Goal: Information Seeking & Learning: Learn about a topic

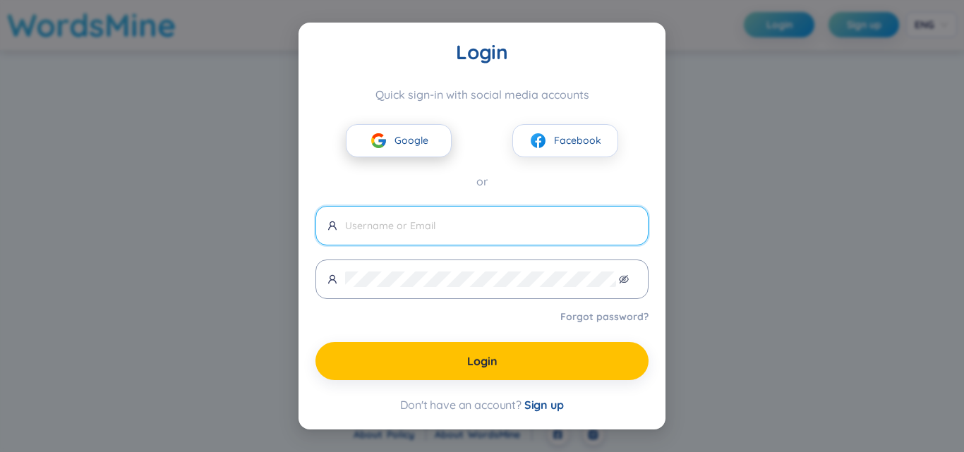
drag, startPoint x: 0, startPoint y: 0, endPoint x: 412, endPoint y: 131, distance: 432.3
click at [412, 131] on button "Google" at bounding box center [399, 140] width 106 height 33
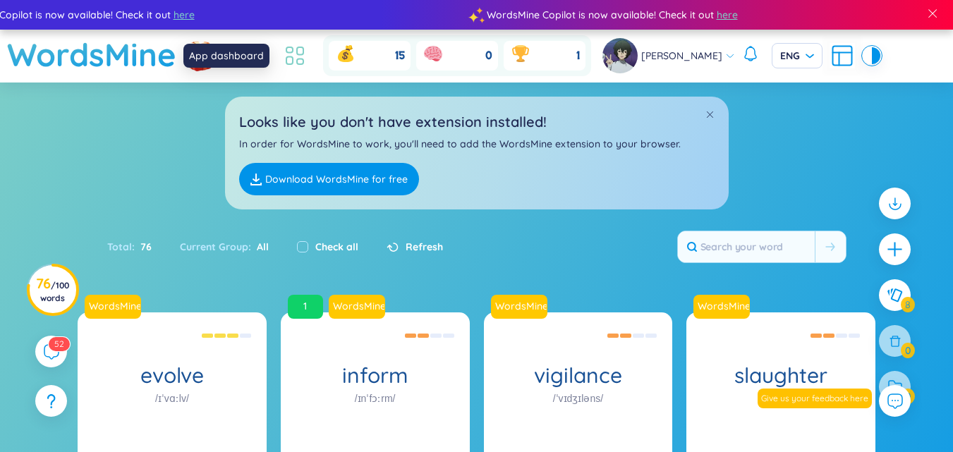
click at [295, 63] on icon at bounding box center [294, 55] width 25 height 25
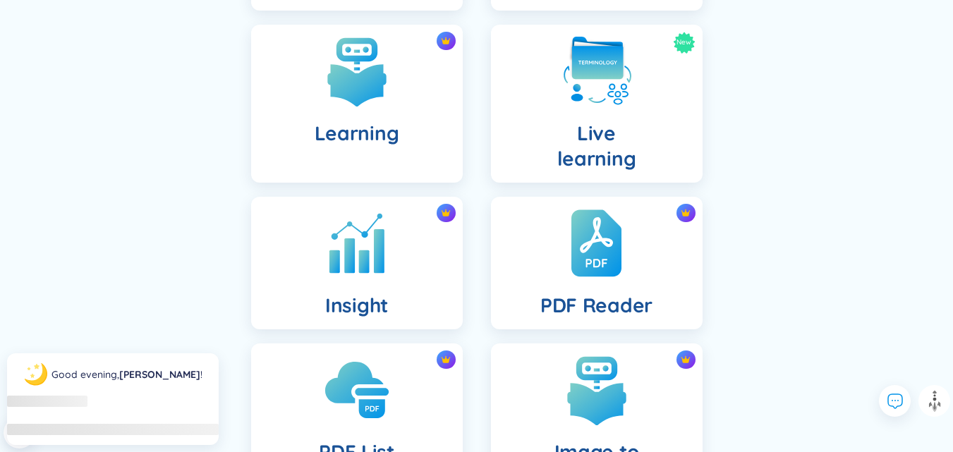
scroll to position [494, 0]
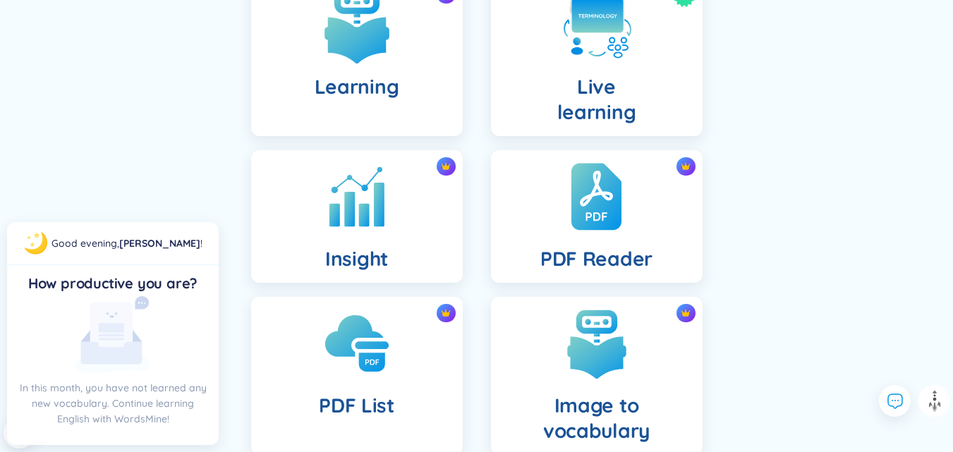
click at [382, 71] on div "Learning" at bounding box center [357, 57] width 212 height 158
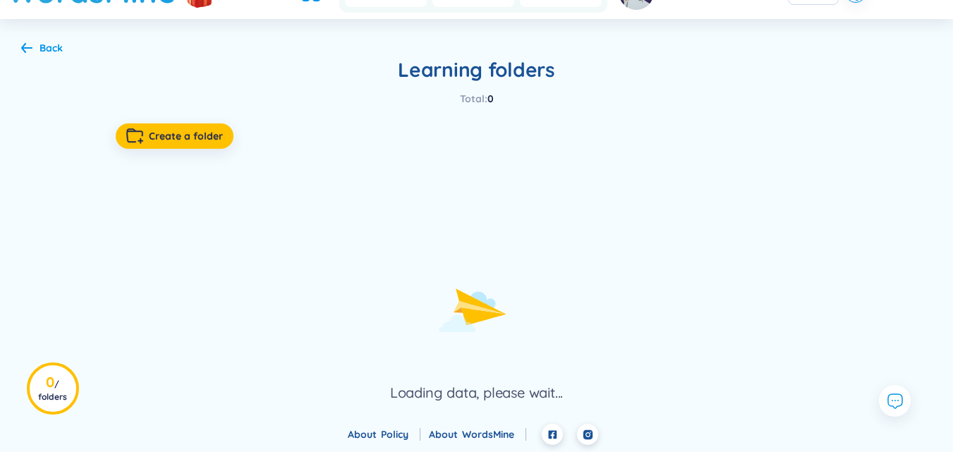
scroll to position [59, 0]
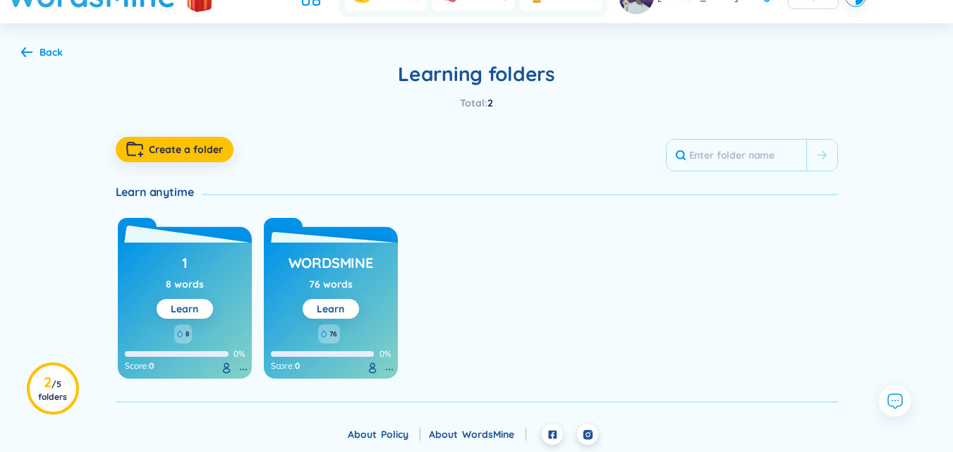
click at [186, 325] on div "8" at bounding box center [183, 333] width 18 height 19
click at [189, 309] on link "Learn" at bounding box center [185, 309] width 28 height 13
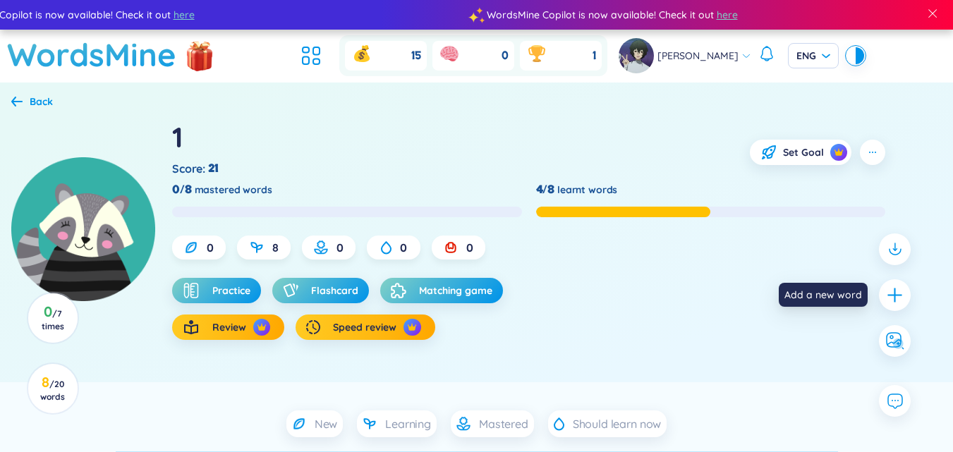
click at [876, 296] on div at bounding box center [895, 295] width 46 height 138
click at [881, 293] on div at bounding box center [894, 294] width 35 height 35
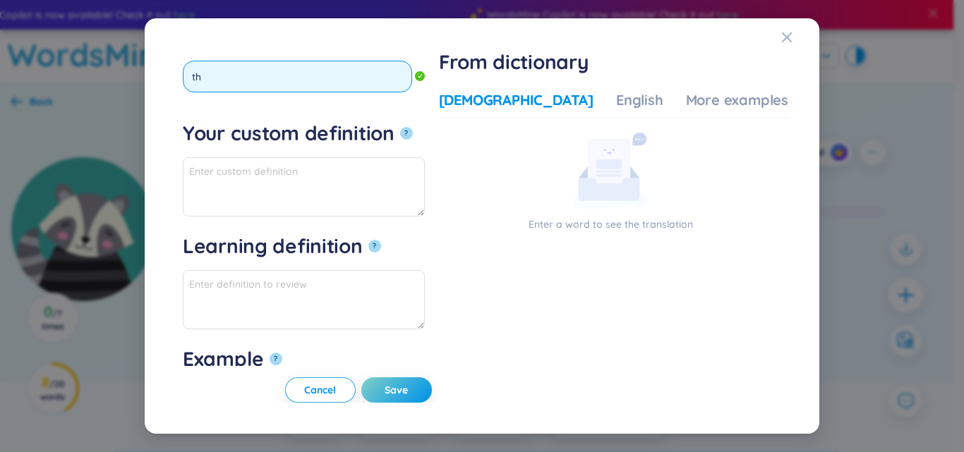
type input "t"
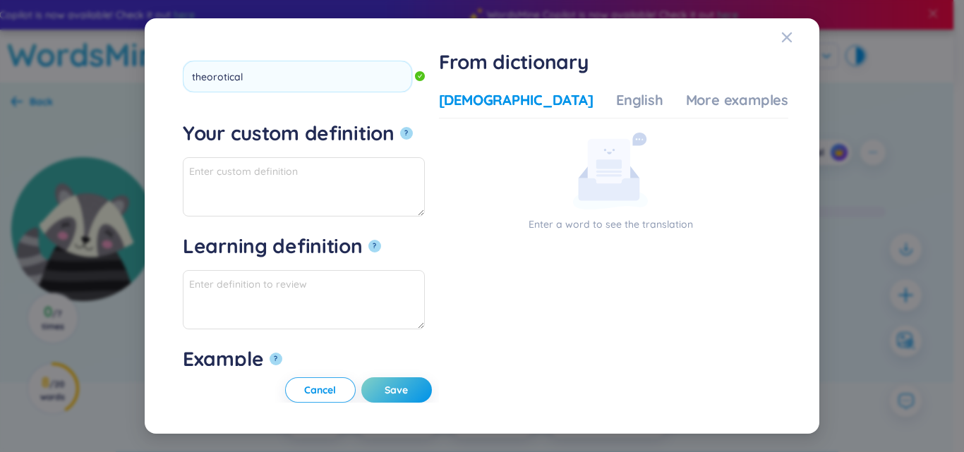
click at [313, 219] on form "*Tap to edit word theorotical Your custom definition ? Learning definition ? Ex…" at bounding box center [307, 207] width 249 height 317
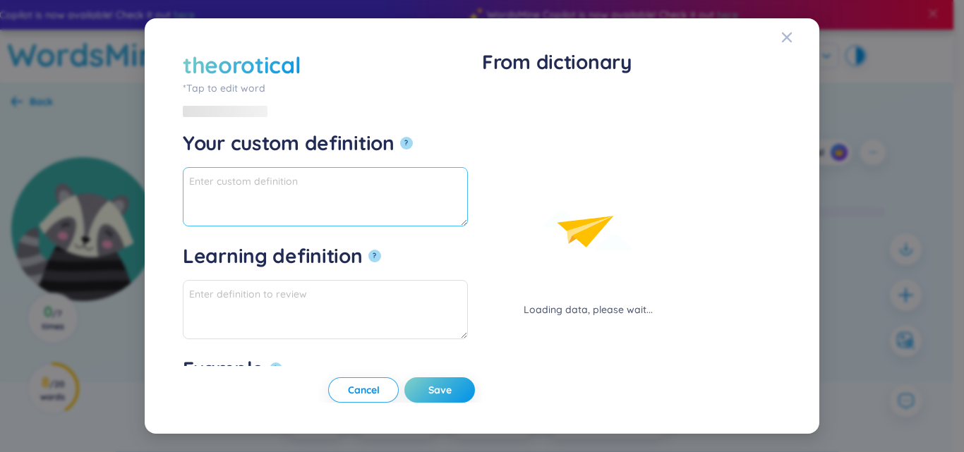
click at [300, 202] on textarea "Your custom definition ?" at bounding box center [325, 196] width 285 height 59
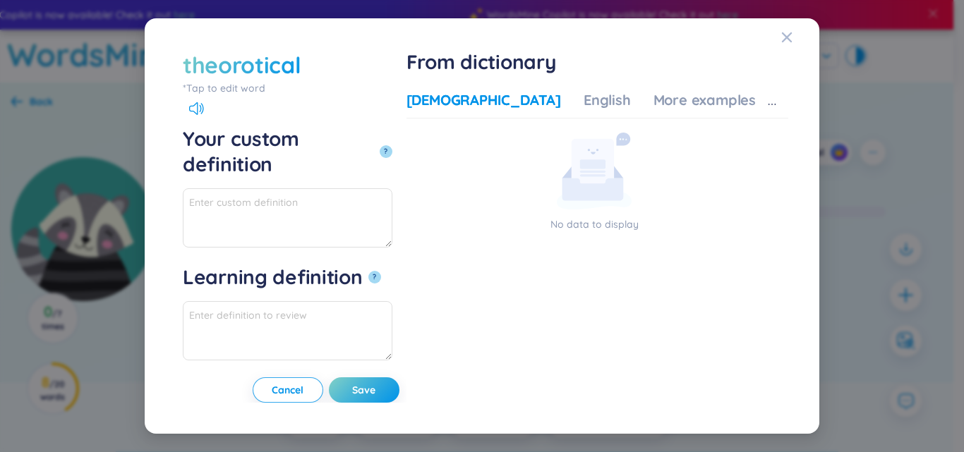
click at [223, 71] on div "theorotical" at bounding box center [242, 64] width 118 height 31
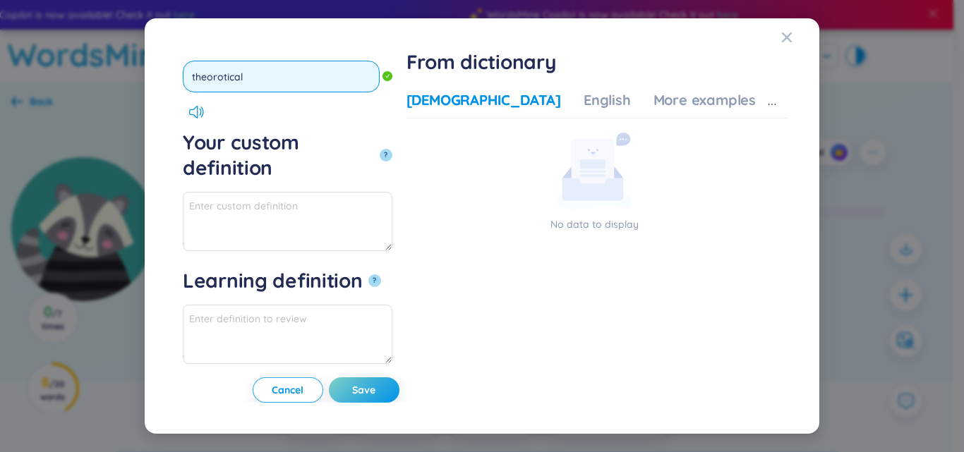
click at [223, 75] on input "theorotical" at bounding box center [281, 77] width 197 height 32
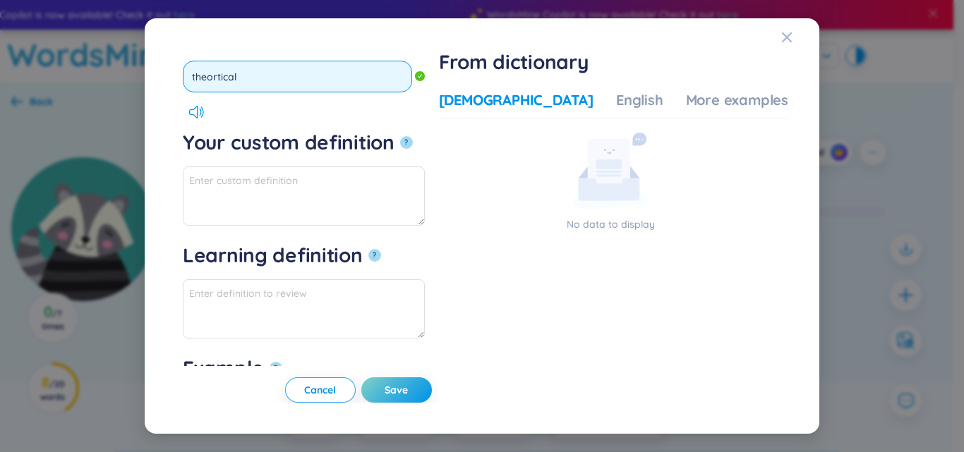
type input "theoretical"
click at [400, 136] on button "?" at bounding box center [406, 142] width 13 height 13
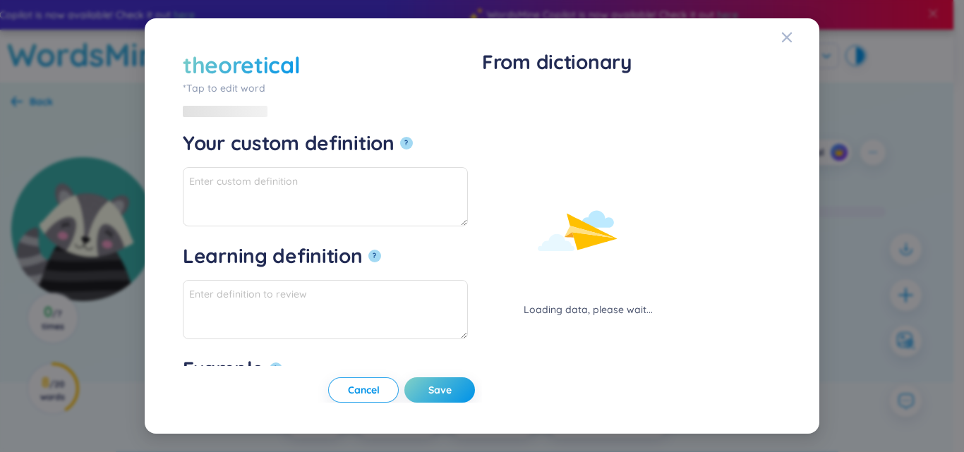
click at [523, 99] on div "Loading data, please wait..." at bounding box center [588, 203] width 212 height 227
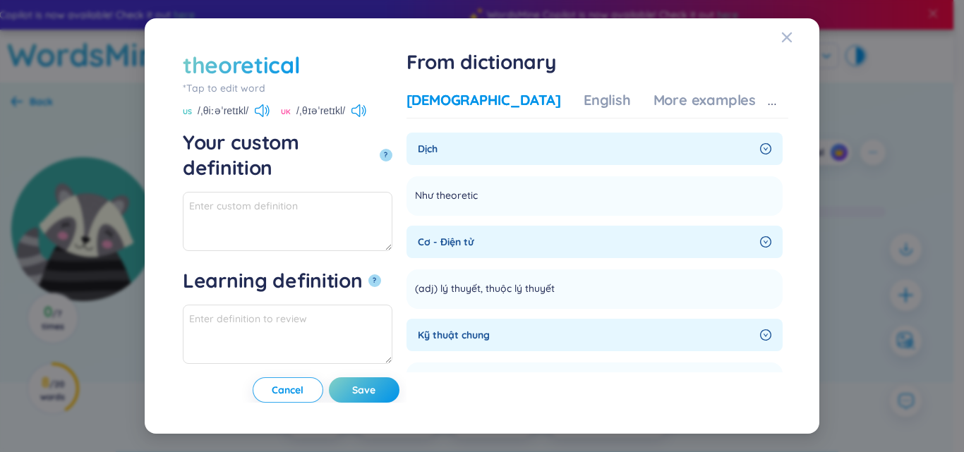
click at [523, 97] on div "[DEMOGRAPHIC_DATA]" at bounding box center [483, 100] width 154 height 20
click at [343, 198] on textarea "Your custom definition ?" at bounding box center [287, 221] width 209 height 59
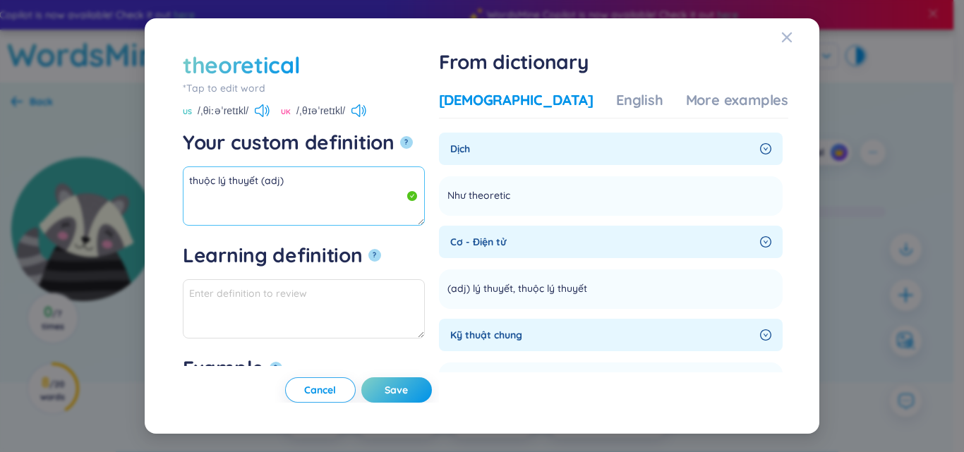
drag, startPoint x: 257, startPoint y: 178, endPoint x: 195, endPoint y: 178, distance: 62.8
click at [87, 178] on div "theoretical *Tap to edit word theoretical US /ˌθiːəˈretɪkl/ UK /ˌθɪəˈretɪkl/ Yo…" at bounding box center [482, 226] width 964 height 452
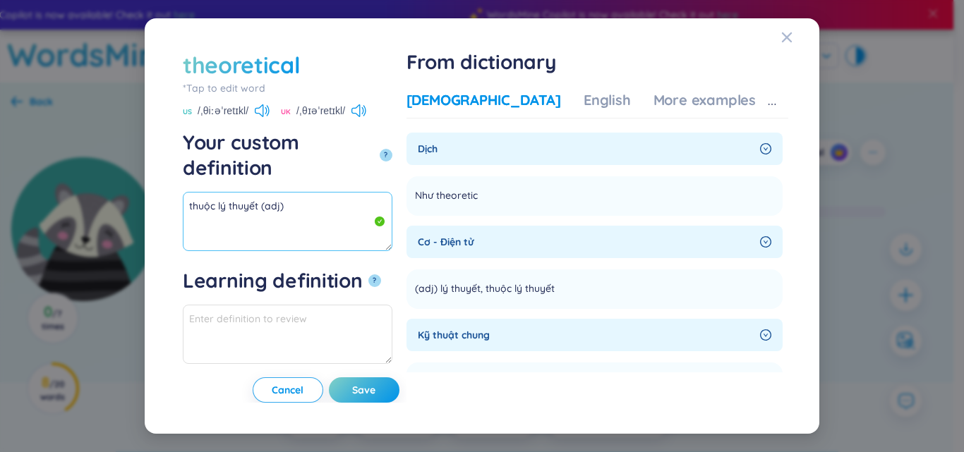
paste textarea ". Public campaigns should address concerns about cultural identity loss caused …"
drag, startPoint x: 402, startPoint y: 195, endPoint x: 124, endPoint y: 161, distance: 280.0
click at [124, 161] on div "theoretical *Tap to edit word theoretical US /ˌθiːəˈretɪkl/ UK /ˌθɪəˈretɪkl/ Yo…" at bounding box center [482, 226] width 964 height 452
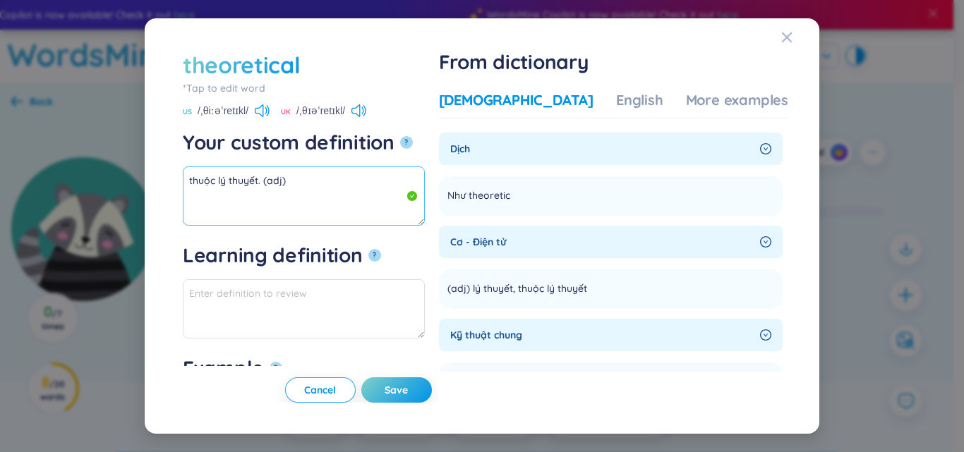
drag, startPoint x: 255, startPoint y: 180, endPoint x: 152, endPoint y: 172, distance: 103.3
click at [152, 172] on div "theoretical *Tap to edit word theoretical US /ˌθiːəˈretɪkl/ UK /ˌθɪəˈretɪkl/ Yo…" at bounding box center [482, 225] width 674 height 415
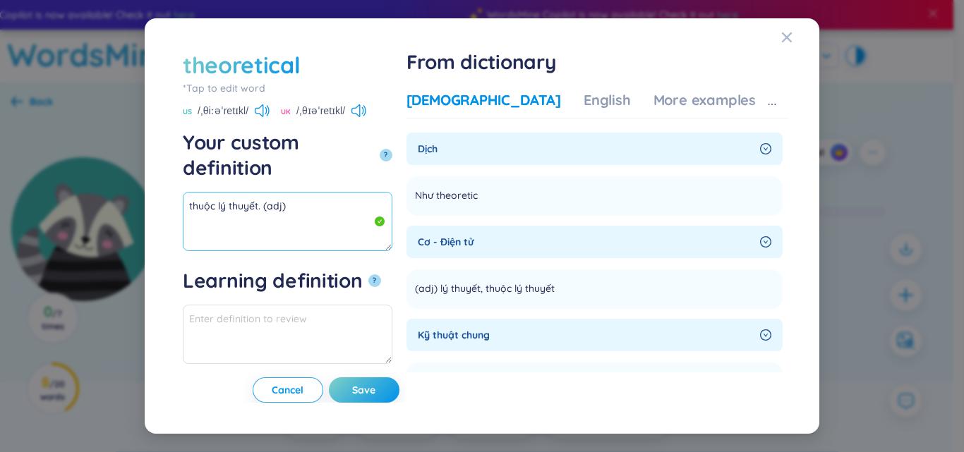
click at [262, 192] on textarea "thuộc lý thuyết. (adj)" at bounding box center [287, 221] width 209 height 59
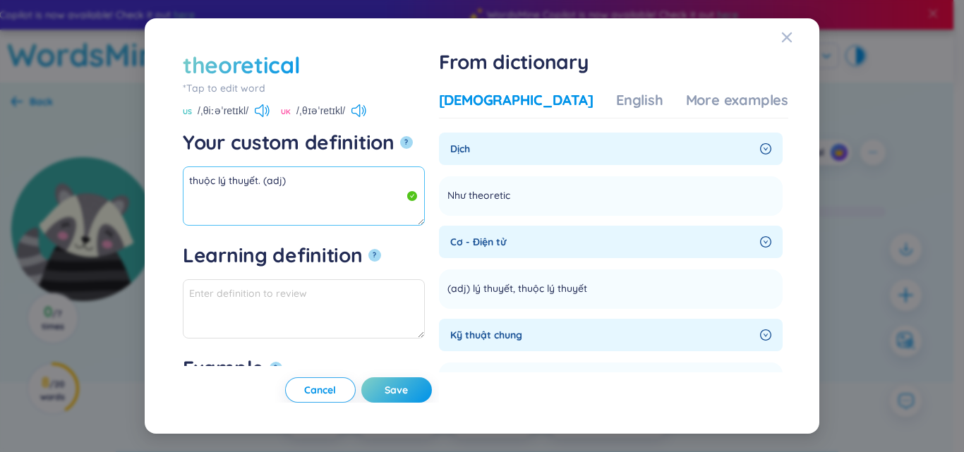
click at [255, 180] on textarea "thuộc lý thuyết. (adj)" at bounding box center [304, 195] width 242 height 59
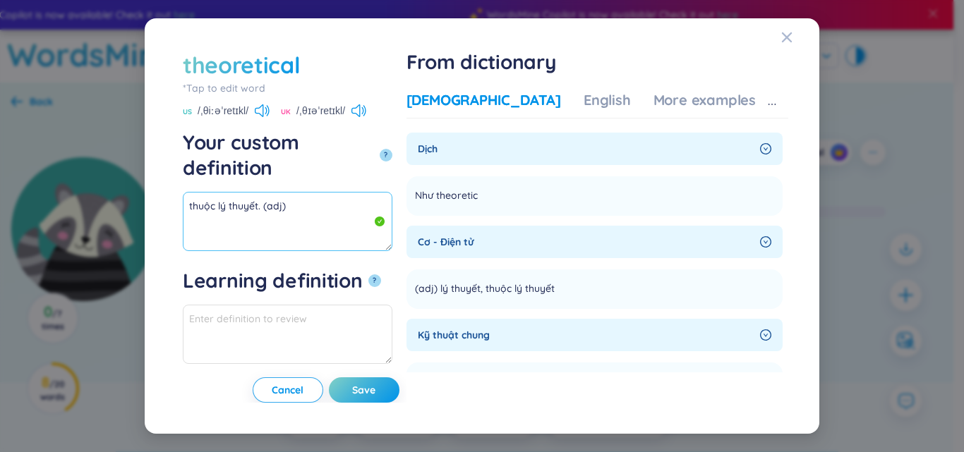
click at [255, 192] on textarea "thuộc lý thuyết. (adj)" at bounding box center [287, 221] width 209 height 59
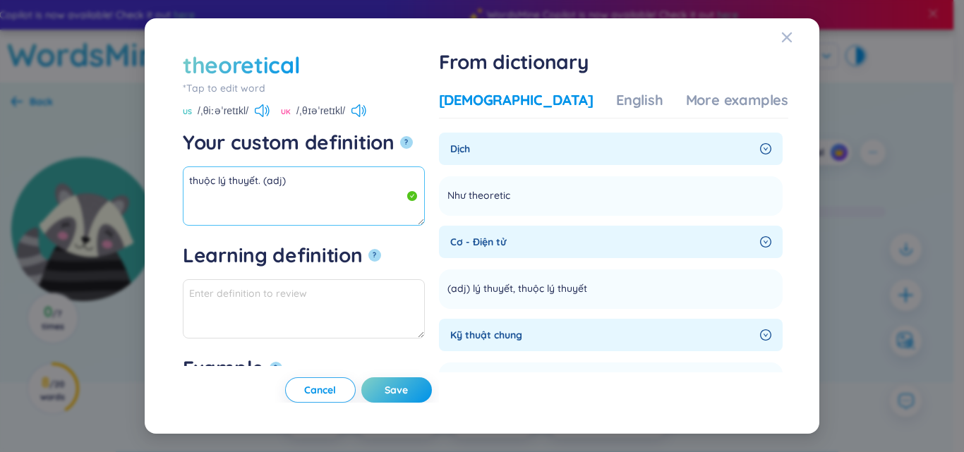
click at [256, 179] on textarea "thuộc lý thuyết. (adj)" at bounding box center [304, 195] width 242 height 59
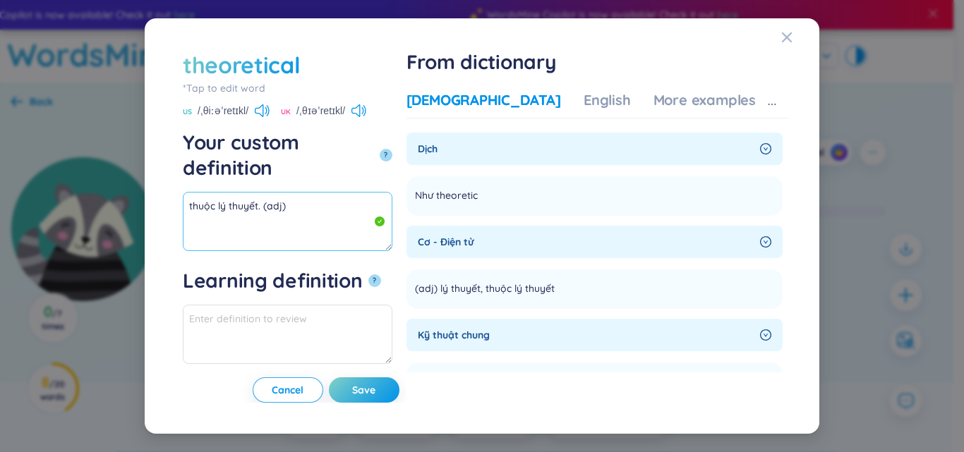
click at [257, 192] on textarea "thuộc lý thuyết. (adj)" at bounding box center [287, 221] width 209 height 59
drag, startPoint x: 257, startPoint y: 181, endPoint x: 176, endPoint y: 177, distance: 81.9
click at [176, 177] on div "theoretical *Tap to edit word theoretical US /ˌθiːəˈretɪkl/ UK /ˌθɪəˈretɪkl/ Yo…" at bounding box center [482, 225] width 612 height 353
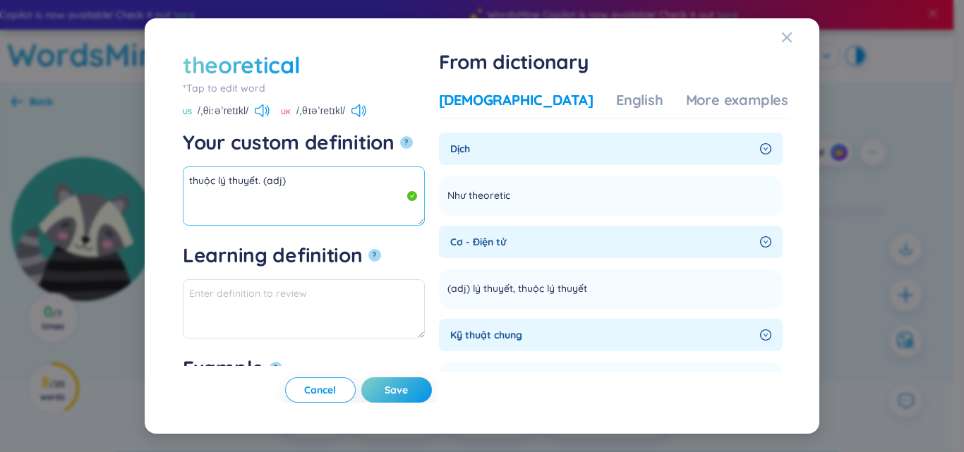
click at [261, 186] on textarea "thuộc lý thuyết. (adj)" at bounding box center [304, 195] width 242 height 59
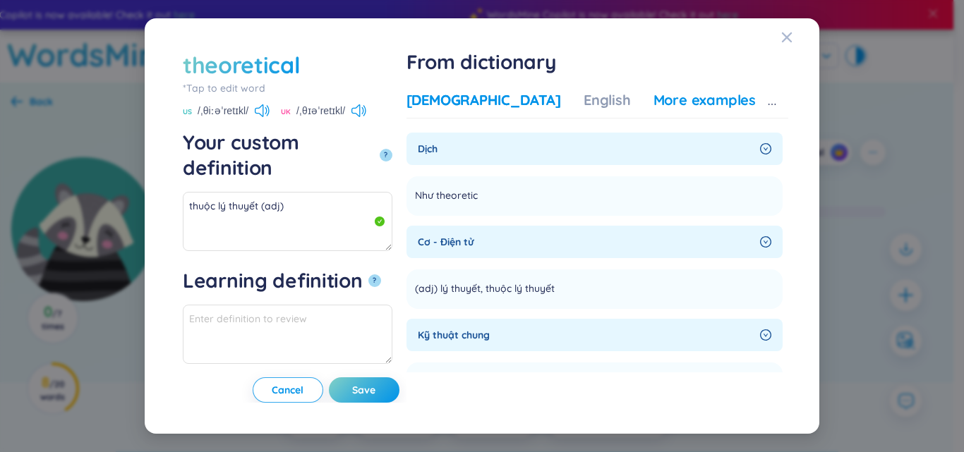
click at [667, 107] on div "More examples" at bounding box center [704, 100] width 102 height 20
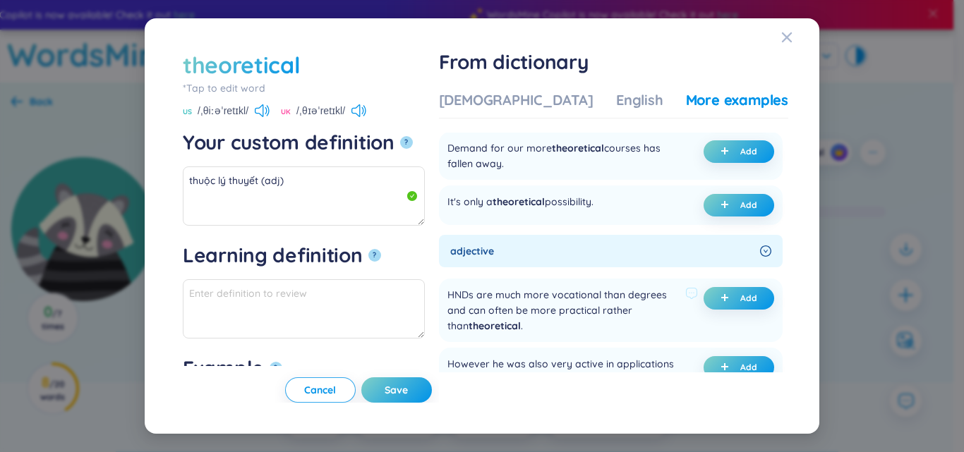
scroll to position [423, 0]
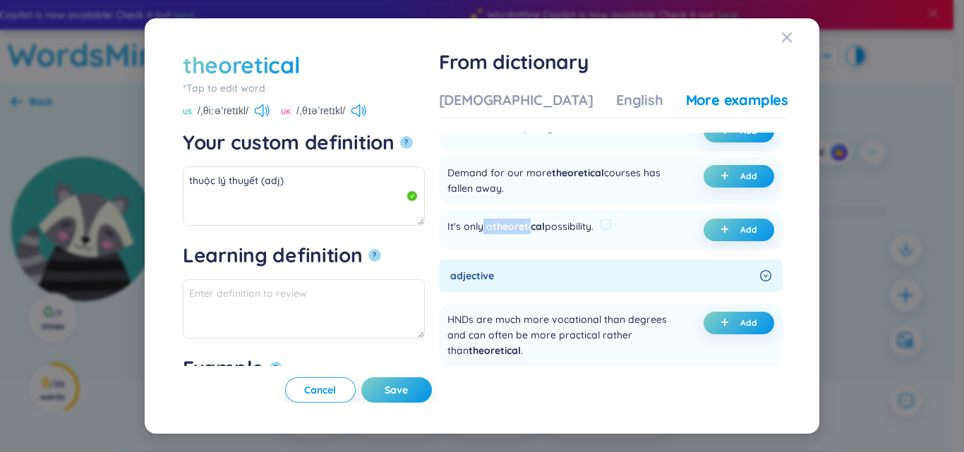
drag, startPoint x: 524, startPoint y: 243, endPoint x: 575, endPoint y: 252, distance: 51.6
click at [575, 241] on div "It's only a theoretical possibility." at bounding box center [520, 230] width 146 height 23
click at [713, 241] on button "Add" at bounding box center [738, 230] width 71 height 23
type textarea "thuộc lý thuyết (adj) Eg: It's only a theoretical possibility."
type textarea "Eg: It's only a theoretical possibility."
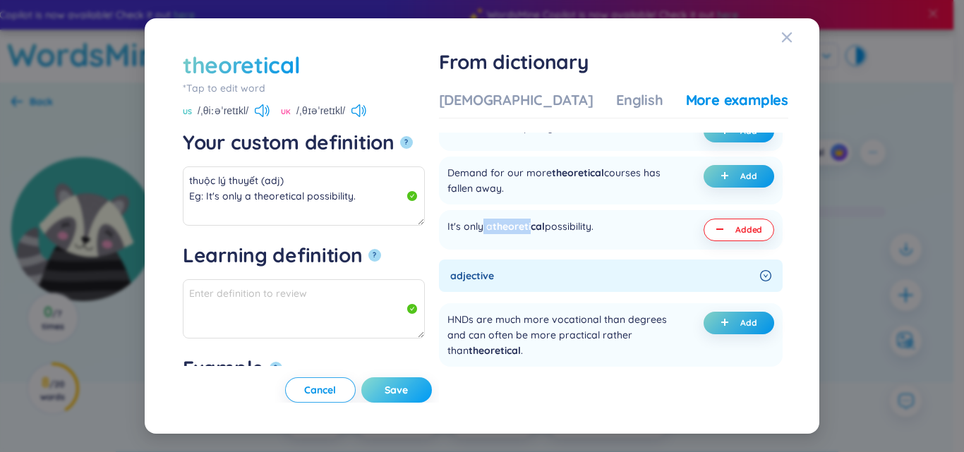
click at [408, 384] on span "Save" at bounding box center [395, 390] width 23 height 14
type textarea "thuộc lý thuyết (adj) Eg: It's only a theoretical possibility."
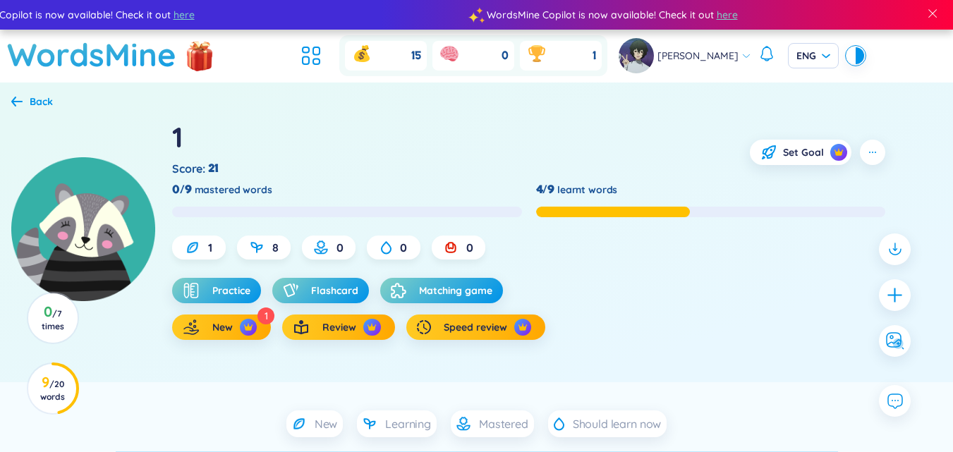
click at [850, 310] on div "Practice Flashcard Matching game 1 New Review Speed review" at bounding box center [528, 309] width 713 height 62
click at [890, 301] on icon "plus" at bounding box center [895, 295] width 20 height 20
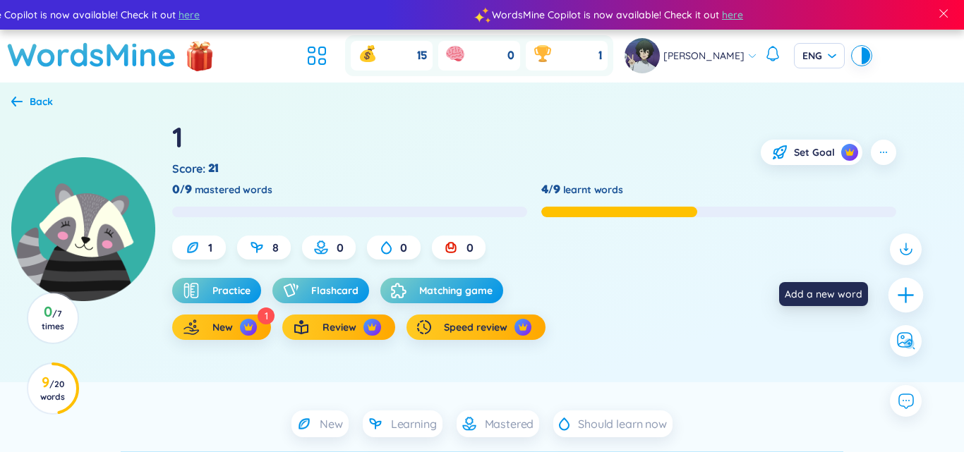
scroll to position [0, 0]
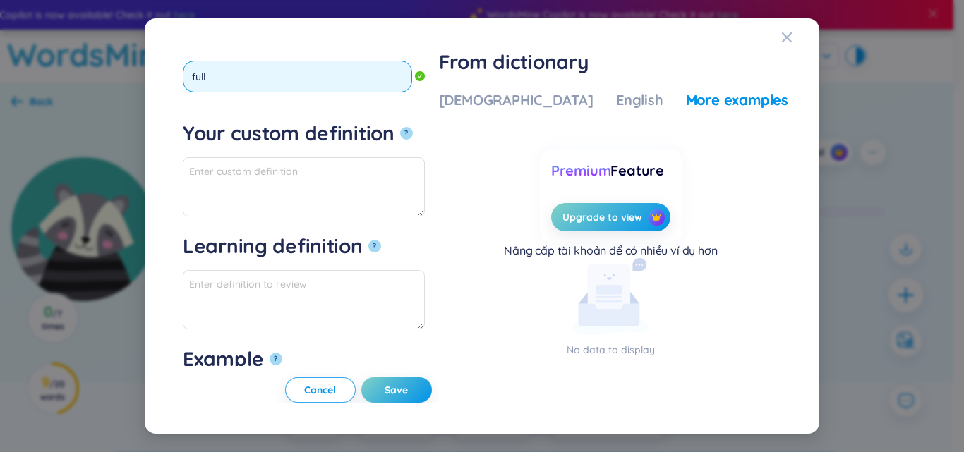
type input "fully"
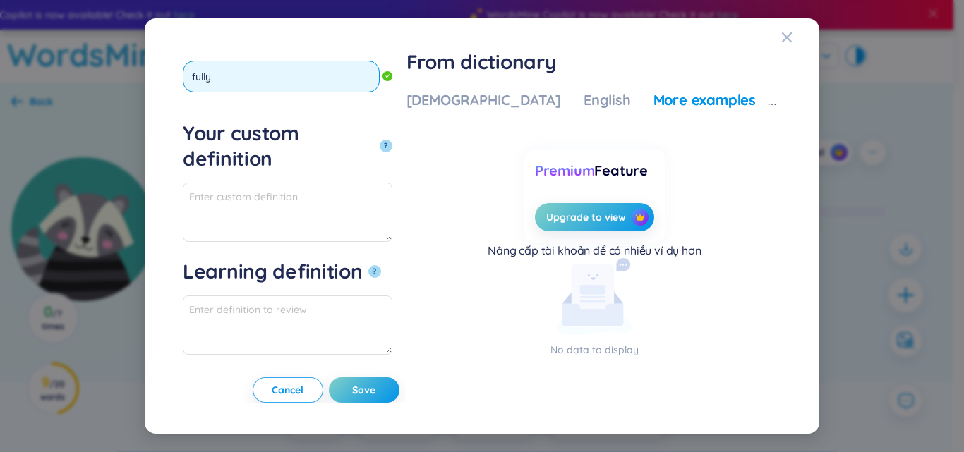
click at [379, 140] on button "?" at bounding box center [385, 146] width 13 height 13
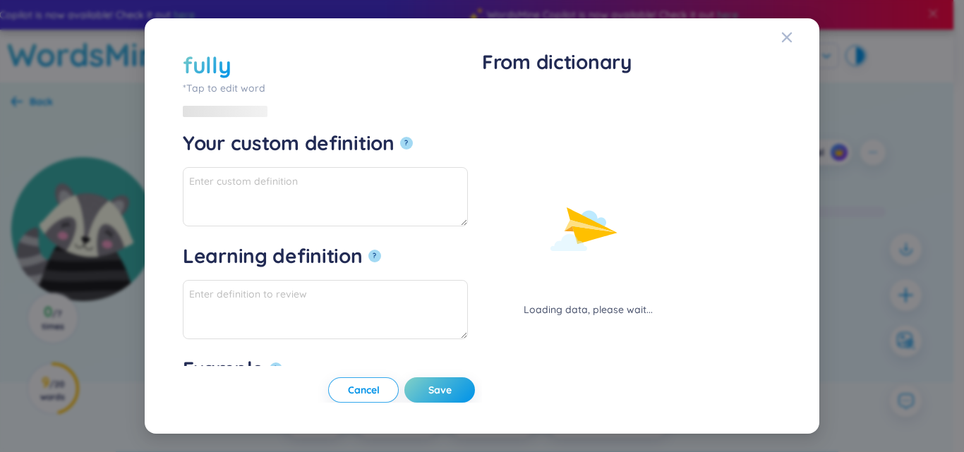
click at [518, 95] on div "Loading data, please wait..." at bounding box center [588, 203] width 212 height 227
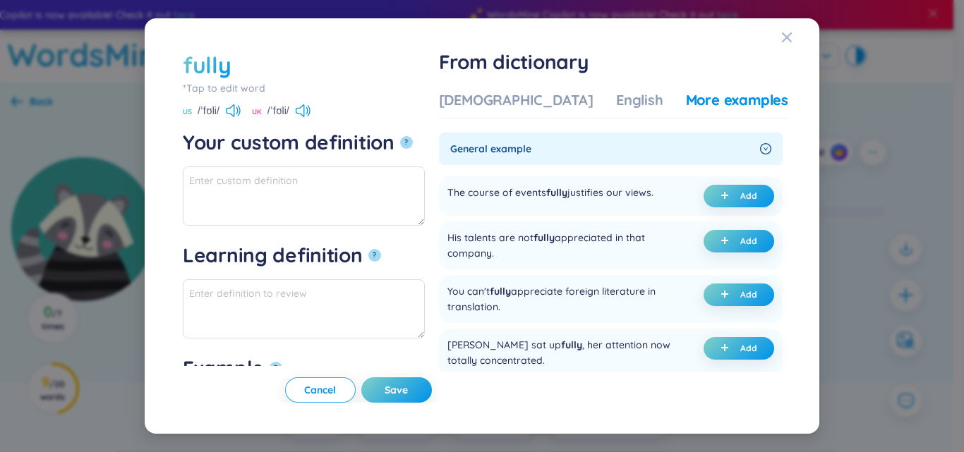
click at [539, 88] on div "Vietnamese English More examples General example The course of events fully jus…" at bounding box center [613, 243] width 349 height 317
click at [533, 101] on div "[DEMOGRAPHIC_DATA]" at bounding box center [516, 100] width 154 height 20
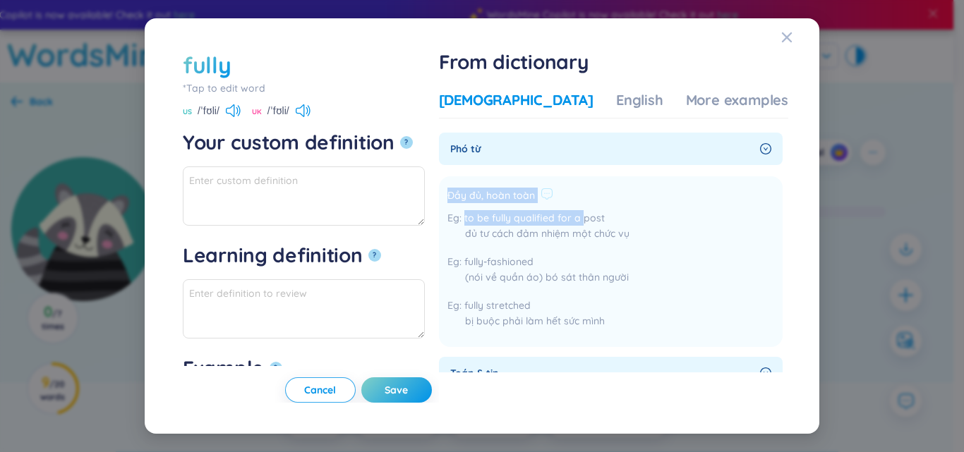
drag, startPoint x: 485, startPoint y: 195, endPoint x: 626, endPoint y: 207, distance: 141.6
click at [626, 207] on li "Đầy đủ, hoàn toàn to be fully qualified for a post đủ tư cách đảm nhiệm một chứ…" at bounding box center [611, 261] width 344 height 171
click at [535, 190] on span "Đầy đủ, hoàn toàn" at bounding box center [490, 196] width 87 height 17
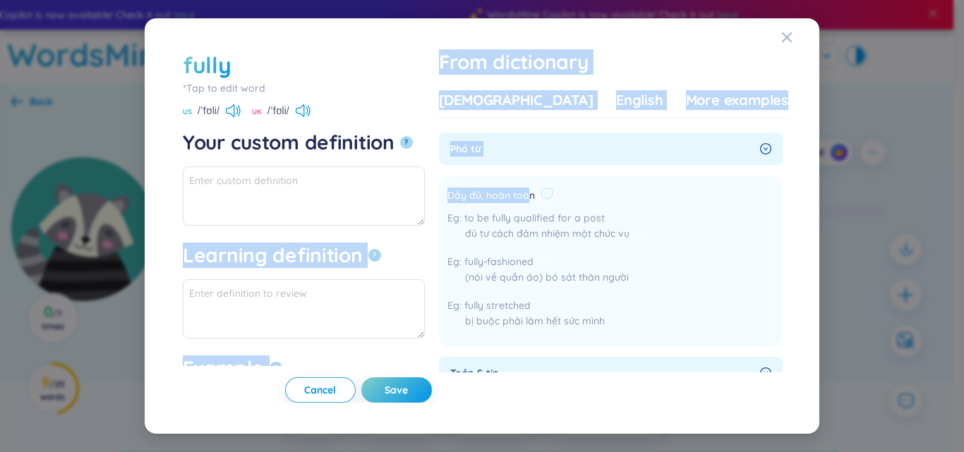
drag, startPoint x: 481, startPoint y: 195, endPoint x: 571, endPoint y: 198, distance: 90.3
click at [571, 198] on div "fully *Tap to edit word fully US /ˈfʊli/ [GEOGRAPHIC_DATA] /ˈfʊli/ Your custom …" at bounding box center [482, 225] width 612 height 353
click at [535, 195] on span "Đầy đủ, hoàn toàn" at bounding box center [490, 196] width 87 height 17
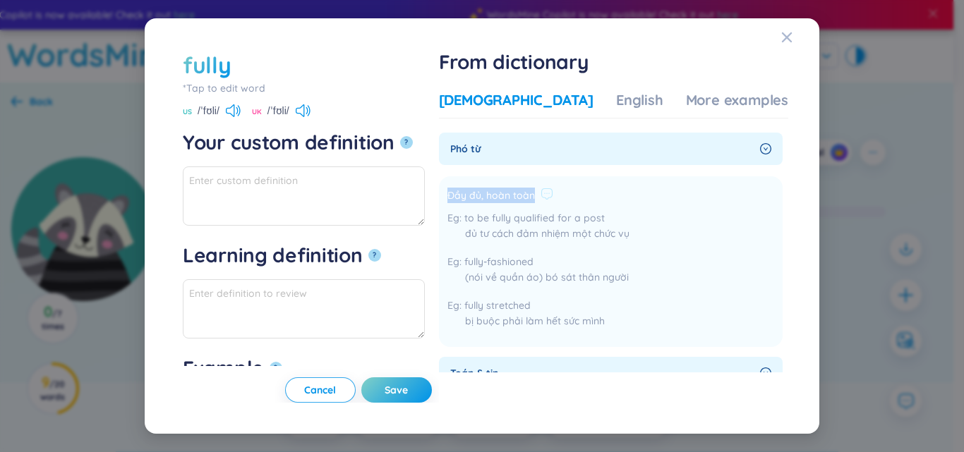
drag, startPoint x: 490, startPoint y: 194, endPoint x: 578, endPoint y: 200, distance: 87.6
click at [578, 200] on div "Đầy đủ, hoàn toàn" at bounding box center [538, 196] width 182 height 17
copy span "Đầy đủ, hoàn toàn"
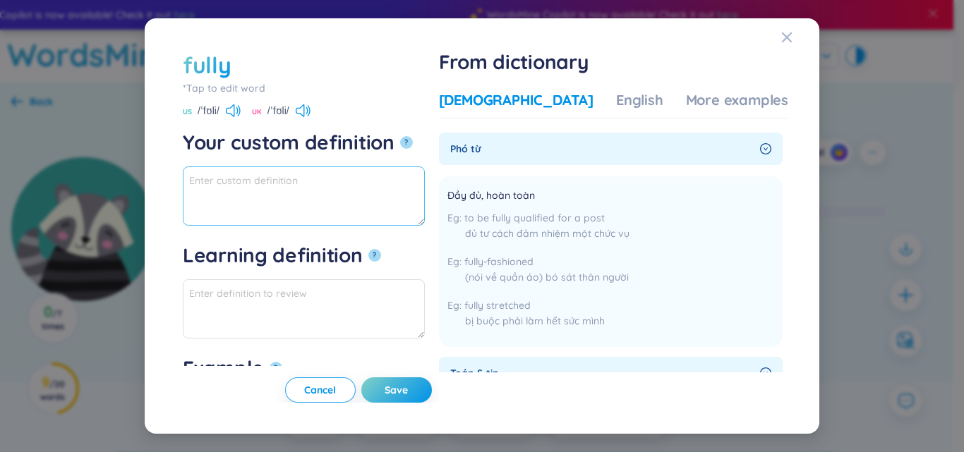
paste textarea "Đầy đủ, hoàn toàn"
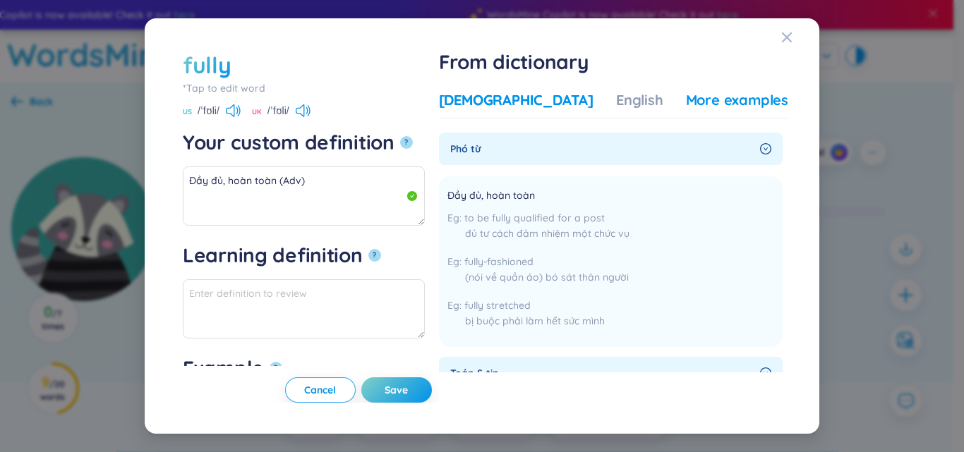
click at [704, 103] on div "More examples" at bounding box center [737, 100] width 102 height 20
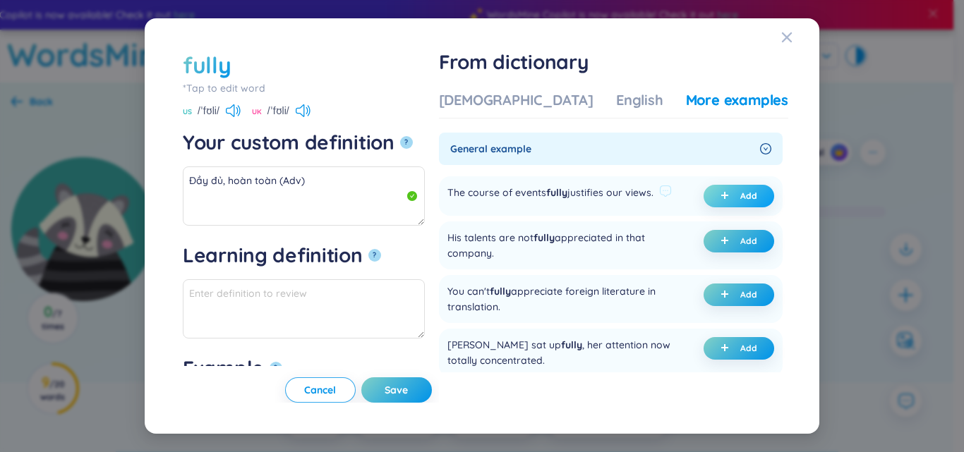
click at [731, 189] on button "Add" at bounding box center [738, 196] width 71 height 23
type textarea "Đầy đủ, hoàn toàn (Adv) Eg: The course of events fully justifies our views."
type textarea "Eg: The course of events fully justifies our views."
click at [408, 388] on span "Save" at bounding box center [395, 390] width 23 height 14
type textarea "Đầy đủ, hoàn toàn (Adv) Eg: The course of events fully justifies our views."
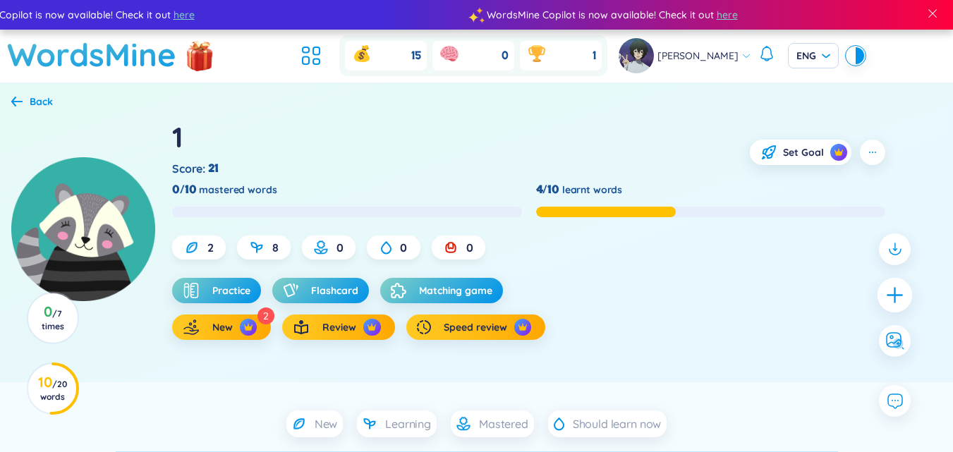
click at [887, 296] on icon "plus" at bounding box center [895, 295] width 20 height 20
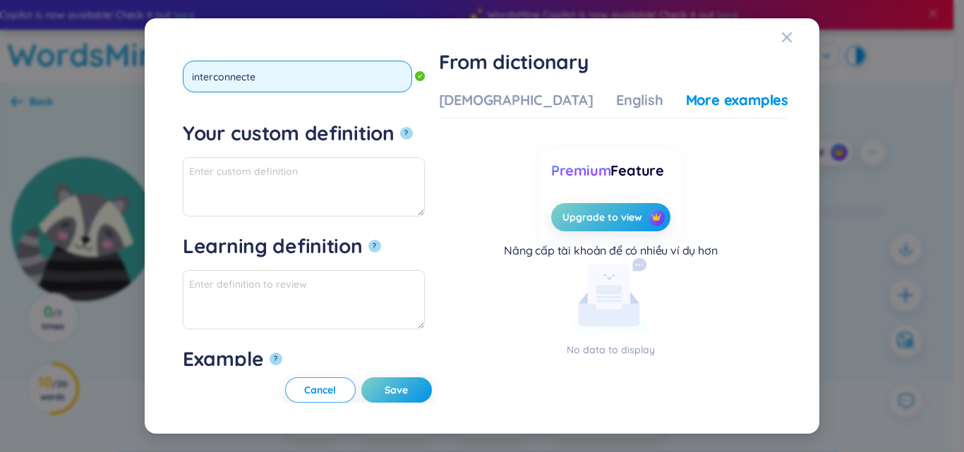
type input "interconnected"
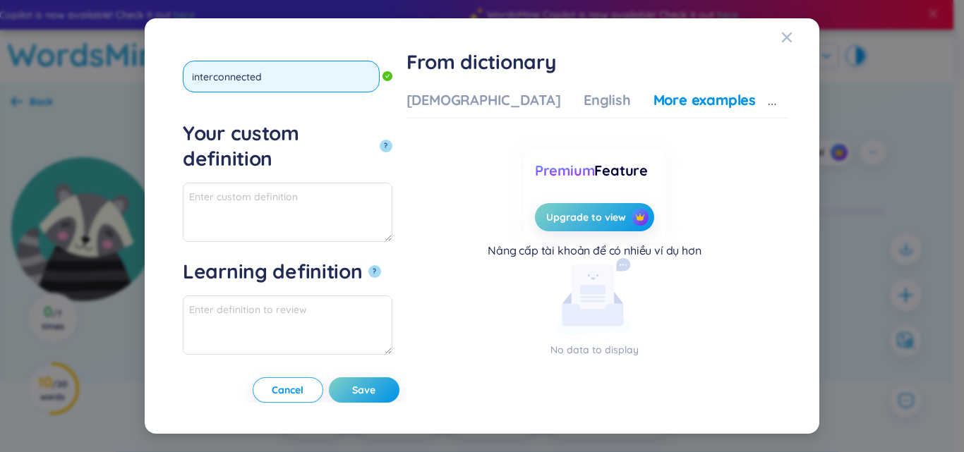
click at [379, 140] on button "?" at bounding box center [385, 146] width 13 height 13
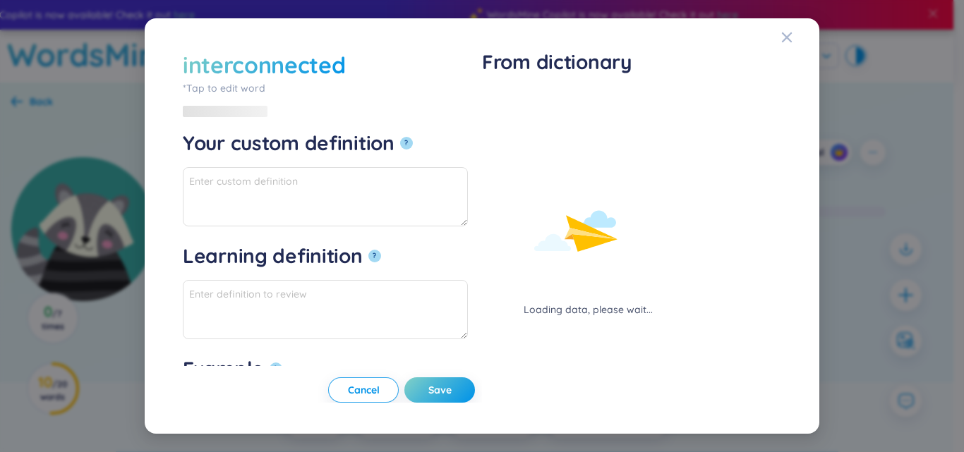
click at [512, 99] on div "Loading data, please wait..." at bounding box center [588, 203] width 212 height 227
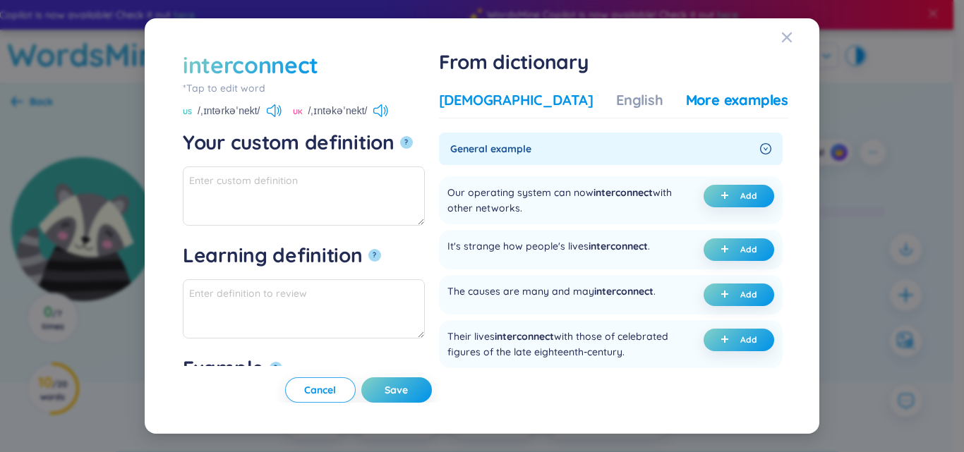
click at [527, 107] on div "Vietnamese" at bounding box center [516, 100] width 154 height 20
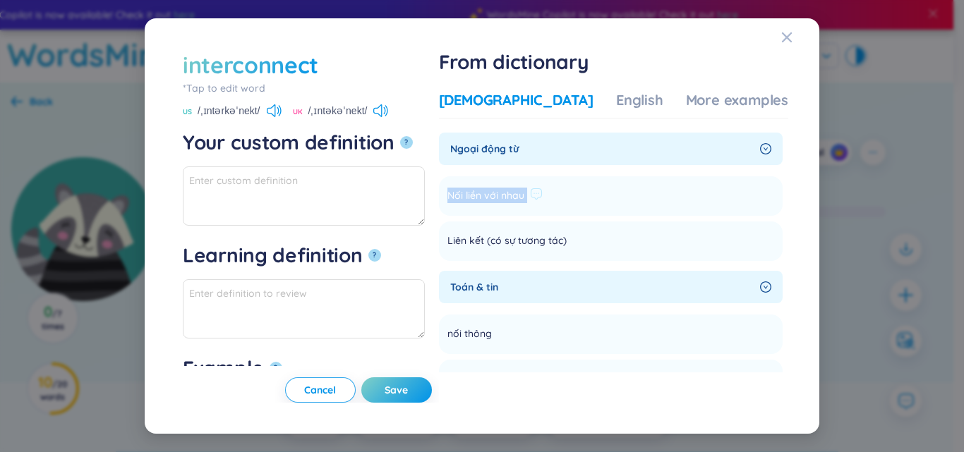
drag, startPoint x: 491, startPoint y: 191, endPoint x: 590, endPoint y: 191, distance: 98.8
click at [590, 191] on li "Nối liền với nhau Add" at bounding box center [611, 196] width 344 height 40
copy li "Nối liền với nhau Add"
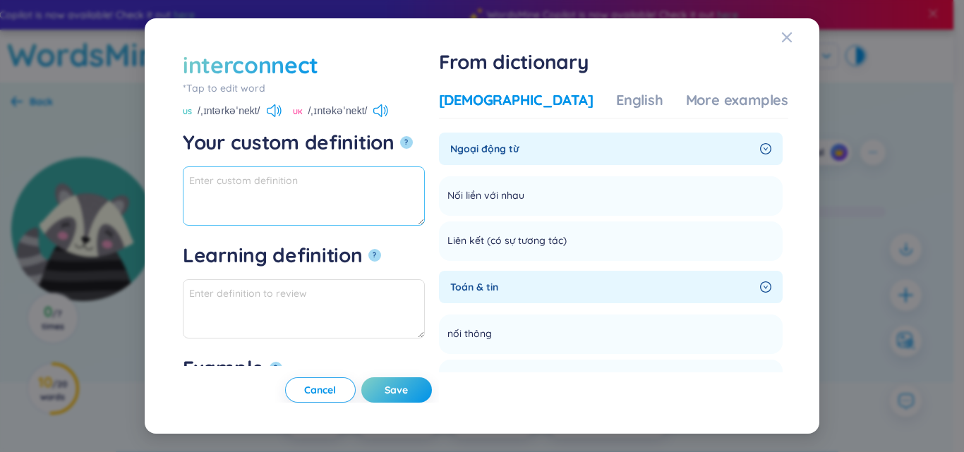
paste textarea "Nối liền với nhau"
click at [315, 181] on textarea "Nối liền với nhau" at bounding box center [304, 195] width 242 height 59
drag, startPoint x: 303, startPoint y: 179, endPoint x: 159, endPoint y: 185, distance: 143.3
click at [159, 185] on div "interconnect *Tap to edit word interconnected US /ˌɪntərkəˈnekt/ UK /ˌɪntəkəˈne…" at bounding box center [482, 225] width 674 height 415
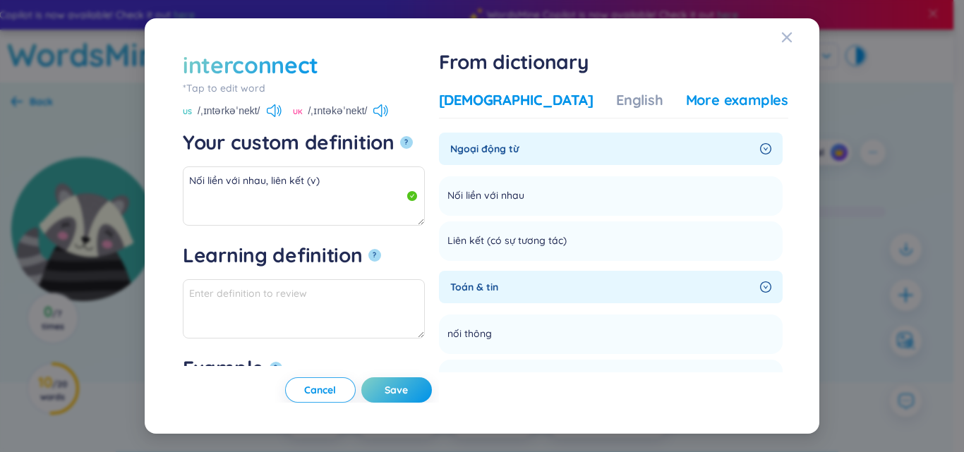
click at [716, 103] on div "More examples" at bounding box center [737, 100] width 102 height 20
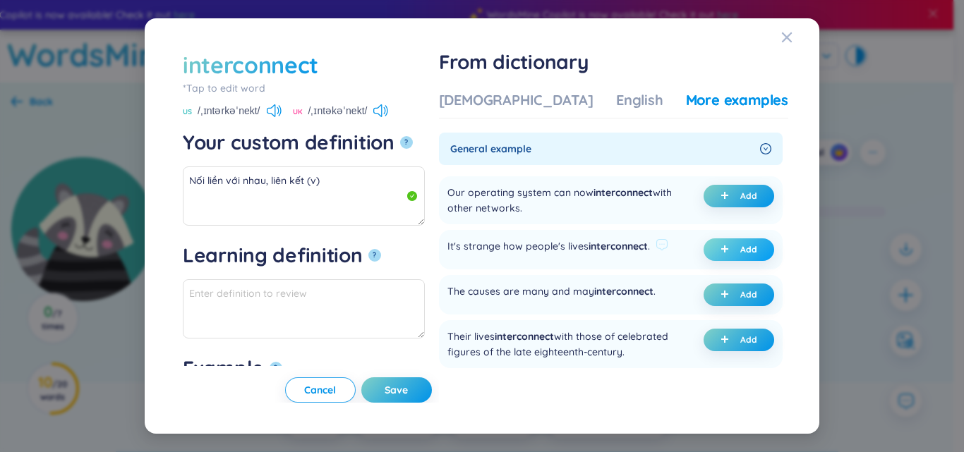
click at [714, 248] on button "Add" at bounding box center [738, 249] width 71 height 23
type textarea "Nối liền với nhau, liên kết (v) Eg: It's strange how people's lives interconnec…"
type textarea "Eg: It's strange how people's lives interconnect."
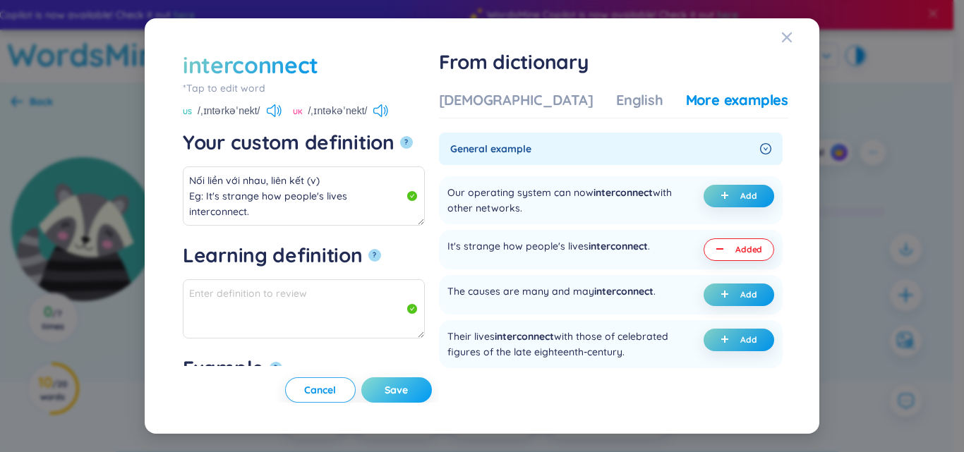
click at [432, 382] on button "Save" at bounding box center [396, 389] width 71 height 25
type textarea "Nối liền với nhau, liên kết (v) Eg: It's strange how people's lives interconnec…"
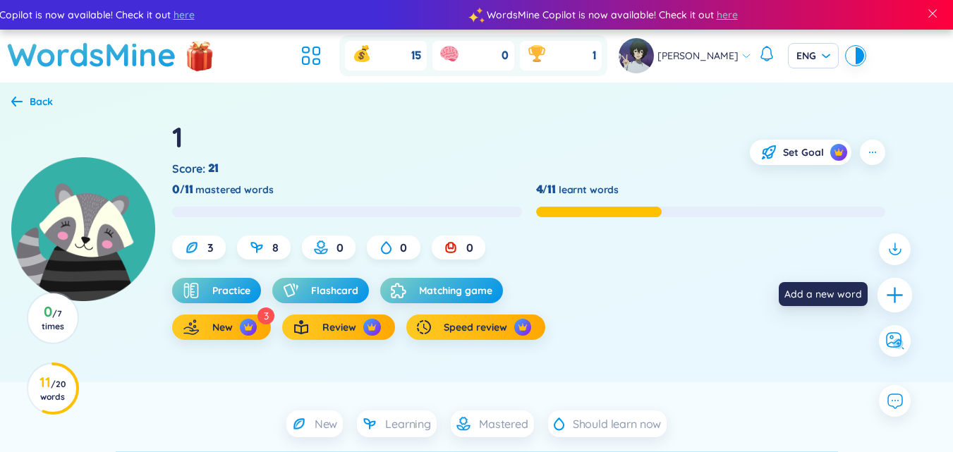
click at [898, 296] on icon "plus" at bounding box center [895, 295] width 20 height 20
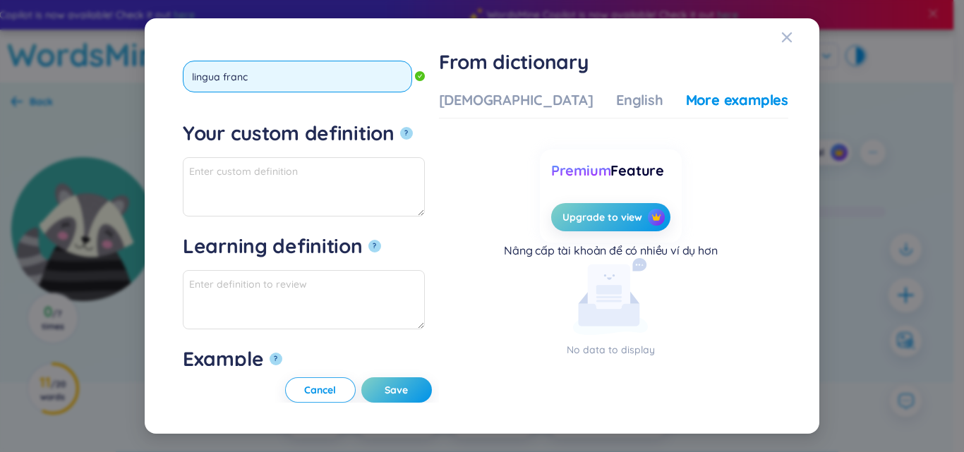
type input "lingua franca"
click at [400, 127] on button "?" at bounding box center [406, 133] width 13 height 13
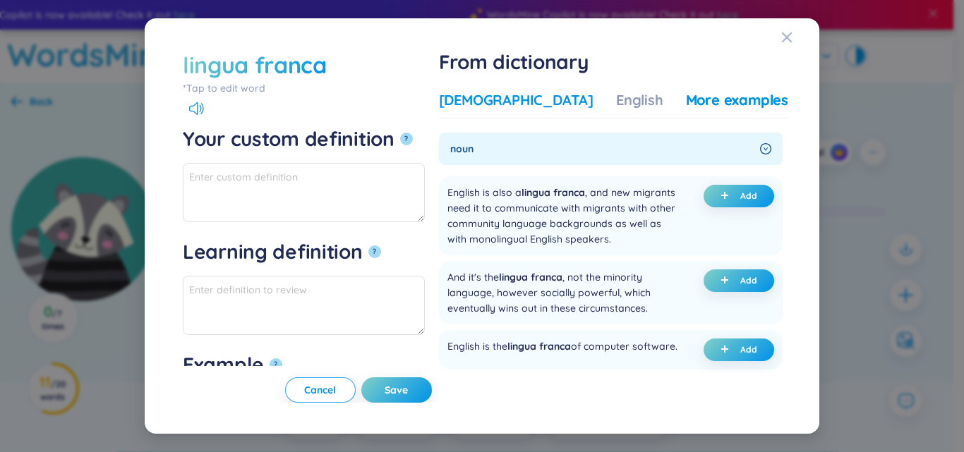
click at [534, 104] on div "Vietnamese" at bounding box center [516, 100] width 154 height 20
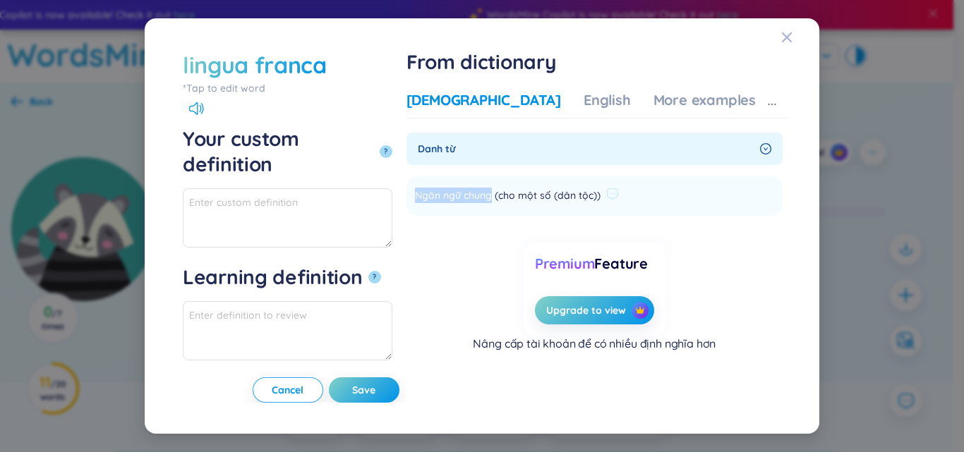
drag, startPoint x: 491, startPoint y: 195, endPoint x: 566, endPoint y: 190, distance: 74.9
click at [566, 190] on span "Ngôn ngữ chung (cho một số (dân tộc))" at bounding box center [508, 196] width 186 height 17
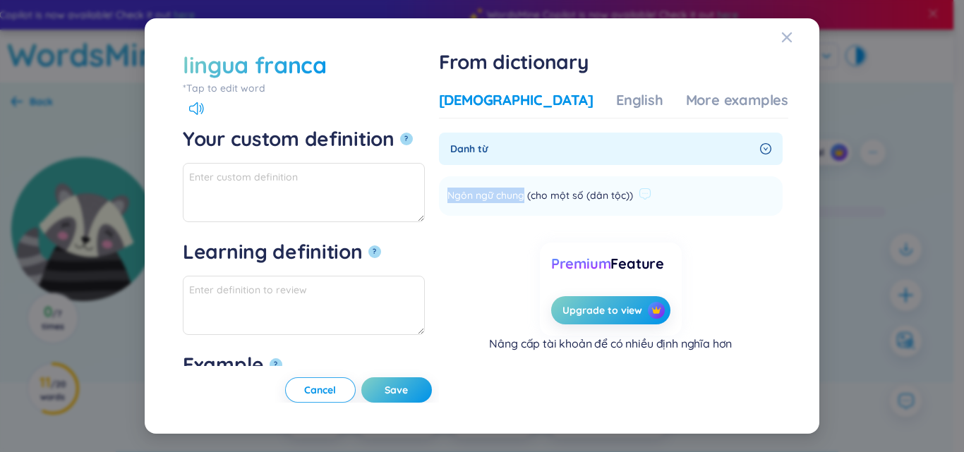
copy span "Ngôn ngữ chung"
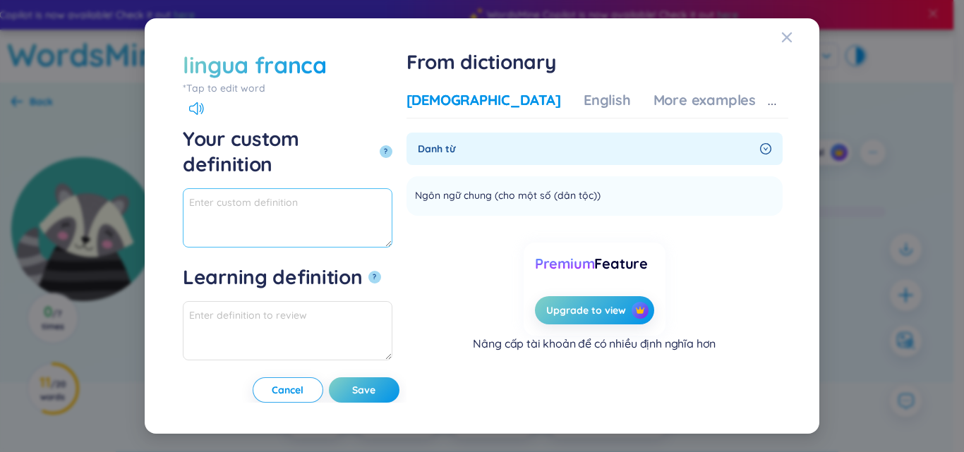
paste textarea "Ngôn ngữ chung"
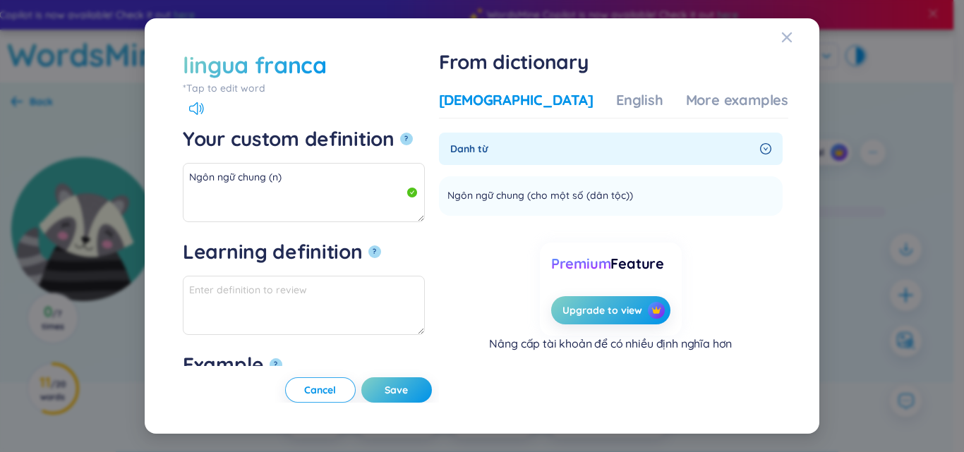
click at [722, 111] on div "Vietnamese English More examples" at bounding box center [613, 104] width 349 height 28
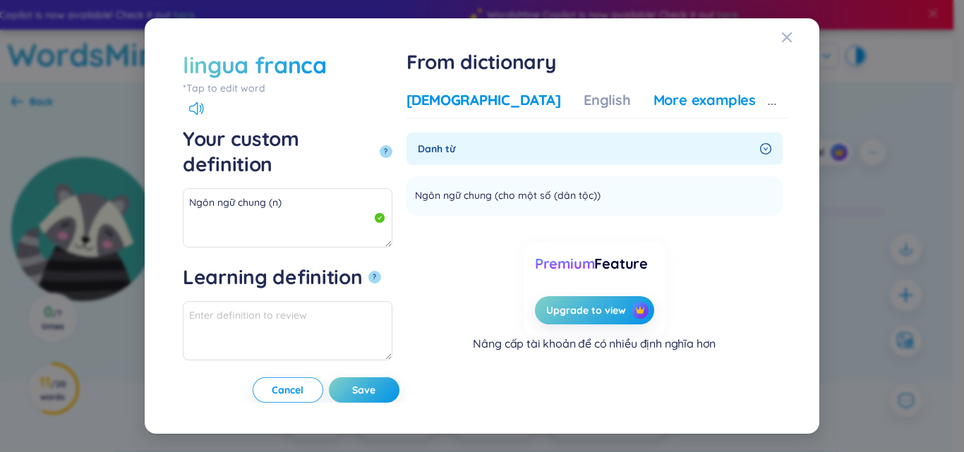
click at [722, 103] on div "More examples" at bounding box center [704, 100] width 102 height 20
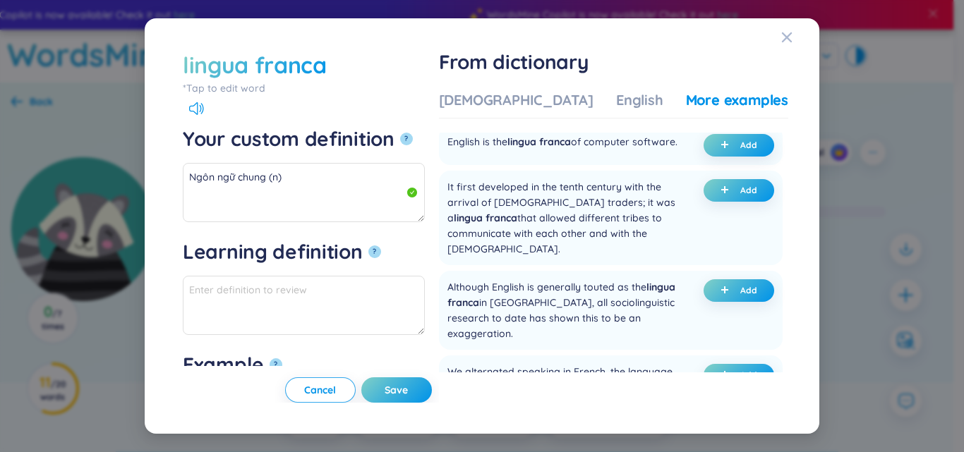
scroll to position [212, 0]
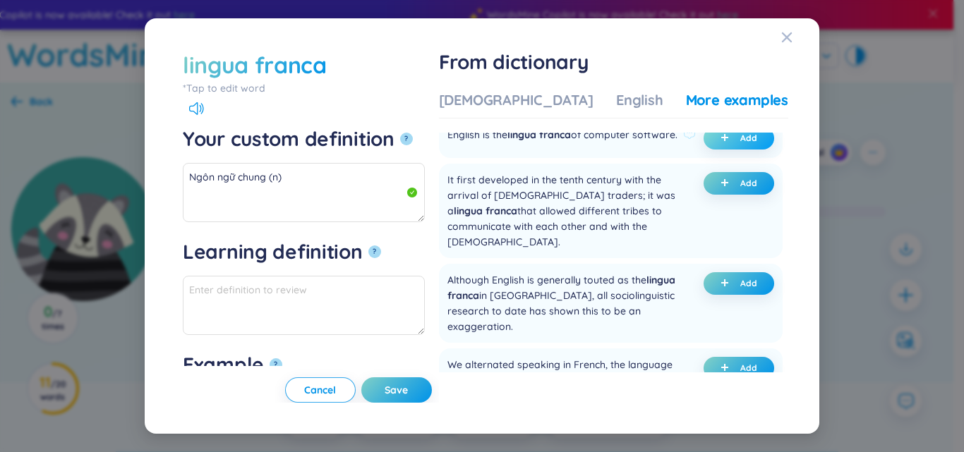
click at [722, 142] on icon "plus" at bounding box center [724, 137] width 8 height 8
type textarea "Ngôn ngữ chung (n) Eg: English is the lingua franca of computer software."
type textarea "Eg: English is the lingua franca of computer software."
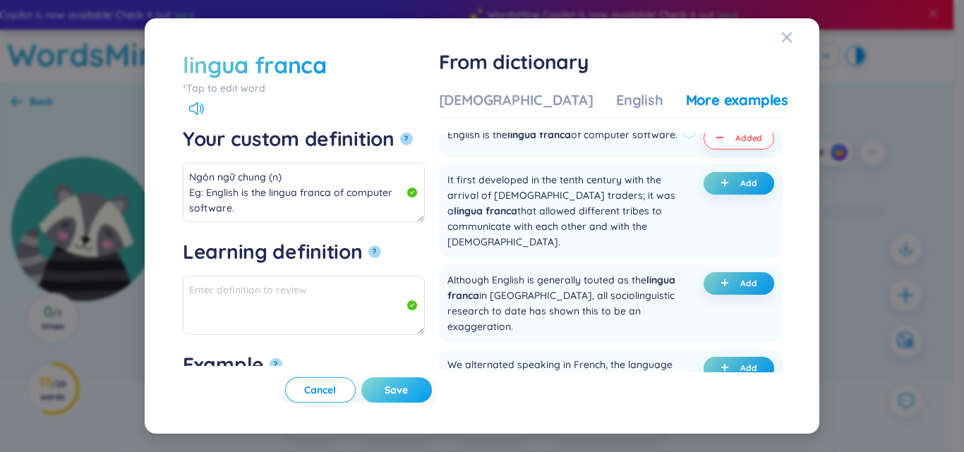
click at [408, 396] on span "Save" at bounding box center [395, 390] width 23 height 14
type textarea "Ngôn ngữ chung (n) Eg: English is the lingua franca of computer software."
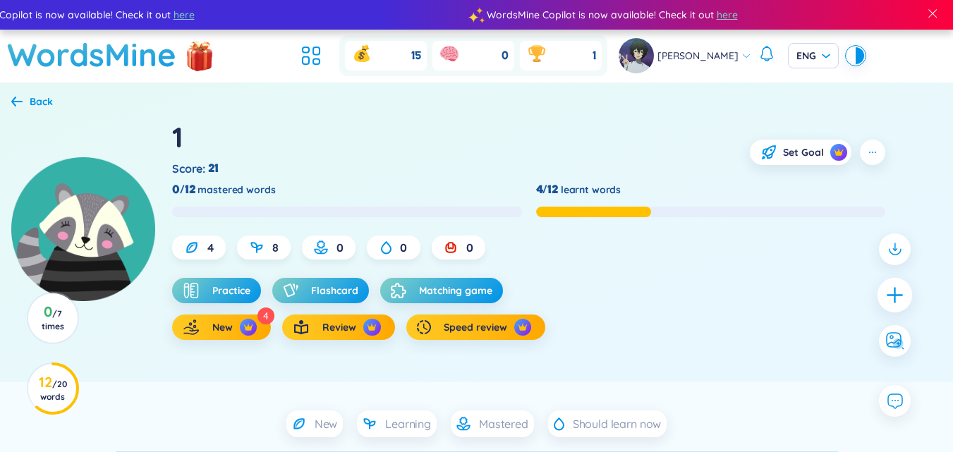
click at [898, 296] on icon "plus" at bounding box center [895, 295] width 20 height 20
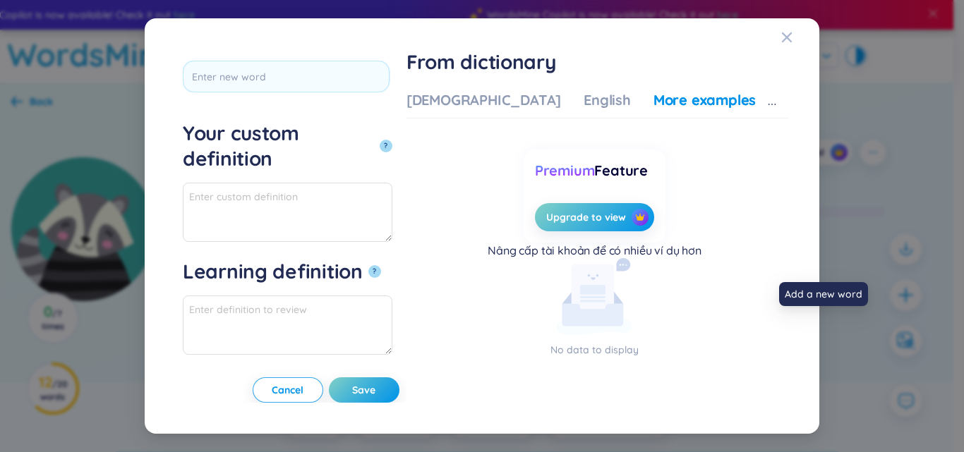
scroll to position [0, 0]
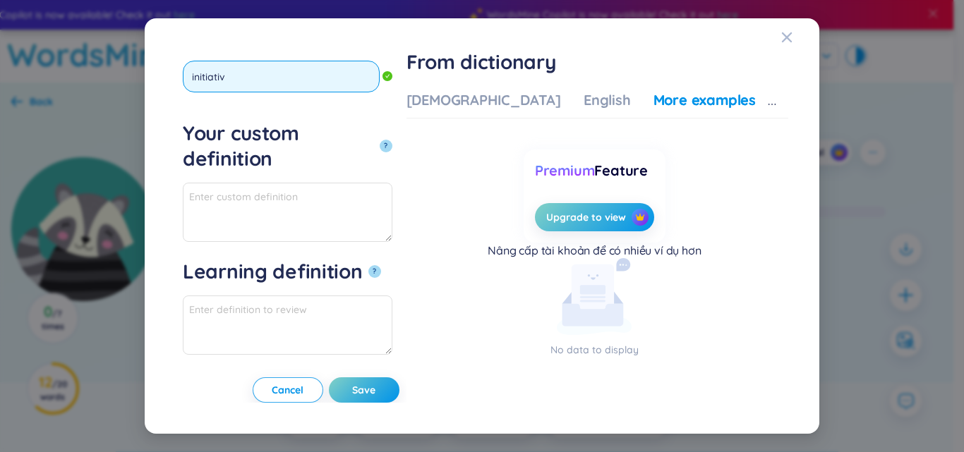
type input "initiative"
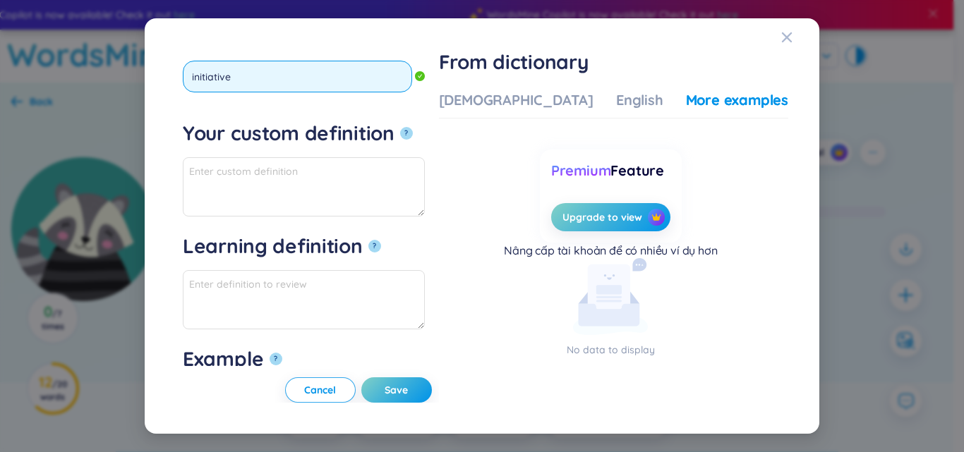
click at [400, 127] on button "?" at bounding box center [406, 133] width 13 height 13
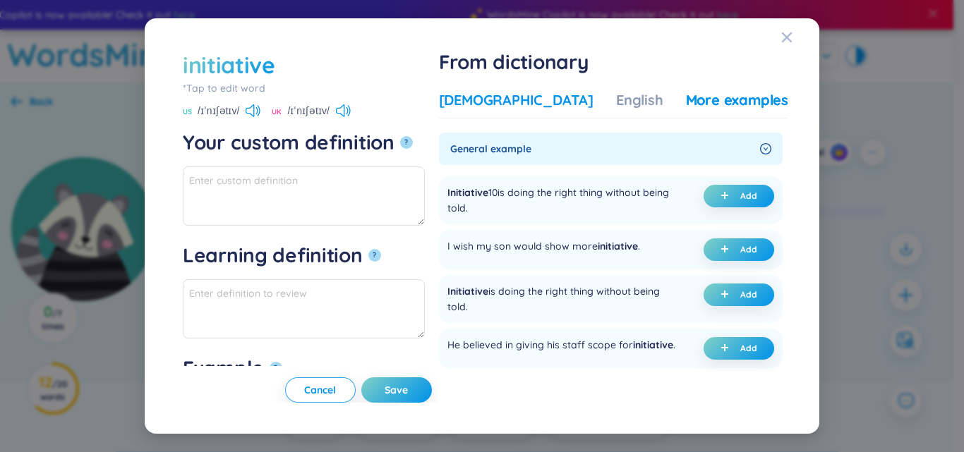
click at [547, 95] on div "Vietnamese" at bounding box center [516, 100] width 154 height 20
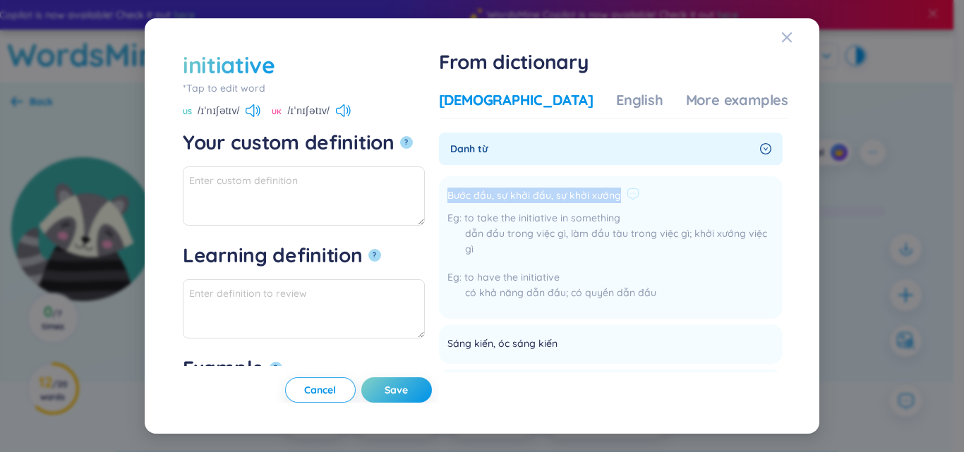
drag, startPoint x: 488, startPoint y: 200, endPoint x: 659, endPoint y: 199, distance: 170.7
click at [659, 199] on li "Bước đầu, sự khởi đầu, sự khởi xướng to take the initiative in something dẫn đầ…" at bounding box center [611, 247] width 344 height 142
drag, startPoint x: 640, startPoint y: 196, endPoint x: 652, endPoint y: 201, distance: 13.6
click at [621, 201] on span "Bước đầu, sự khởi đầu, sự khởi xướng" at bounding box center [534, 196] width 174 height 17
drag, startPoint x: 514, startPoint y: 191, endPoint x: 632, endPoint y: 185, distance: 118.7
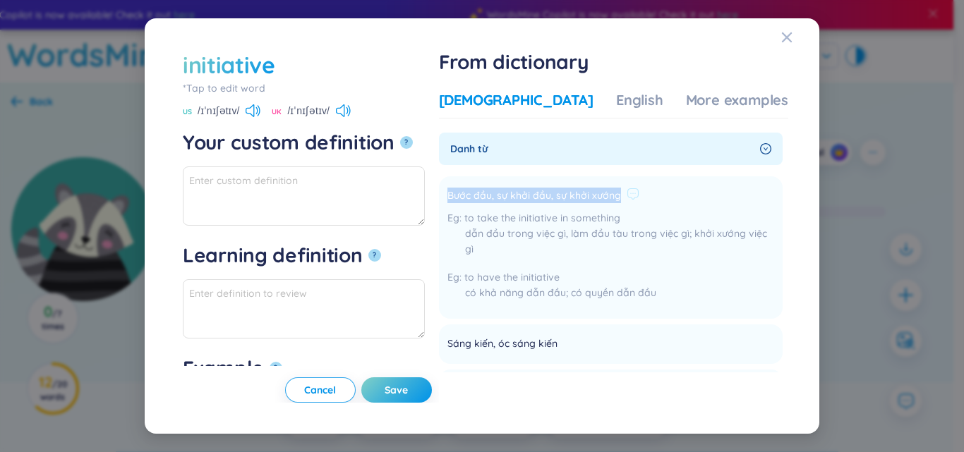
click at [673, 190] on li "Bước đầu, sự khởi đầu, sự khởi xướng to take the initiative in something dẫn đầ…" at bounding box center [611, 247] width 344 height 142
copy div "Bước đầu, sự khởi đầu, sự khởi xướng"
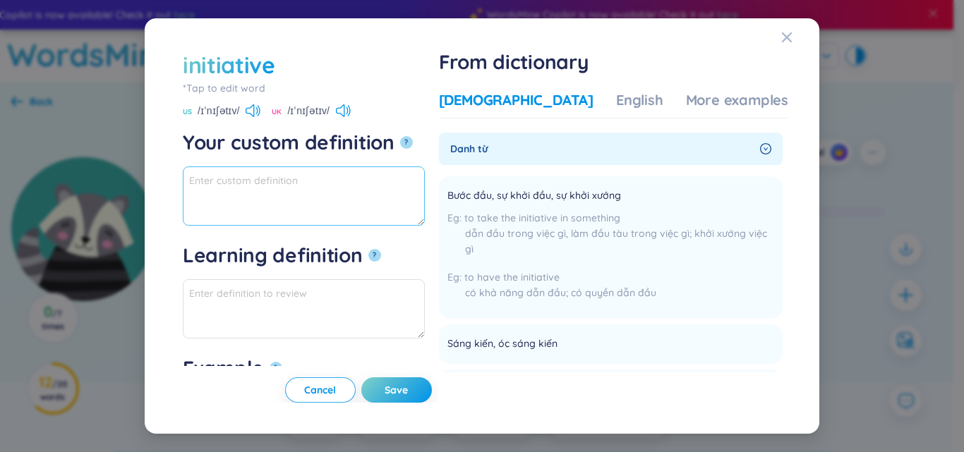
paste textarea "Bước đầu, sự khởi đầu, sự khởi xướng"
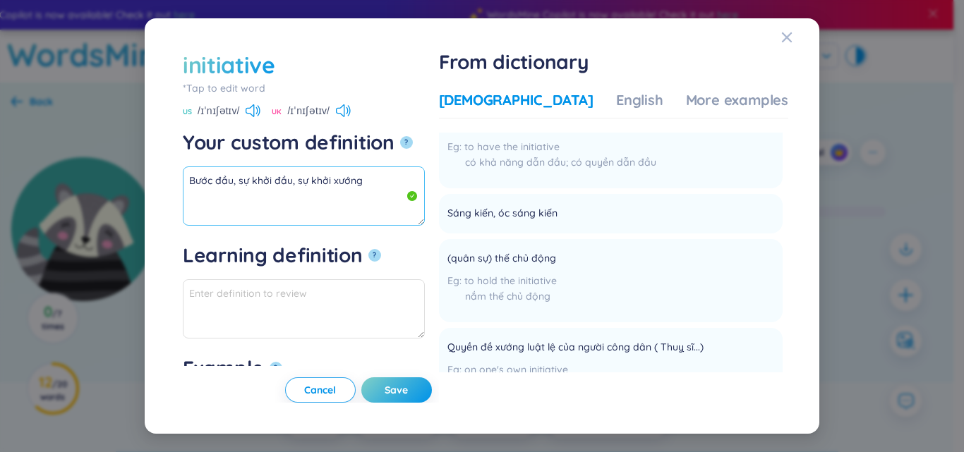
scroll to position [141, 0]
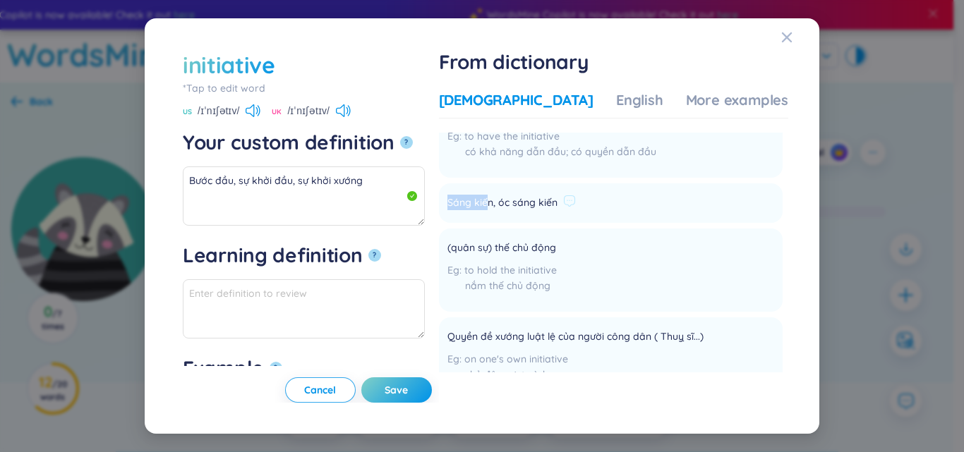
drag, startPoint x: 485, startPoint y: 196, endPoint x: 533, endPoint y: 204, distance: 47.9
click at [533, 204] on li "Sáng kiến, óc sáng kiến Add" at bounding box center [611, 203] width 344 height 40
click at [409, 197] on textarea "Bước đầu, sự khởi đầu, sự khởi xướng" at bounding box center [304, 195] width 242 height 59
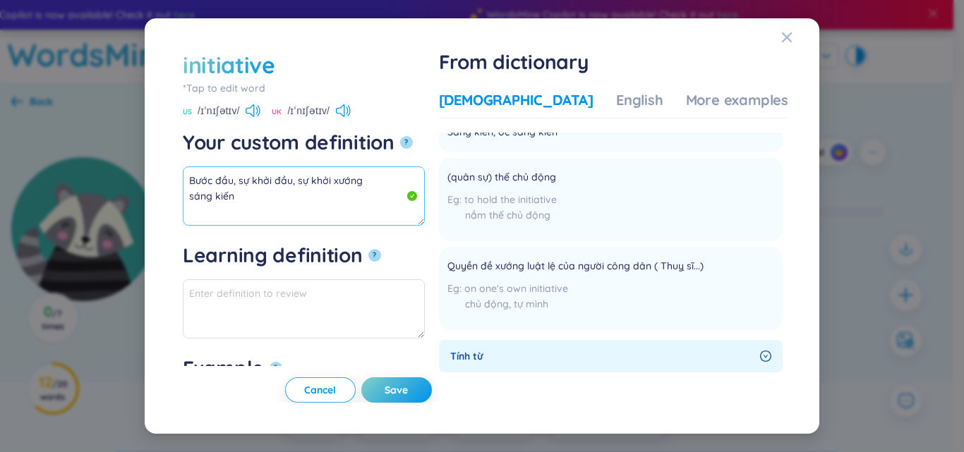
click at [380, 190] on textarea "Bước đầu, sự khởi đầu, sự khởi xướng sáng kiến" at bounding box center [304, 195] width 242 height 59
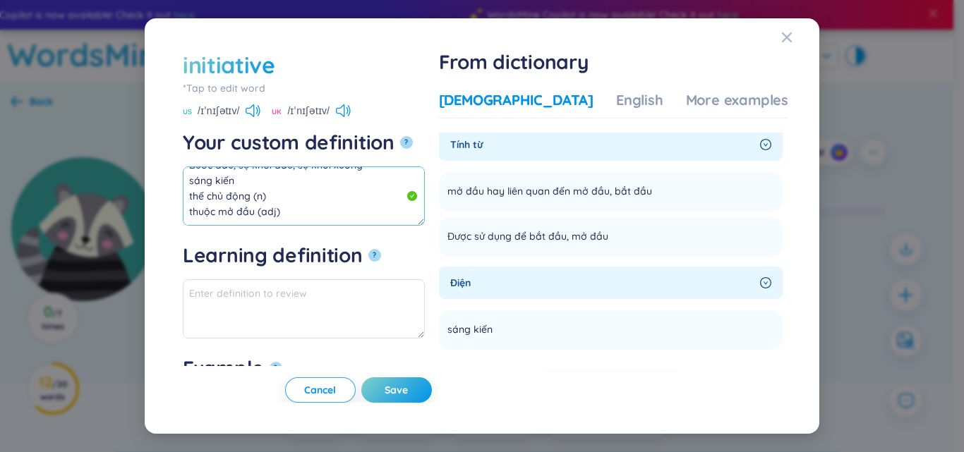
scroll to position [0, 0]
drag, startPoint x: 251, startPoint y: 217, endPoint x: 170, endPoint y: 142, distance: 110.8
click at [170, 142] on div "initiative *Tap to edit word initiative US /ɪˈnɪʃətɪv/ UK /ɪˈnɪʃətɪv/ Your cust…" at bounding box center [482, 226] width 640 height 382
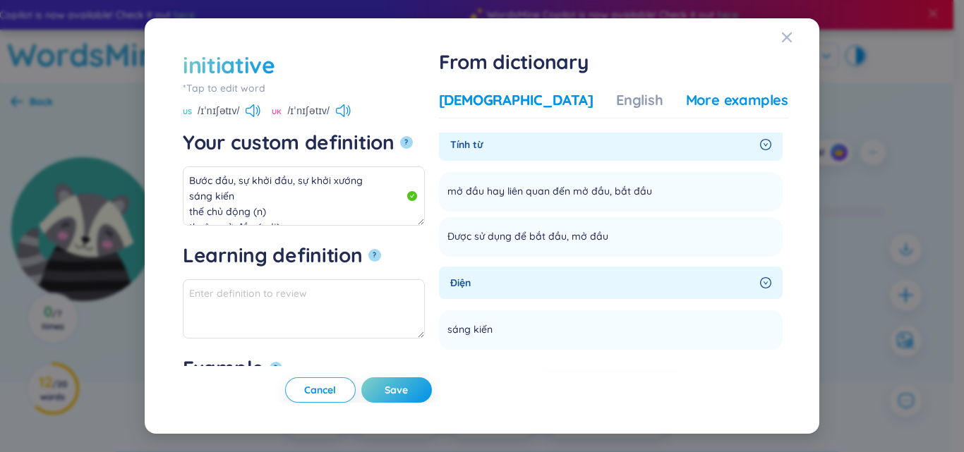
click at [732, 97] on div "More examples" at bounding box center [737, 100] width 102 height 20
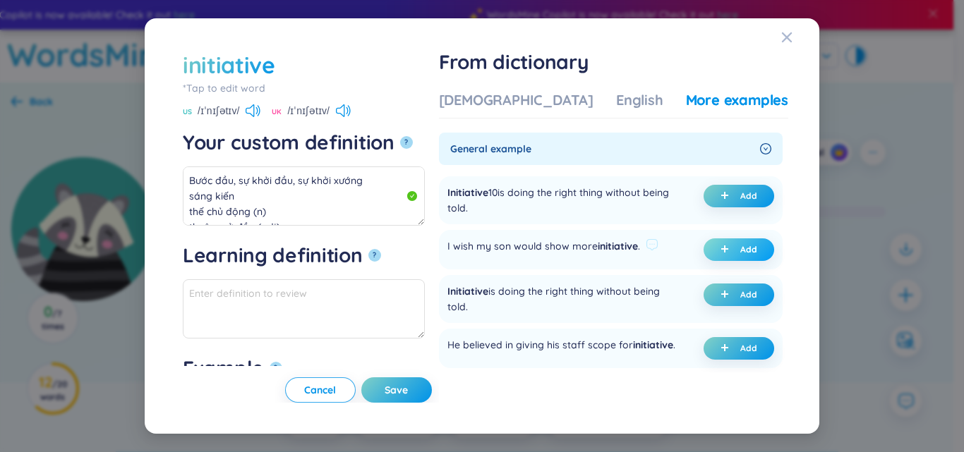
click at [713, 252] on button "Add" at bounding box center [738, 249] width 71 height 23
type textarea "Bước đầu, sự khởi đầu, sự khởi xướng sáng kiến thế chủ động (n) thuộc mở đầu (a…"
type textarea "Eg: I wish my son would show more initiative ."
click at [408, 389] on span "Save" at bounding box center [395, 390] width 23 height 14
type textarea "Bước đầu, sự khởi đầu, sự khởi xướng sáng kiến thế chủ động (n) thuộc mở đầu (a…"
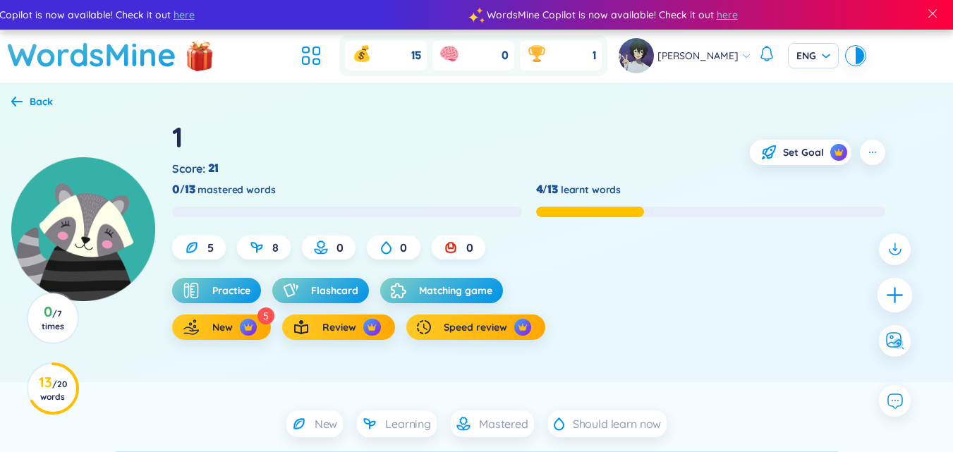
click at [902, 291] on icon "plus" at bounding box center [895, 295] width 20 height 20
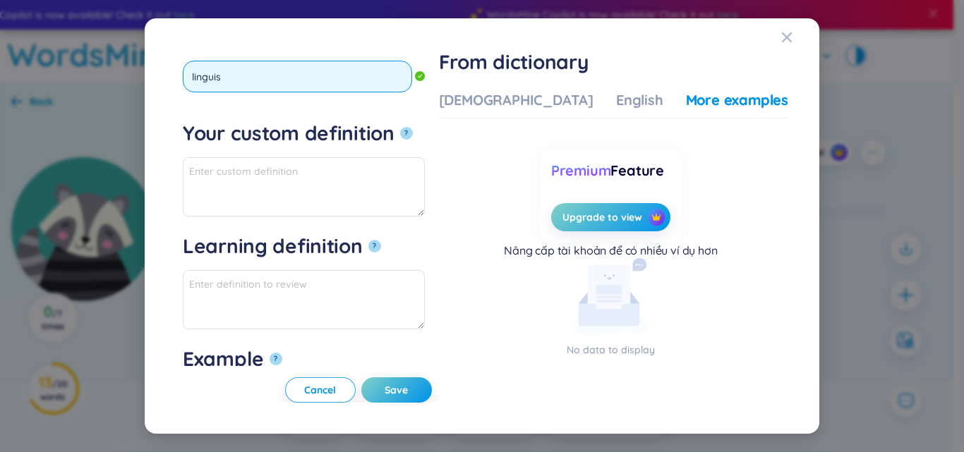
type input "linguist"
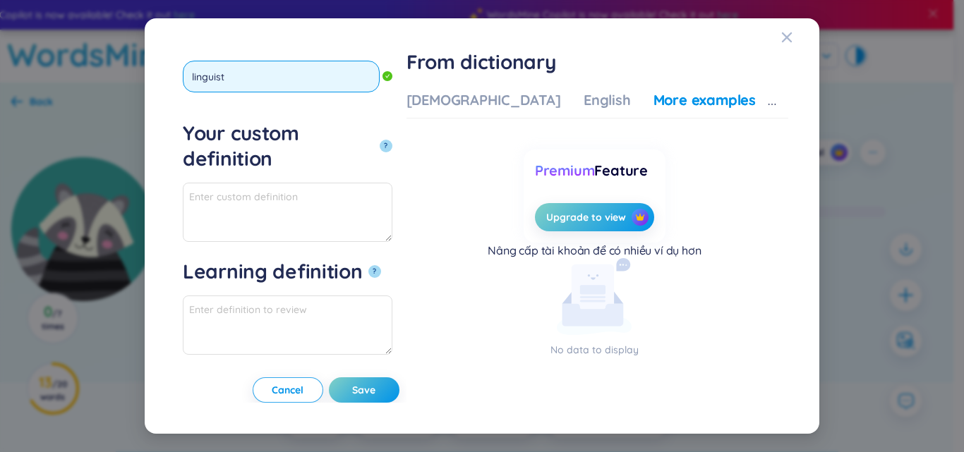
click at [379, 140] on button "?" at bounding box center [385, 146] width 13 height 13
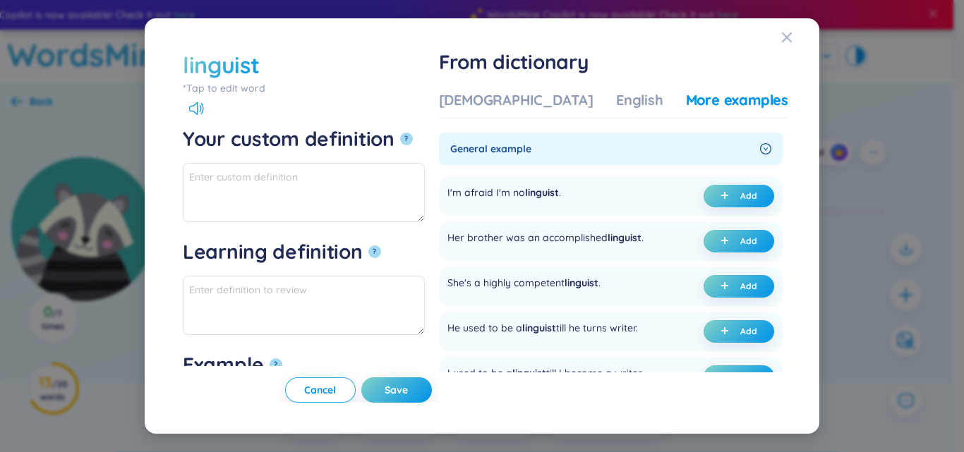
click at [509, 111] on div "Vietnamese English More examples" at bounding box center [613, 104] width 349 height 28
click at [516, 107] on div "Vietnamese" at bounding box center [516, 100] width 154 height 20
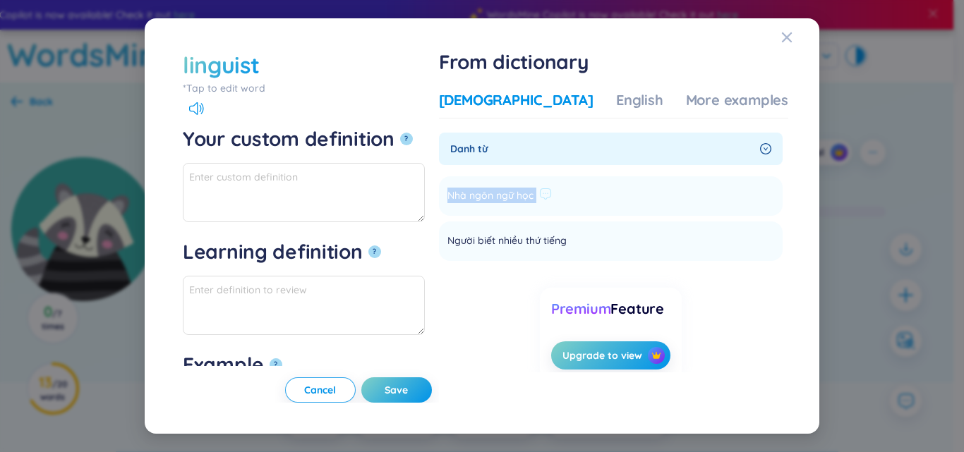
drag, startPoint x: 488, startPoint y: 196, endPoint x: 581, endPoint y: 192, distance: 92.5
click at [591, 188] on li "Nhà ngôn ngữ học Add" at bounding box center [611, 196] width 344 height 40
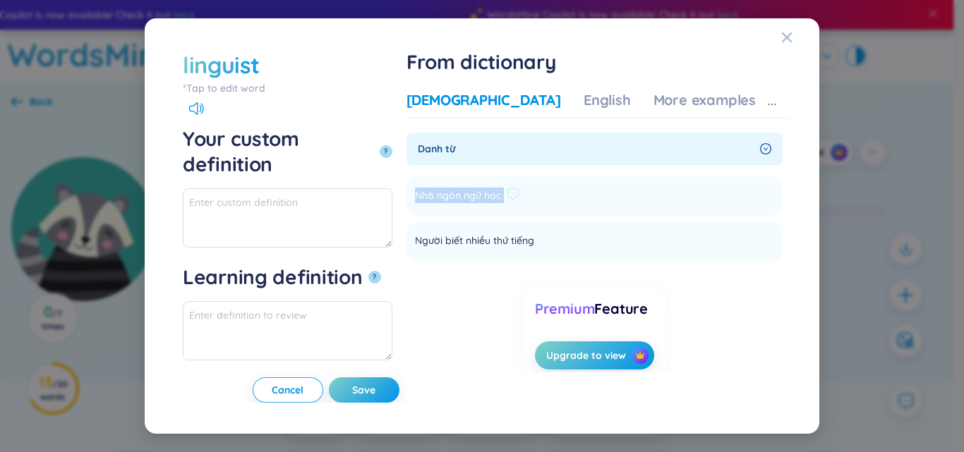
drag, startPoint x: 559, startPoint y: 193, endPoint x: 572, endPoint y: 201, distance: 15.3
click at [501, 198] on span "Nhà ngôn ngữ học" at bounding box center [458, 196] width 86 height 17
drag, startPoint x: 487, startPoint y: 193, endPoint x: 596, endPoint y: 194, distance: 108.6
click at [596, 194] on li "Nhà ngôn ngữ học Add" at bounding box center [594, 196] width 376 height 40
copy li "Nhà ngôn ngữ học Add"
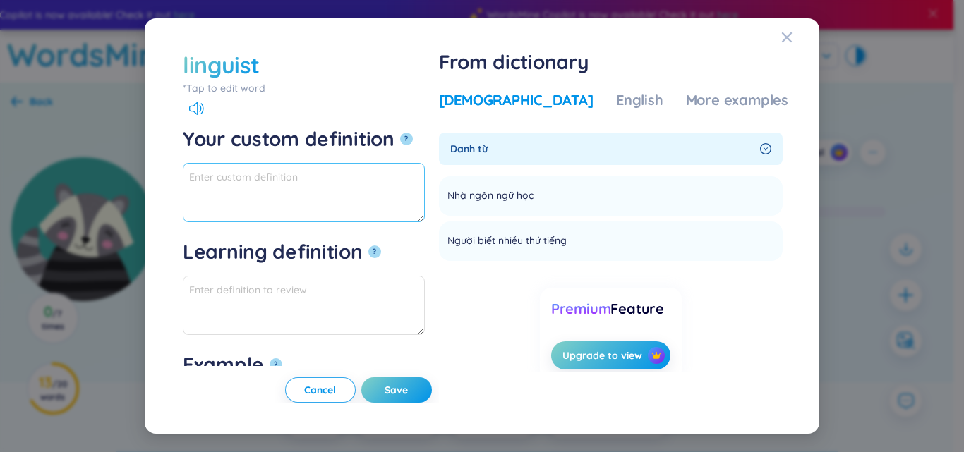
paste textarea "Nhà ngôn ngữ học"
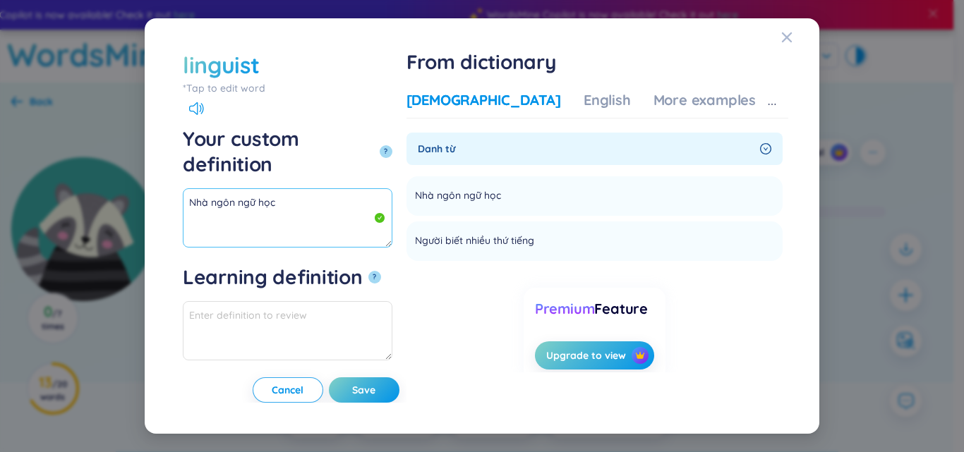
click at [351, 188] on textarea "Nhà ngôn ngữ học" at bounding box center [287, 217] width 209 height 59
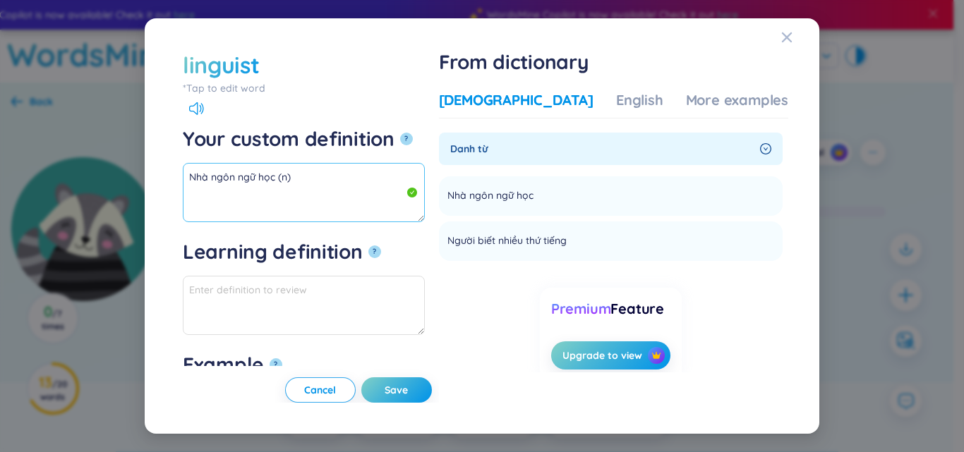
drag, startPoint x: 273, startPoint y: 176, endPoint x: 96, endPoint y: 176, distance: 177.1
click at [96, 176] on div "linguist *Tap to edit word linguist Your custom definition ? Nhà ngôn ngữ học (…" at bounding box center [482, 226] width 964 height 452
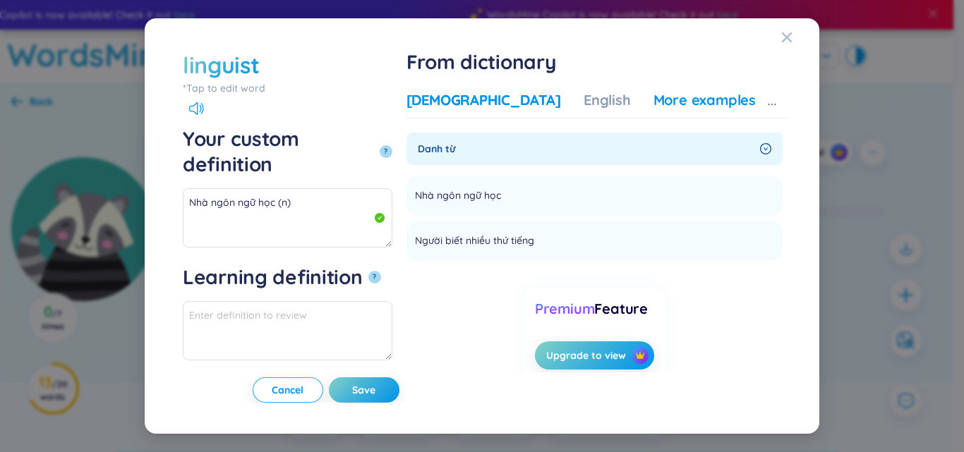
click at [698, 95] on div "More examples" at bounding box center [704, 100] width 102 height 20
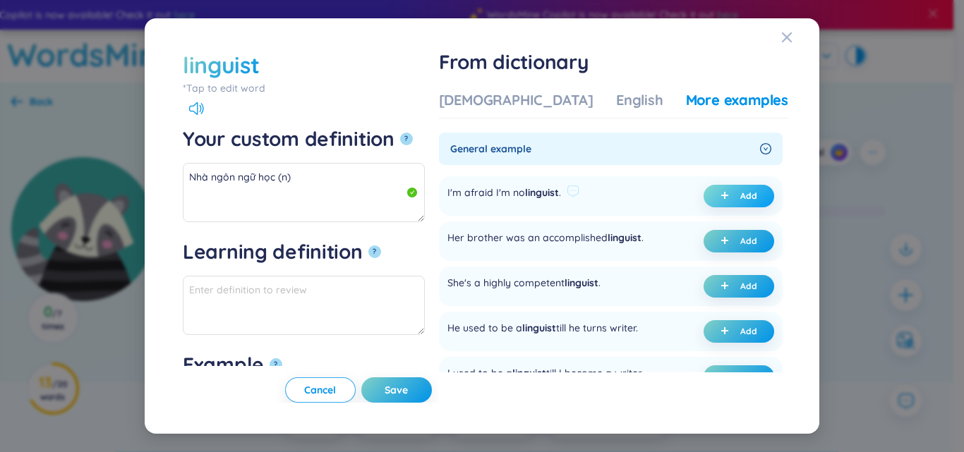
click at [720, 198] on icon "plus" at bounding box center [724, 195] width 8 height 8
type textarea "Nhà ngôn ngữ học (n) Eg: I'm afraid I'm no linguist ."
type textarea "Eg: I'm afraid I'm no linguist ."
click at [432, 382] on button "Save" at bounding box center [396, 389] width 71 height 25
type textarea "Nhà ngôn ngữ học (n) Eg: I'm afraid I'm no linguist ."
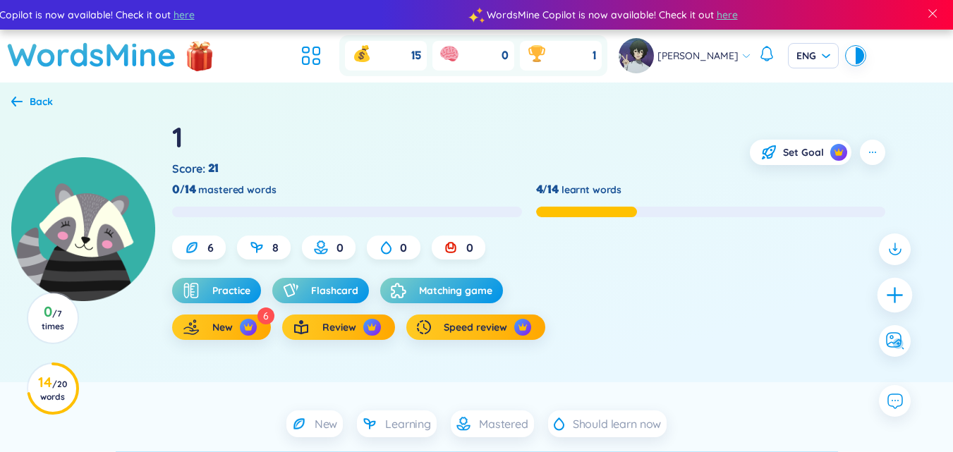
click at [886, 288] on icon "plus" at bounding box center [895, 295] width 20 height 20
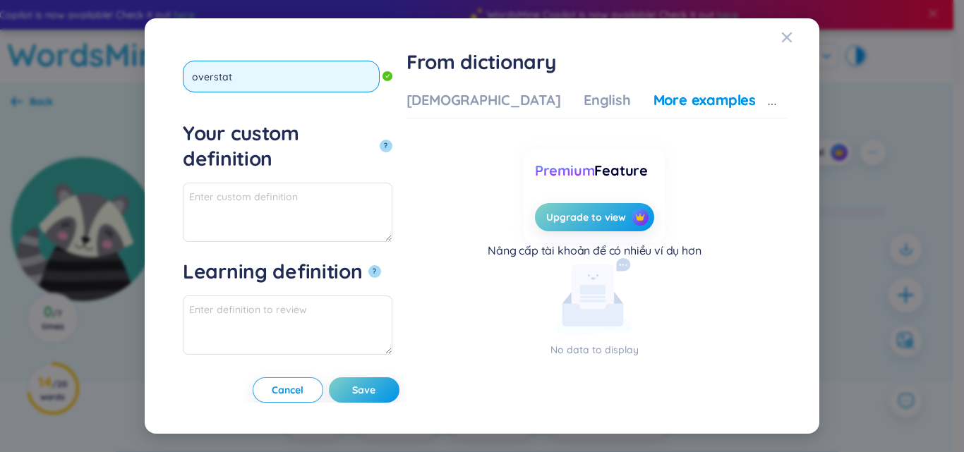
type input "overstate"
click at [379, 140] on button "?" at bounding box center [385, 146] width 13 height 13
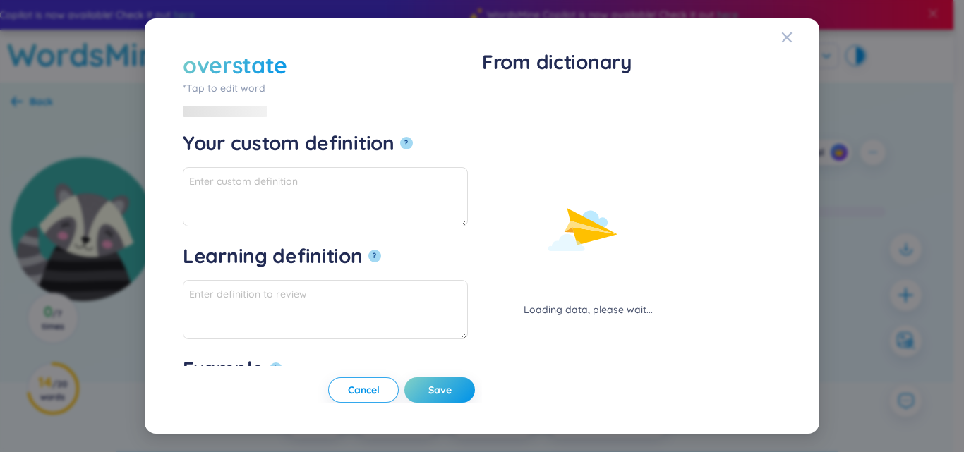
click at [524, 95] on div "Loading data, please wait..." at bounding box center [588, 203] width 212 height 227
click at [516, 109] on div "Loading data, please wait..." at bounding box center [588, 203] width 212 height 227
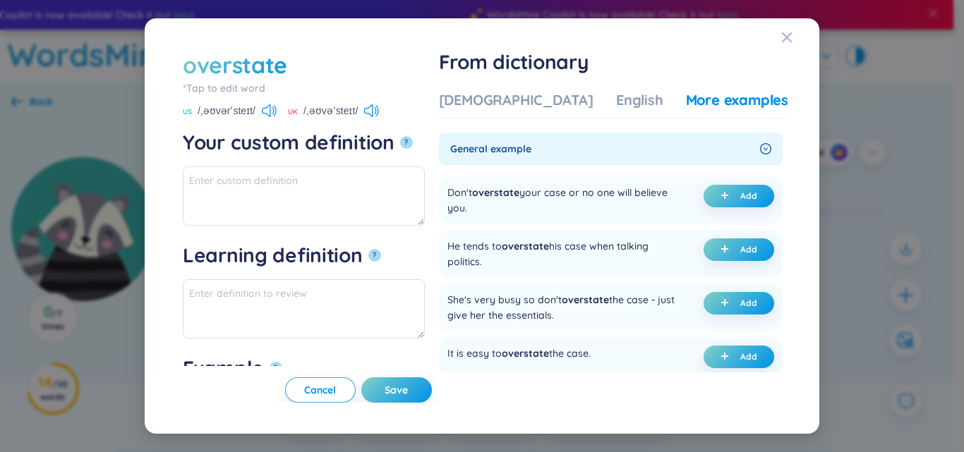
click at [519, 94] on div "Vietnamese" at bounding box center [516, 100] width 154 height 20
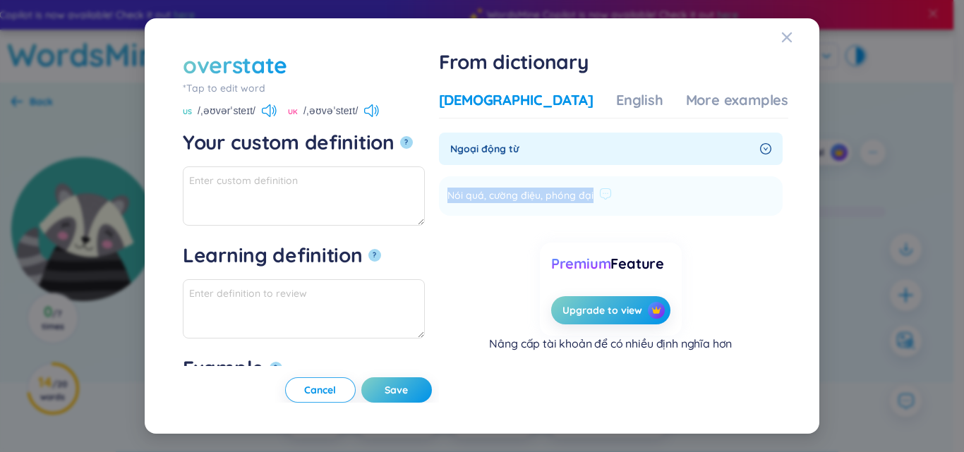
drag, startPoint x: 487, startPoint y: 190, endPoint x: 611, endPoint y: 200, distance: 124.5
click at [655, 202] on li "Nói quá, cường điệu, phóng đại Add" at bounding box center [611, 196] width 344 height 40
copy li "Nói quá, cường điệu, phóng đại Add"
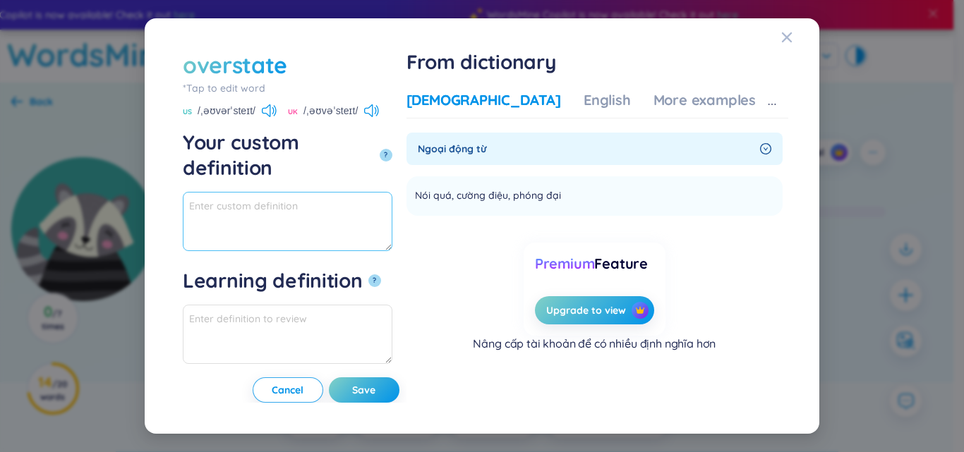
paste textarea "Nói quá, cường điệu, phóng đại"
click at [389, 192] on textarea "Nói quá, cường điệu, phóng đại" at bounding box center [287, 221] width 209 height 59
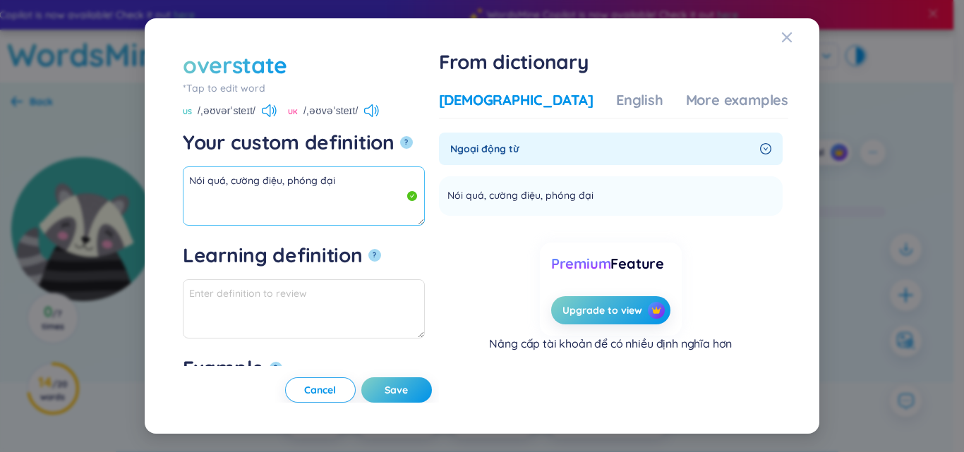
drag, startPoint x: 225, startPoint y: 180, endPoint x: 0, endPoint y: 152, distance: 226.7
click at [0, 152] on div "overstate *Tap to edit word overstate US /ˌəʊvərˈsteɪt/ UK /ˌəʊvəˈsteɪt/ Your c…" at bounding box center [482, 226] width 964 height 452
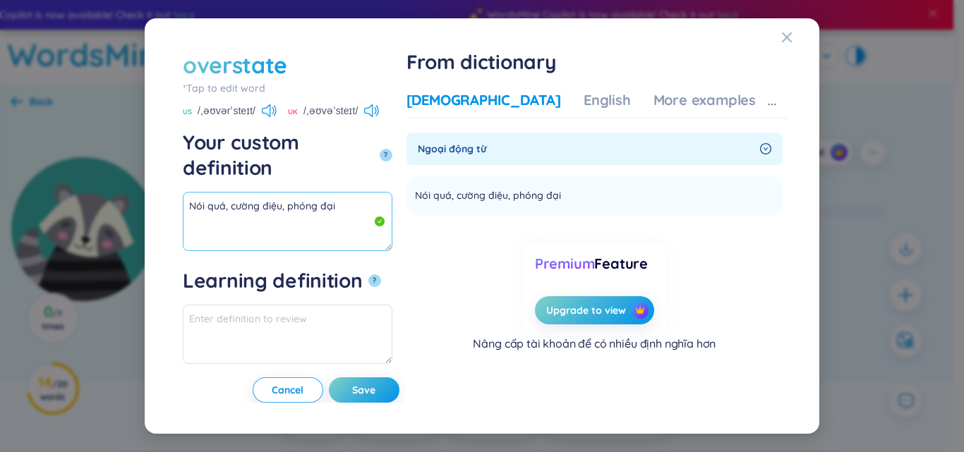
click at [392, 192] on textarea "Nói quá, cường điệu, phóng đại" at bounding box center [287, 221] width 209 height 59
click at [709, 109] on div "More examples" at bounding box center [704, 100] width 102 height 20
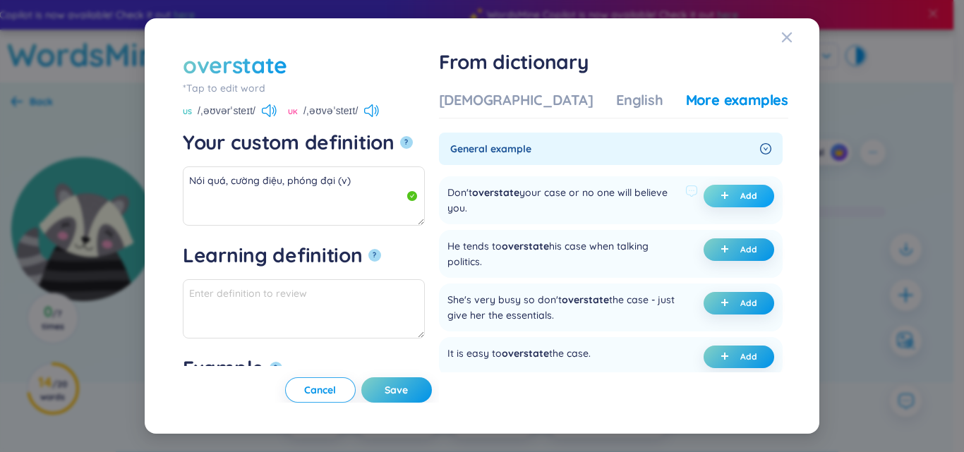
click at [720, 198] on icon "plus" at bounding box center [724, 195] width 8 height 8
type textarea "Nói quá, cường điệu, phóng đại (v) Eg: Don't overstate your case or no one will…"
type textarea "Eg: Don't overstate your case or no one will believe you."
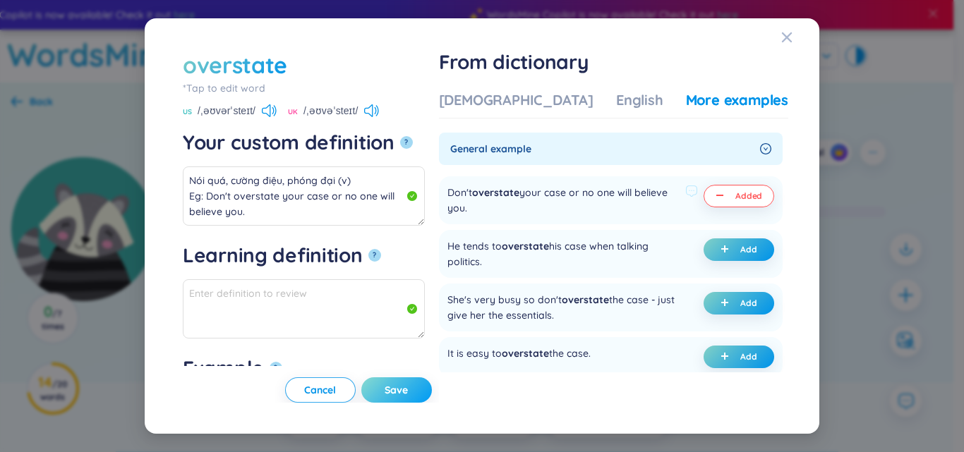
click at [425, 384] on button "Save" at bounding box center [396, 389] width 71 height 25
type textarea "Nói quá, cường điệu, phóng đại (v) Eg: Don't overstate your case or no one will…"
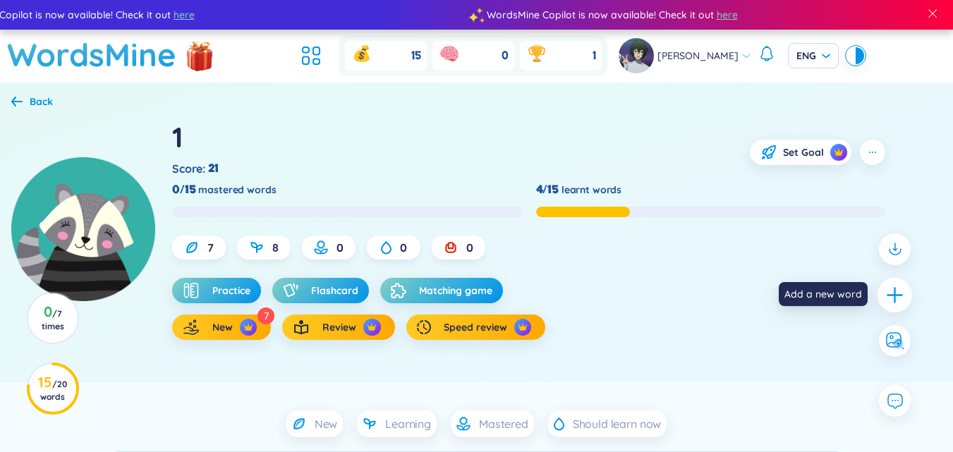
click at [899, 296] on icon "plus" at bounding box center [895, 295] width 20 height 20
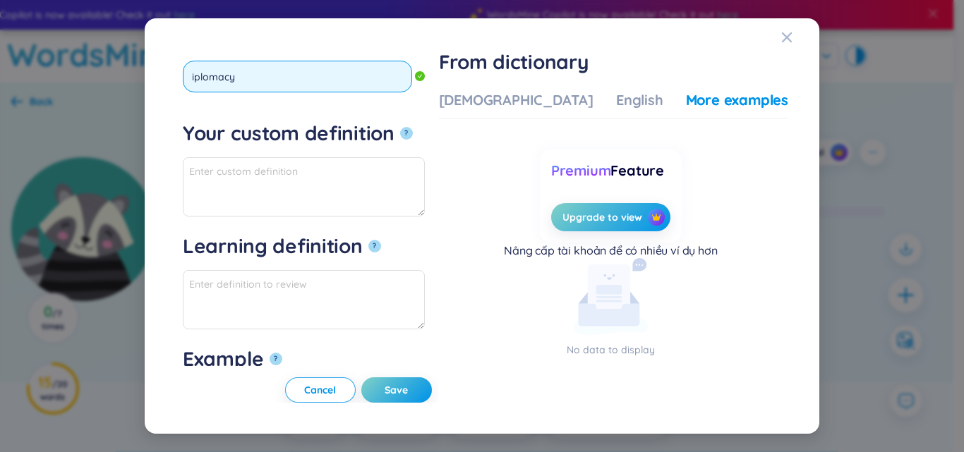
type input "diplomacy"
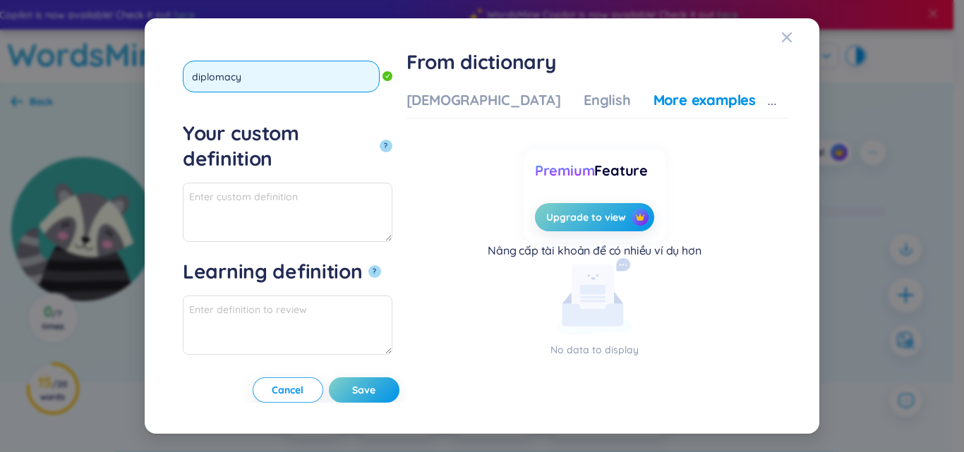
click at [379, 140] on button "?" at bounding box center [385, 146] width 13 height 13
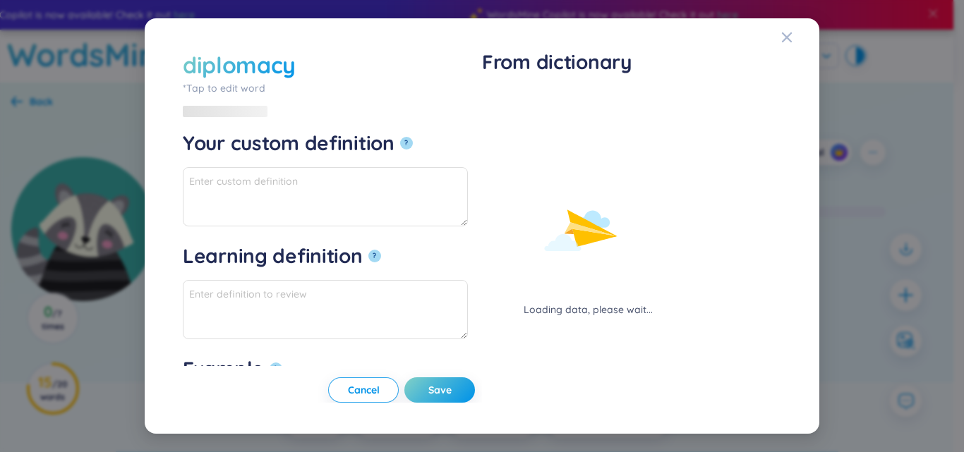
click at [515, 98] on div "Loading data, please wait..." at bounding box center [588, 203] width 212 height 227
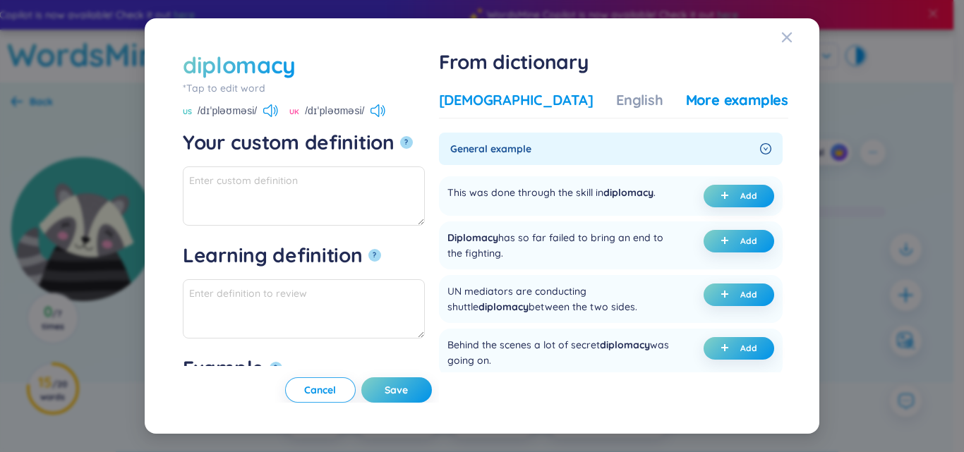
click at [515, 98] on div "Vietnamese" at bounding box center [516, 100] width 154 height 20
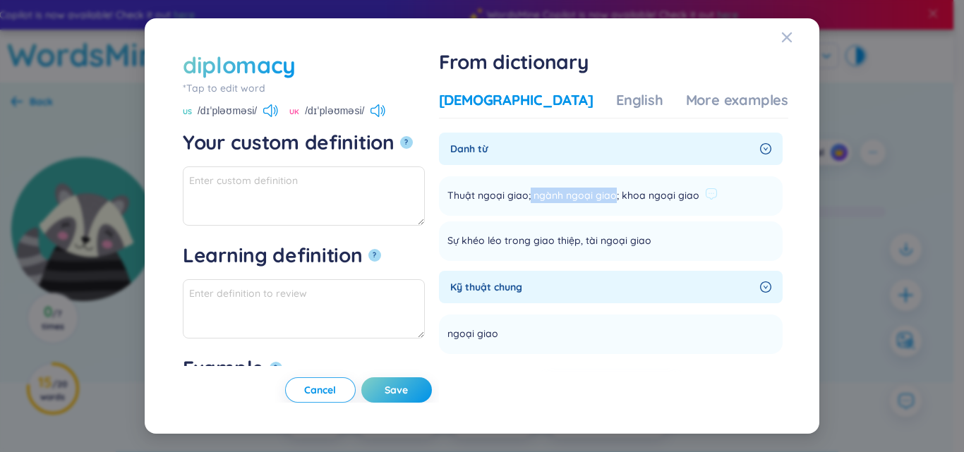
drag, startPoint x: 573, startPoint y: 193, endPoint x: 655, endPoint y: 198, distance: 82.0
click at [655, 198] on span "Thuật ngoại giao; ngành ngoại giao; khoa ngoại giao" at bounding box center [573, 196] width 252 height 17
copy span "ngành ngoại giao"
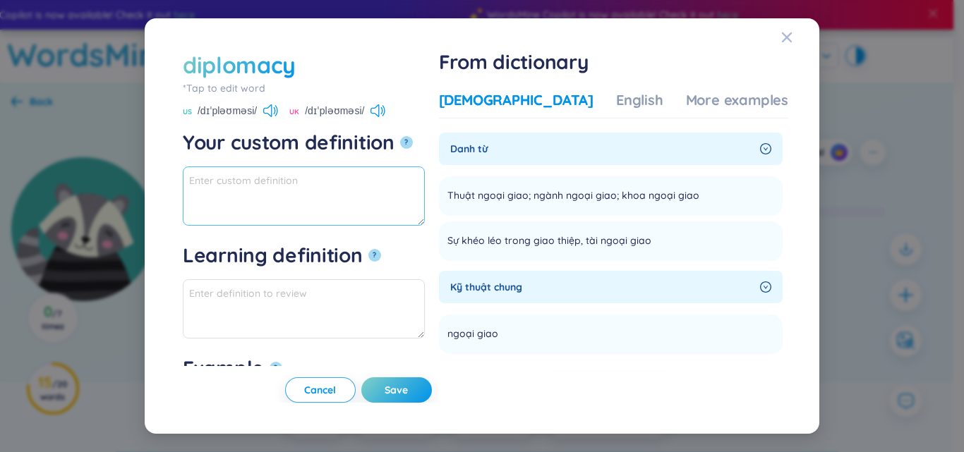
paste textarea "ngành ngoại giao"
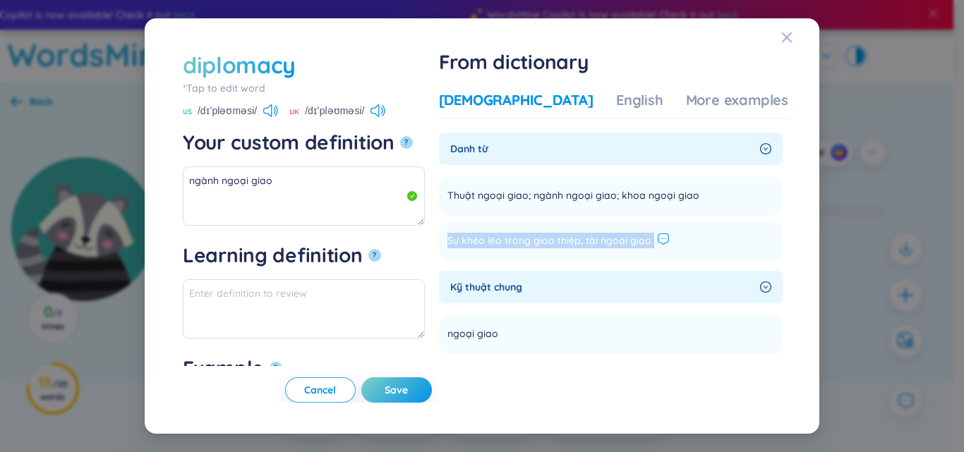
drag, startPoint x: 485, startPoint y: 238, endPoint x: 696, endPoint y: 235, distance: 210.2
click at [696, 235] on li "Sự khéo léo trong giao thiệp, tài ngoại giao Add" at bounding box center [611, 241] width 344 height 40
copy section "Sự khéo léo trong giao thiệp, tài ngoại giao Add"
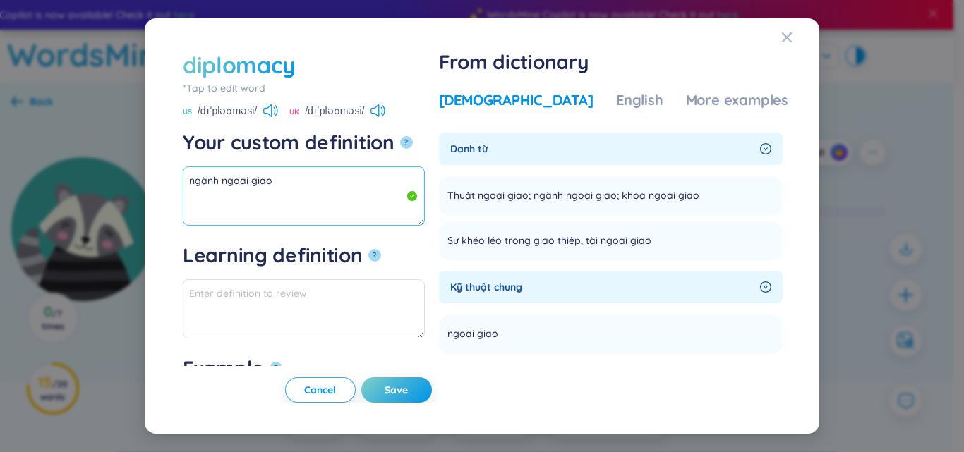
click at [300, 195] on textarea "ngành ngoại giao" at bounding box center [304, 195] width 242 height 59
paste textarea "Sự khéo léo trong giao thiệp, tài ngoại giao"
click at [415, 187] on textarea "ngành ngoại giao Sự khéo léo trong giao thiệp, tài ngoại giao" at bounding box center [304, 195] width 242 height 59
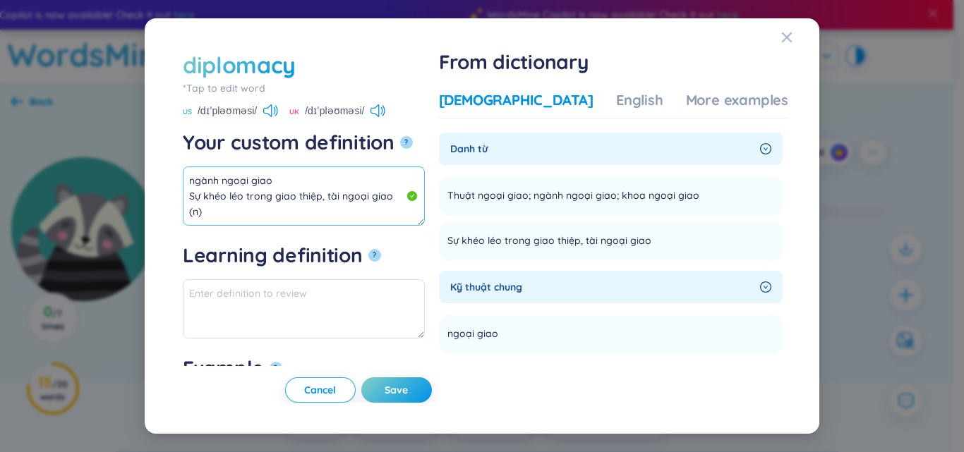
drag, startPoint x: 387, startPoint y: 183, endPoint x: 176, endPoint y: 164, distance: 211.8
click at [176, 164] on div "diplomacy *Tap to edit word diplomacy US /dɪˈpləʊməsi/ UK /dɪˈpləʊməsi/ Your cu…" at bounding box center [482, 225] width 612 height 353
click at [190, 184] on textarea "ngành ngoại giao Sự khéo léo trong giao thiệp, tài ngoại giao (n)" at bounding box center [304, 195] width 242 height 59
drag, startPoint x: 388, startPoint y: 196, endPoint x: 161, endPoint y: 178, distance: 227.8
click at [142, 174] on div "diplomacy *Tap to edit word diplomacy US /dɪˈpləʊməsi/ UK /dɪˈpləʊməsi/ Your cu…" at bounding box center [482, 226] width 964 height 452
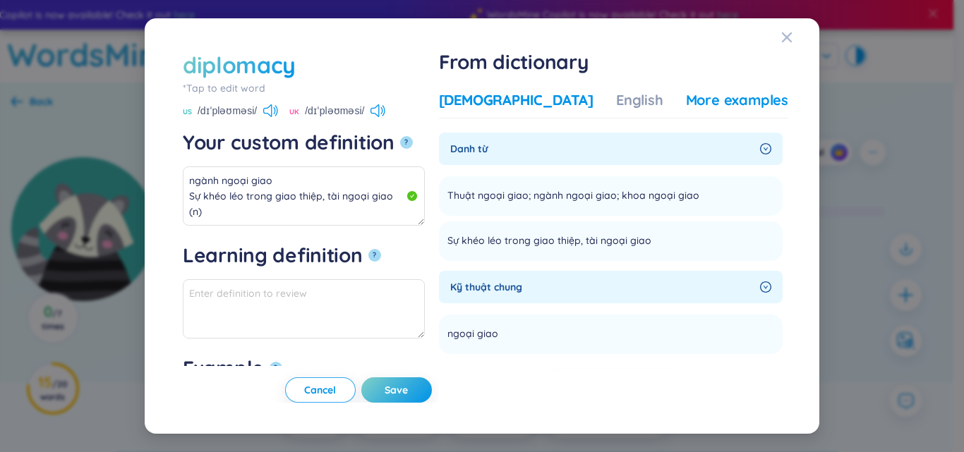
click at [686, 107] on div "More examples" at bounding box center [737, 100] width 102 height 20
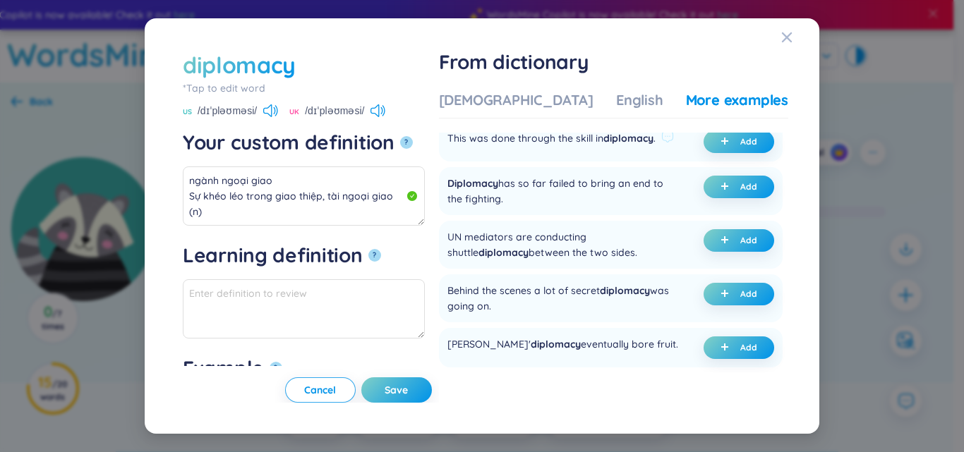
scroll to position [71, 0]
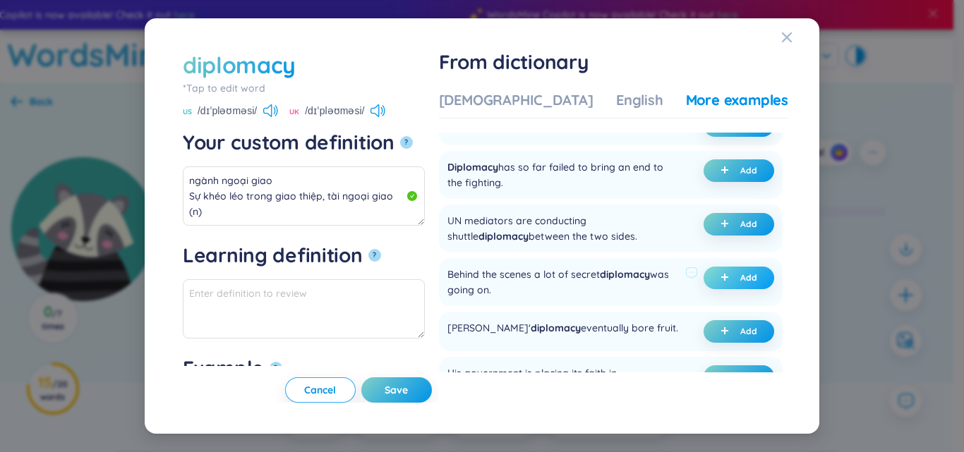
click at [764, 289] on button "Add" at bounding box center [738, 278] width 71 height 23
type textarea "ngành ngoại giao Sự khéo léo trong giao thiệp, tài ngoại giao (n) Eg: Behind th…"
type textarea "Eg: Behind the scenes a lot of secret diplomacy was going on."
drag, startPoint x: 437, startPoint y: 390, endPoint x: 439, endPoint y: 343, distance: 47.3
click at [408, 390] on span "Save" at bounding box center [395, 390] width 23 height 14
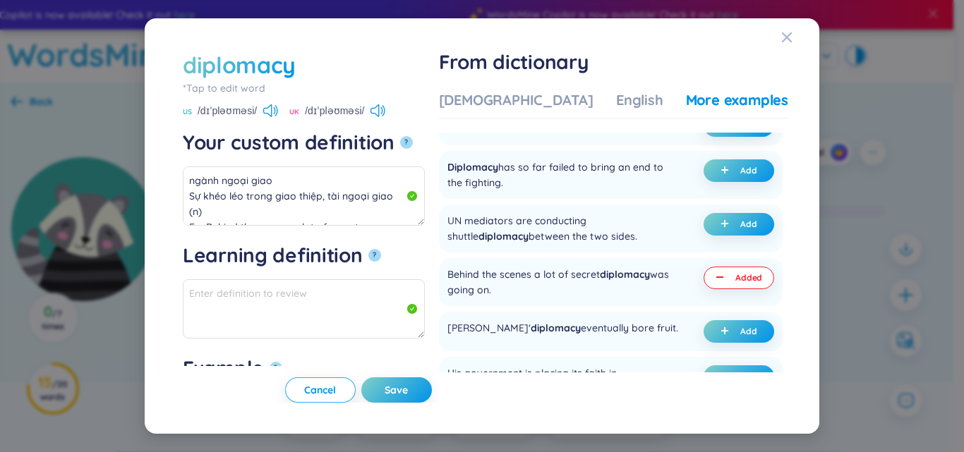
type textarea "ngành ngoại giao Sự khéo léo trong giao thiệp, tài ngoại giao (n) Eg: Behind th…"
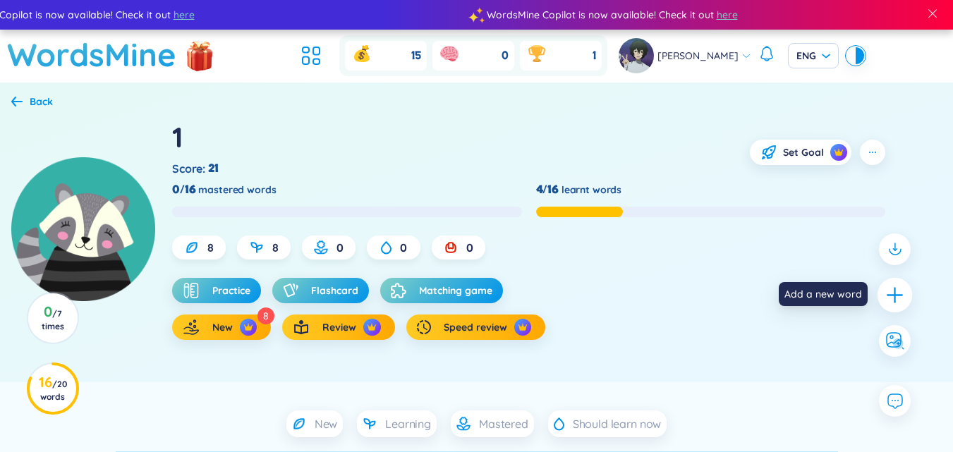
click at [904, 293] on icon "plus" at bounding box center [895, 295] width 20 height 20
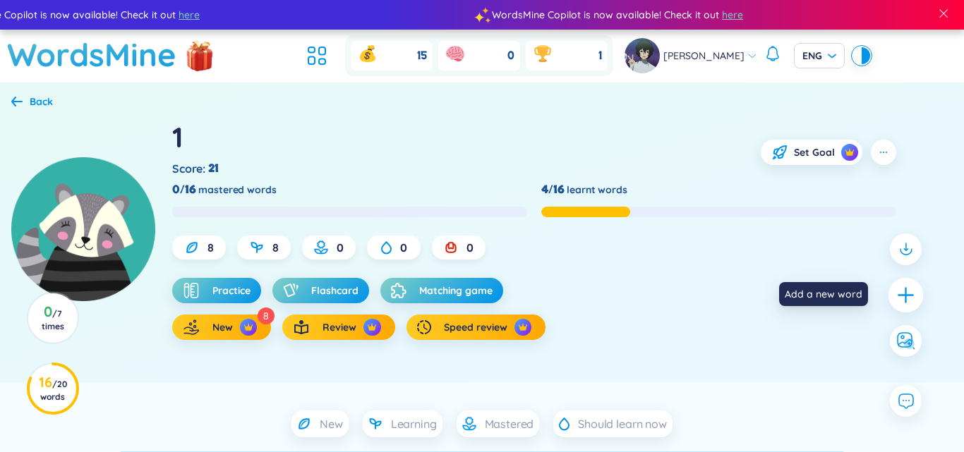
scroll to position [0, 0]
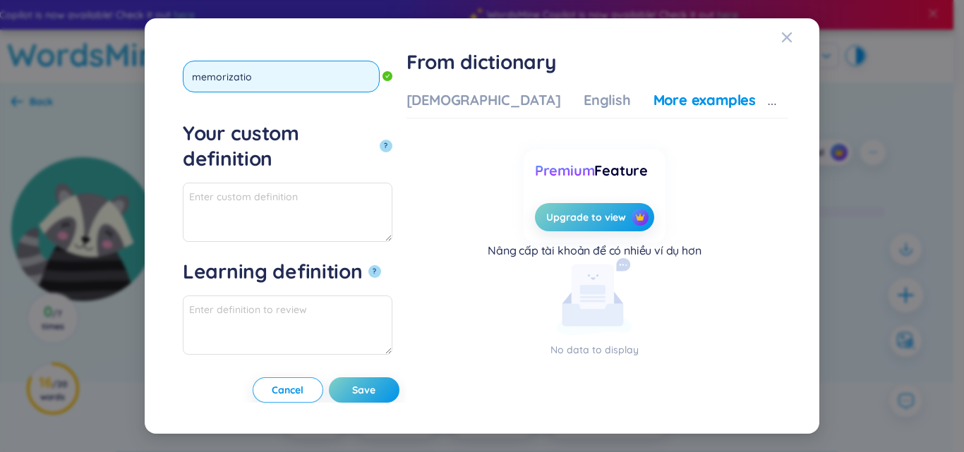
type input "memorization"
click at [379, 140] on button "?" at bounding box center [385, 146] width 13 height 13
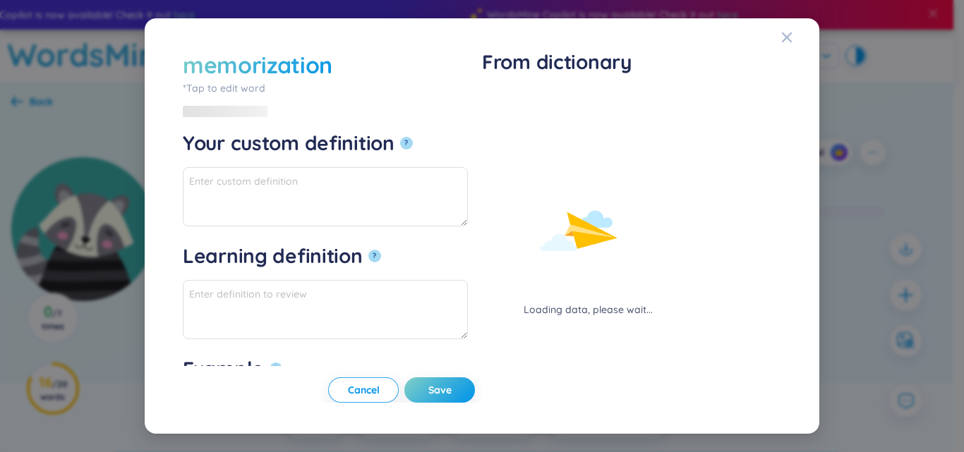
click at [516, 95] on div "Loading data, please wait..." at bounding box center [588, 203] width 212 height 227
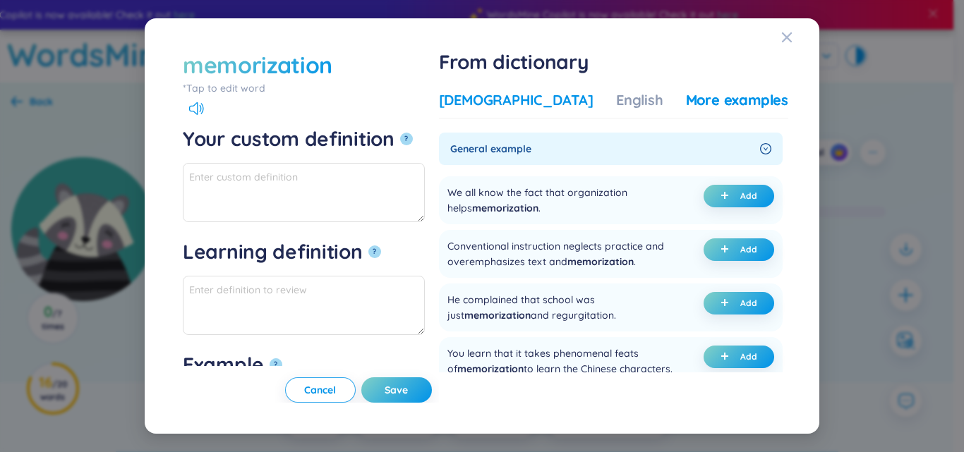
click at [517, 95] on div "Vietnamese" at bounding box center [516, 100] width 154 height 20
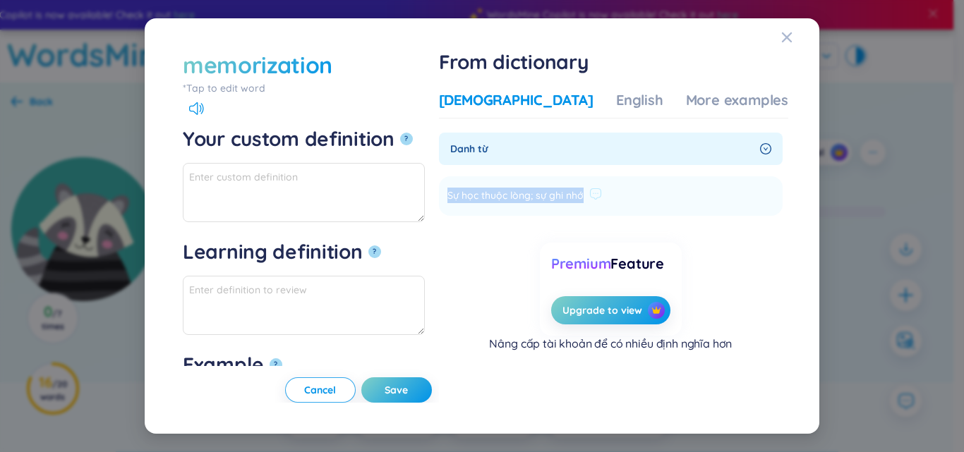
drag, startPoint x: 490, startPoint y: 194, endPoint x: 650, endPoint y: 205, distance: 160.5
click at [653, 206] on li "Sự học thuộc lòng; sự ghi nhớ Add" at bounding box center [611, 196] width 344 height 40
copy li "Sự học thuộc lòng; sự ghi nhớ Add"
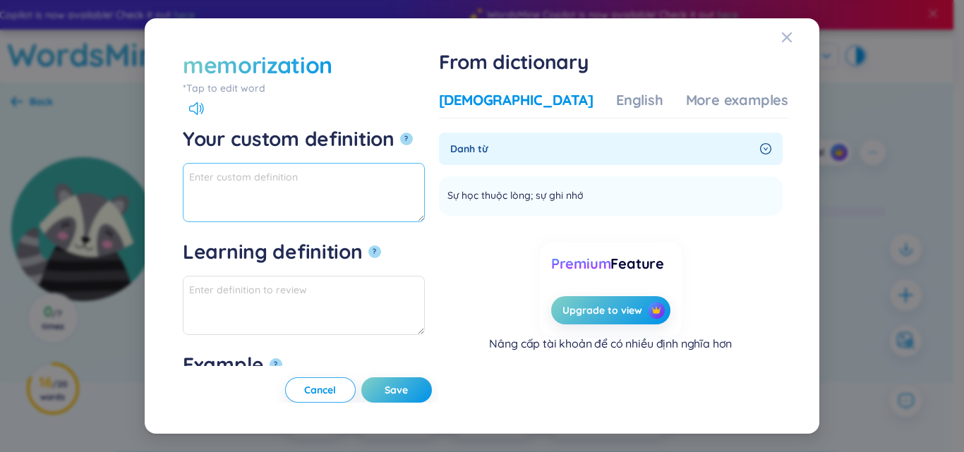
paste textarea "Sự học thuộc lòng; sự ghi nhớ"
click at [375, 173] on textarea "Sự học thuộc lòng; sự ghi nhớ" at bounding box center [304, 192] width 242 height 59
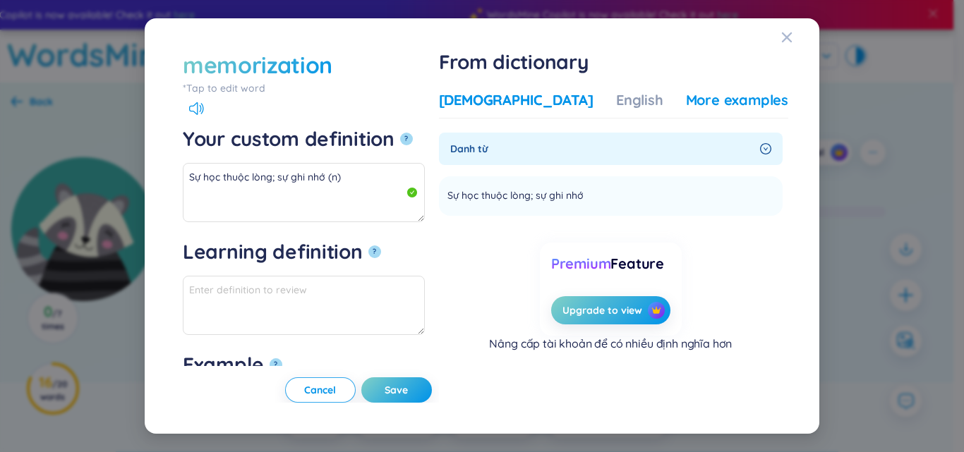
click at [717, 99] on div "More examples" at bounding box center [737, 100] width 102 height 20
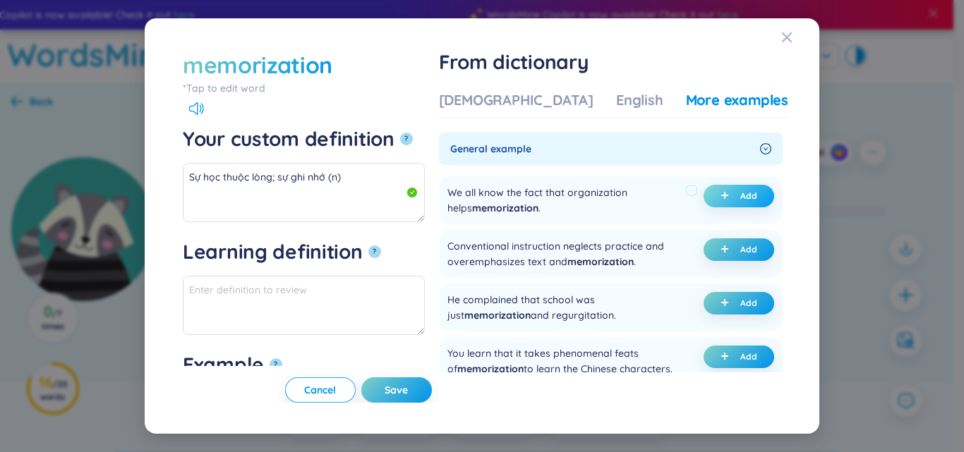
click at [706, 198] on button "Add" at bounding box center [738, 196] width 71 height 23
type textarea "Sự học thuộc lòng; sự ghi nhớ (n) Eg: We all know the fact that organization he…"
type textarea "Eg: We all know the fact that organization helps memorization."
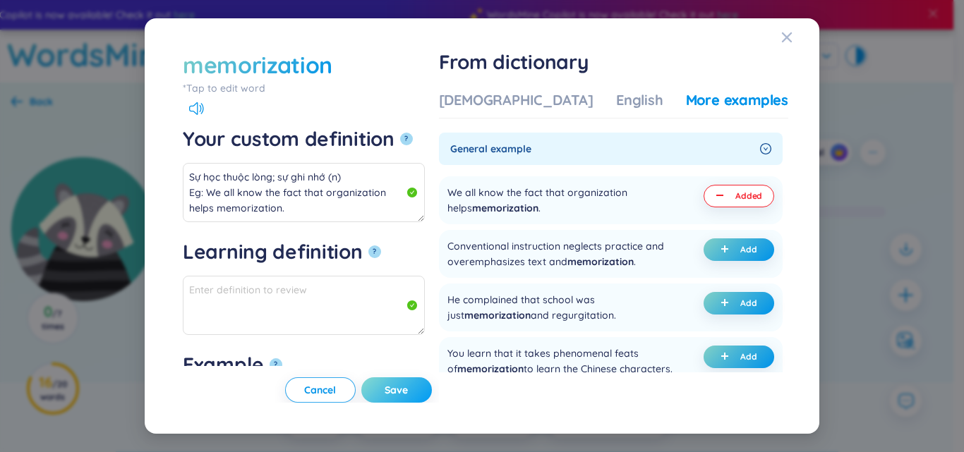
click at [432, 384] on button "Save" at bounding box center [396, 389] width 71 height 25
type textarea "Sự học thuộc lòng; sự ghi nhớ (n) Eg: We all know the fact that organization he…"
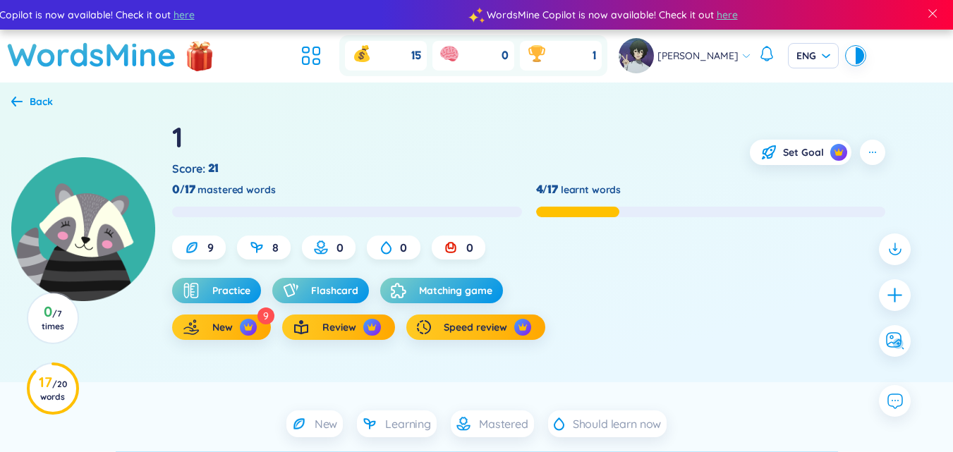
click at [889, 312] on div at bounding box center [895, 295] width 46 height 138
click at [895, 298] on icon "plus" at bounding box center [894, 295] width 1 height 16
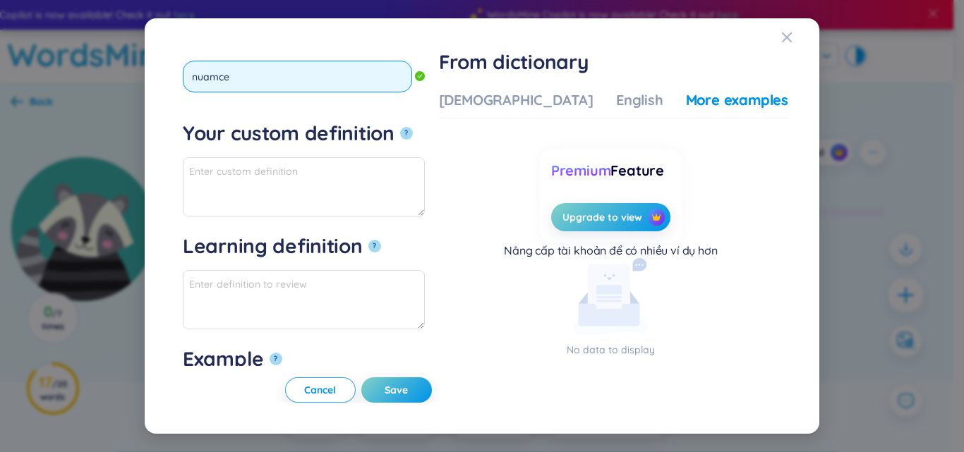
click at [400, 127] on button "?" at bounding box center [406, 133] width 13 height 13
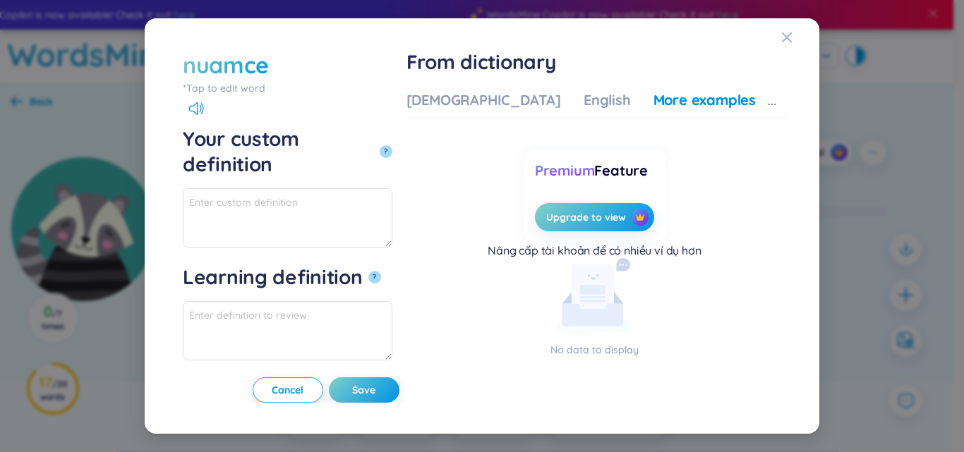
click at [218, 79] on div "nuamce" at bounding box center [226, 64] width 86 height 31
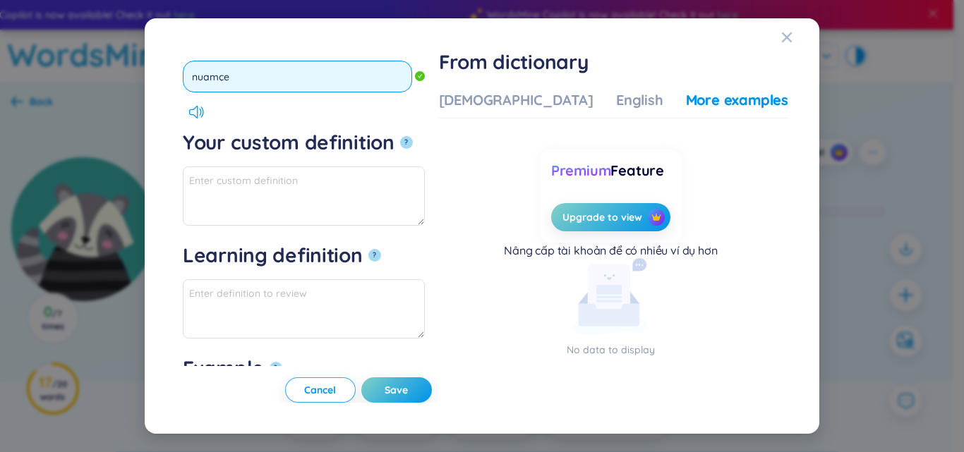
click at [219, 78] on input "nuamce" at bounding box center [297, 77] width 229 height 32
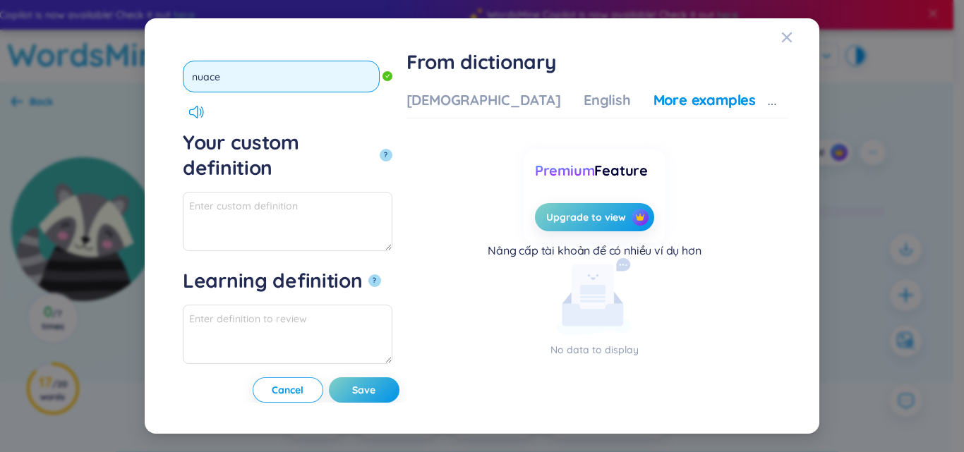
type input "nuance"
click at [379, 149] on button "?" at bounding box center [385, 155] width 13 height 13
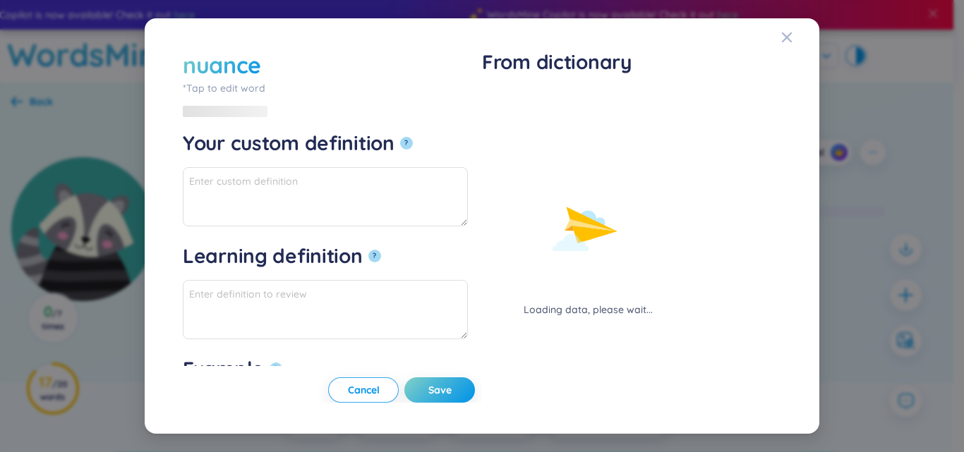
click at [518, 97] on div "Loading data, please wait..." at bounding box center [588, 203] width 212 height 227
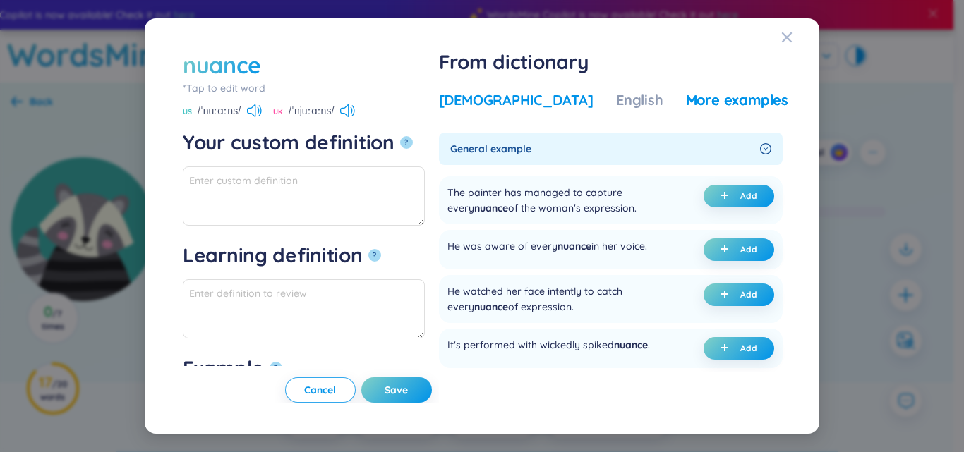
click at [513, 96] on div "Vietnamese" at bounding box center [516, 100] width 154 height 20
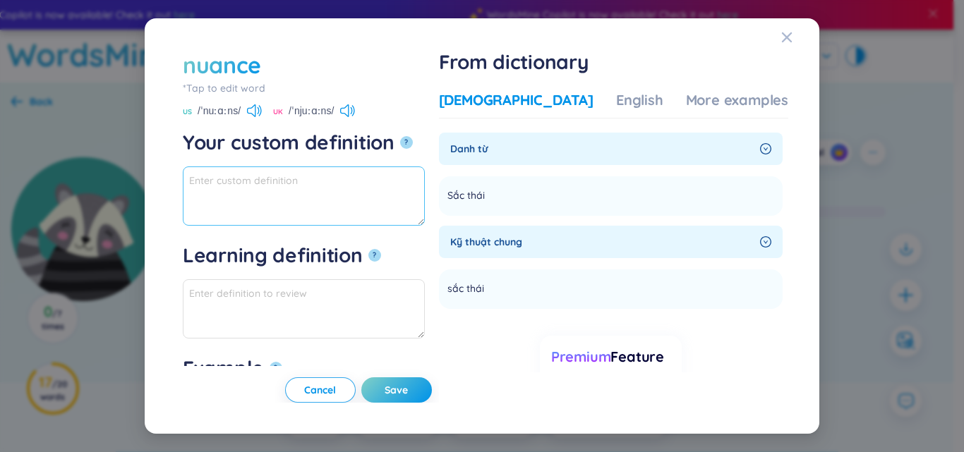
click at [382, 188] on textarea "Your custom definition ?" at bounding box center [304, 195] width 242 height 59
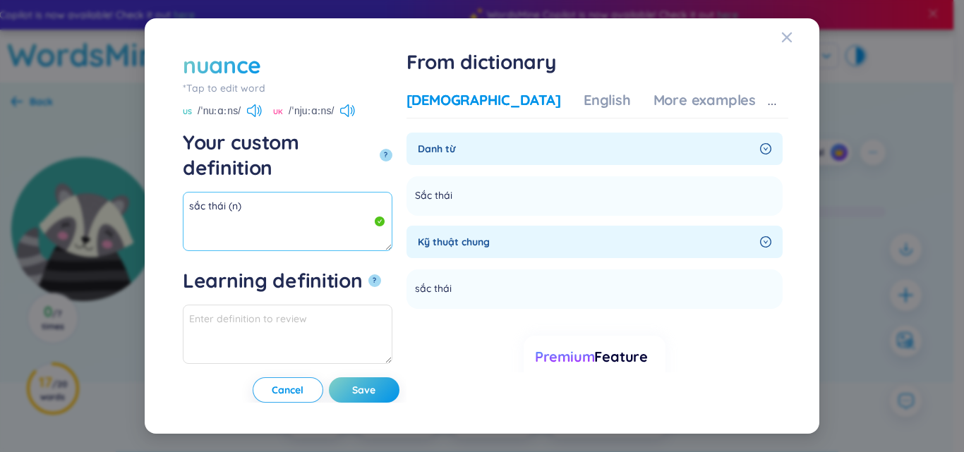
drag, startPoint x: 226, startPoint y: 181, endPoint x: 167, endPoint y: 188, distance: 58.9
click at [167, 188] on div "nuance *Tap to edit word nuance US /ˈnuːɑːns/ UK /ˈnjuːɑːns/ Your custom defini…" at bounding box center [482, 226] width 640 height 382
click at [672, 92] on div "More examples" at bounding box center [704, 100] width 102 height 20
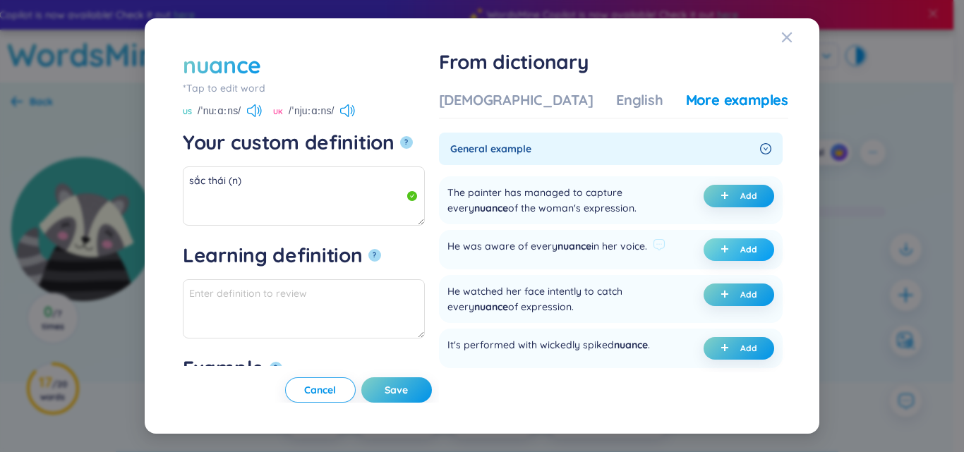
click at [720, 253] on icon "plus" at bounding box center [724, 249] width 8 height 8
type textarea "sắc thái (n) Eg: He was aware of every nuance in her voice."
type textarea "Eg: He was aware of every nuance in her voice."
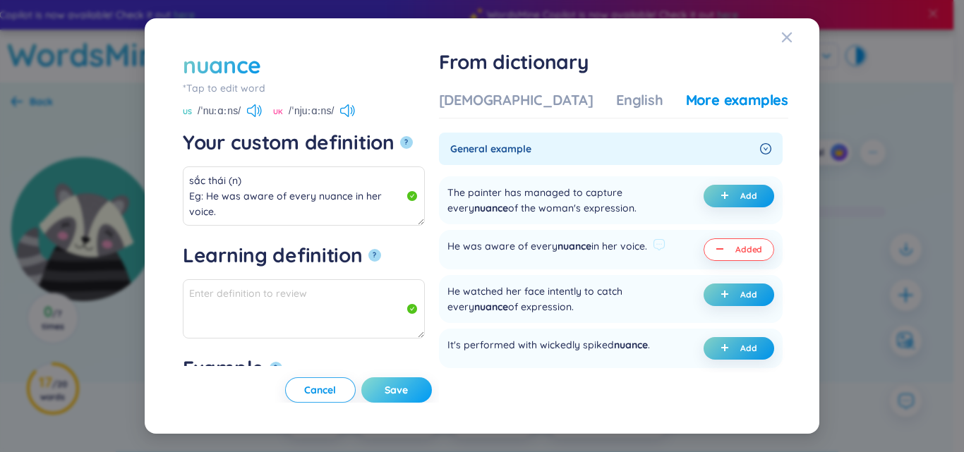
click at [408, 391] on span "Save" at bounding box center [395, 390] width 23 height 14
type textarea "sắc thái (n) Eg: He was aware of every nuance in her voice."
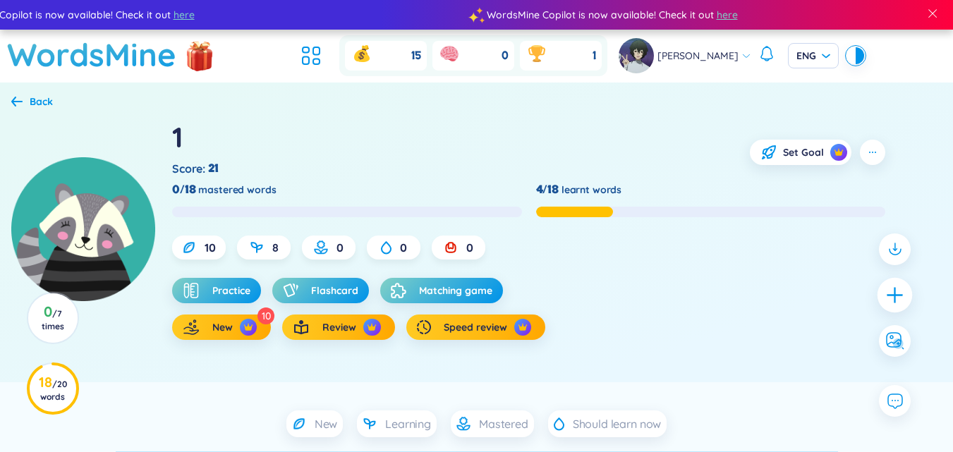
click at [888, 297] on icon "plus" at bounding box center [895, 295] width 20 height 20
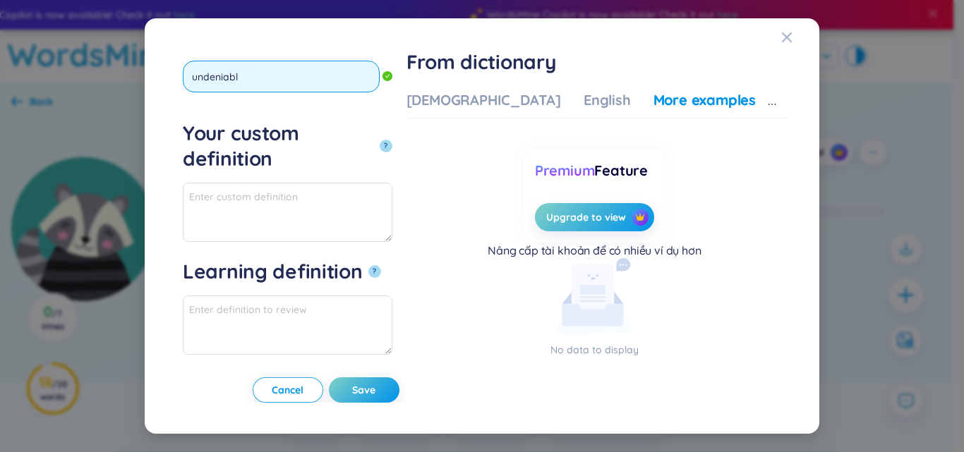
type input "undeniable"
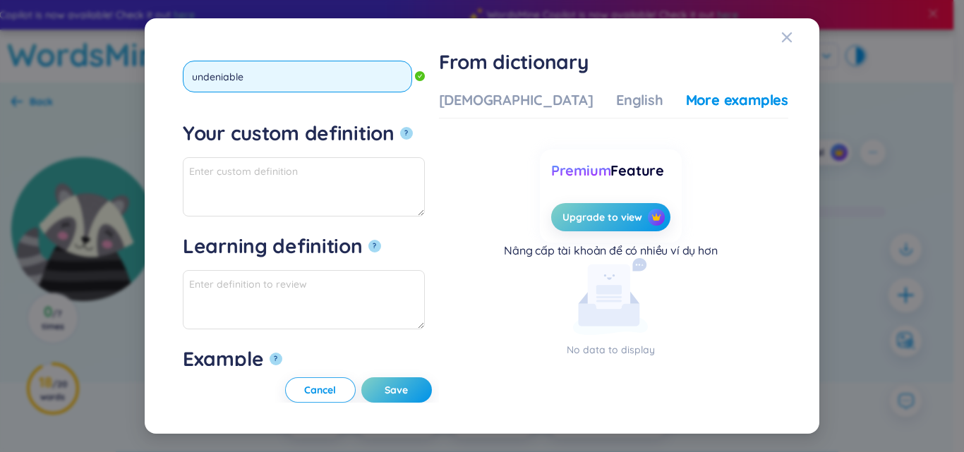
click at [400, 127] on button "?" at bounding box center [406, 133] width 13 height 13
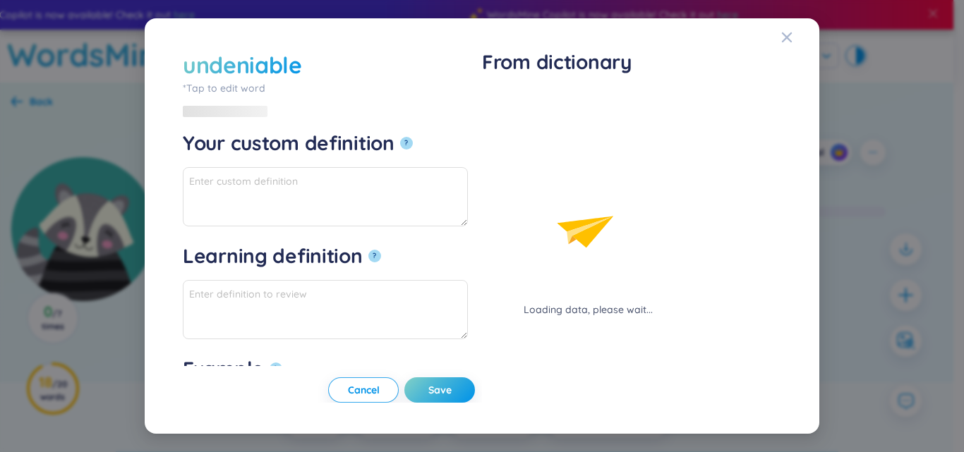
click at [511, 92] on div "Loading data, please wait..." at bounding box center [588, 203] width 212 height 227
click at [516, 101] on div "Loading data, please wait..." at bounding box center [588, 203] width 212 height 227
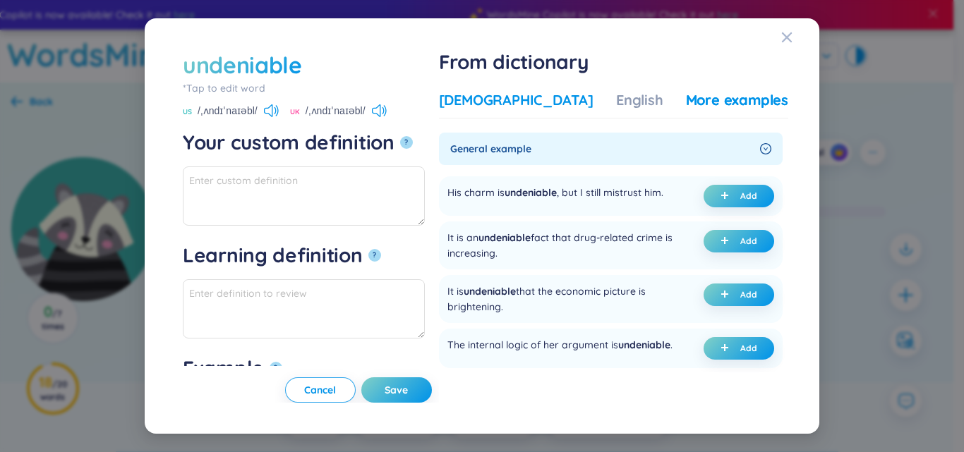
click at [493, 97] on div "Vietnamese" at bounding box center [516, 100] width 154 height 20
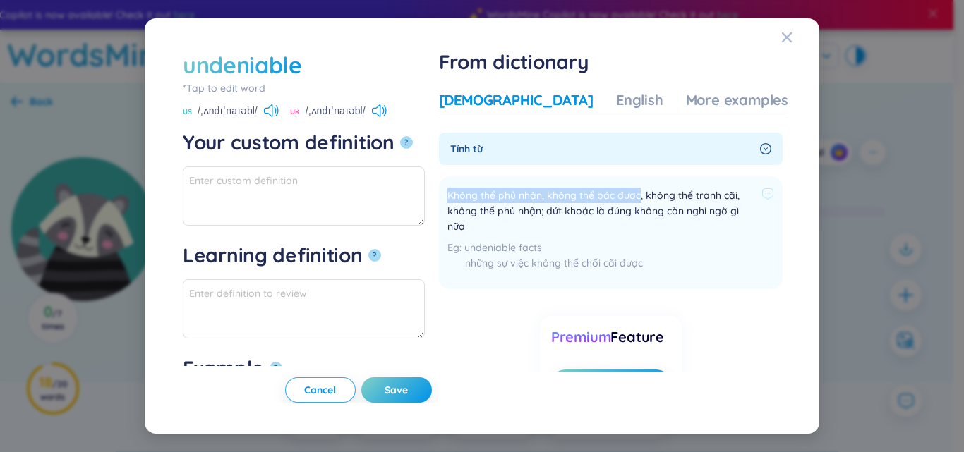
drag, startPoint x: 490, startPoint y: 197, endPoint x: 680, endPoint y: 195, distance: 190.5
click at [680, 195] on li "Không thể phủ nhận, không thể bác được, không thể tranh cãi, không thể phủ nhận…" at bounding box center [611, 232] width 344 height 113
copy span "Không thể phủ nhận, không thể bác được"
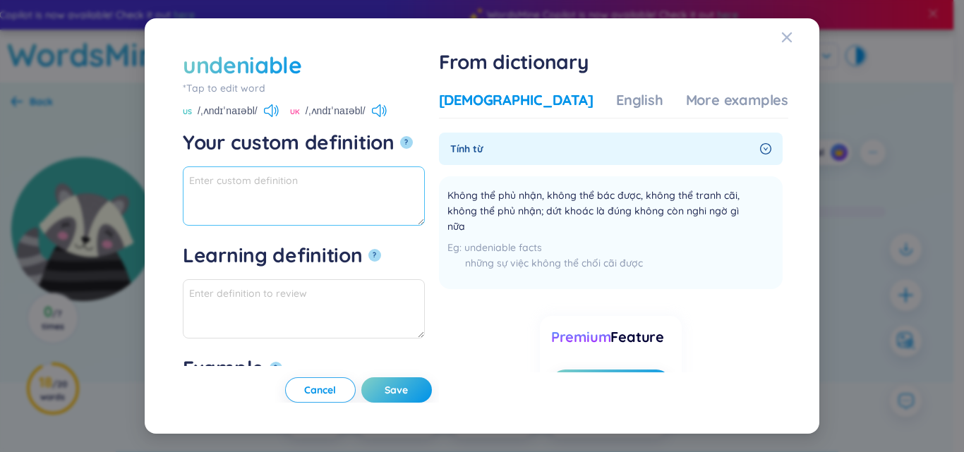
paste textarea "Không thể phủ nhận, không thể bác được"
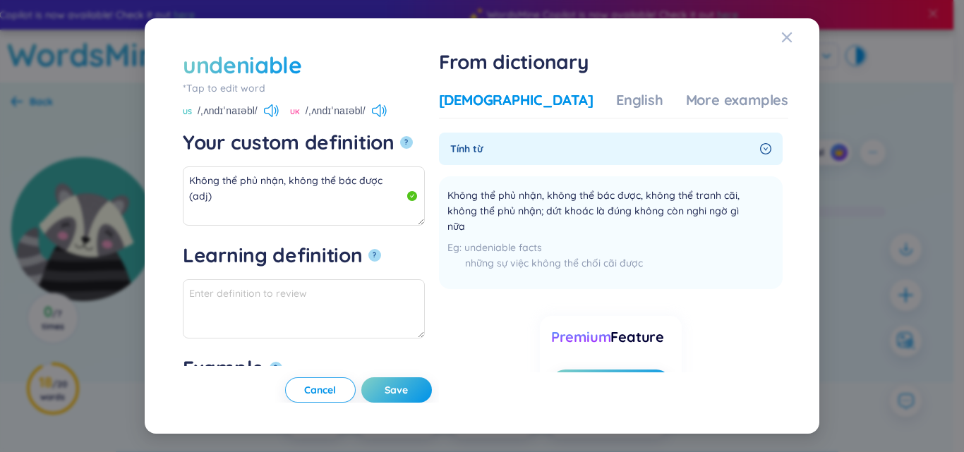
click at [679, 90] on div "Vietnamese English More examples Tính từ Không thể phủ nhận, không thể bác được…" at bounding box center [613, 243] width 349 height 317
click at [686, 97] on div "More examples" at bounding box center [737, 100] width 102 height 20
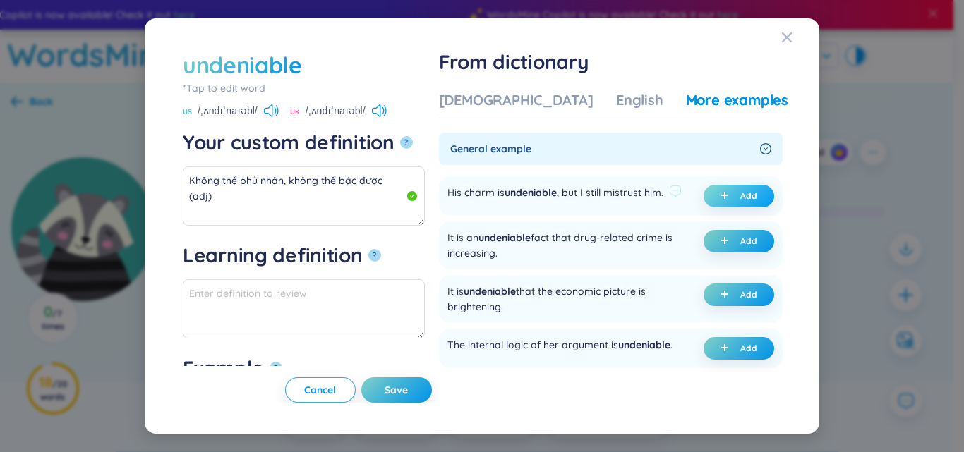
click at [731, 198] on button "Add" at bounding box center [738, 196] width 71 height 23
type textarea "Không thể phủ nhận, không thể bác được (adj) Eg: His charm is undeniable, but I…"
type textarea "Eg: His charm is undeniable, but I still mistrust him."
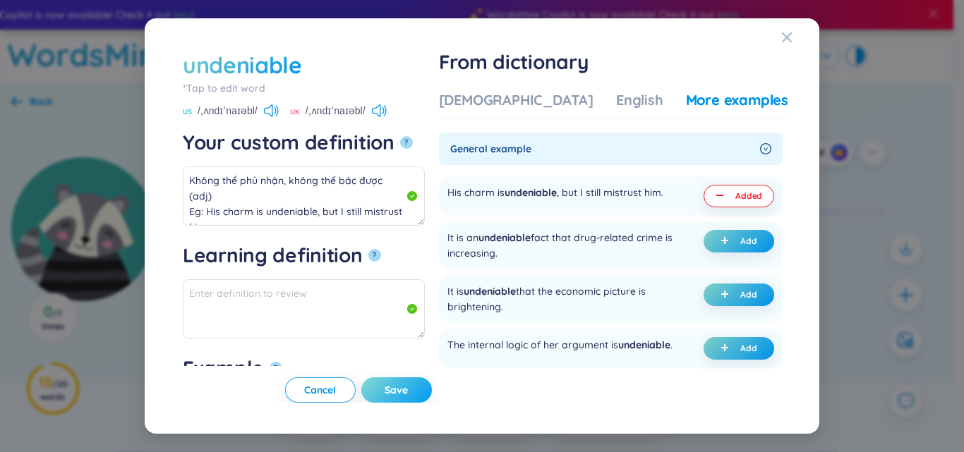
click at [408, 384] on span "Save" at bounding box center [395, 390] width 23 height 14
type textarea "Không thể phủ nhận, không thể bác được (adj) Eg: His charm is undeniable, but I…"
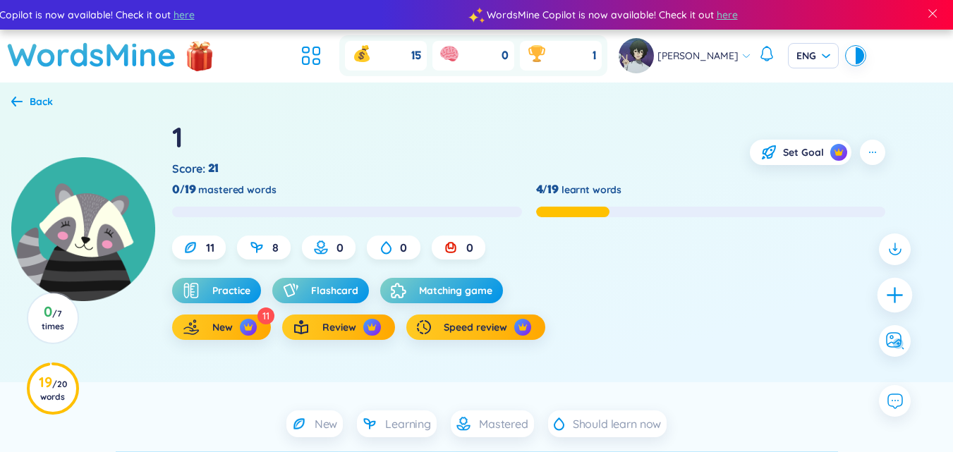
click at [885, 292] on icon "plus" at bounding box center [895, 295] width 20 height 20
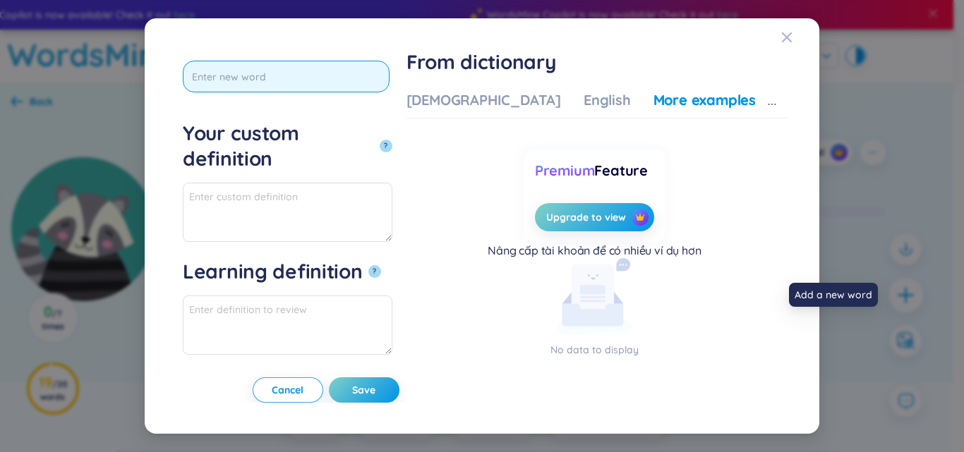
type input "e"
type input "ẻ"
type input "é"
type input "erosion"
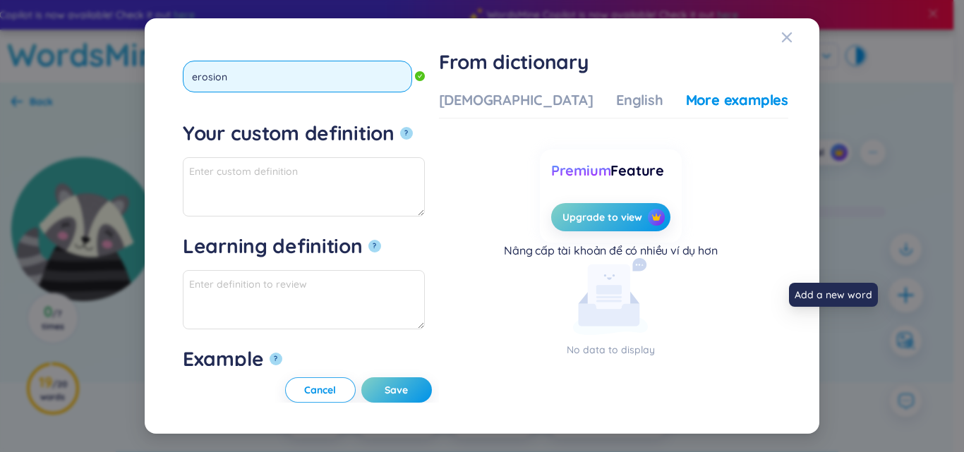
click at [400, 127] on button "?" at bounding box center [406, 133] width 13 height 13
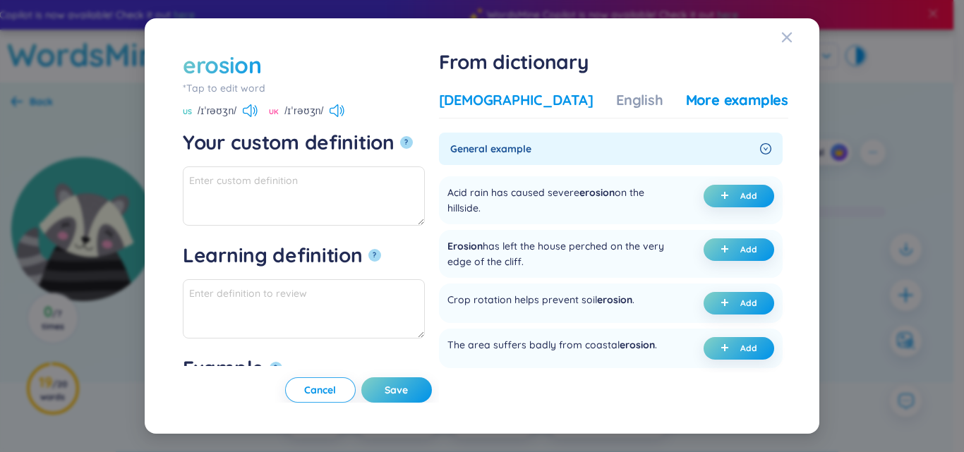
click at [532, 99] on div "Vietnamese" at bounding box center [516, 100] width 154 height 20
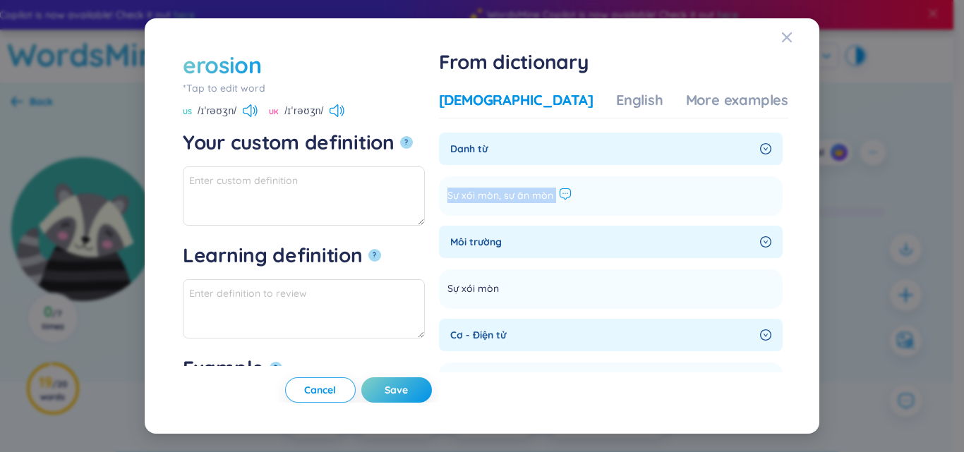
drag, startPoint x: 511, startPoint y: 193, endPoint x: 606, endPoint y: 193, distance: 95.2
click at [607, 193] on li "Sự xói mòn, sự ăn mòn Add" at bounding box center [611, 196] width 344 height 40
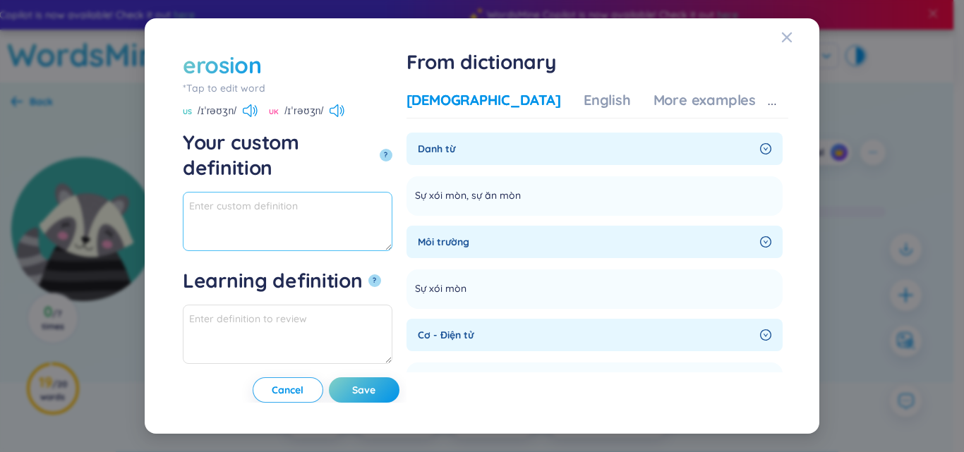
paste textarea "Sự xói mòn, sự ăn mòn"
click at [330, 192] on textarea "Sự xói mòn, sự ăn mòn" at bounding box center [287, 221] width 209 height 59
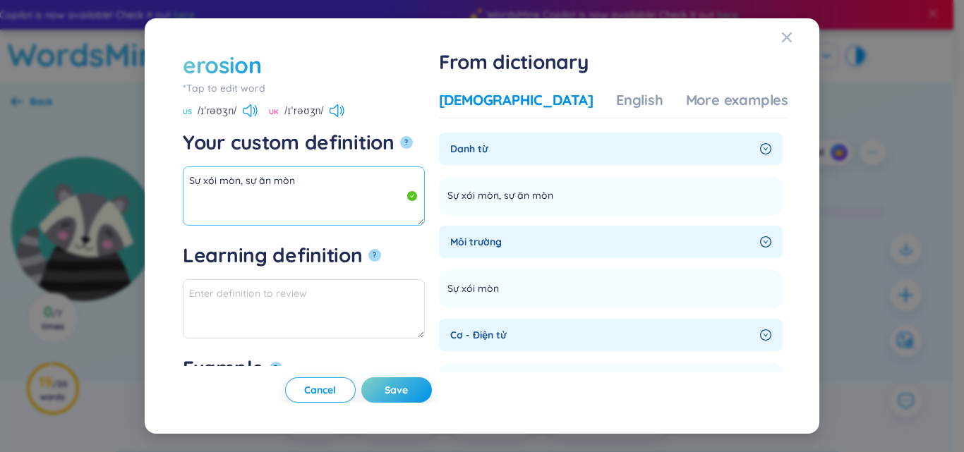
drag, startPoint x: 210, startPoint y: 182, endPoint x: 156, endPoint y: 182, distance: 54.3
click at [156, 182] on div "erosion *Tap to edit word erosion US /ɪˈrəʊʒn/ UK /ɪˈrəʊʒn/ Your custom definit…" at bounding box center [482, 225] width 674 height 415
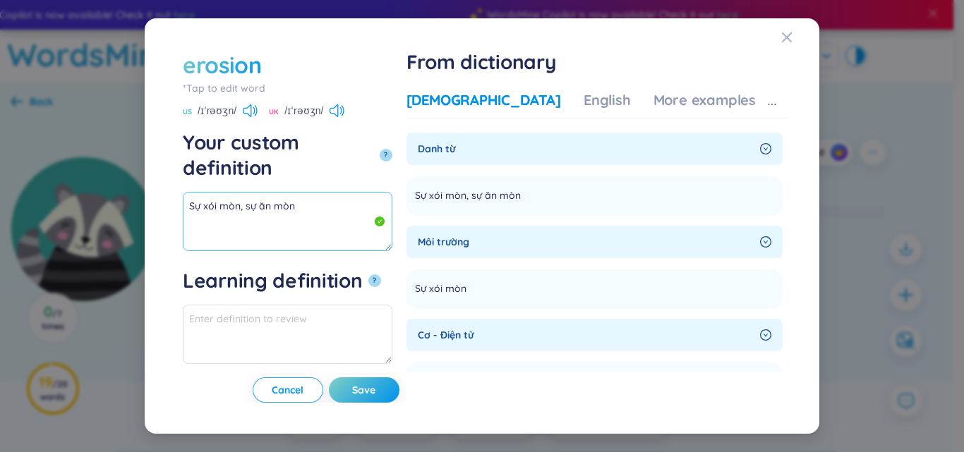
click at [353, 192] on textarea "Sự xói mòn, sự ăn mòn" at bounding box center [287, 221] width 209 height 59
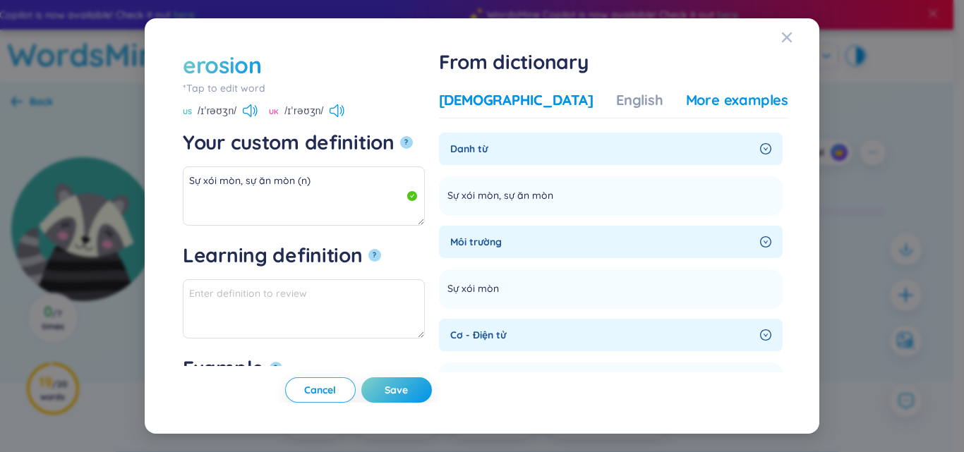
click at [704, 93] on div "More examples" at bounding box center [737, 100] width 102 height 20
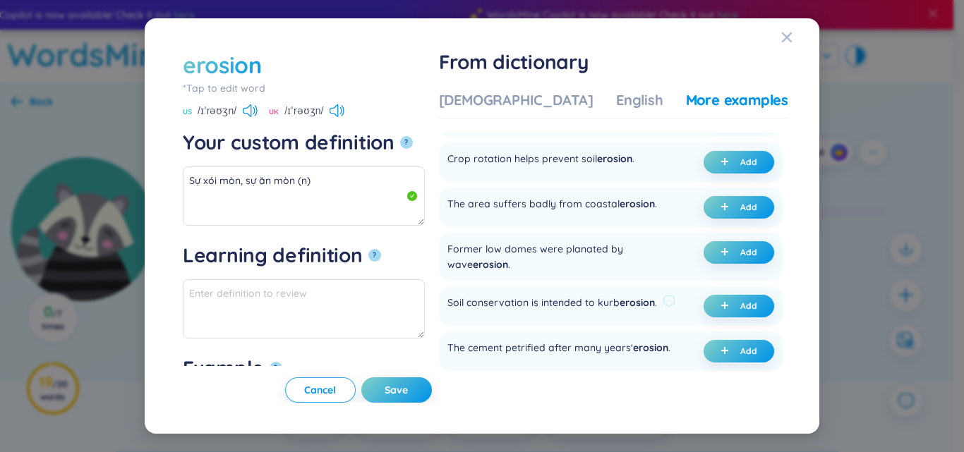
scroll to position [212, 0]
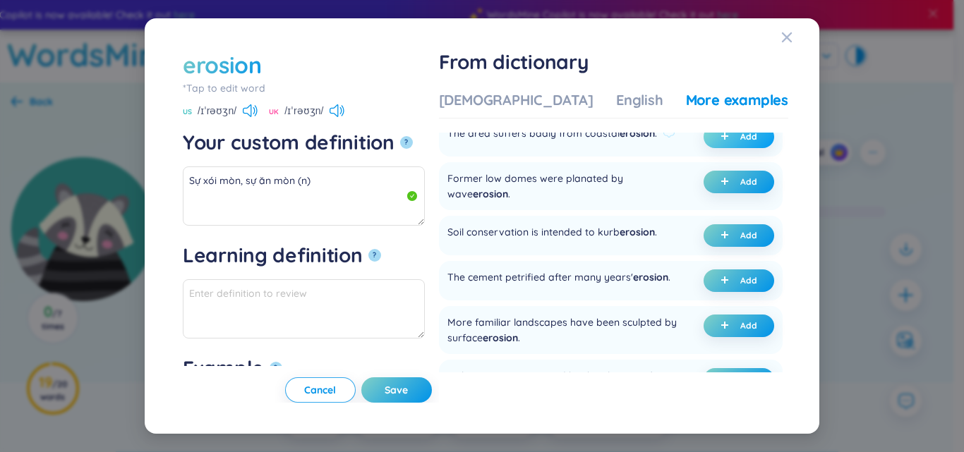
click at [715, 139] on button "Add" at bounding box center [738, 137] width 71 height 23
type textarea "Sự xói mòn, sự ăn mòn (n) Eg: The area suffers badly from coastal erosion."
type textarea "Eg: The area suffers badly from coastal erosion."
click at [427, 377] on button "Save" at bounding box center [396, 389] width 71 height 25
type textarea "Sự xói mòn, sự ăn mòn (n) Eg: The area suffers badly from coastal erosion."
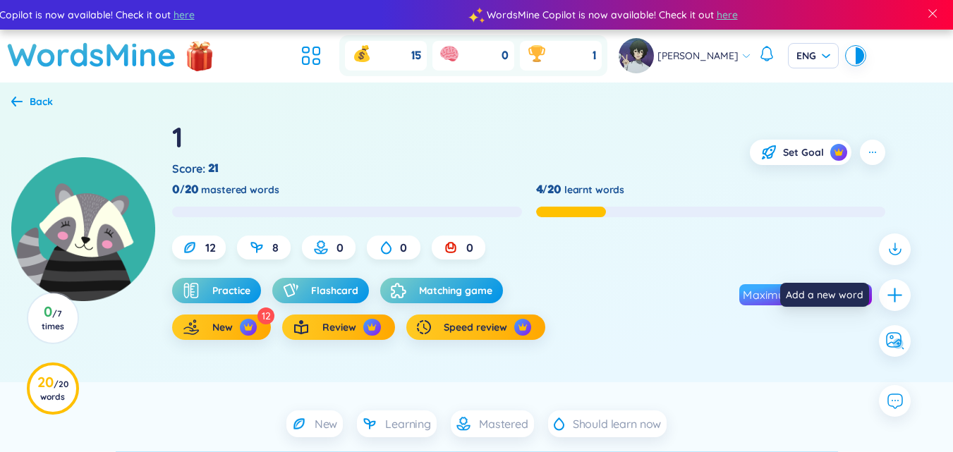
click at [891, 302] on icon "plus" at bounding box center [895, 295] width 18 height 18
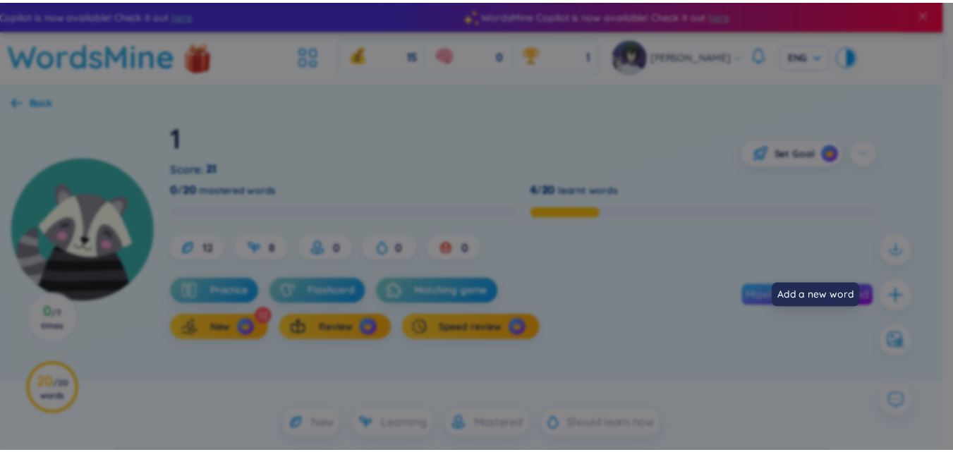
scroll to position [0, 0]
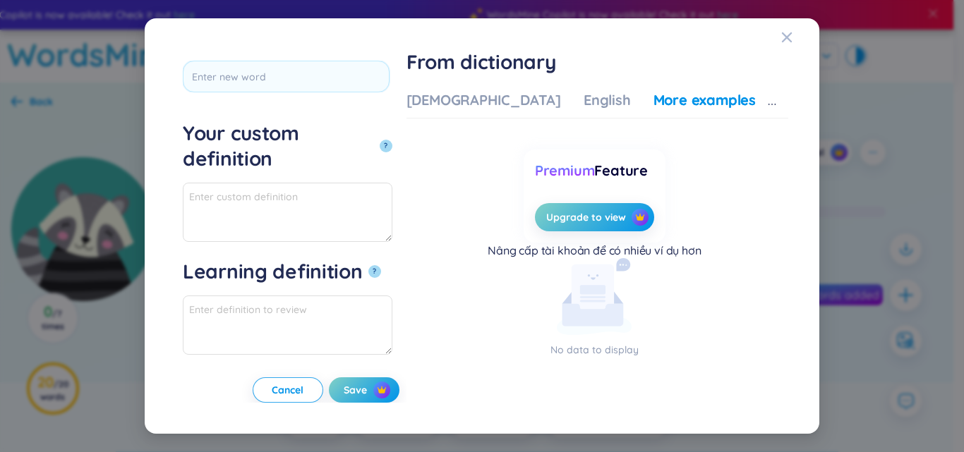
click at [928, 192] on div "*Tap to edit word Your custom definition ? Learning definition ? Example ? Canc…" at bounding box center [482, 226] width 964 height 452
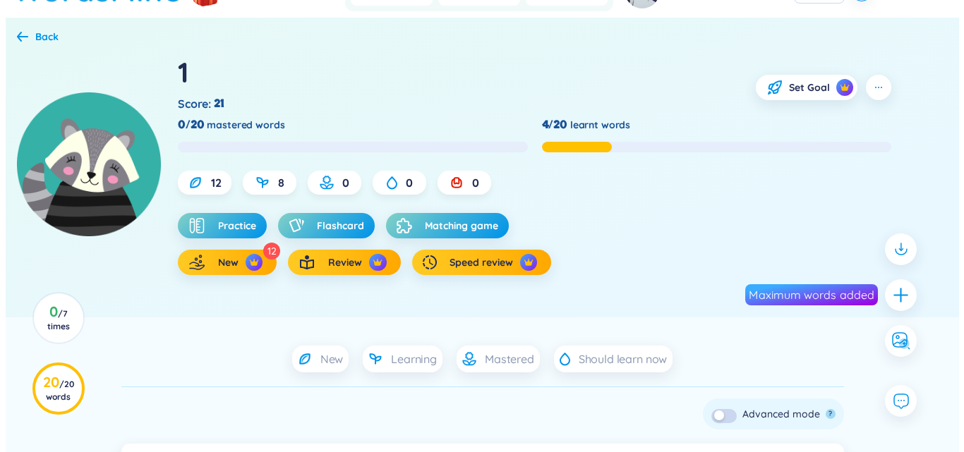
scroll to position [141, 0]
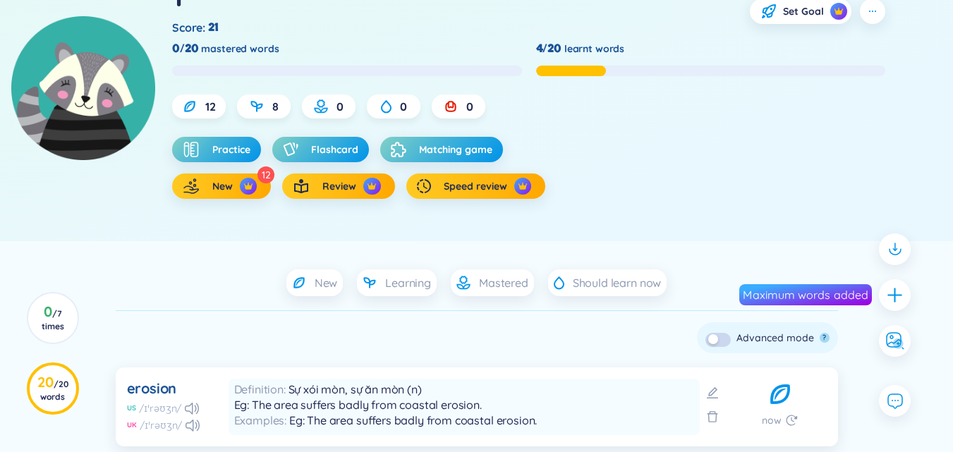
click at [707, 336] on div at bounding box center [717, 340] width 25 height 14
click at [712, 339] on div "button" at bounding box center [713, 339] width 10 height 10
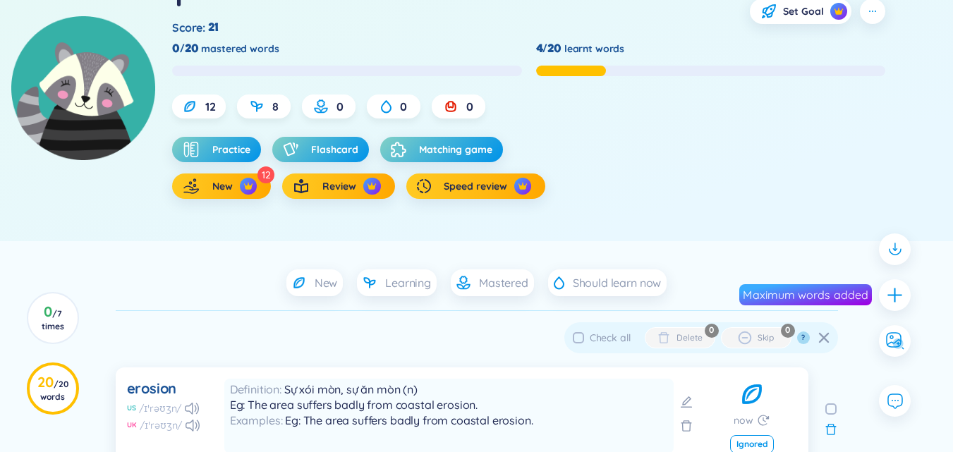
click at [632, 340] on span "Check all" at bounding box center [610, 338] width 52 height 16
click at [584, 340] on input "Check all" at bounding box center [578, 337] width 11 height 11
checkbox input "true"
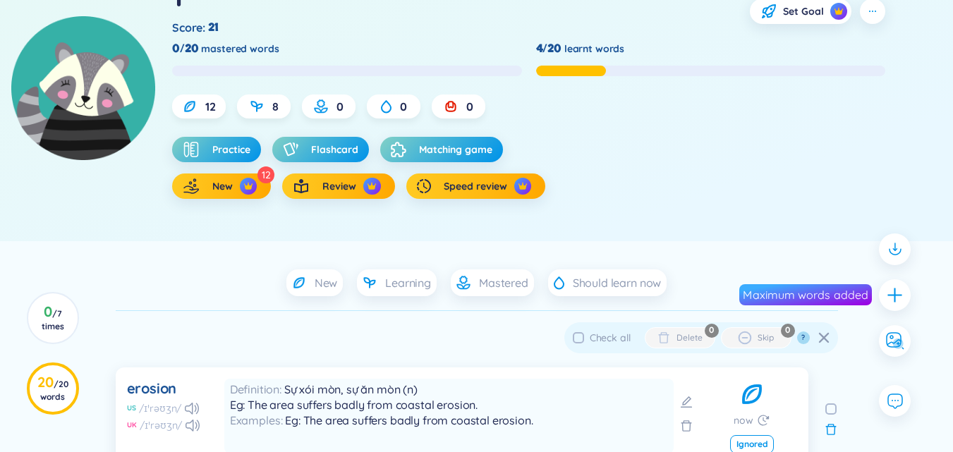
checkbox input "true"
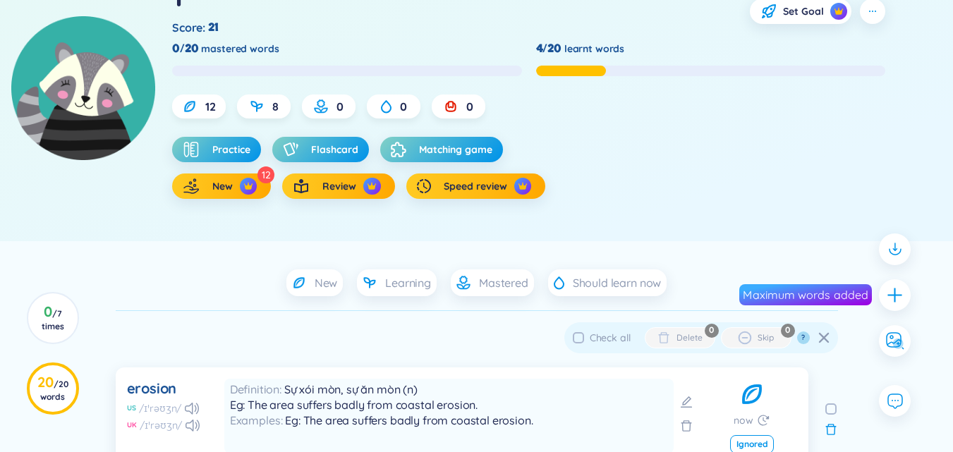
checkbox input "true"
click at [693, 343] on div "Delete" at bounding box center [688, 337] width 25 height 11
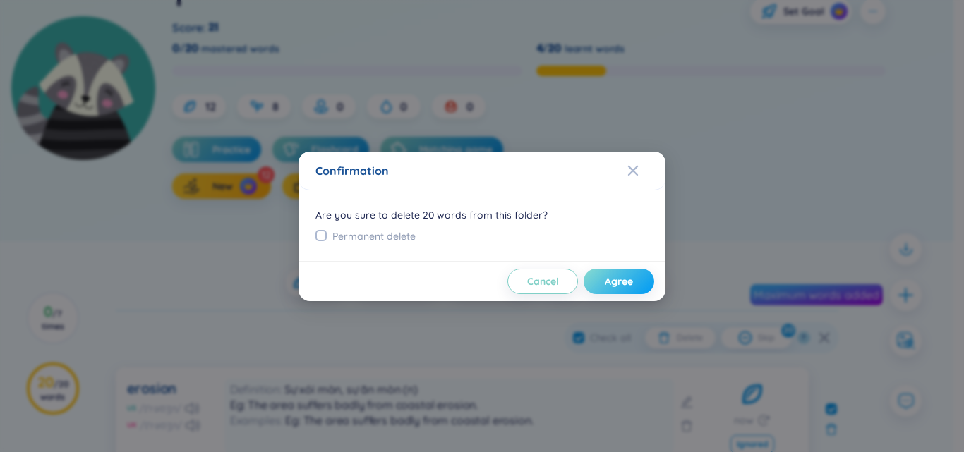
click at [628, 285] on span "Agree" at bounding box center [619, 281] width 28 height 14
checkbox input "false"
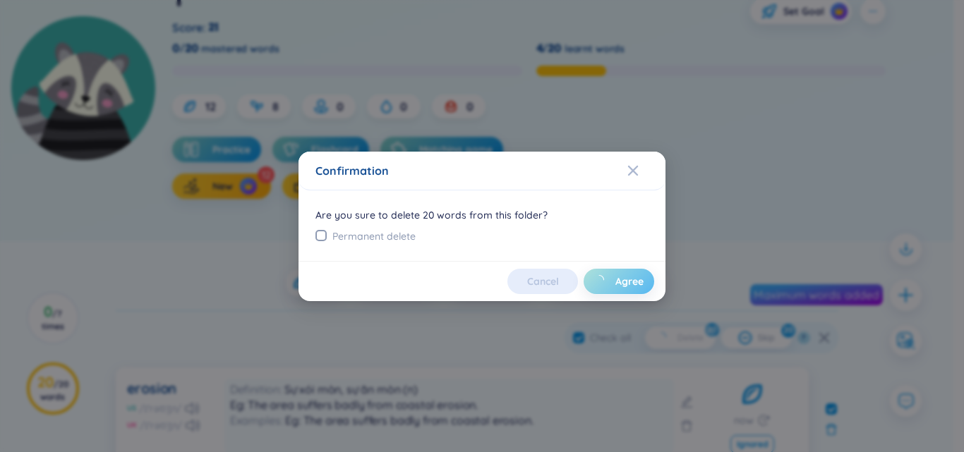
checkbox input "false"
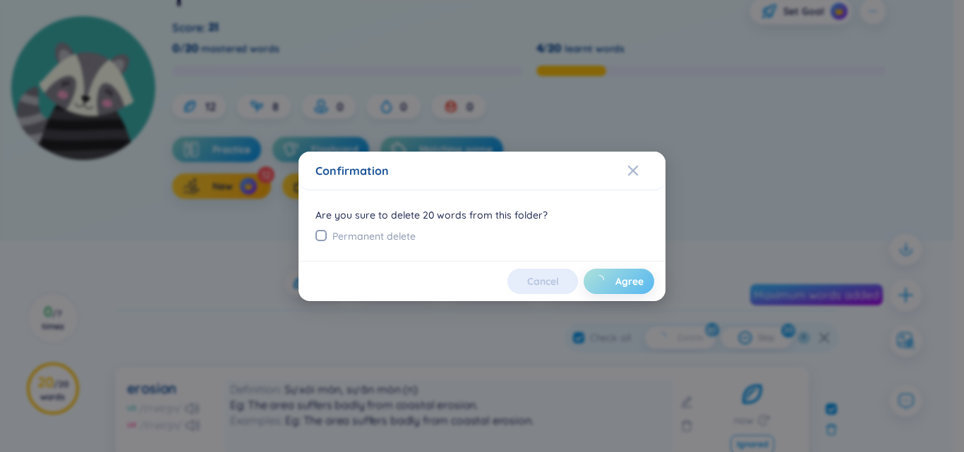
checkbox input "false"
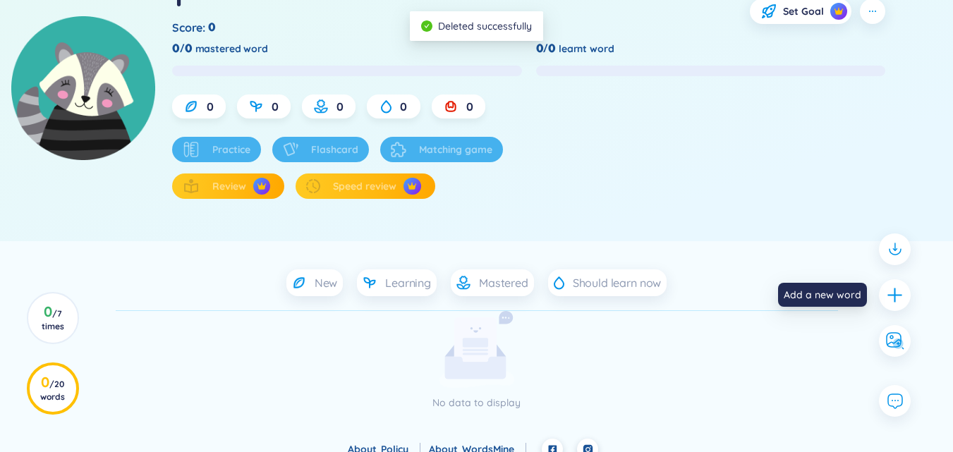
click at [899, 298] on icon "plus" at bounding box center [895, 295] width 18 height 18
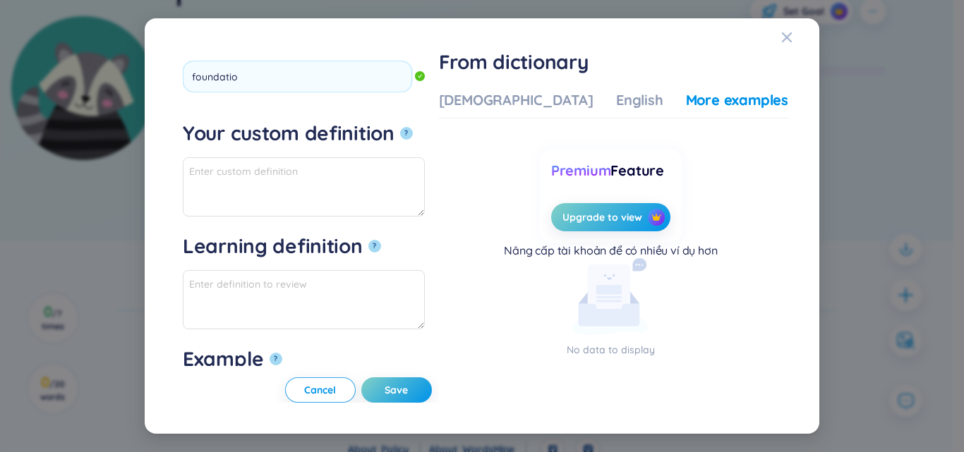
type input "foundation"
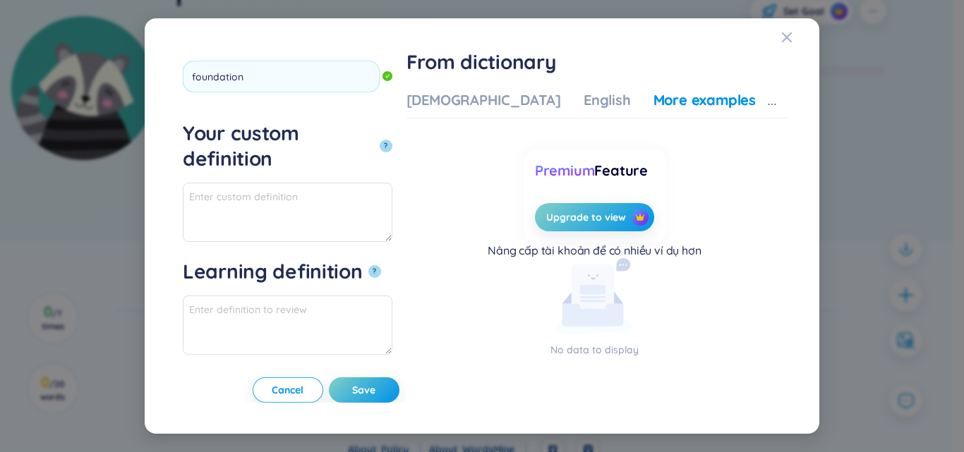
click at [379, 140] on button "?" at bounding box center [385, 146] width 13 height 13
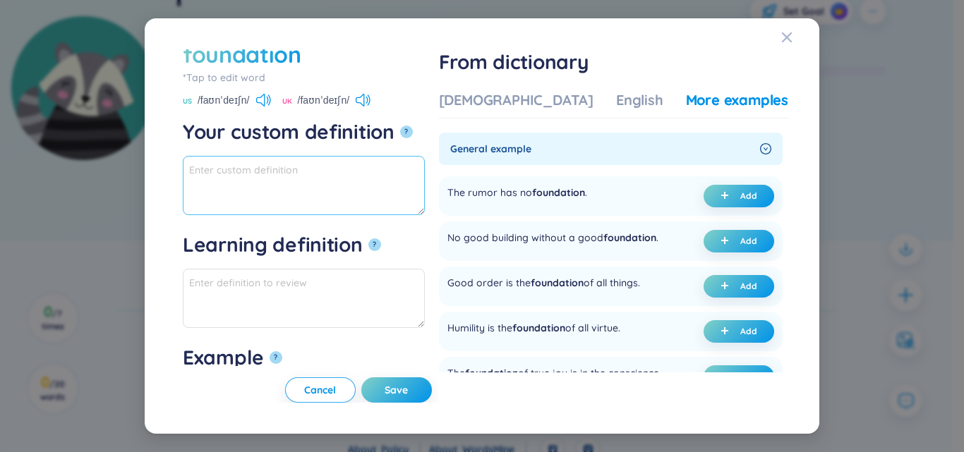
scroll to position [0, 0]
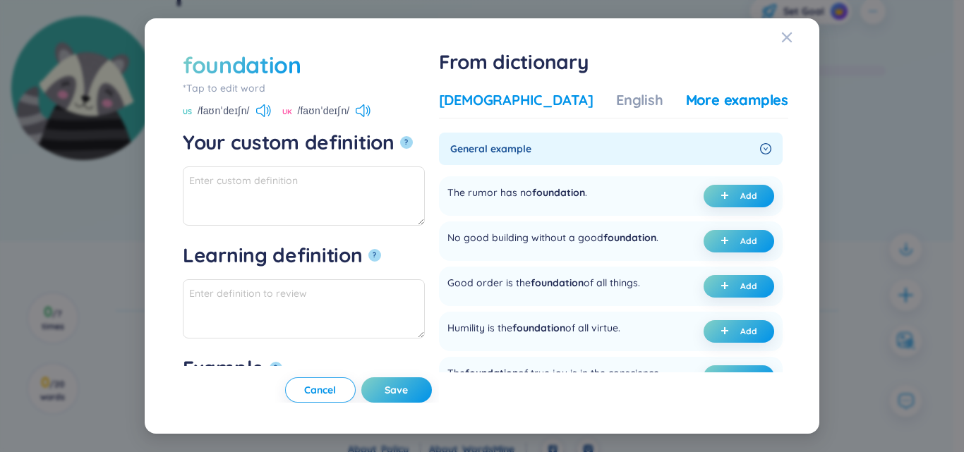
click at [561, 91] on div "Vietnamese" at bounding box center [516, 100] width 154 height 20
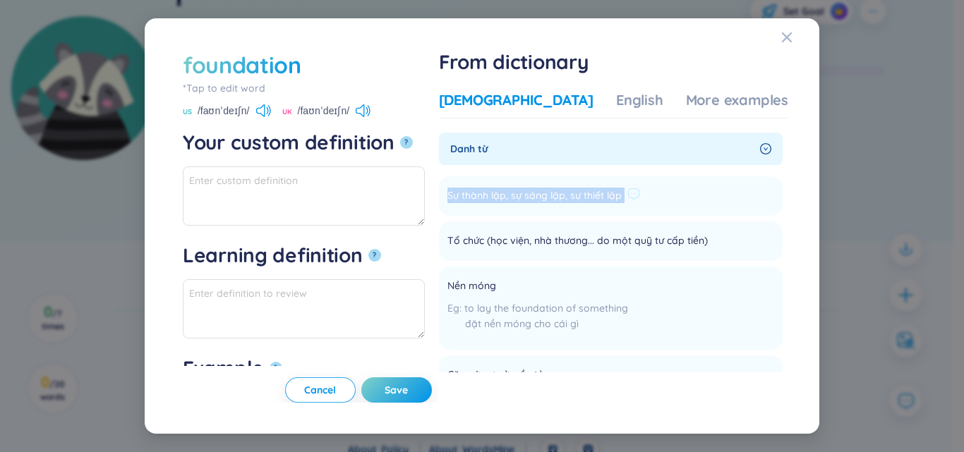
drag, startPoint x: 485, startPoint y: 191, endPoint x: 636, endPoint y: 194, distance: 151.0
click at [678, 186] on li "Sự thành lập, sự sáng lập, sự thiết lập Add" at bounding box center [611, 196] width 344 height 40
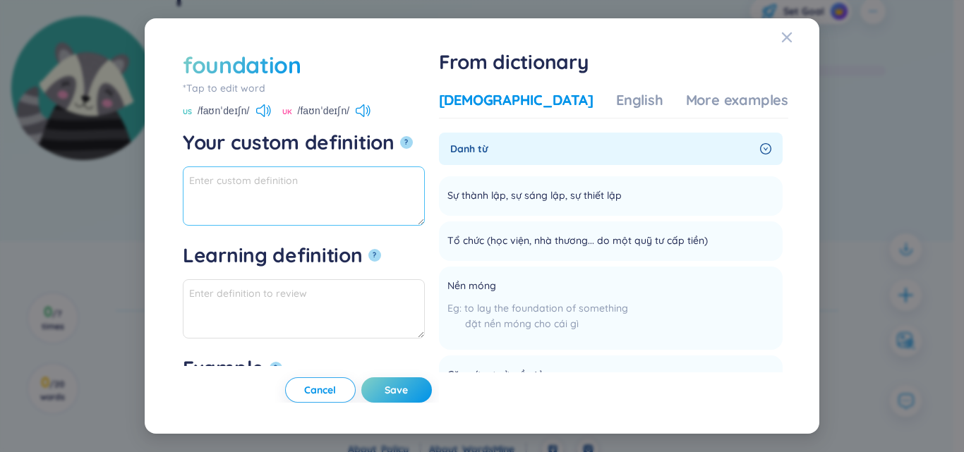
paste textarea "Sự thành lập, sự sáng lập, sự thiết lập"
click at [388, 182] on textarea "Sự thành lập, sự sáng lập, sự thiết lập" at bounding box center [304, 195] width 242 height 59
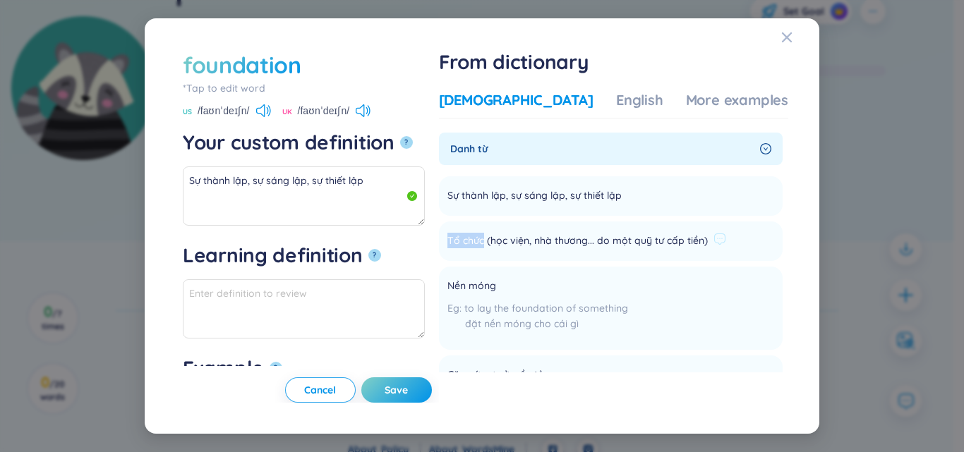
drag, startPoint x: 490, startPoint y: 238, endPoint x: 525, endPoint y: 246, distance: 36.1
click at [525, 246] on li "Tổ chức (học viện, nhà thương... do một quỹ tư cấp tiền) Add" at bounding box center [611, 241] width 344 height 40
click at [349, 199] on textarea "Sự thành lập, sự sáng lập, sự thiết lập" at bounding box center [304, 195] width 242 height 59
paste textarea "Tổ chức"
drag, startPoint x: 492, startPoint y: 285, endPoint x: 559, endPoint y: 284, distance: 67.7
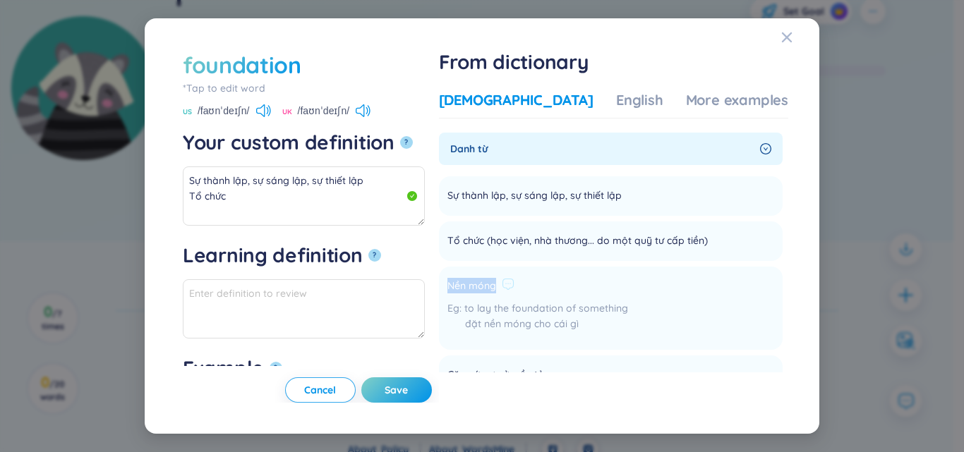
click at [559, 284] on div "Nền móng" at bounding box center [537, 286] width 181 height 17
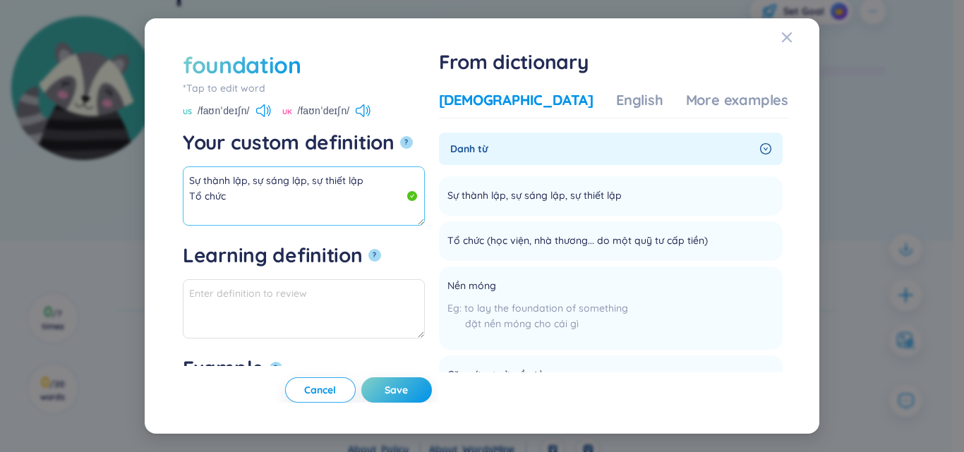
click at [264, 206] on textarea "Sự thành lập, sự sáng lập, sự thiết lập Tổ chức" at bounding box center [304, 195] width 242 height 59
paste textarea "Nền móng"
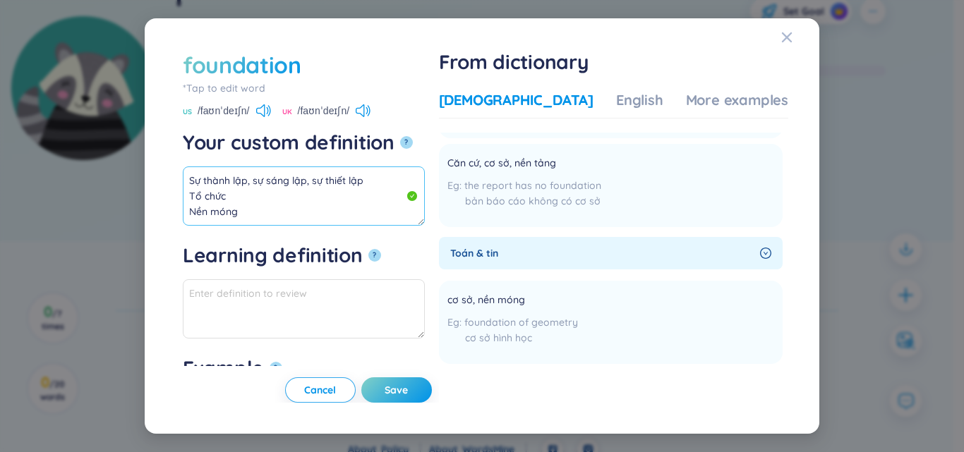
click at [261, 201] on textarea "Sự thành lập, sự sáng lập, sự thiết lập Tổ chức Nền móng" at bounding box center [304, 195] width 242 height 59
click at [265, 211] on textarea "Sự thành lập, sự sáng lập, sự thiết lập Tổ chức Nền móng" at bounding box center [304, 195] width 242 height 59
click at [262, 198] on textarea "Sự thành lập, sự sáng lập, sự thiết lập Tổ chức Nền móng" at bounding box center [304, 195] width 242 height 59
drag, startPoint x: 225, startPoint y: 202, endPoint x: 192, endPoint y: 167, distance: 48.4
click at [192, 167] on textarea "Sự thành lập, sự sáng lập, sự thiết lập Tổ chức, cơ sở Nền móng (n)" at bounding box center [304, 195] width 242 height 59
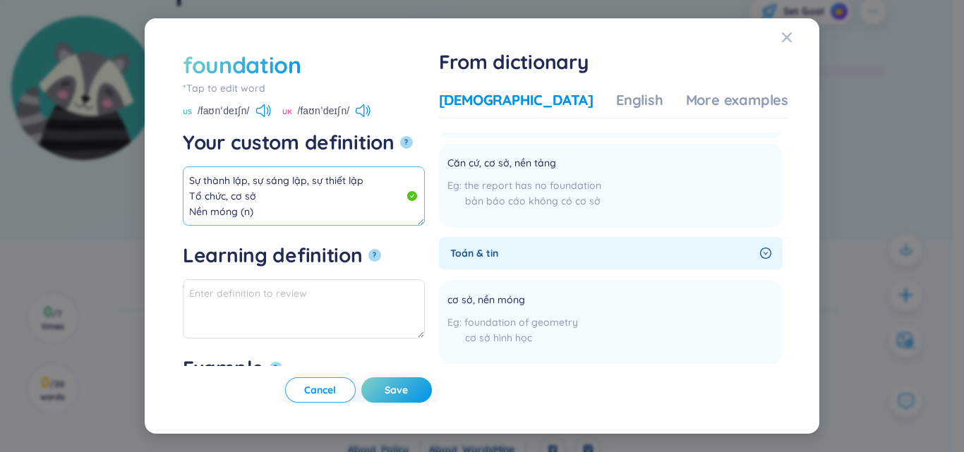
click at [204, 191] on textarea "Sự thành lập, sự sáng lập, sự thiết lập Tổ chức, cơ sở Nền móng (n)" at bounding box center [304, 195] width 242 height 59
drag, startPoint x: 236, startPoint y: 212, endPoint x: 163, endPoint y: 152, distance: 94.2
click at [163, 152] on div "foundation *Tap to edit word foundation US /faʊnˈdeɪʃn/ UK /faʊnˈdeɪʃn/ Your cu…" at bounding box center [482, 226] width 640 height 382
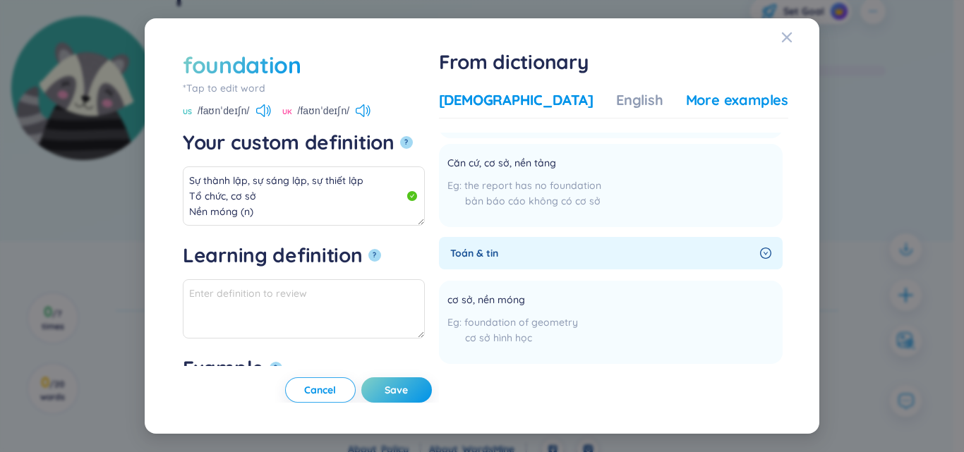
click at [721, 104] on div "More examples" at bounding box center [737, 100] width 102 height 20
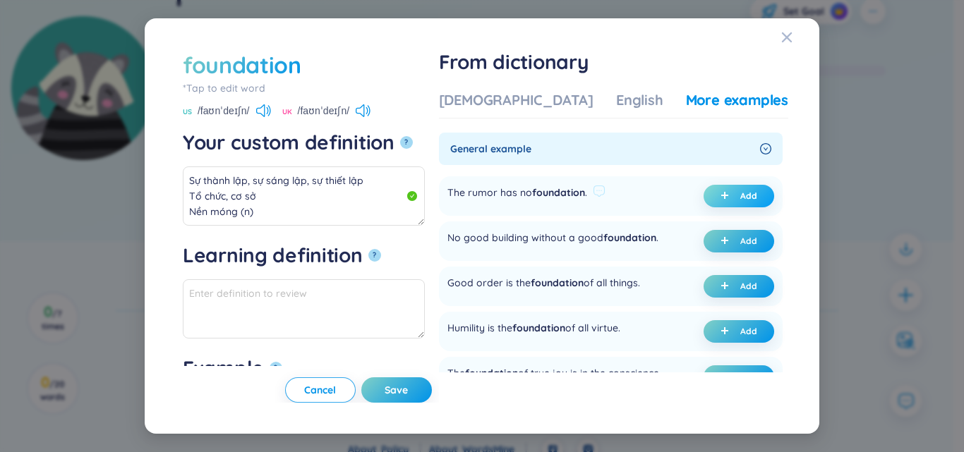
click at [707, 204] on button "Add" at bounding box center [738, 196] width 71 height 23
type textarea "Sự thành lập, sự sáng lập, sự thiết lập Tổ chức, cơ sở Nền móng (n) Eg: The rum…"
type textarea "Eg: The rumor has no foundation."
click at [408, 390] on span "Save" at bounding box center [395, 390] width 23 height 14
type textarea "Sự thành lập, sự sáng lập, sự thiết lập Tổ chức, cơ sở Nền móng (n) Eg: The rum…"
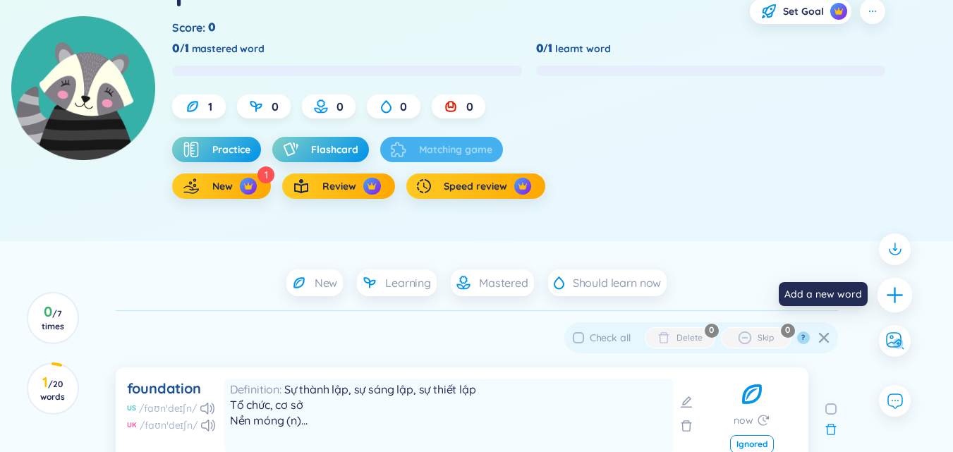
click at [887, 305] on icon "plus" at bounding box center [895, 295] width 20 height 20
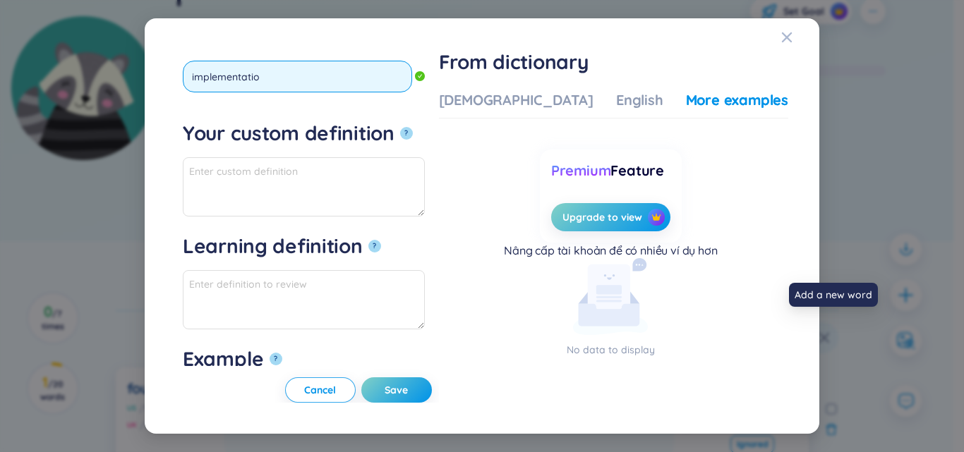
type input "implementation"
click at [400, 127] on button "?" at bounding box center [406, 133] width 13 height 13
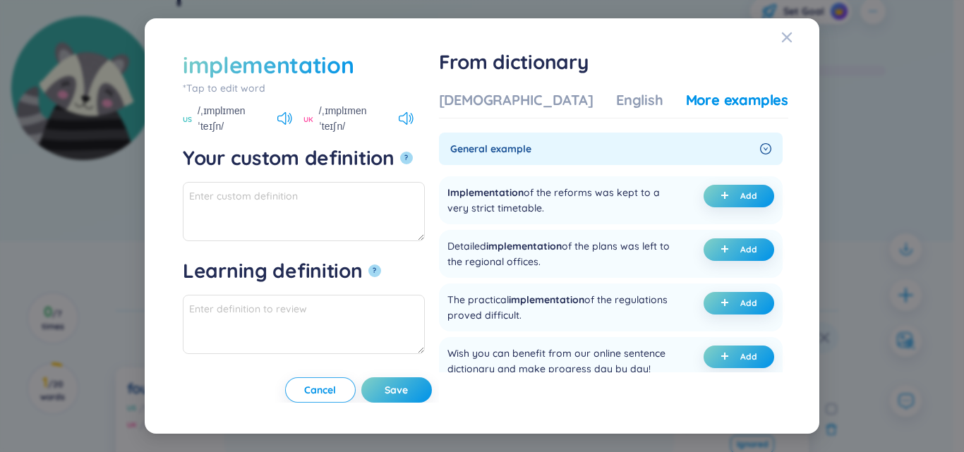
click at [499, 85] on div "Vietnamese English More examples General example Implementation of the reforms …" at bounding box center [613, 243] width 349 height 317
click at [504, 130] on div "Vietnamese English More examples General example Implementation of the reforms …" at bounding box center [613, 231] width 349 height 282
click at [512, 113] on div "Vietnamese English More examples" at bounding box center [613, 104] width 349 height 28
click at [511, 112] on div "Vietnamese English More examples" at bounding box center [613, 104] width 349 height 28
click at [511, 104] on div "Vietnamese" at bounding box center [516, 100] width 154 height 20
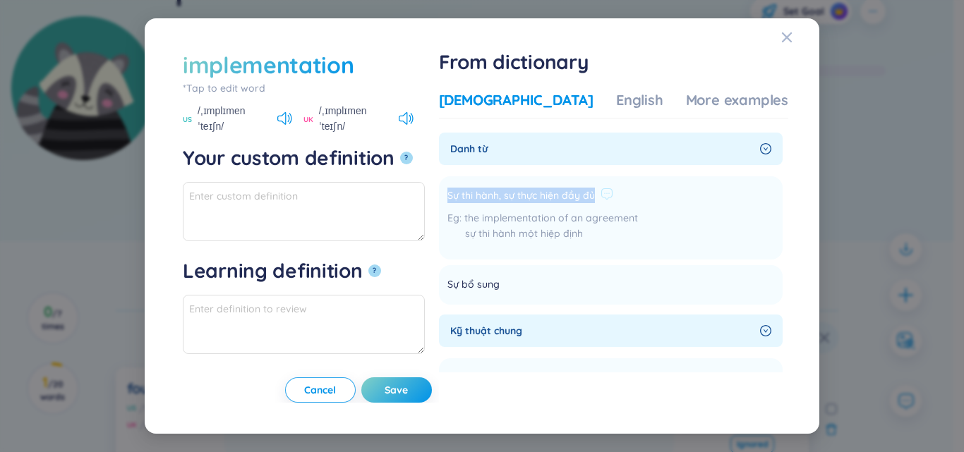
drag, startPoint x: 491, startPoint y: 186, endPoint x: 612, endPoint y: 188, distance: 120.7
click at [638, 185] on div "Sự thi hành, sự thực hiện đầy đủ the implementation of an agreement sự thi hành…" at bounding box center [542, 218] width 190 height 66
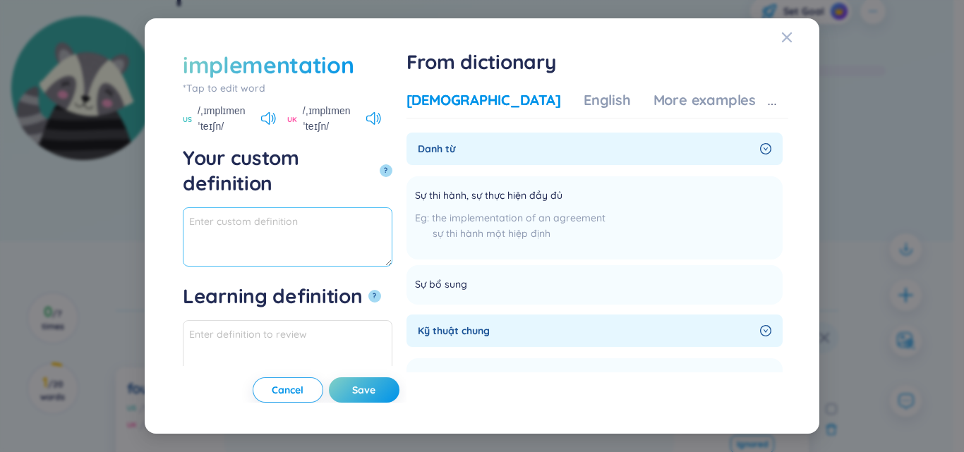
paste textarea "Sự thi hành, sự thực hiện đầy đủ"
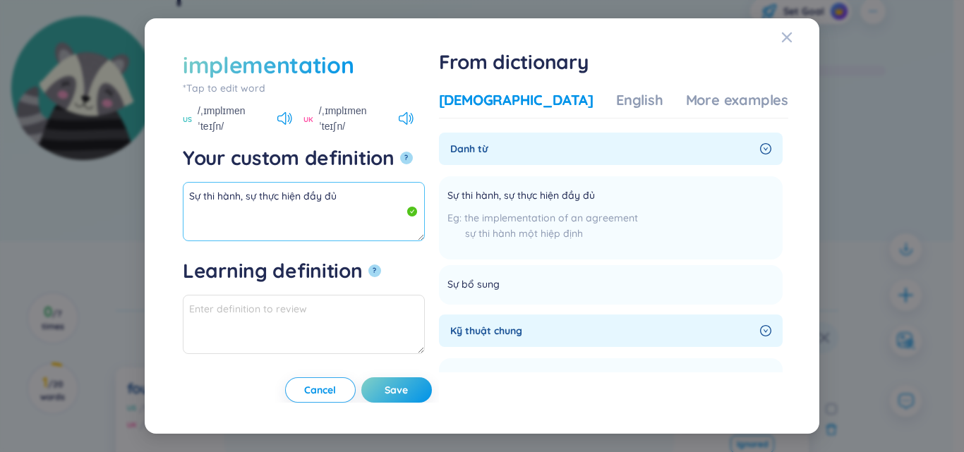
click at [392, 182] on textarea "Sự thi hành, sự thực hiện đầy đủ" at bounding box center [304, 211] width 242 height 59
drag, startPoint x: 394, startPoint y: 170, endPoint x: 78, endPoint y: 203, distance: 317.7
click at [78, 203] on div "implementation *Tap to edit word implementation US /ˌɪmplɪmenˈteɪʃn/ UK /ˌɪmplɪ…" at bounding box center [482, 226] width 964 height 452
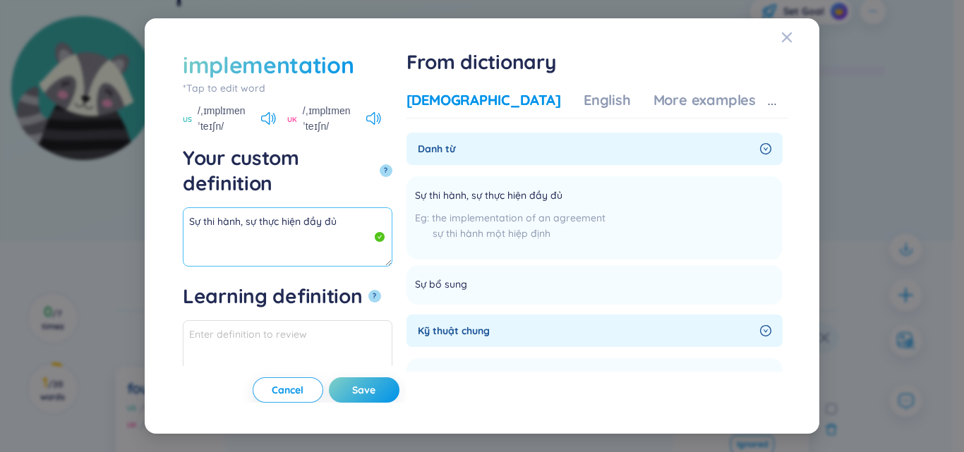
click at [392, 207] on textarea "Sự thi hành, sự thực hiện đầy đủ" at bounding box center [287, 236] width 209 height 59
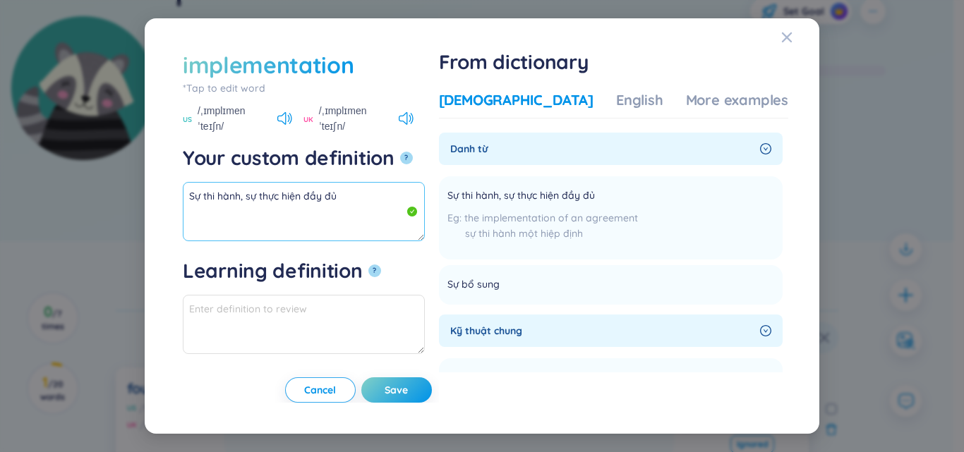
drag, startPoint x: 369, startPoint y: 182, endPoint x: 164, endPoint y: 186, distance: 205.3
click at [164, 186] on div "implementation *Tap to edit word implementation US /ˌɪmplɪmenˈteɪʃn/ UK /ˌɪmplɪ…" at bounding box center [482, 226] width 640 height 382
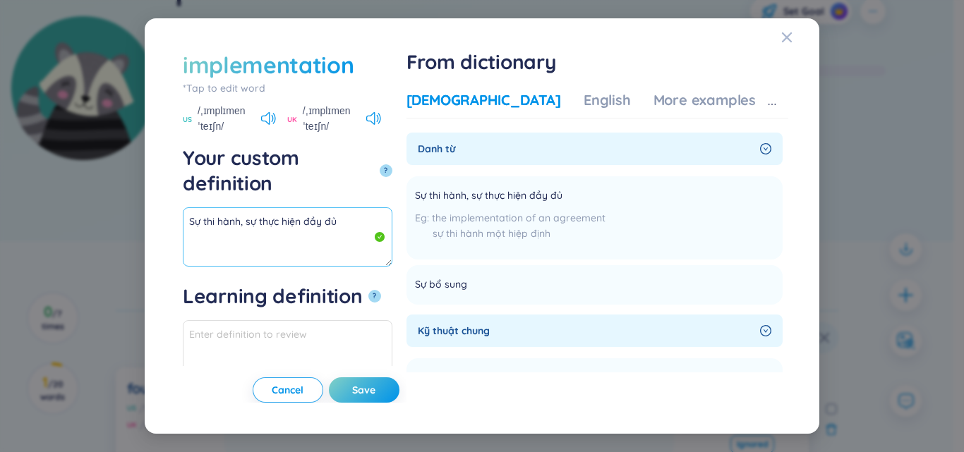
click at [382, 207] on textarea "Sự thi hành, sự thực hiện đầy đủ" at bounding box center [287, 236] width 209 height 59
click at [702, 94] on div "More examples" at bounding box center [704, 100] width 102 height 20
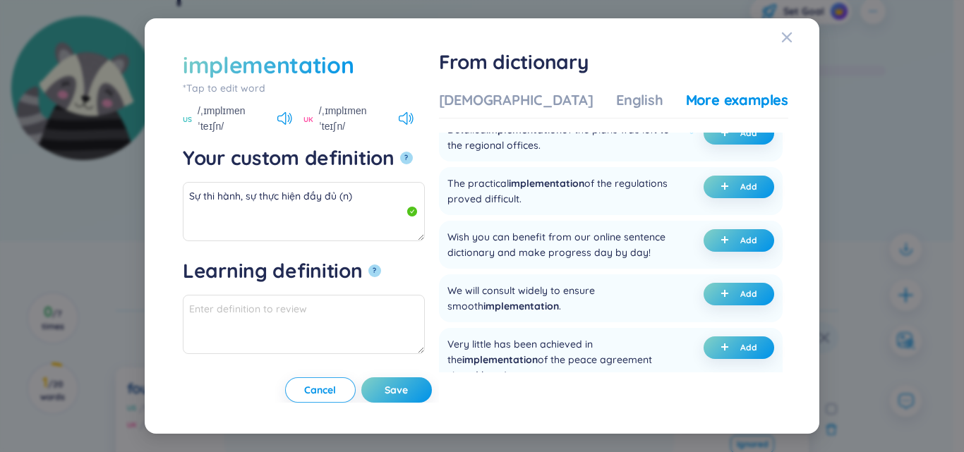
scroll to position [141, 0]
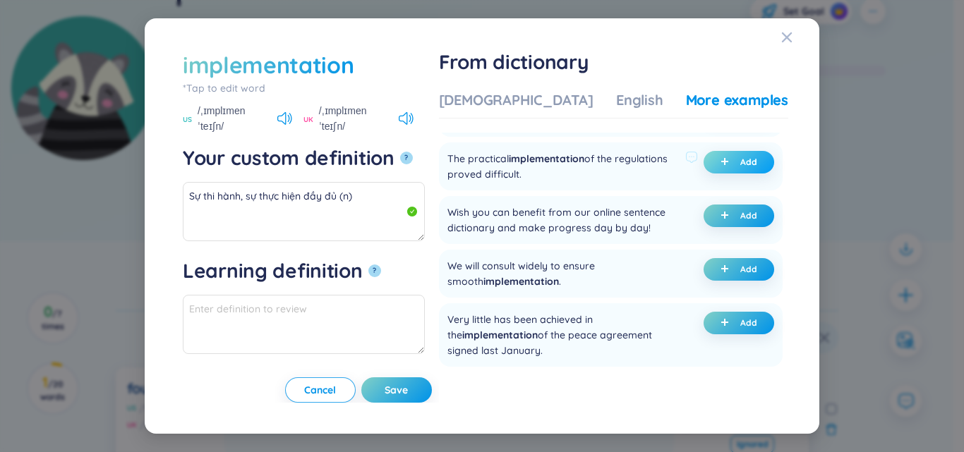
click at [711, 161] on button "Add" at bounding box center [738, 162] width 71 height 23
type textarea "Sự thi hành, sự thực hiện đầy đủ (n) Eg: The practical implementation of the re…"
type textarea "Eg: The practical implementation of the regulations proved difficult."
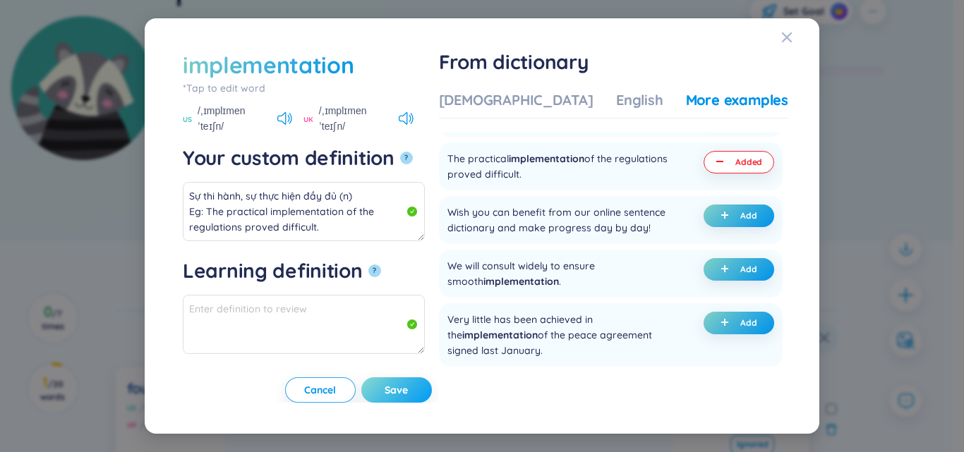
click at [408, 388] on span "Save" at bounding box center [395, 390] width 23 height 14
type textarea "Sự thi hành, sự thực hiện đầy đủ (n) Eg: The practical implementation of the re…"
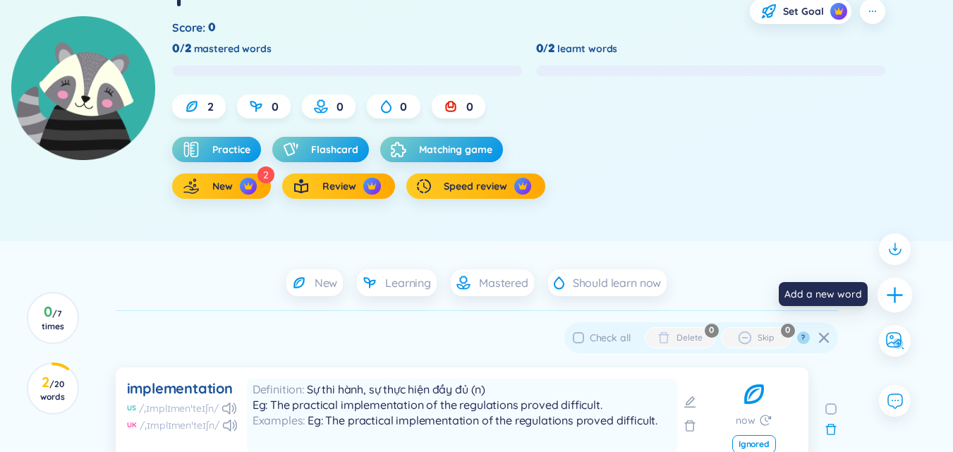
click at [886, 293] on icon "plus" at bounding box center [895, 295] width 20 height 20
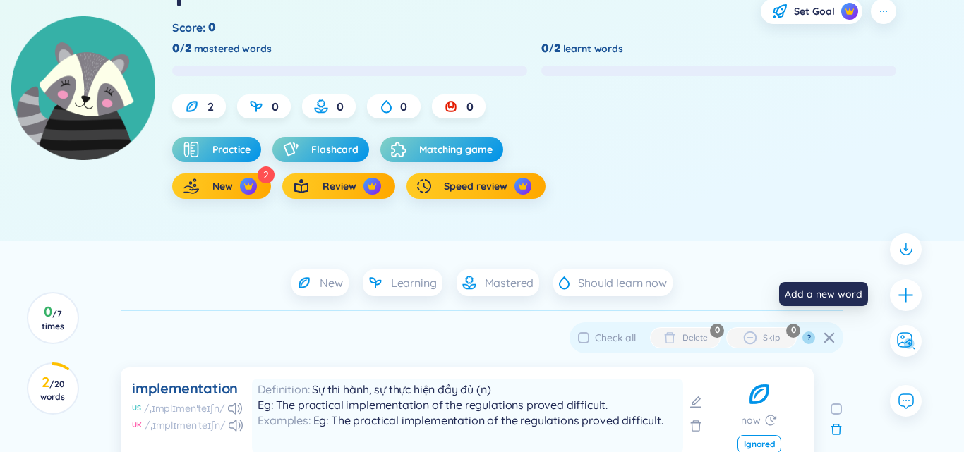
scroll to position [0, 0]
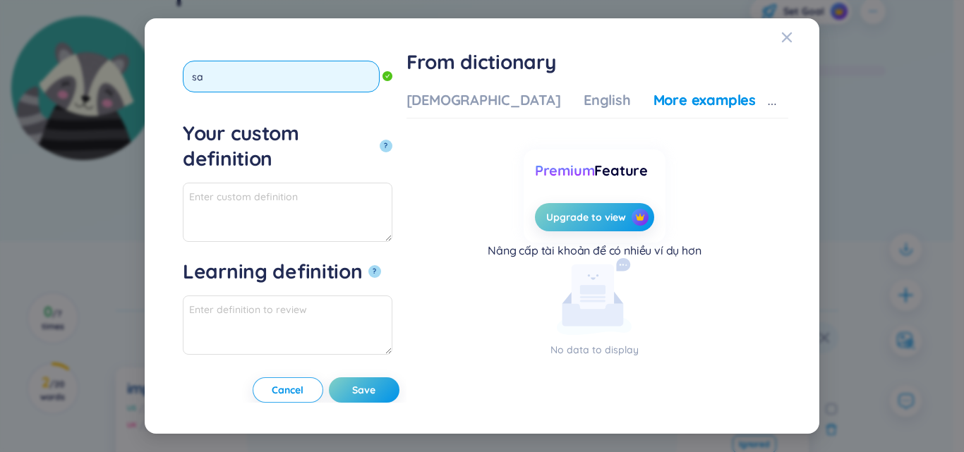
type input "s"
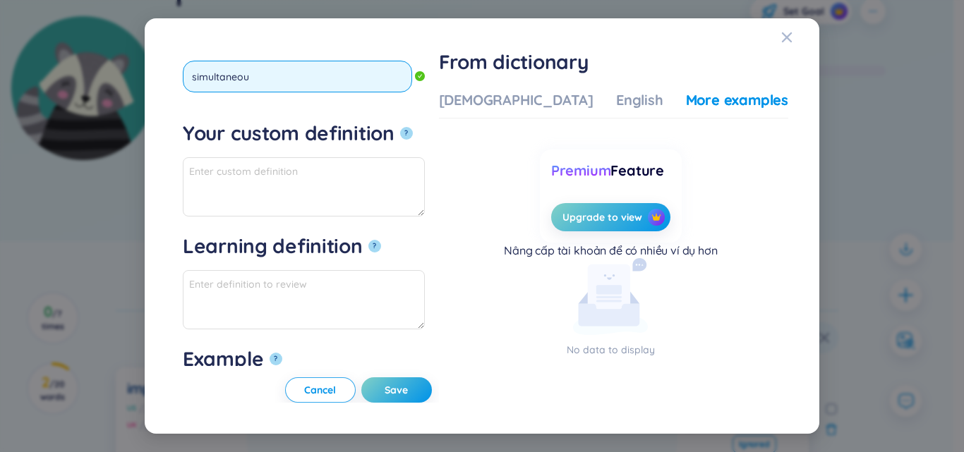
type input "simultaneous"
click at [400, 127] on button "?" at bounding box center [406, 133] width 13 height 13
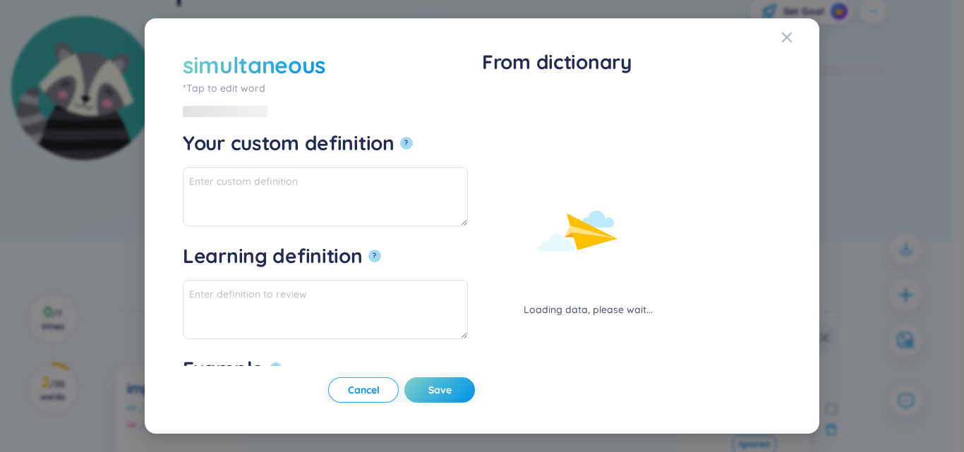
click at [513, 99] on div "Loading data, please wait..." at bounding box center [588, 203] width 212 height 227
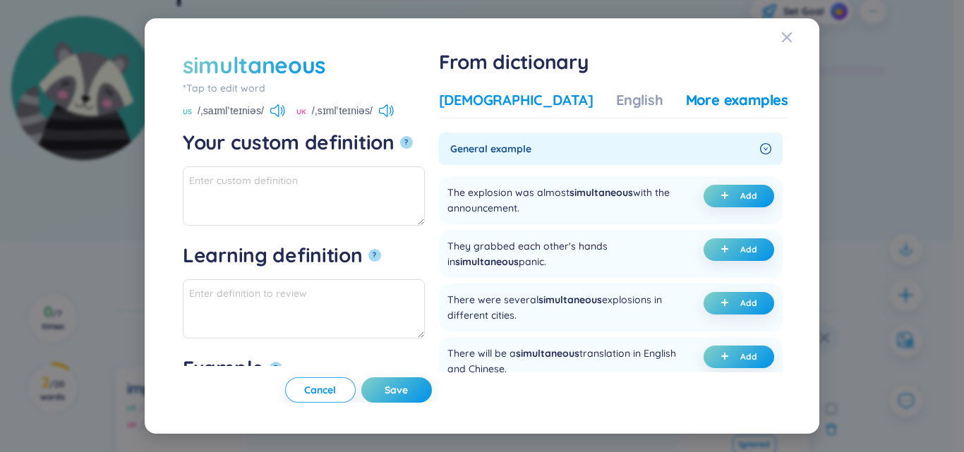
click at [520, 104] on div "Vietnamese" at bounding box center [516, 100] width 154 height 20
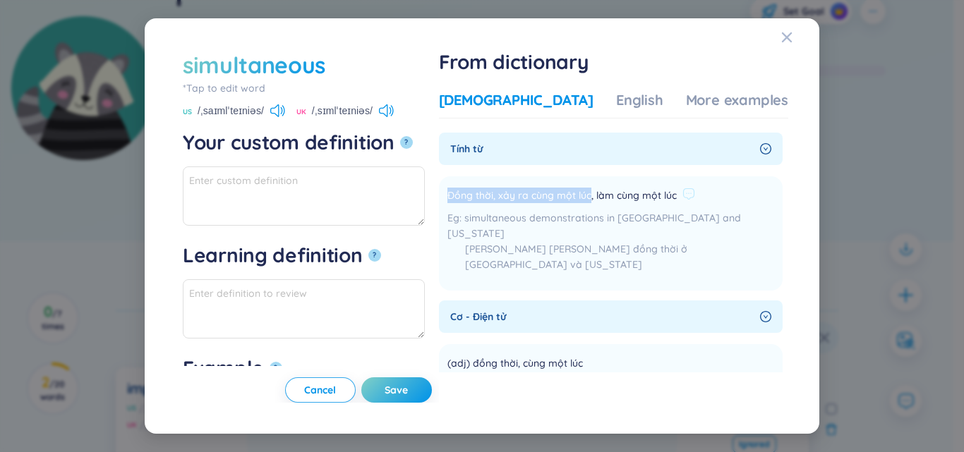
drag, startPoint x: 487, startPoint y: 191, endPoint x: 631, endPoint y: 200, distance: 144.1
click at [631, 200] on li "Đồng thời, xảy ra cùng một lúc, làm cùng một lúc simultaneous demonstrations in…" at bounding box center [611, 233] width 344 height 114
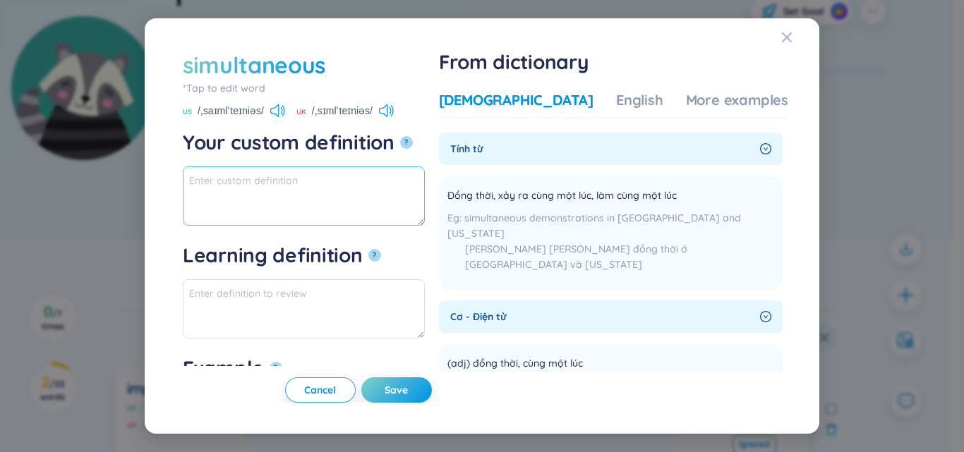
paste textarea "Đồng thời, xảy ra cùng một lúc"
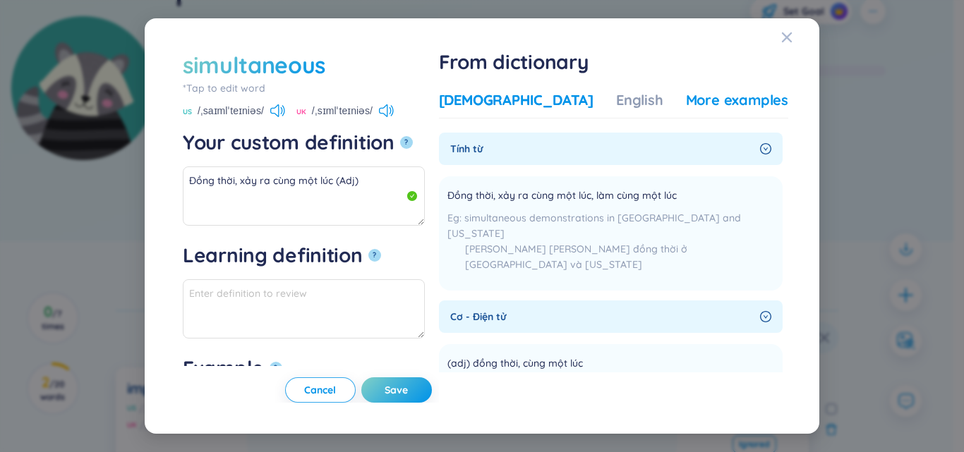
click at [708, 104] on div "More examples" at bounding box center [737, 100] width 102 height 20
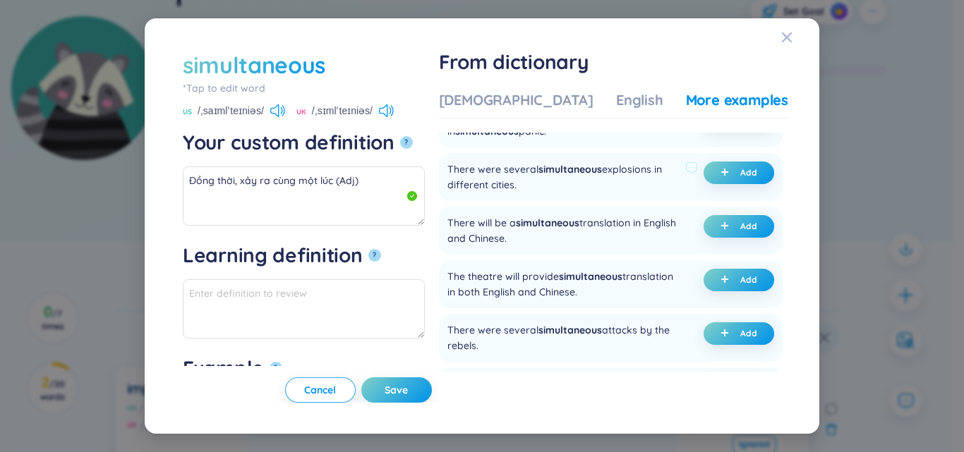
scroll to position [141, 0]
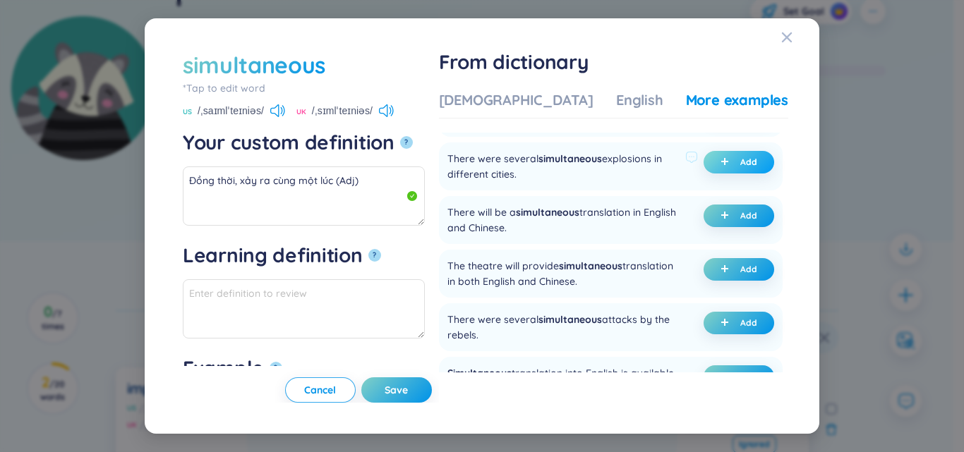
click at [708, 159] on button "Add" at bounding box center [738, 162] width 71 height 23
type textarea "Đồng thời, xảy ra cùng một lúc (Adj) Eg: There were several simultaneous explos…"
type textarea "Eg: There were several simultaneous explosions in different cities."
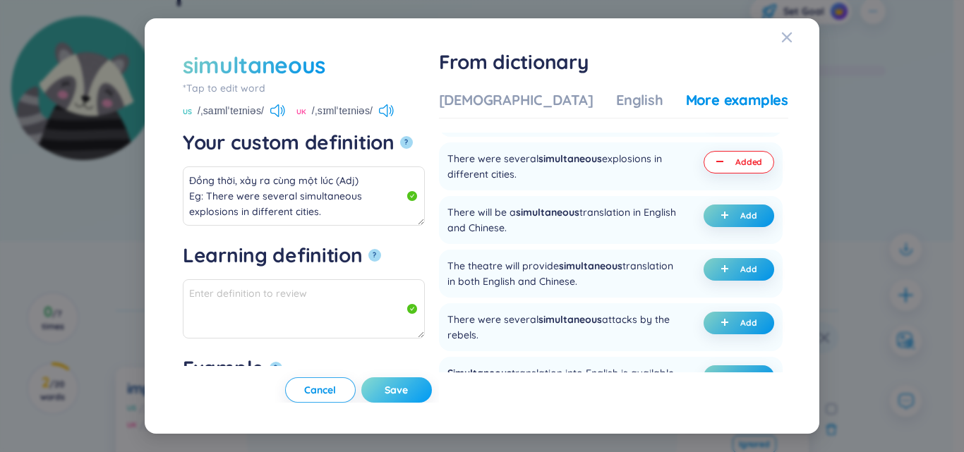
click at [417, 390] on button "Save" at bounding box center [396, 389] width 71 height 25
type textarea "Đồng thời, xảy ra cùng một lúc (Adj) Eg: There were several simultaneous explos…"
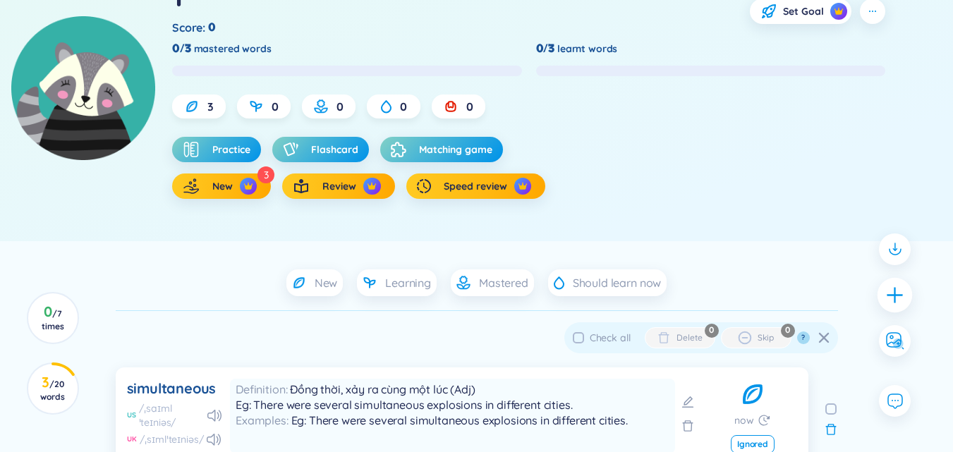
click at [901, 297] on icon "plus" at bounding box center [895, 295] width 20 height 20
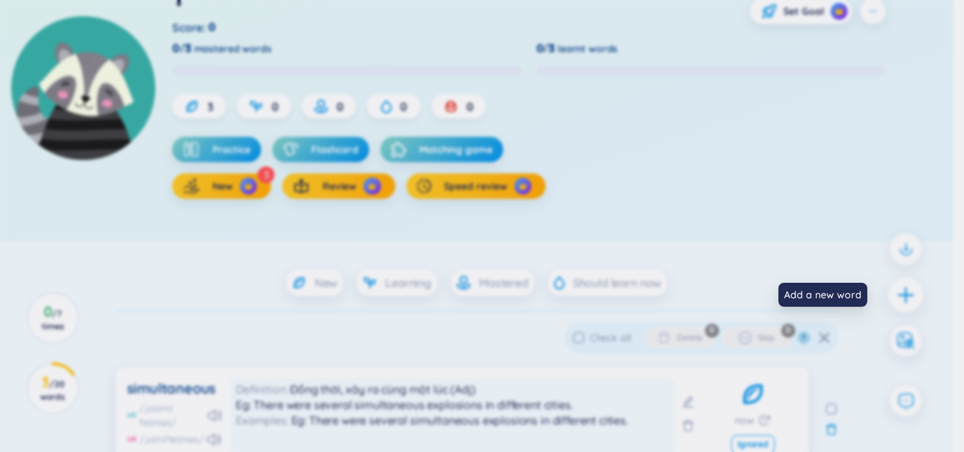
scroll to position [0, 0]
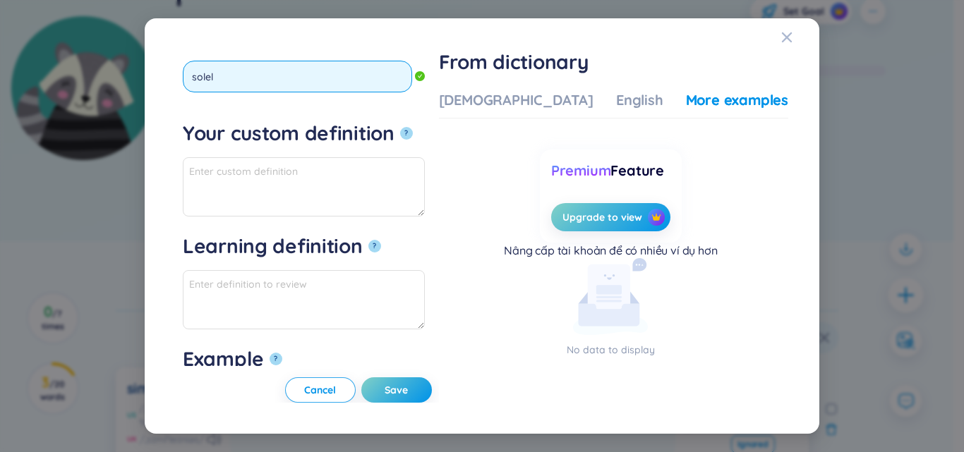
type input "solely"
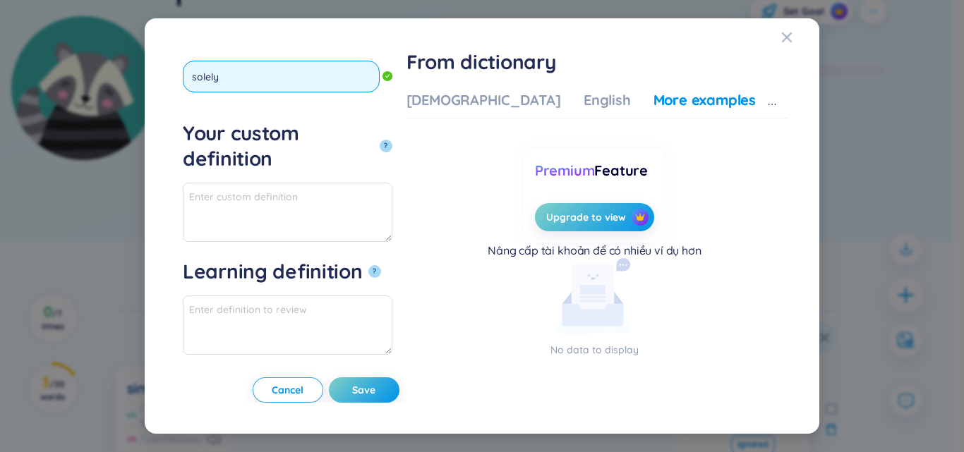
click at [379, 140] on button "?" at bounding box center [385, 146] width 13 height 13
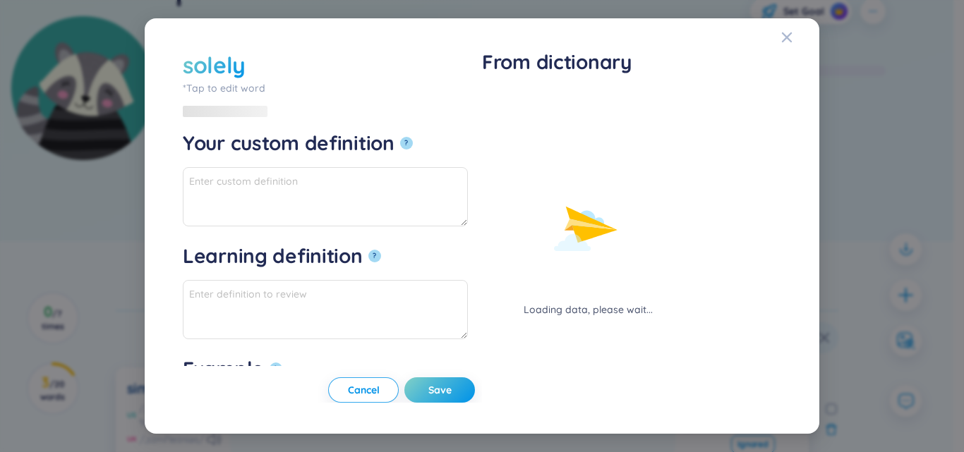
click at [497, 102] on div "Loading data, please wait..." at bounding box center [588, 203] width 212 height 227
click at [504, 97] on div "Loading data, please wait..." at bounding box center [588, 203] width 212 height 227
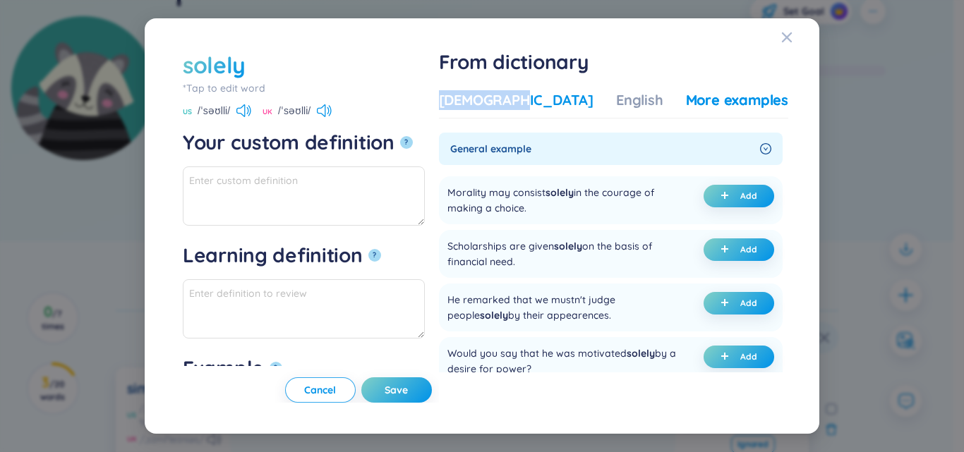
click at [506, 97] on div "Vietnamese" at bounding box center [516, 100] width 154 height 20
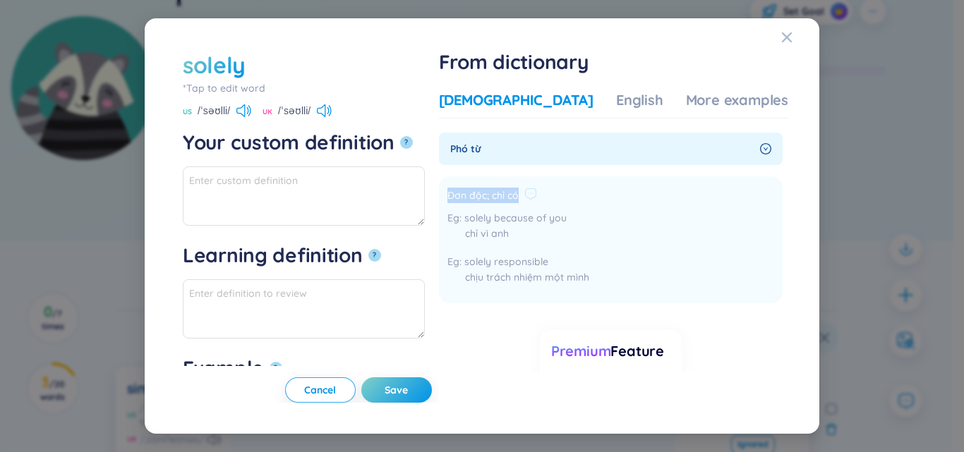
drag, startPoint x: 490, startPoint y: 193, endPoint x: 571, endPoint y: 187, distance: 81.4
click at [572, 186] on li "Đơn độc; chỉ có solely because of you chỉ vì anh solely responsible chịu trách …" at bounding box center [611, 239] width 344 height 127
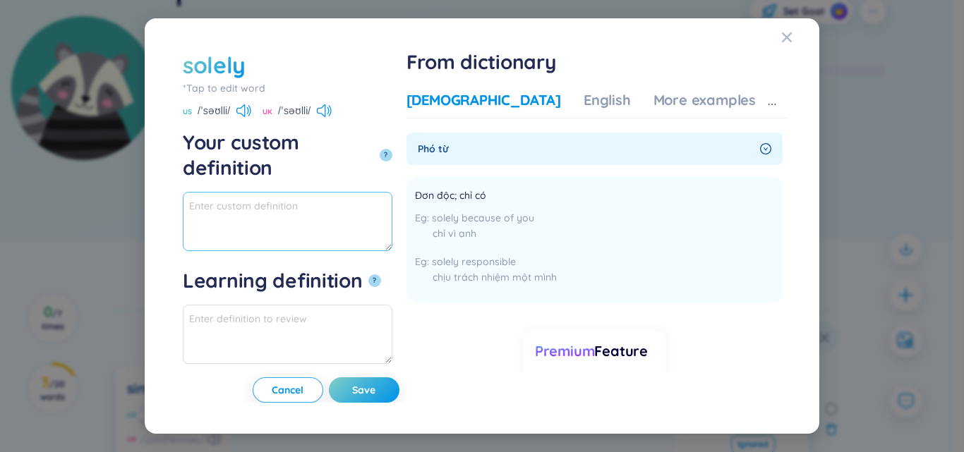
paste textarea "Đơn độc; chỉ có"
click at [358, 192] on textarea "Đơn độc; chỉ có" at bounding box center [287, 221] width 209 height 59
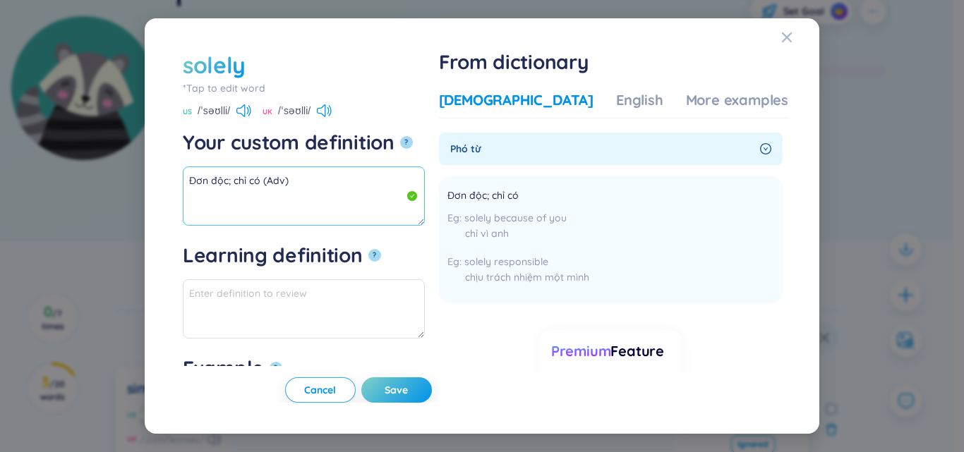
drag, startPoint x: 257, startPoint y: 179, endPoint x: 142, endPoint y: 172, distance: 114.5
click at [142, 172] on div "solely *Tap to edit word solely US /ˈsəʊlli/ UK /ˈsəʊlli/ Your custom definitio…" at bounding box center [482, 226] width 964 height 452
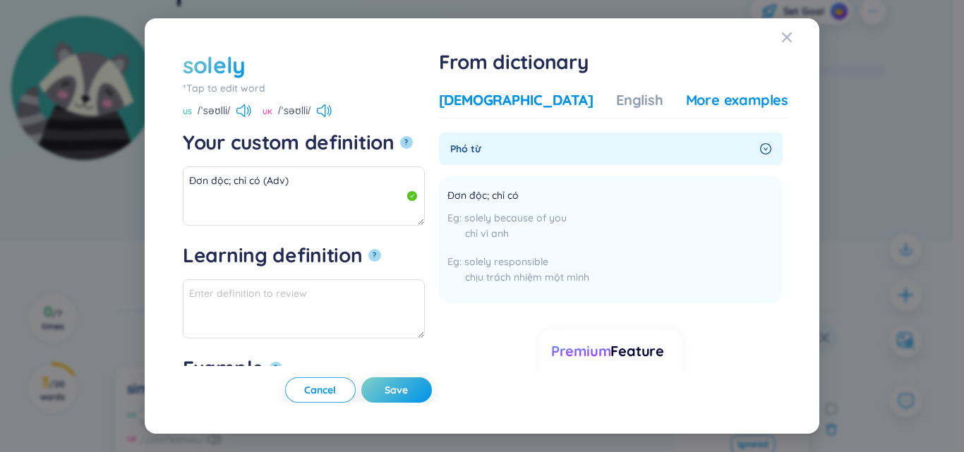
click at [697, 92] on div "More examples" at bounding box center [737, 100] width 102 height 20
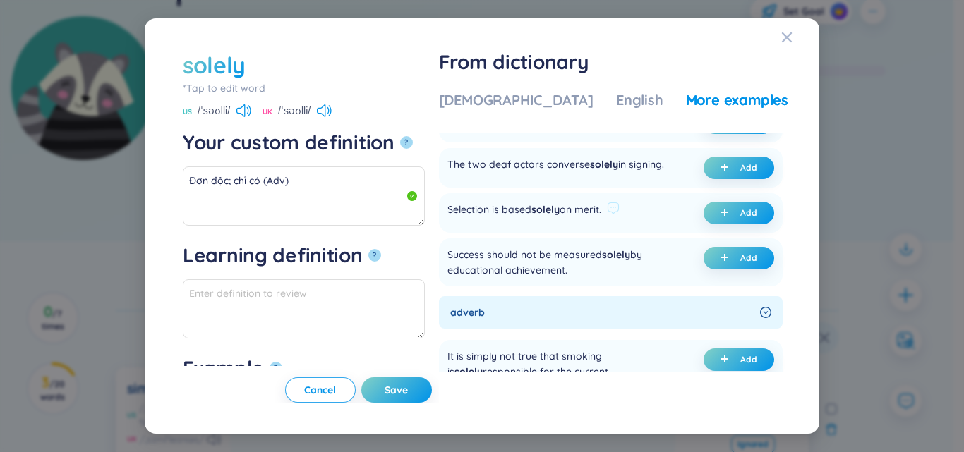
scroll to position [353, 0]
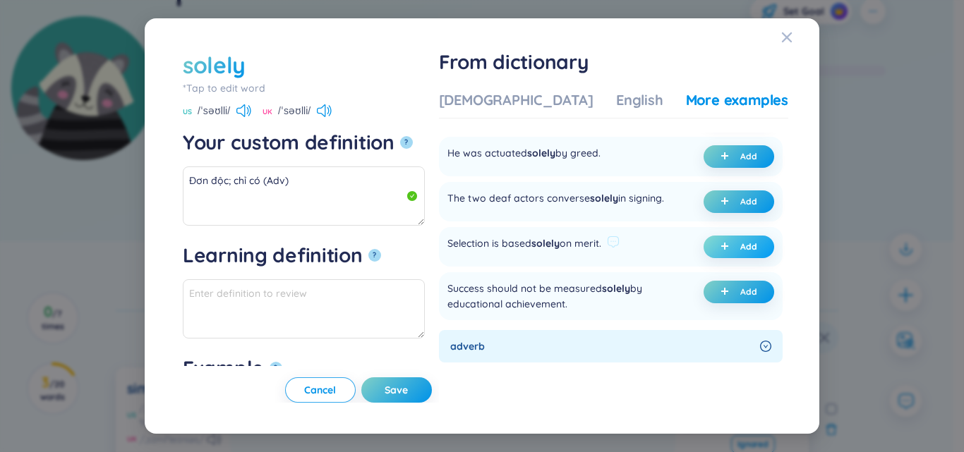
click at [707, 258] on button "Add" at bounding box center [738, 247] width 71 height 23
type textarea "Đơn độc; chỉ có (Adv) Eg: Selection is based solely on merit."
type textarea "Eg: Selection is based solely on merit."
click at [408, 383] on span "Save" at bounding box center [395, 390] width 23 height 14
type textarea "Đơn độc; chỉ có (Adv) Eg: Selection is based solely on merit."
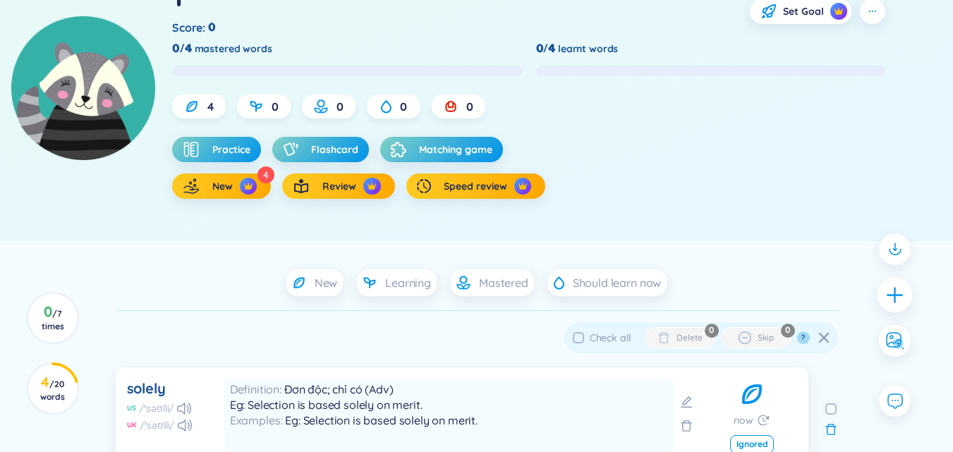
click at [882, 293] on div at bounding box center [894, 294] width 35 height 35
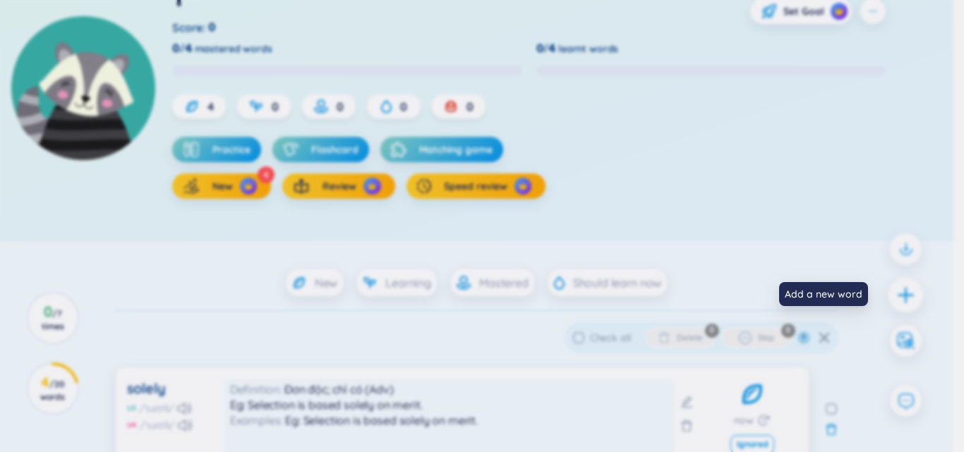
scroll to position [0, 0]
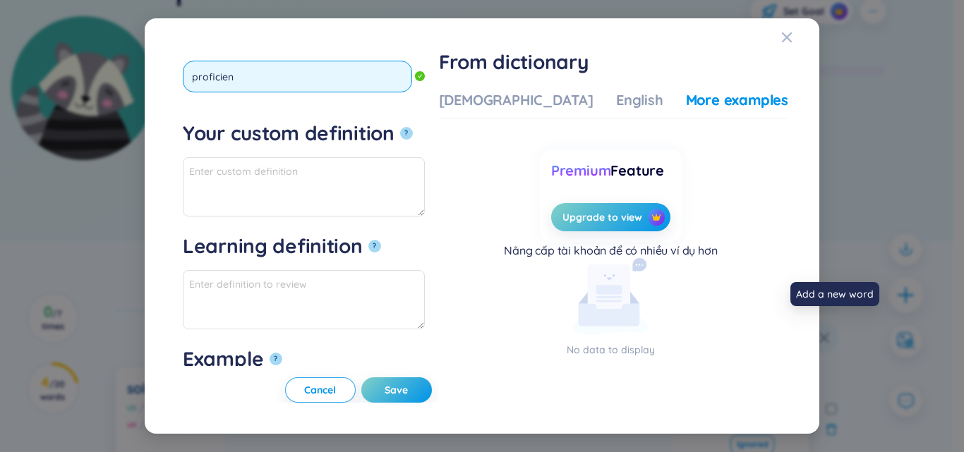
type input "proficient"
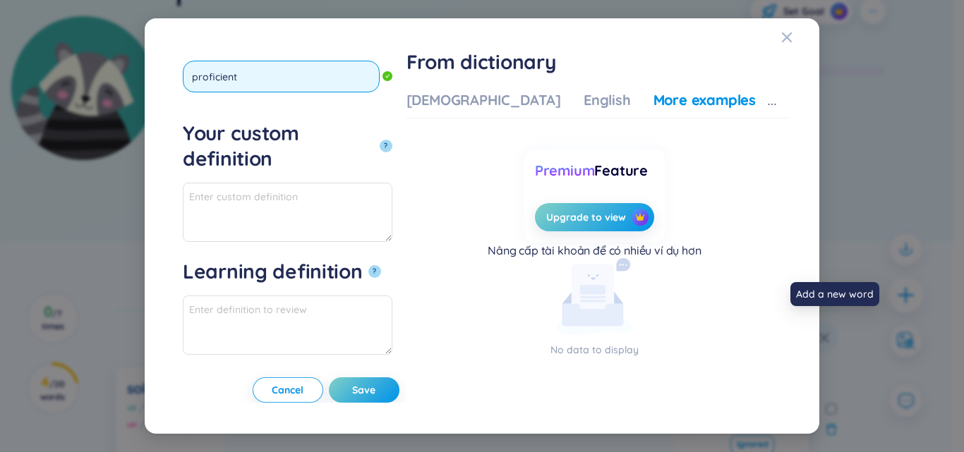
click at [379, 140] on button "?" at bounding box center [385, 146] width 13 height 13
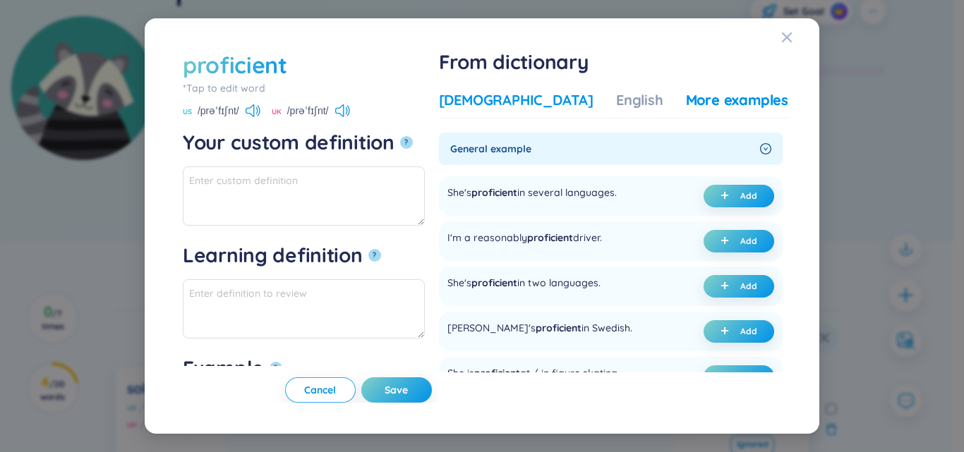
click at [510, 92] on div "Vietnamese" at bounding box center [516, 100] width 154 height 20
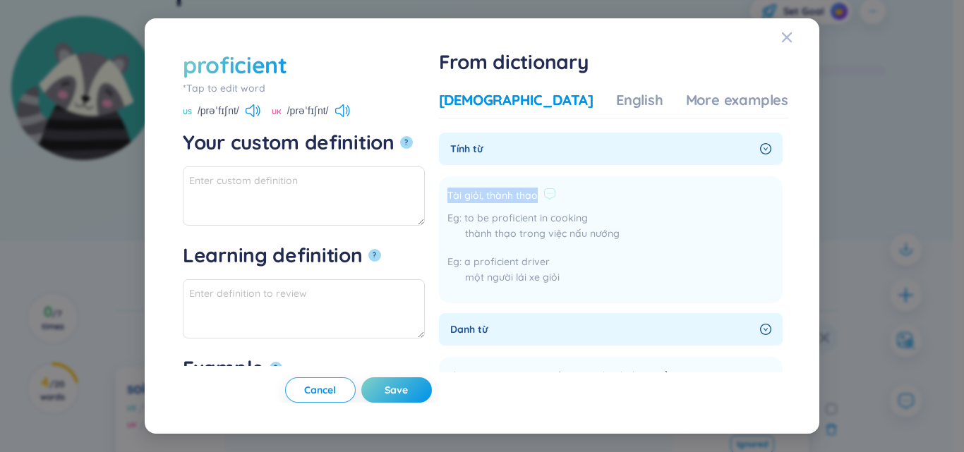
drag, startPoint x: 489, startPoint y: 193, endPoint x: 578, endPoint y: 193, distance: 88.9
click at [578, 193] on li "Tài giỏi, thành thạo to be proficient in cooking thành thạo trong việc nấu nướn…" at bounding box center [611, 239] width 344 height 127
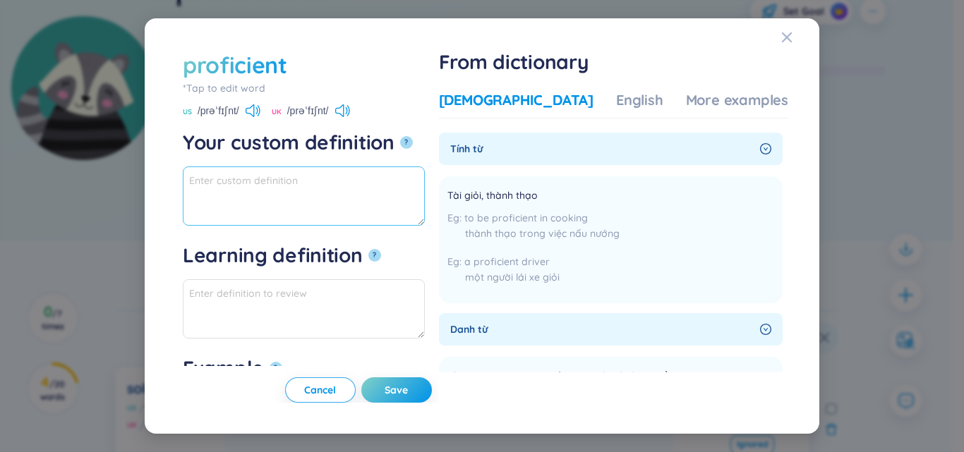
paste textarea "Tài giỏi, thành thạo"
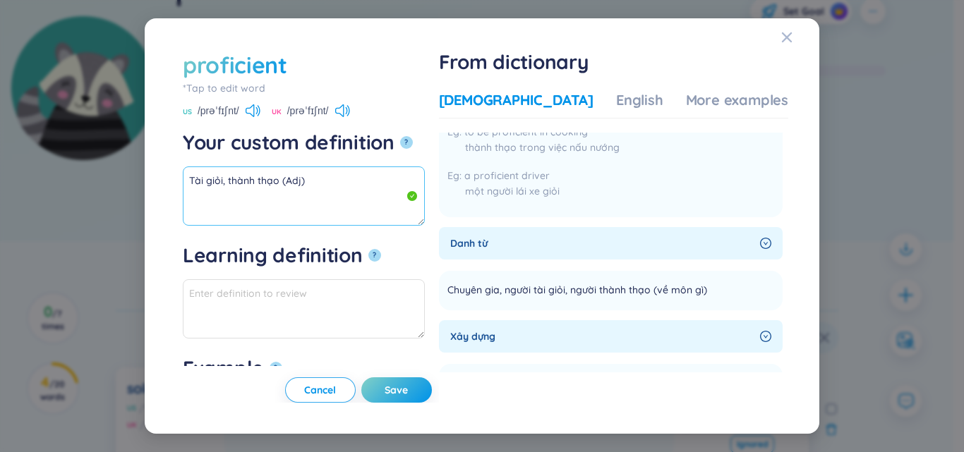
scroll to position [71, 0]
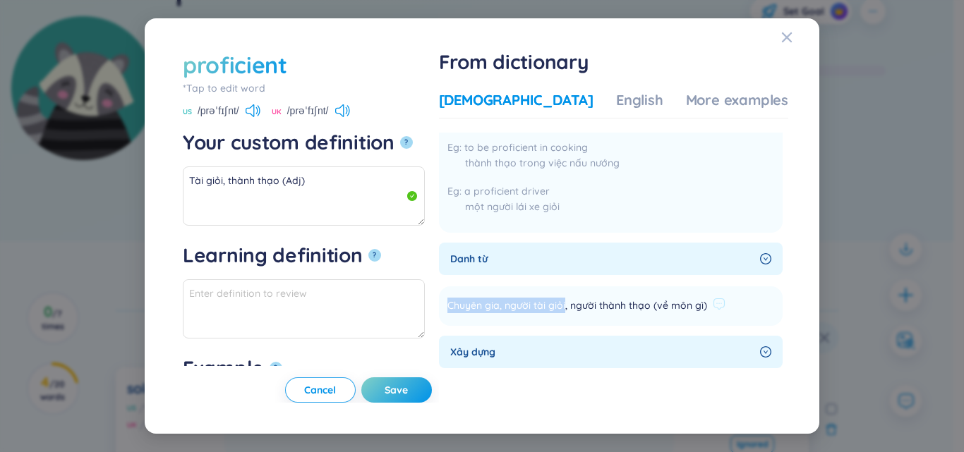
drag, startPoint x: 482, startPoint y: 303, endPoint x: 606, endPoint y: 300, distance: 124.2
click at [606, 300] on li "Chuyên gia, người tài giỏi, người thành thạo (về môn gì) Add" at bounding box center [611, 306] width 344 height 40
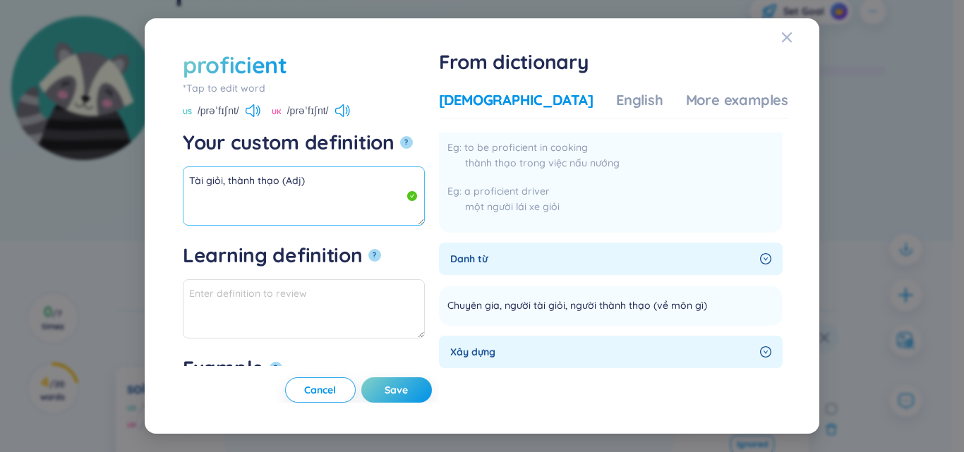
click at [361, 197] on textarea "Tài giỏi, thành thạo (Adj)" at bounding box center [304, 195] width 242 height 59
paste textarea "Chuyên gia, người tài giỏi"
drag, startPoint x: 305, startPoint y: 195, endPoint x: 150, endPoint y: 157, distance: 159.1
click at [150, 157] on div "proficient *Tap to edit word proficient US /prəˈfɪʃnt/ UK /prəˈfɪʃnt/ Your cust…" at bounding box center [482, 225] width 674 height 415
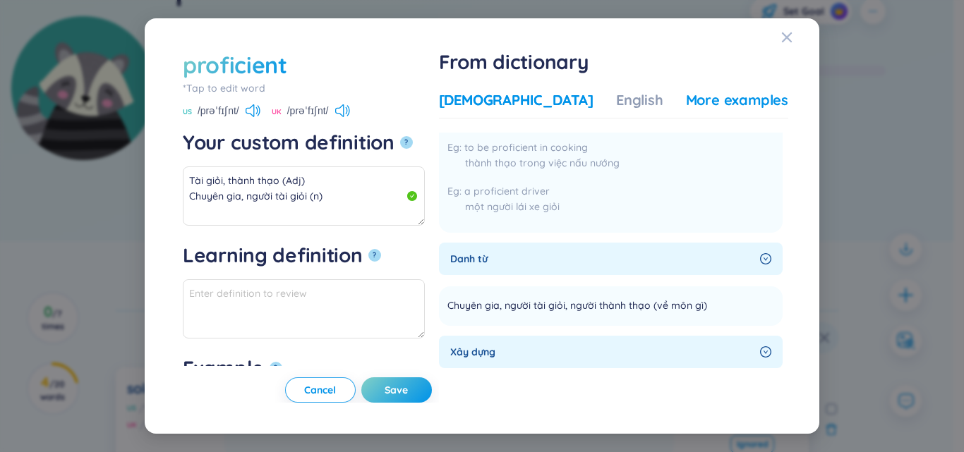
click at [730, 99] on div "More examples" at bounding box center [737, 100] width 102 height 20
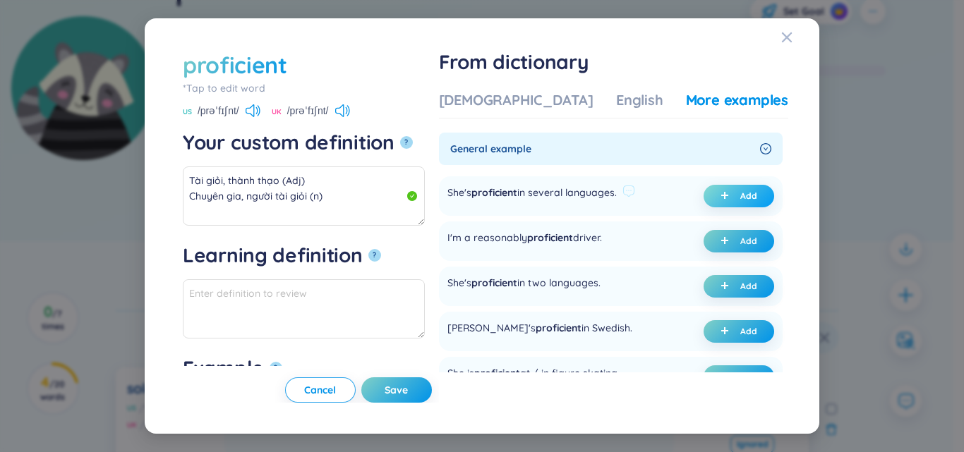
click at [720, 193] on icon "plus" at bounding box center [724, 195] width 8 height 8
type textarea "Tài giỏi, thành thạo (Adj) Chuyên gia, người tài giỏi (n) Eg: She's proficient …"
type textarea "Eg: She's proficient in several languages."
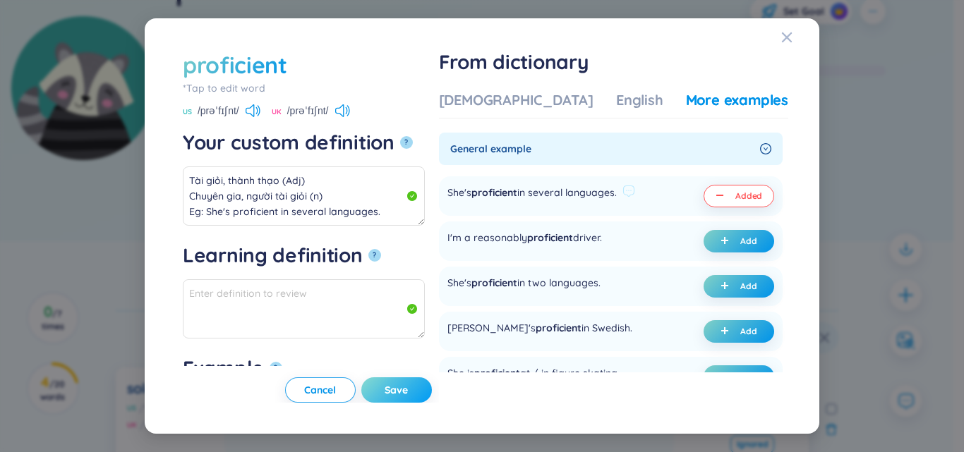
click at [432, 381] on button "Save" at bounding box center [396, 389] width 71 height 25
type textarea "Tài giỏi, thành thạo (Adj) Chuyên gia, người tài giỏi (n) Eg: She's proficient …"
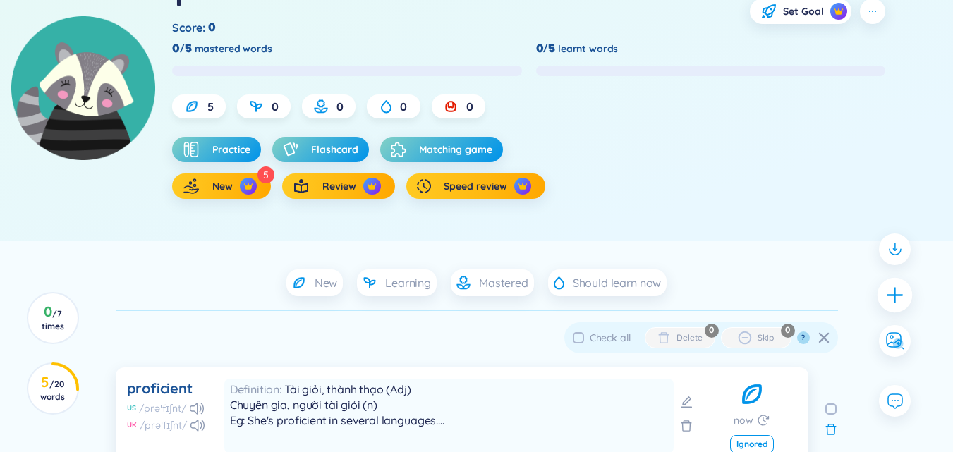
click at [897, 302] on icon "plus" at bounding box center [895, 295] width 20 height 20
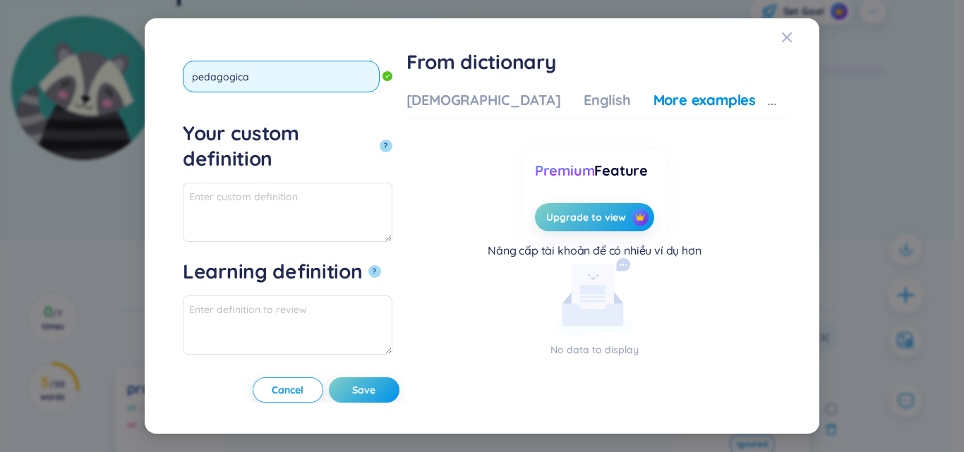
type input "pedagogical"
click at [379, 140] on button "?" at bounding box center [385, 146] width 13 height 13
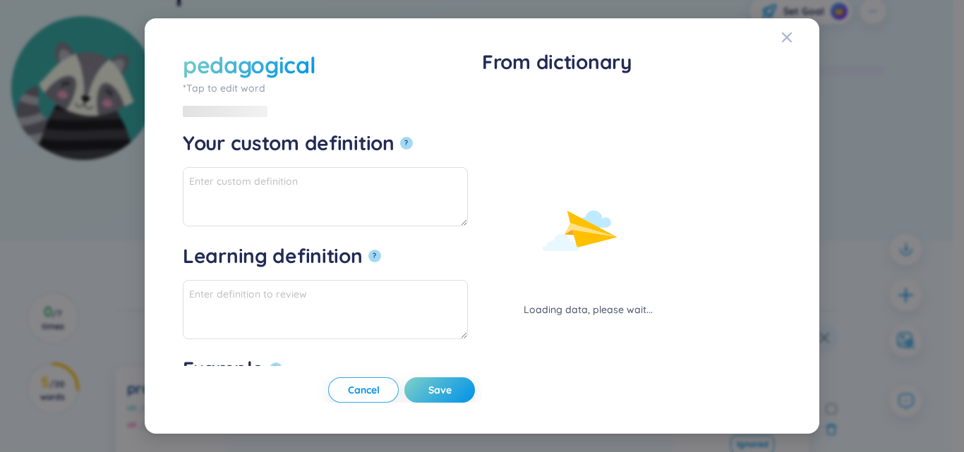
click at [525, 104] on div "Loading data, please wait..." at bounding box center [588, 203] width 212 height 227
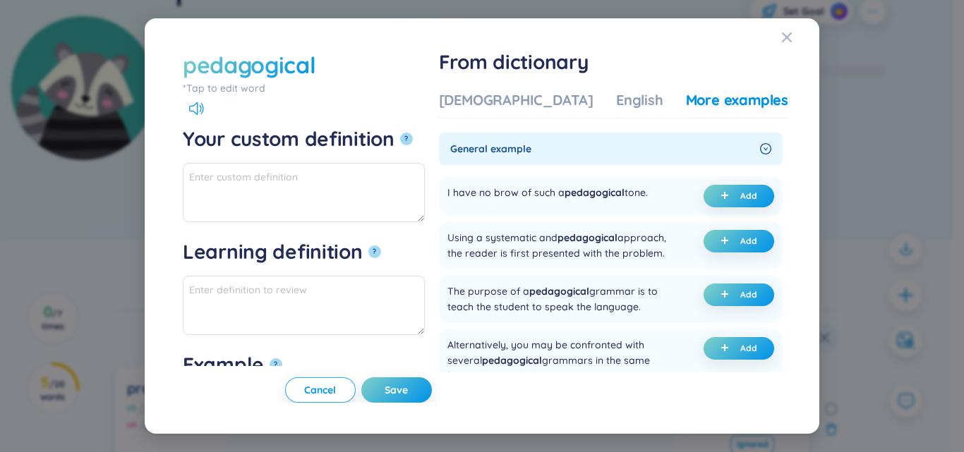
click at [509, 97] on div "Vietnamese" at bounding box center [516, 100] width 154 height 20
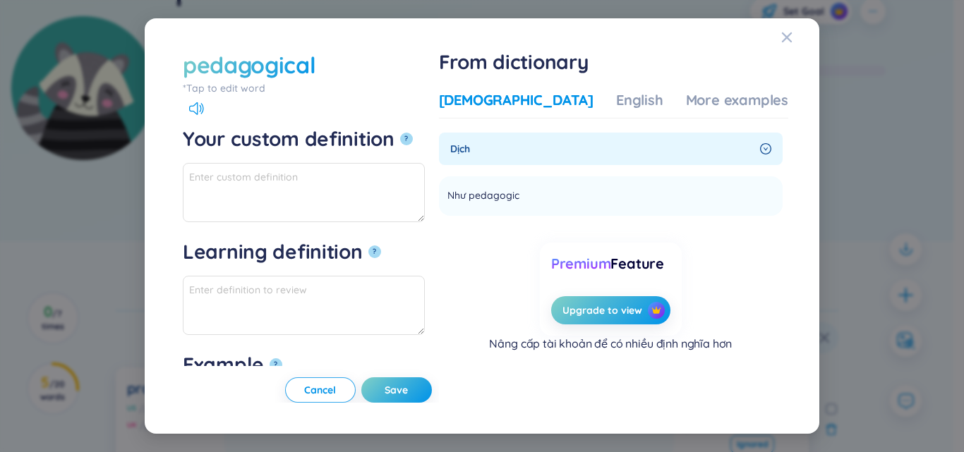
click at [633, 95] on div "Vietnamese English More examples" at bounding box center [613, 104] width 349 height 28
click at [617, 105] on div "English" at bounding box center [639, 100] width 47 height 20
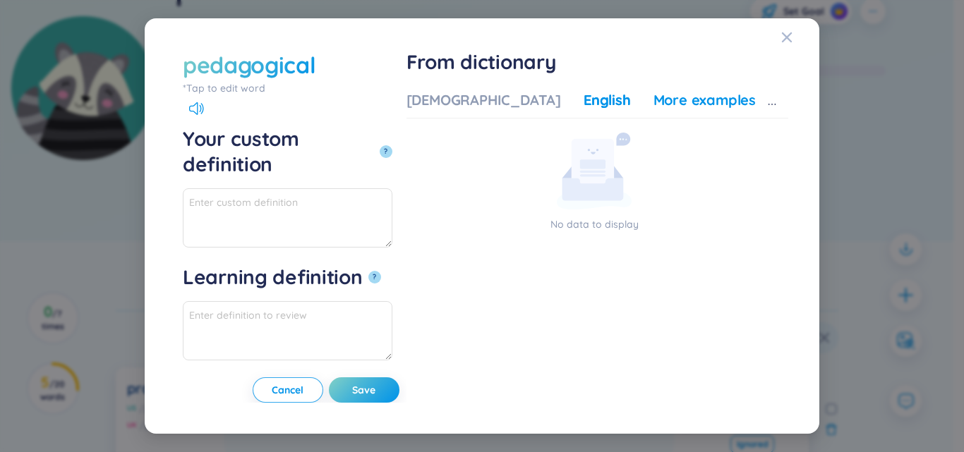
click at [682, 103] on div "More examples" at bounding box center [704, 100] width 102 height 20
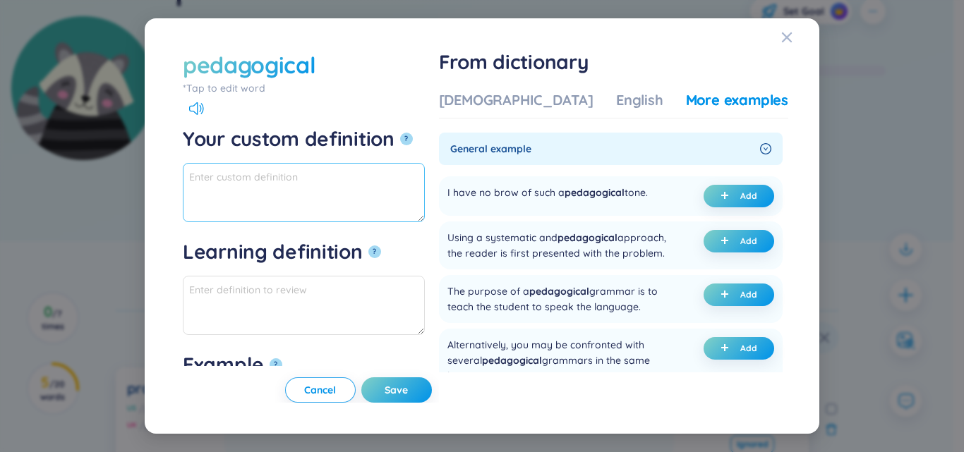
click at [283, 168] on div "Your custom definition ?" at bounding box center [304, 174] width 242 height 96
click at [283, 168] on textarea "Your custom definition ?" at bounding box center [304, 192] width 242 height 59
paste textarea "sư phạm, giáo dục"
click at [329, 168] on textarea "thuộc sư phạm, giáo dục" at bounding box center [304, 192] width 242 height 59
drag, startPoint x: 303, startPoint y: 176, endPoint x: 109, endPoint y: 150, distance: 195.6
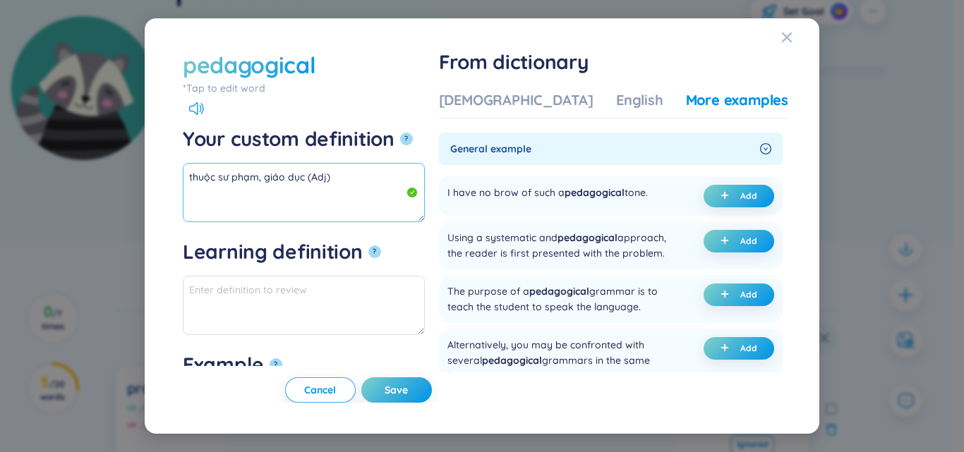
click at [109, 150] on div "pedagogical *Tap to edit word pedagogical Your custom definition ? thuộc sư phạ…" at bounding box center [482, 226] width 964 height 452
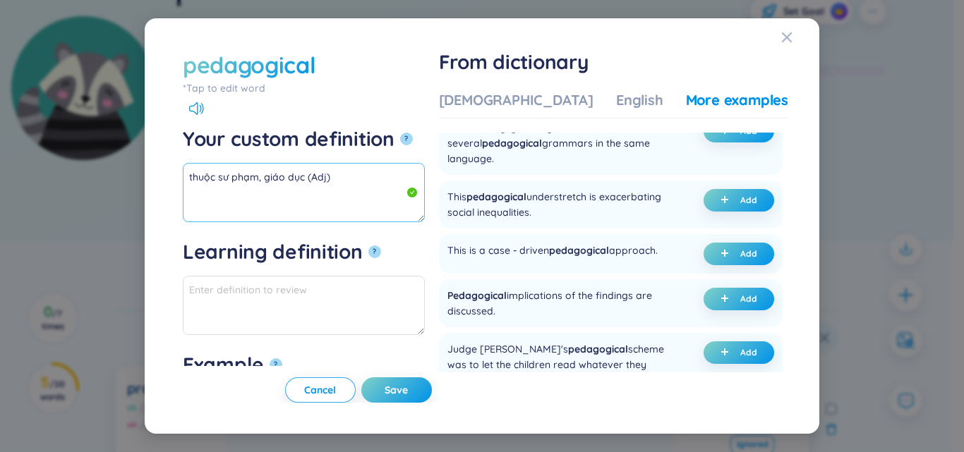
scroll to position [212, 0]
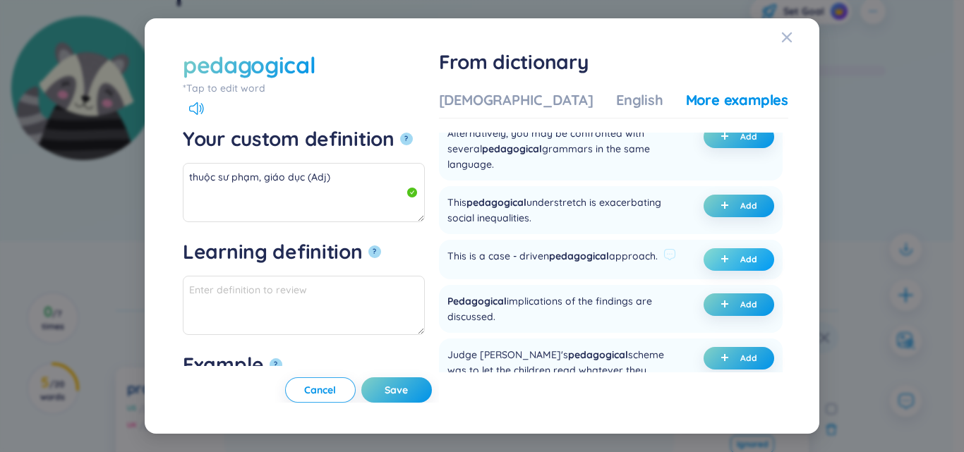
click at [740, 265] on span "Add" at bounding box center [748, 259] width 17 height 11
type textarea "thuộc sư phạm, giáo dục (Adj) Eg: This is a case - driven pedagogical approach."
type textarea "Eg: This is a case - driven pedagogical approach."
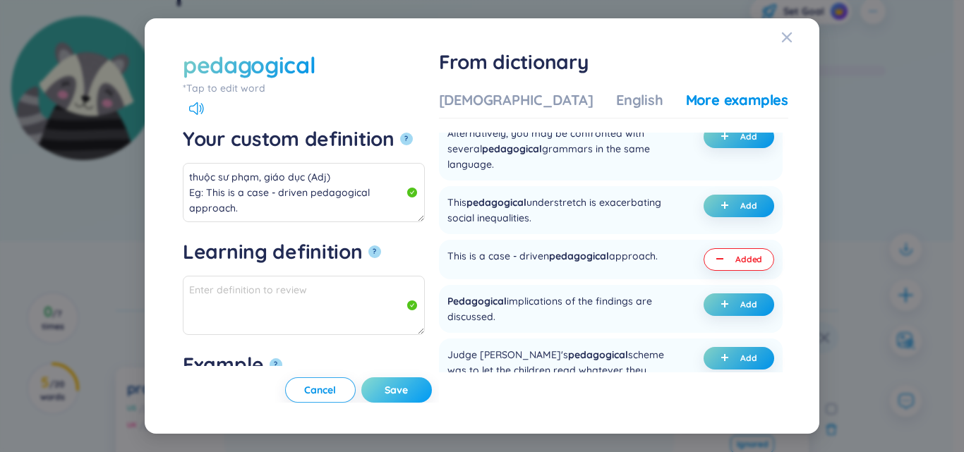
click at [432, 381] on button "Save" at bounding box center [396, 389] width 71 height 25
type textarea "thuộc sư phạm, giáo dục (Adj) Eg: This is a case - driven pedagogical approach."
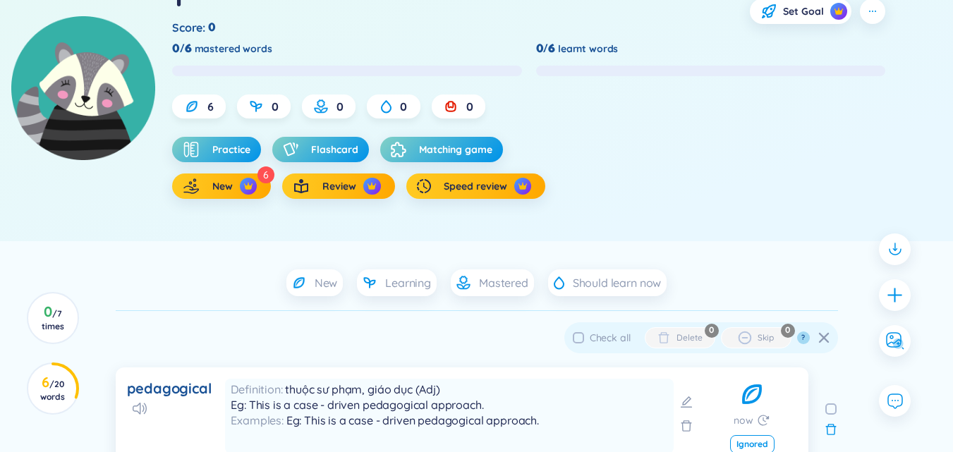
click at [899, 300] on icon "plus" at bounding box center [895, 295] width 18 height 18
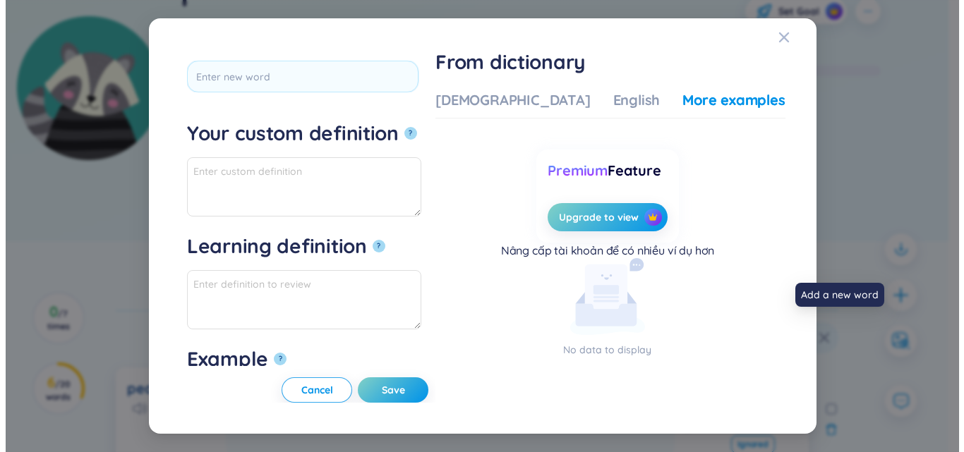
scroll to position [0, 0]
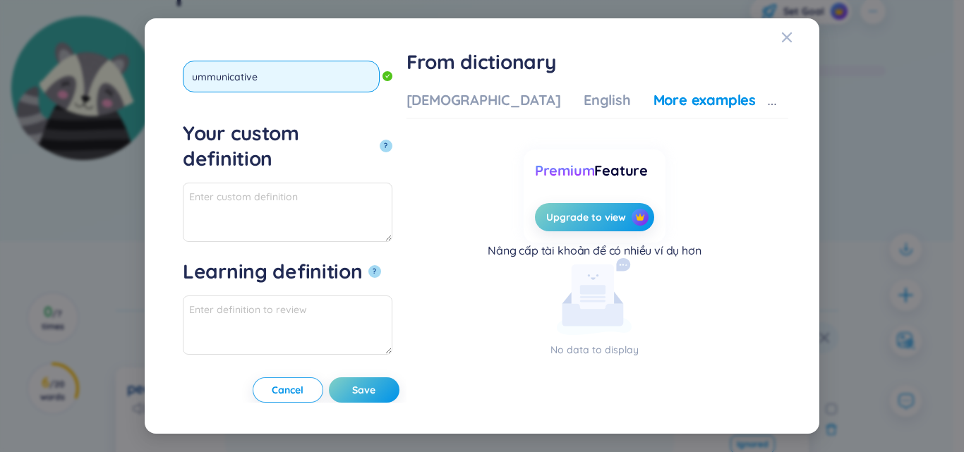
click at [195, 75] on input "ummunicative" at bounding box center [281, 77] width 197 height 32
click at [193, 75] on input "ummunicative" at bounding box center [281, 77] width 197 height 32
click at [379, 140] on button "?" at bounding box center [385, 146] width 13 height 13
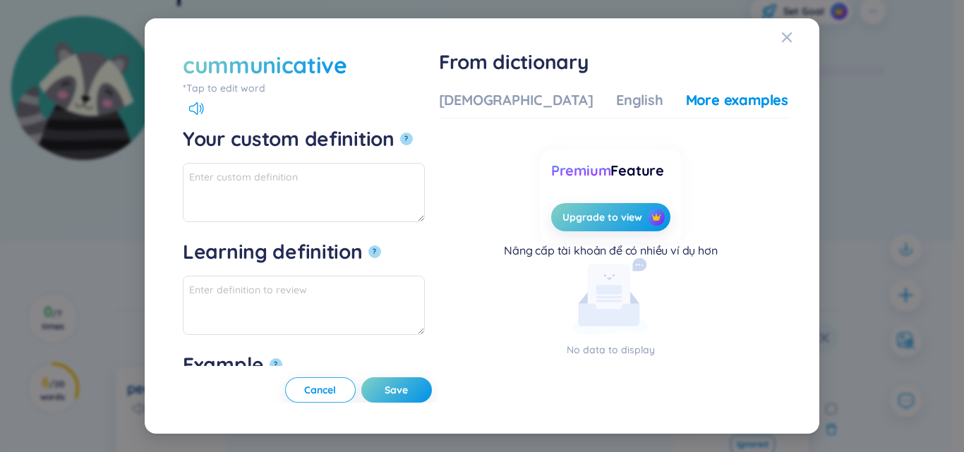
click at [266, 82] on div "*Tap to edit word" at bounding box center [304, 88] width 242 height 16
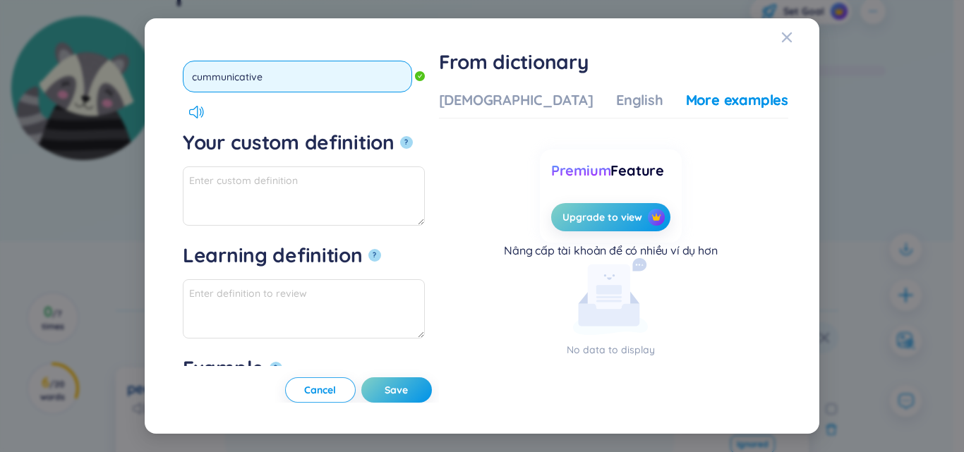
click at [202, 74] on input "cummunicative" at bounding box center [297, 77] width 229 height 32
type input "communicative"
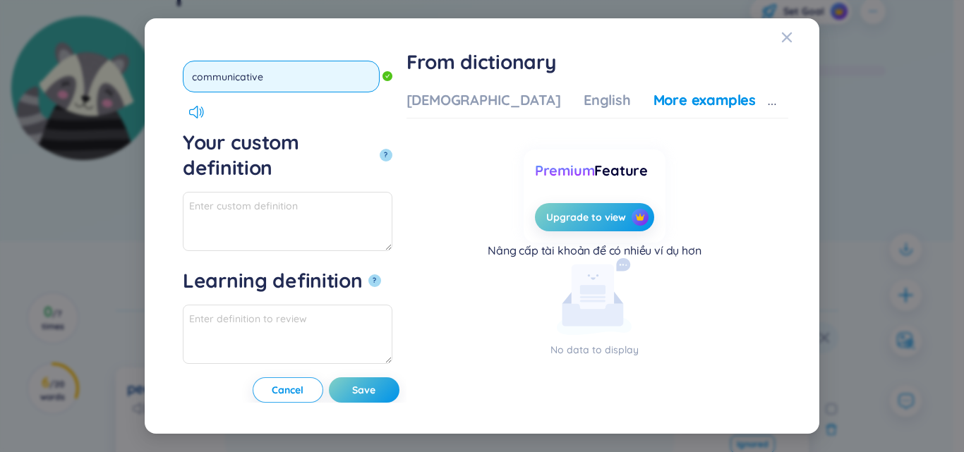
click at [379, 149] on button "?" at bounding box center [385, 155] width 13 height 13
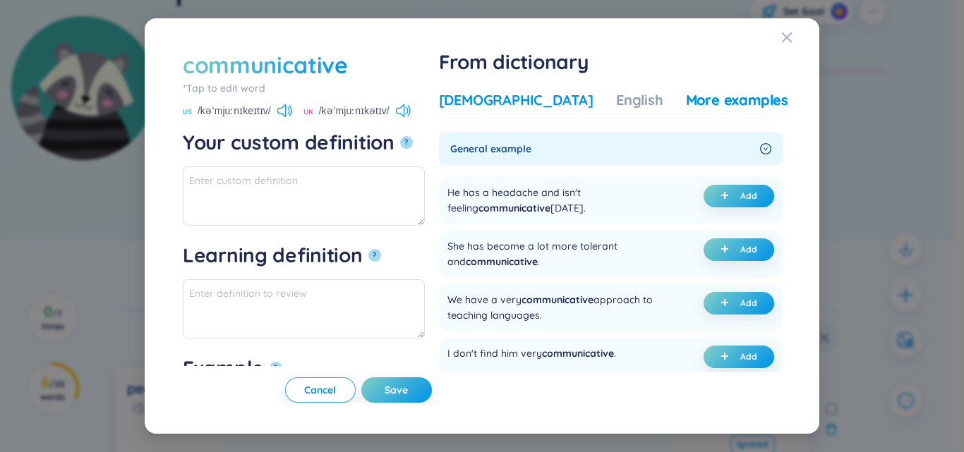
click at [521, 97] on div "Vietnamese" at bounding box center [516, 100] width 154 height 20
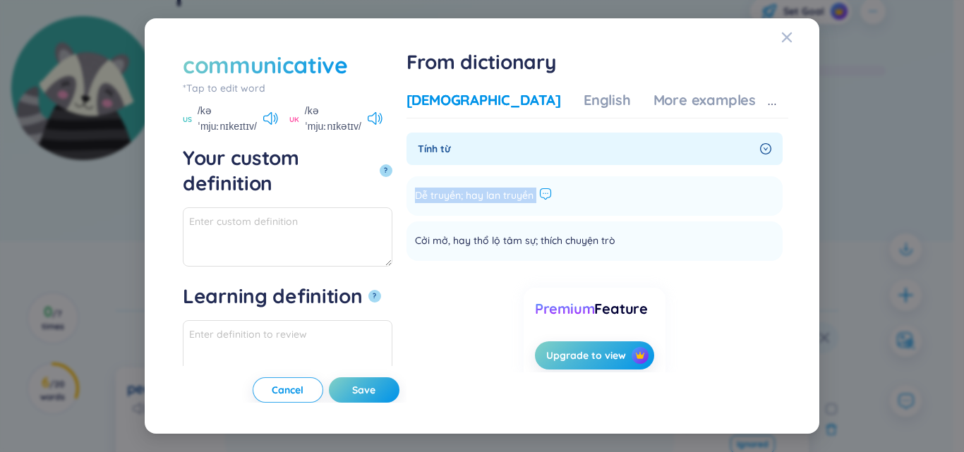
drag, startPoint x: 490, startPoint y: 196, endPoint x: 616, endPoint y: 194, distance: 125.6
click at [552, 194] on div "Dễ truyền; hay lan truyền" at bounding box center [483, 196] width 137 height 17
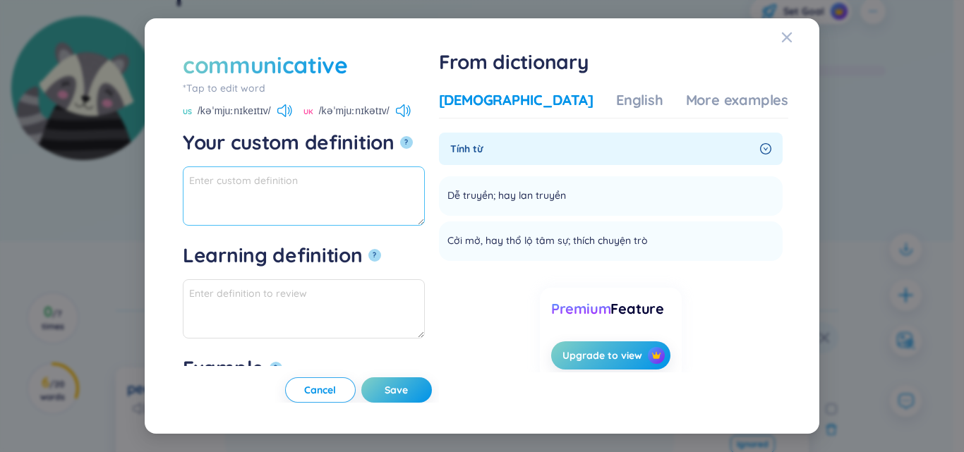
paste textarea "Dễ truyền; hay lan truyền"
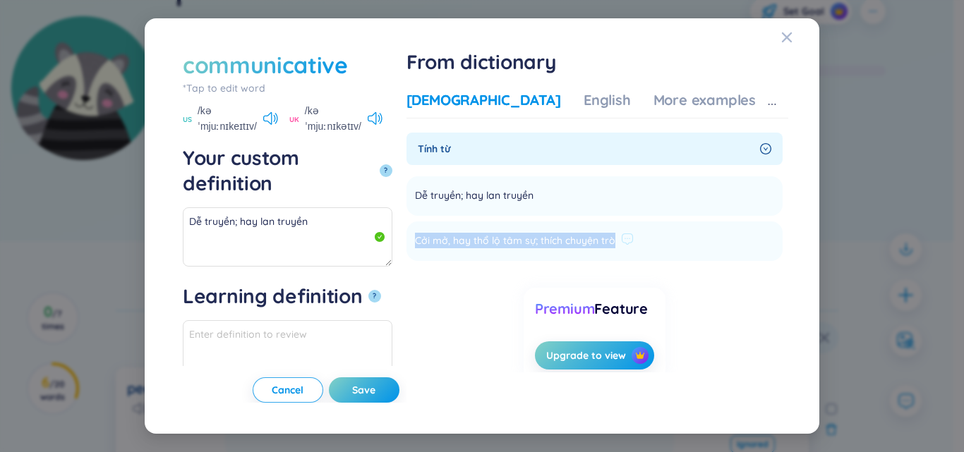
drag, startPoint x: 488, startPoint y: 236, endPoint x: 712, endPoint y: 233, distance: 223.6
click at [712, 233] on li "Cởi mở, hay thổ lộ tâm sự; thích chuyện trò Add" at bounding box center [594, 241] width 376 height 40
click at [382, 207] on textarea "Dễ truyền; hay lan truyền" at bounding box center [287, 236] width 209 height 59
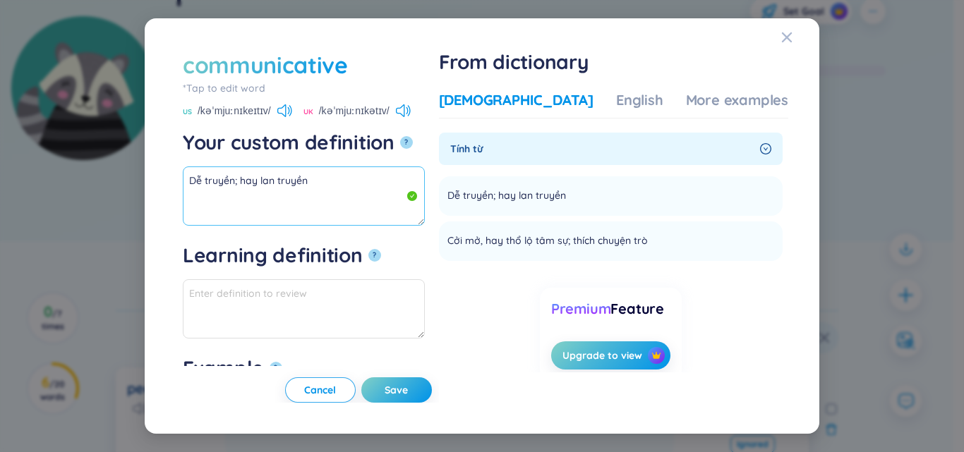
paste textarea "Cởi mở, hay thổ lộ tâm sự; thích chuyện trò"
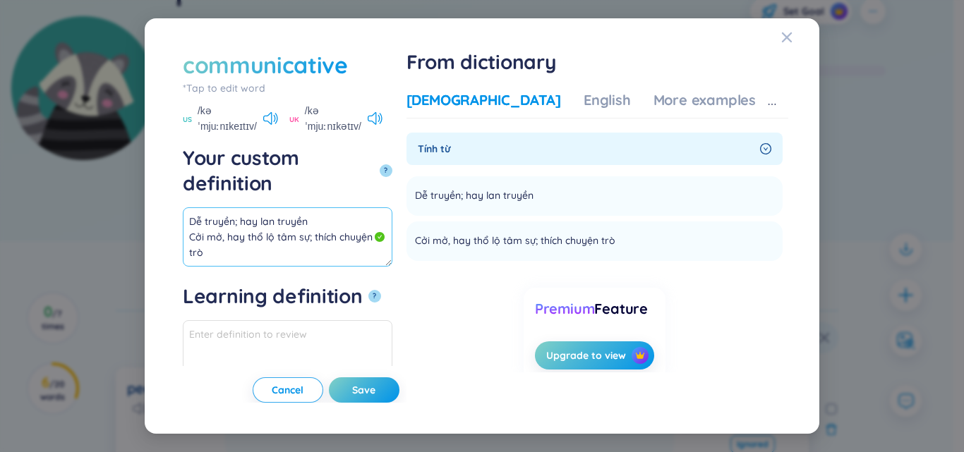
scroll to position [9, 0]
click at [392, 207] on textarea "Dễ truyền; hay lan truyền Cởi mở, hay thổ lộ tâm sự; thích chuyện trò" at bounding box center [287, 236] width 209 height 59
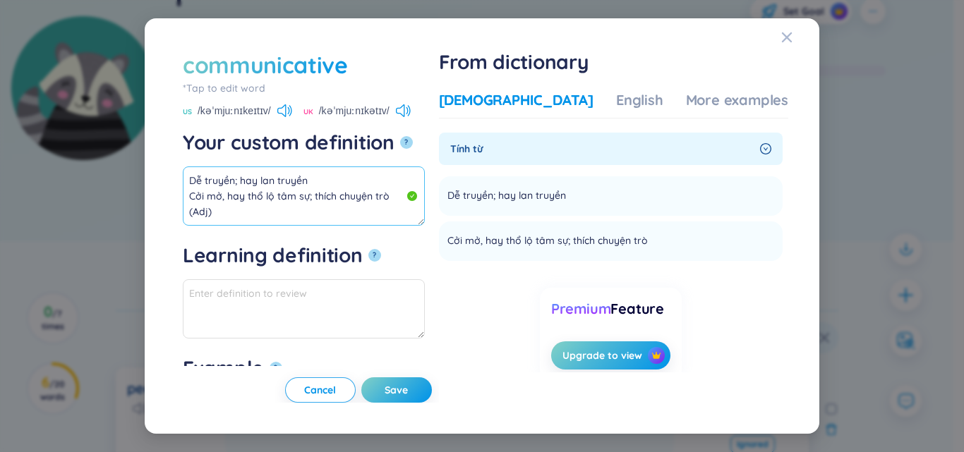
scroll to position [0, 0]
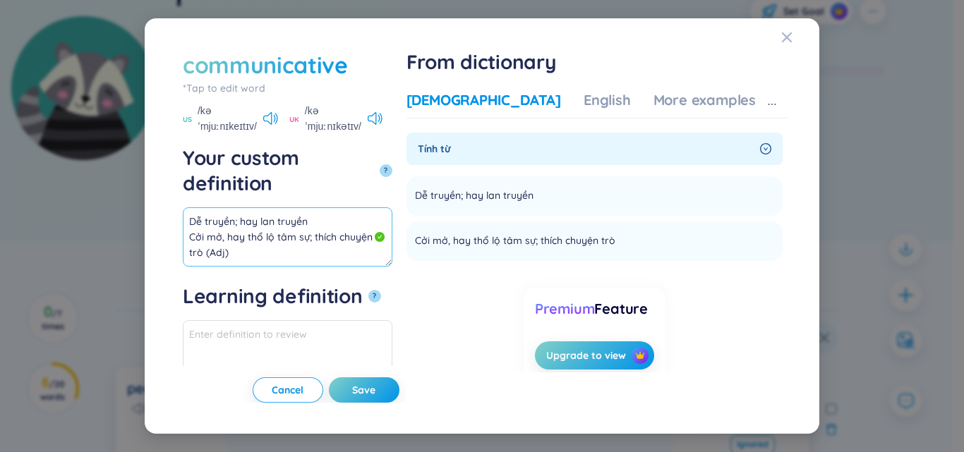
drag, startPoint x: 389, startPoint y: 188, endPoint x: 120, endPoint y: 150, distance: 272.0
click at [120, 150] on div "communicative *Tap to edit word communicative US /kəˈmjuːnɪkeɪtɪv/ UK /kəˈmjuːn…" at bounding box center [482, 226] width 964 height 452
click at [660, 109] on div "More examples" at bounding box center [704, 100] width 102 height 20
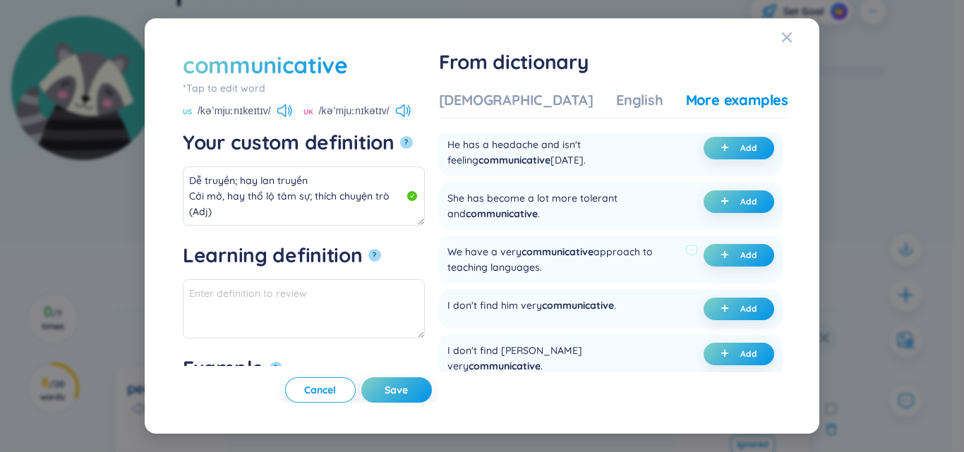
scroll to position [71, 0]
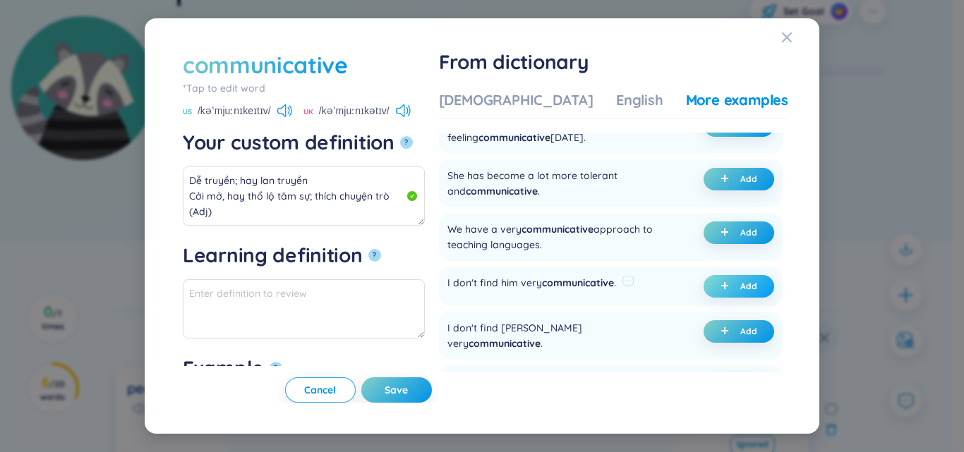
click at [708, 291] on button "Add" at bounding box center [738, 286] width 71 height 23
type textarea "Dễ truyền; hay lan truyền Cởi mở, hay thổ lộ tâm sự; thích chuyện trò (Adj) Eg:…"
type textarea "Eg: I don't find him very communicative."
click at [408, 393] on span "Save" at bounding box center [395, 390] width 23 height 14
type textarea "Dễ truyền; hay lan truyền Cởi mở, hay thổ lộ tâm sự; thích chuyện trò (Adj) Eg:…"
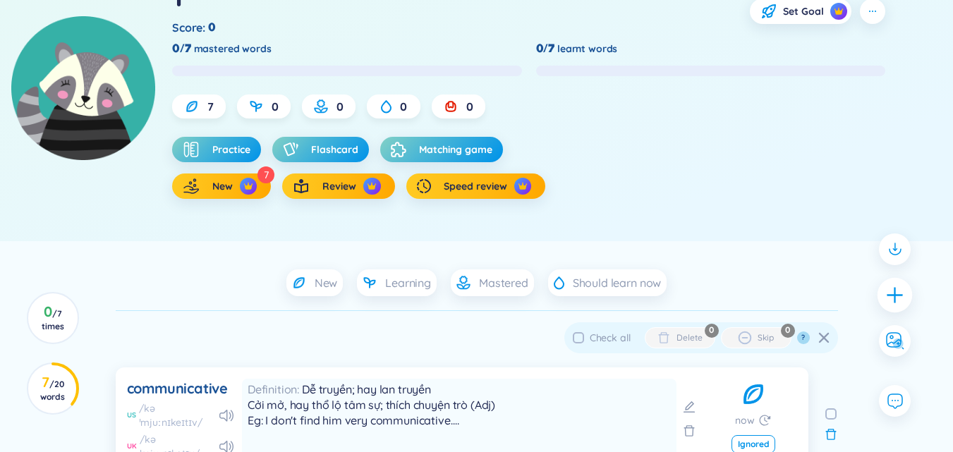
click at [901, 302] on icon "plus" at bounding box center [895, 295] width 20 height 20
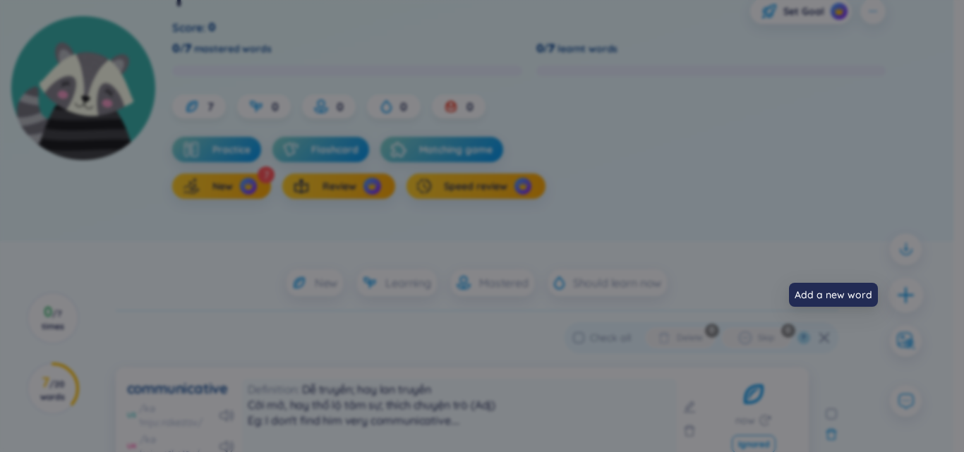
scroll to position [0, 0]
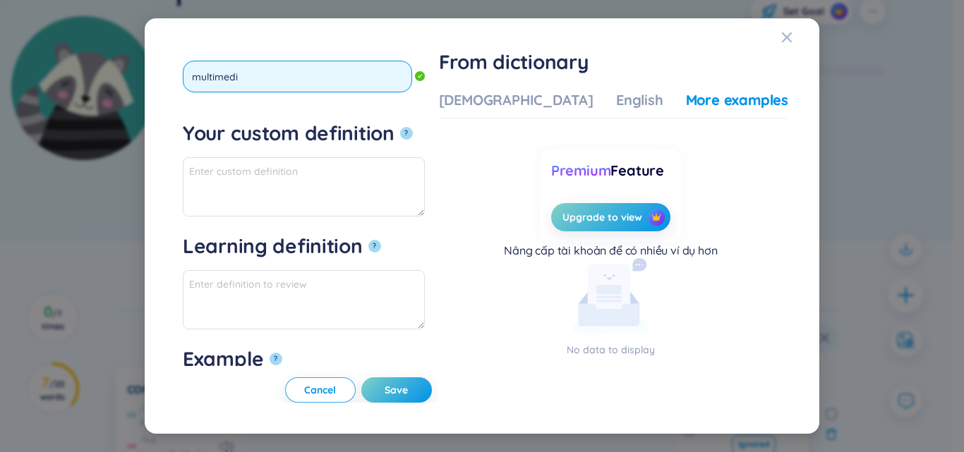
type input "multimedia"
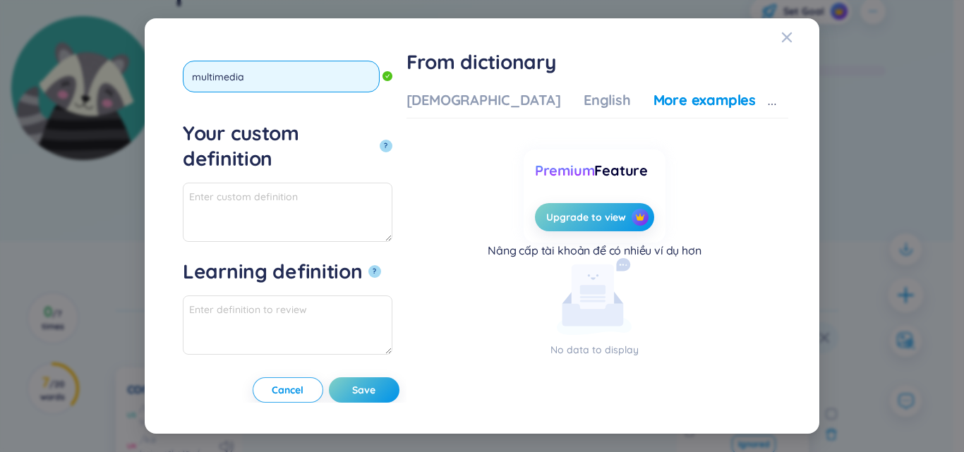
click at [379, 140] on button "?" at bounding box center [385, 146] width 13 height 13
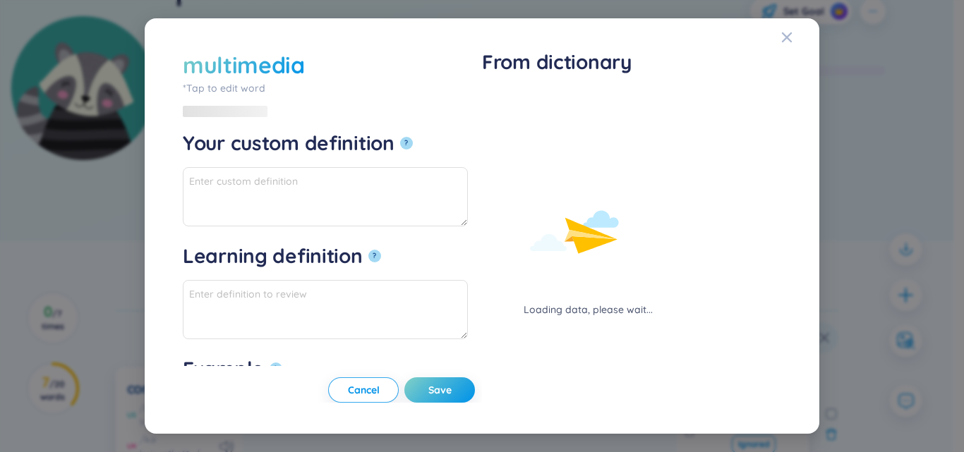
click at [512, 88] on div "Loading data, please wait..." at bounding box center [588, 243] width 212 height 317
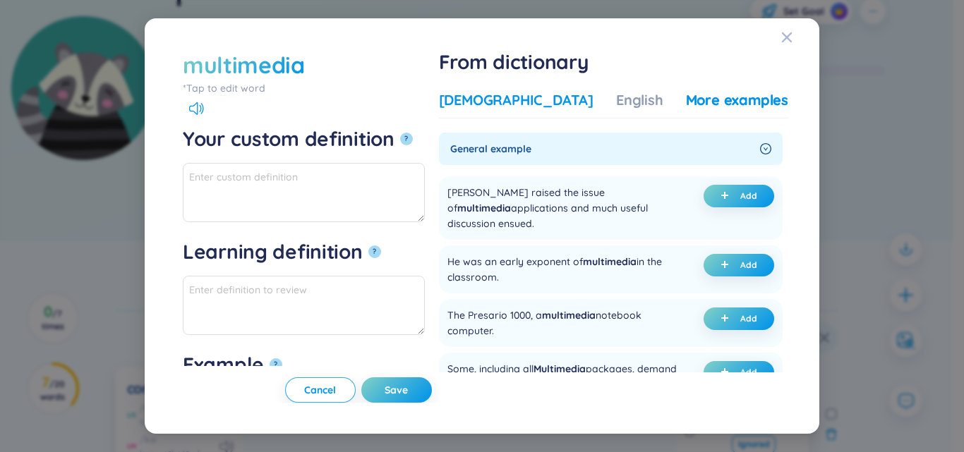
click at [516, 92] on div "Vietnamese" at bounding box center [516, 100] width 154 height 20
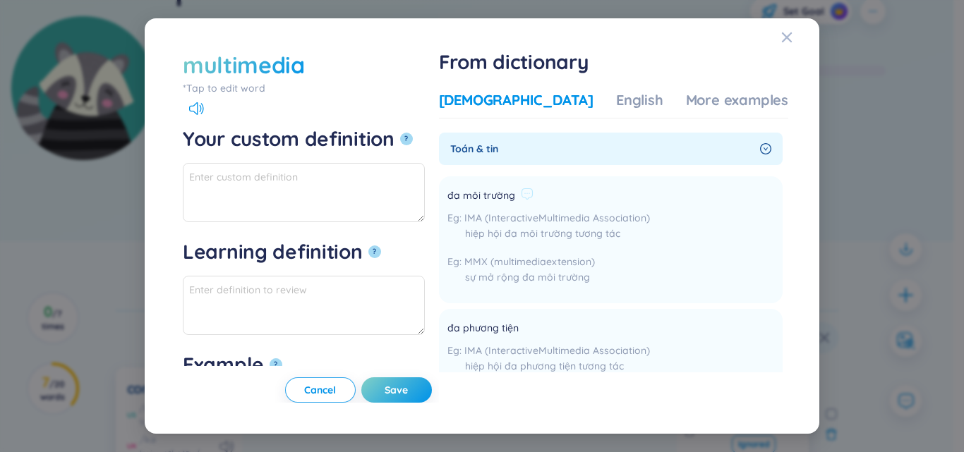
click at [487, 195] on li "đa môi trường IMA (InteractiveMultimedia Association) hiệp hội đa môi trường tư…" at bounding box center [611, 239] width 344 height 127
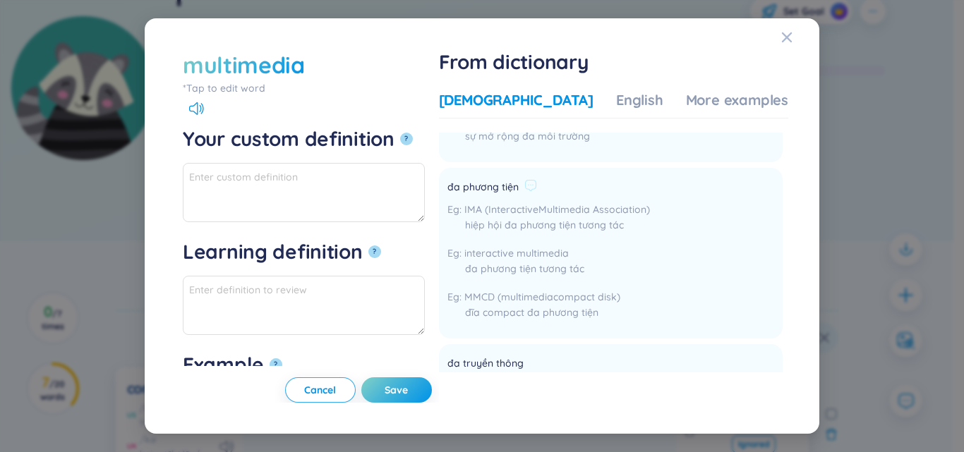
scroll to position [71, 0]
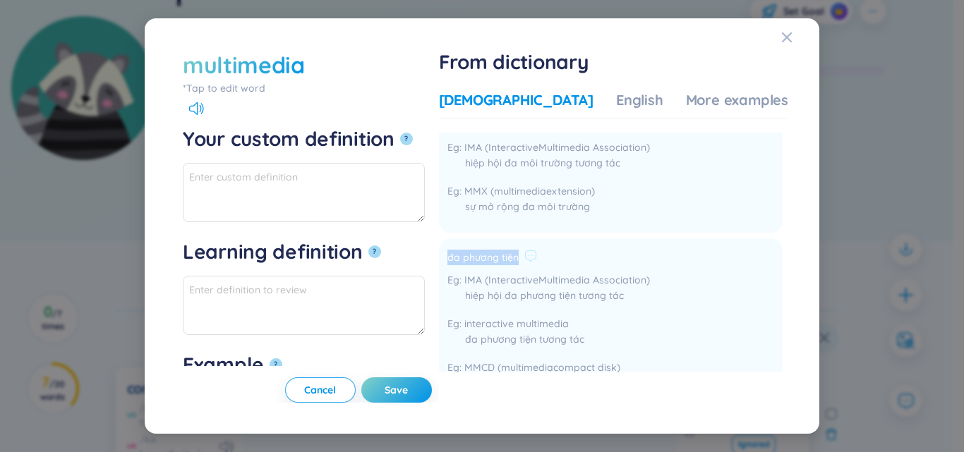
drag, startPoint x: 488, startPoint y: 262, endPoint x: 549, endPoint y: 256, distance: 61.0
click at [583, 256] on li "đa phương tiện IMA (InteractiveMultimedia Association) hiệp hội đa phương tiện …" at bounding box center [611, 323] width 344 height 171
paste textarea "đa phương tiện"
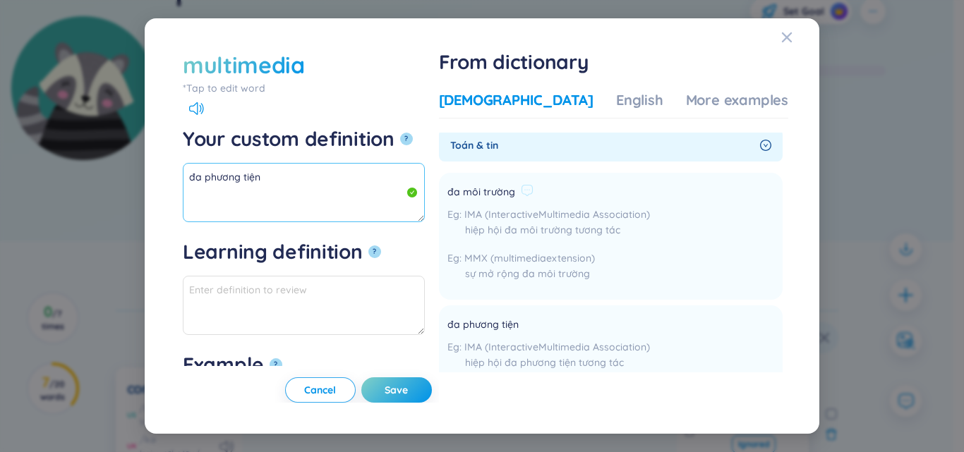
scroll to position [0, 0]
drag, startPoint x: 490, startPoint y: 193, endPoint x: 543, endPoint y: 195, distance: 53.7
click at [543, 195] on li "đa môi trường IMA (InteractiveMultimedia Association) hiệp hội đa môi trường tư…" at bounding box center [611, 239] width 344 height 127
click at [515, 198] on span "đa môi trường" at bounding box center [481, 196] width 68 height 17
click at [490, 197] on li "đa môi trường IMA (InteractiveMultimedia Association) hiệp hội đa môi trường tư…" at bounding box center [611, 239] width 344 height 127
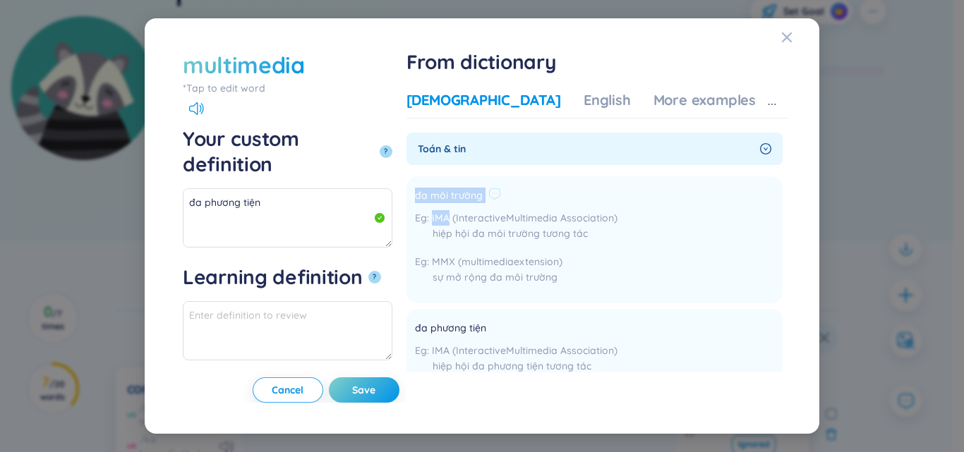
drag, startPoint x: 490, startPoint y: 197, endPoint x: 591, endPoint y: 193, distance: 101.7
click at [591, 193] on li "đa môi trường IMA (InteractiveMultimedia Association) hiệp hội đa môi trường tư…" at bounding box center [594, 239] width 376 height 127
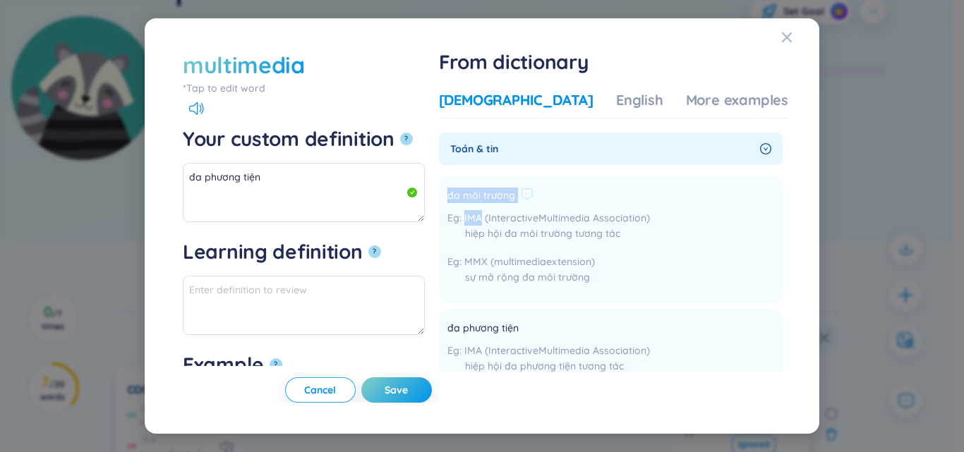
drag, startPoint x: 544, startPoint y: 193, endPoint x: 533, endPoint y: 191, distance: 11.4
click at [515, 193] on span "đa môi trường" at bounding box center [481, 196] width 68 height 17
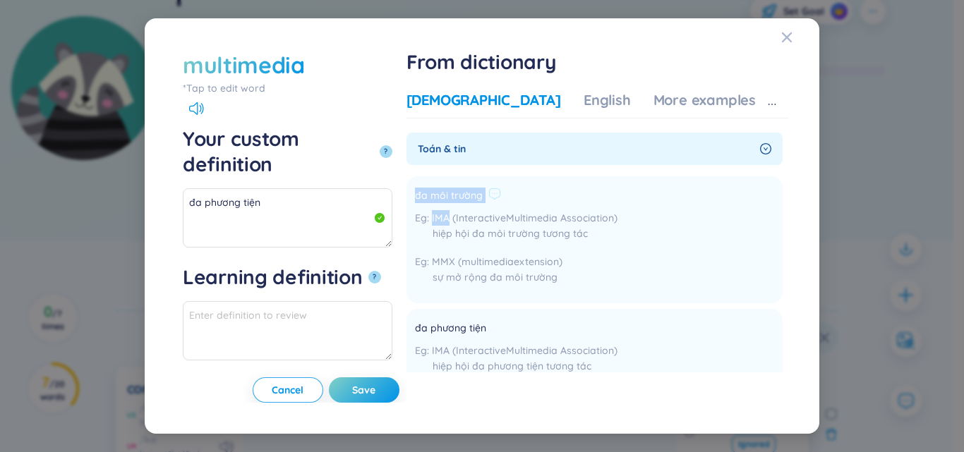
click at [487, 188] on li "đa môi trường IMA (InteractiveMultimedia Association) hiệp hội đa môi trường tư…" at bounding box center [594, 239] width 376 height 127
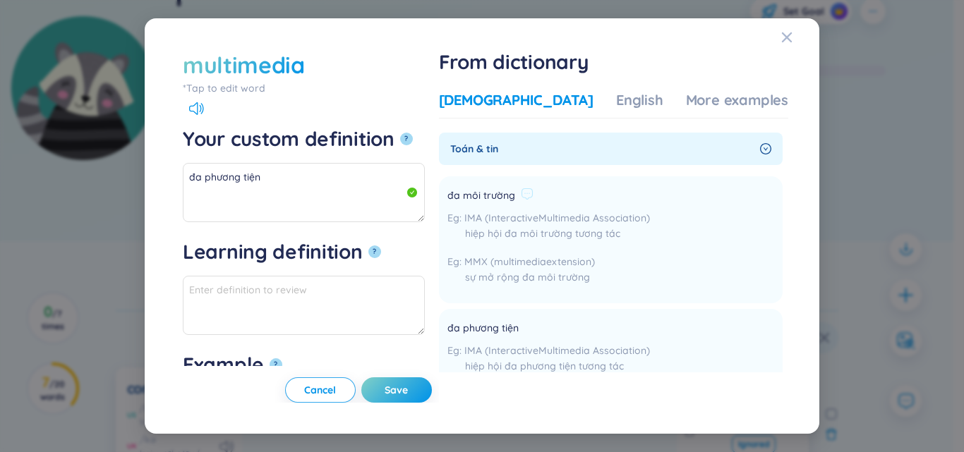
click at [496, 193] on span "đa môi trường" at bounding box center [481, 196] width 68 height 17
drag, startPoint x: 488, startPoint y: 194, endPoint x: 568, endPoint y: 193, distance: 79.7
click at [568, 193] on li "đa môi trường IMA (InteractiveMultimedia Association) hiệp hội đa môi trường tư…" at bounding box center [611, 239] width 344 height 127
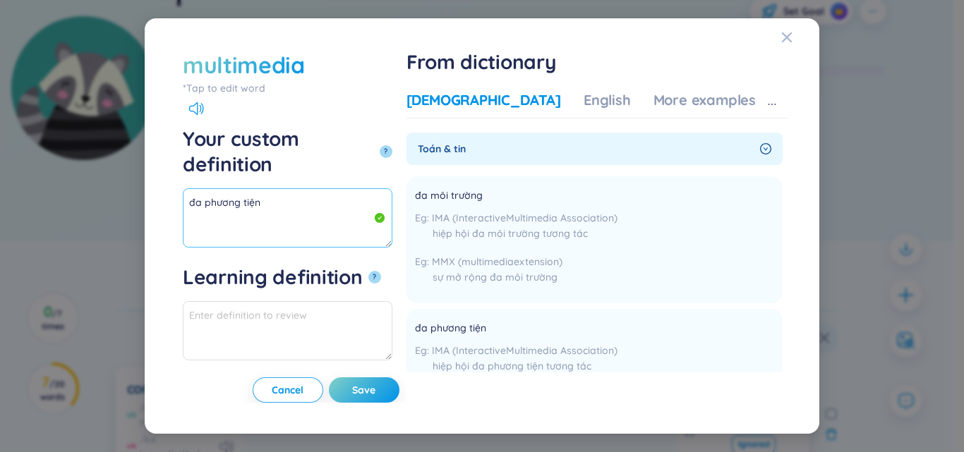
click at [392, 188] on textarea "đa phương tiện" at bounding box center [287, 217] width 209 height 59
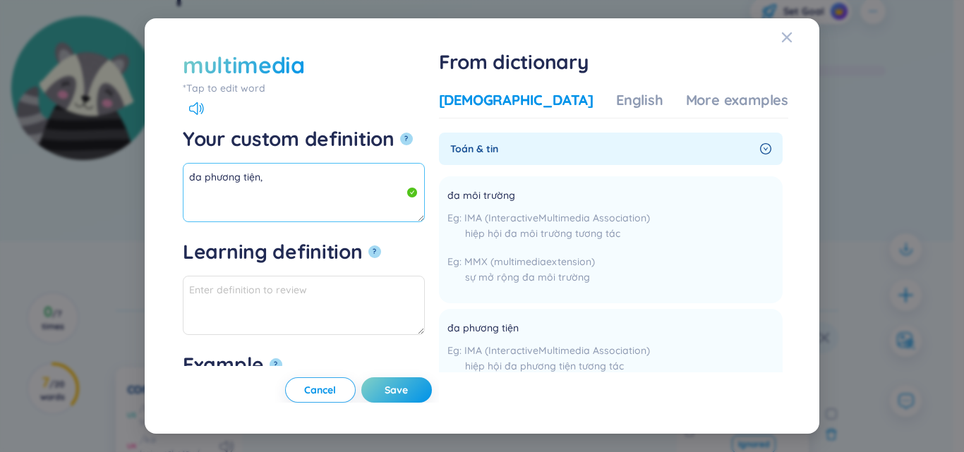
paste textarea "đa môi trường"
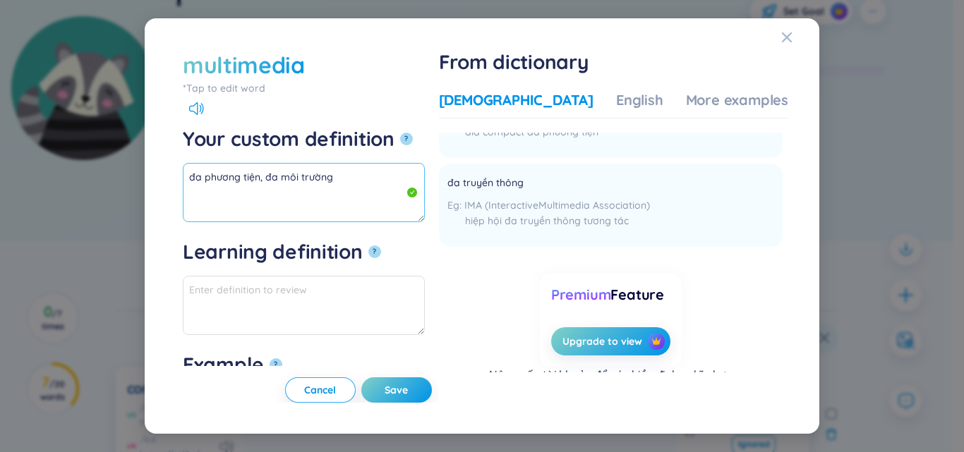
scroll to position [332, 0]
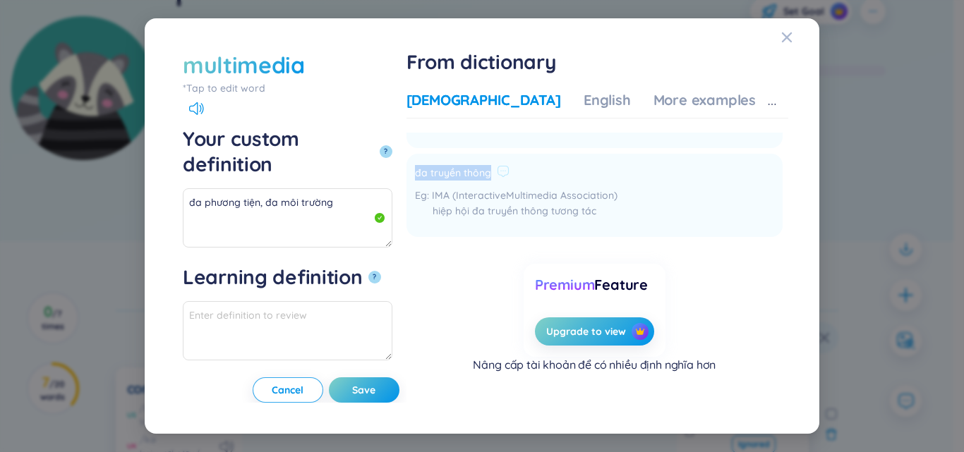
drag, startPoint x: 489, startPoint y: 171, endPoint x: 570, endPoint y: 180, distance: 81.6
click at [570, 180] on li "đa truyền thông IMA (InteractiveMultimedia Association) hiệp hội đa truyền thôn…" at bounding box center [594, 195] width 376 height 83
click at [382, 188] on textarea "đa phương tiện, đa môi trường" at bounding box center [287, 217] width 209 height 59
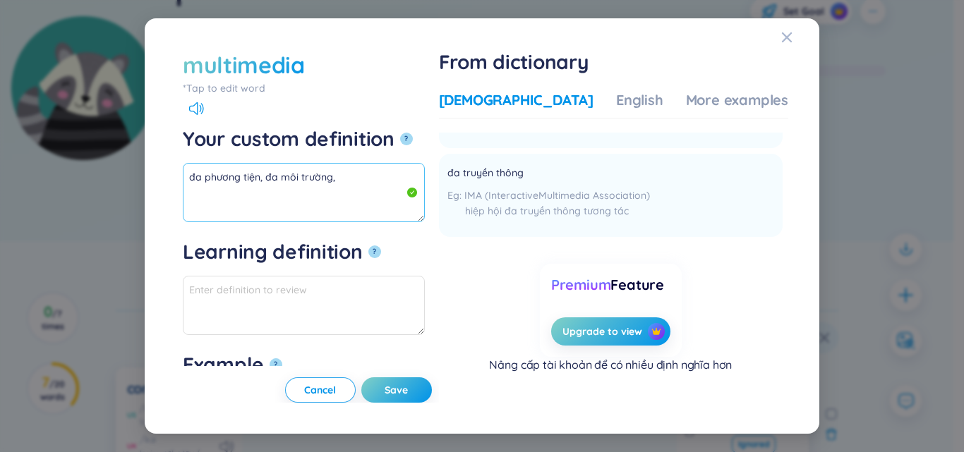
paste textarea "đa truyền thông"
click at [416, 178] on textarea "đa phương tiện, đa môi trường, đa truyền thông" at bounding box center [304, 192] width 242 height 59
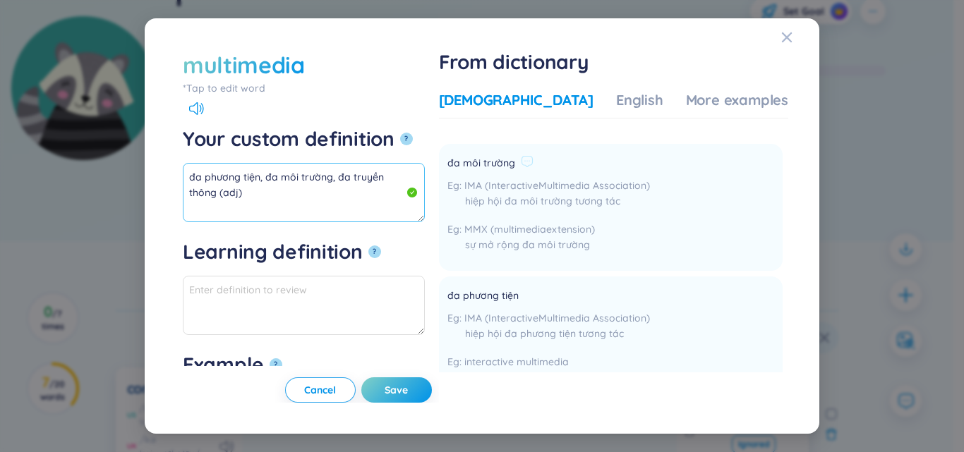
scroll to position [0, 0]
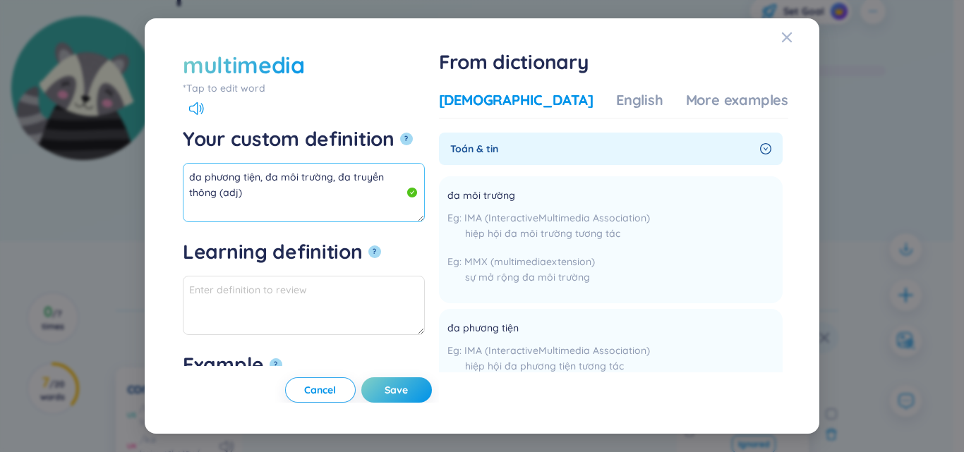
click at [425, 182] on textarea "đa phương tiện, đa môi trường, đa truyền thông (adj)" at bounding box center [304, 192] width 242 height 59
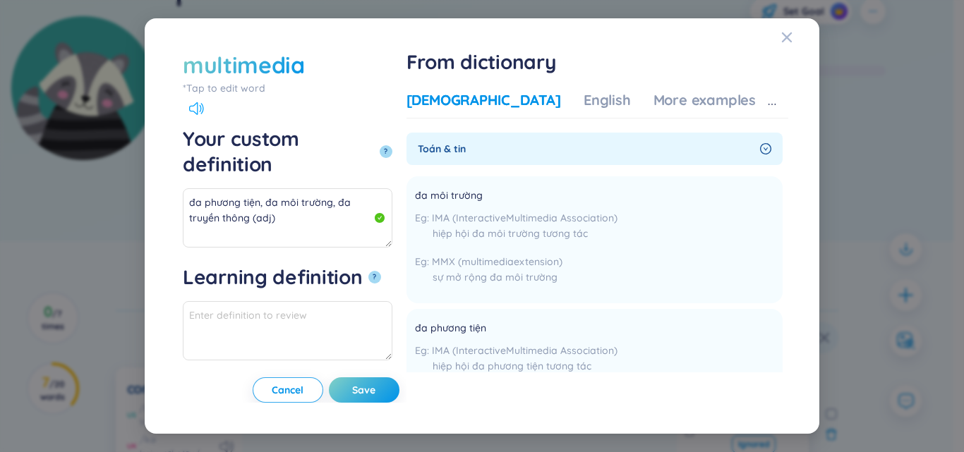
click at [193, 110] on icon at bounding box center [196, 108] width 15 height 13
drag, startPoint x: 409, startPoint y: 178, endPoint x: 183, endPoint y: 193, distance: 226.9
click at [183, 193] on textarea "đa phương tiện, đa môi trường, đa truyền thông (adj)" at bounding box center [287, 217] width 209 height 59
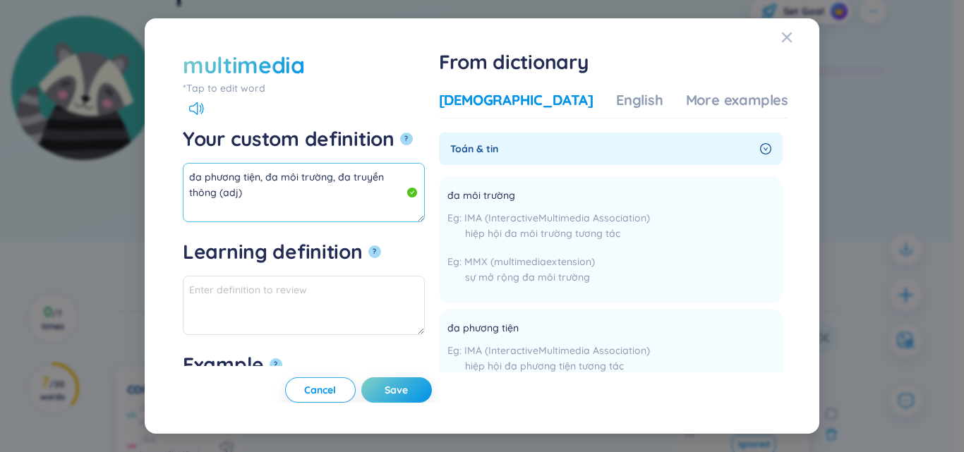
click at [289, 181] on textarea "đa phương tiện, đa môi trường, đa truyền thông (adj)" at bounding box center [304, 192] width 242 height 59
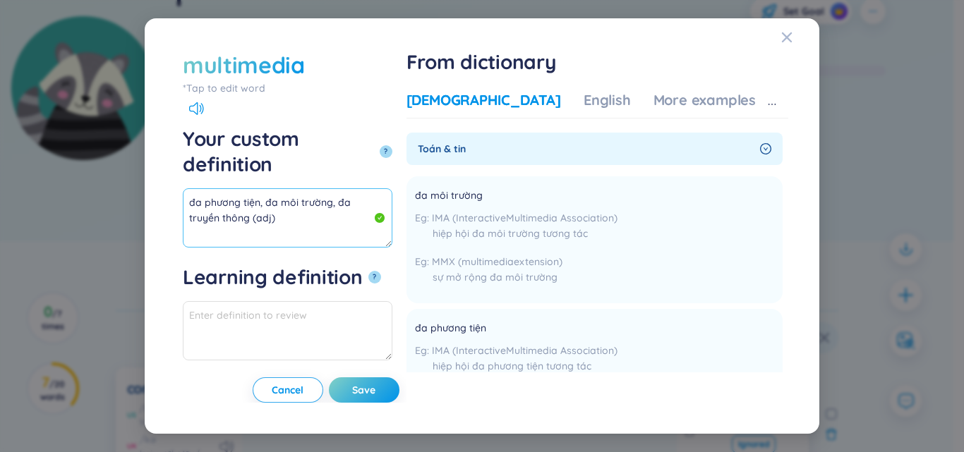
drag, startPoint x: 409, startPoint y: 172, endPoint x: 184, endPoint y: 171, distance: 225.0
click at [184, 188] on textarea "đa phương tiện, đa môi trường, đa truyền thông (adj)" at bounding box center [287, 217] width 209 height 59
click at [710, 107] on div "More examples" at bounding box center [704, 100] width 102 height 20
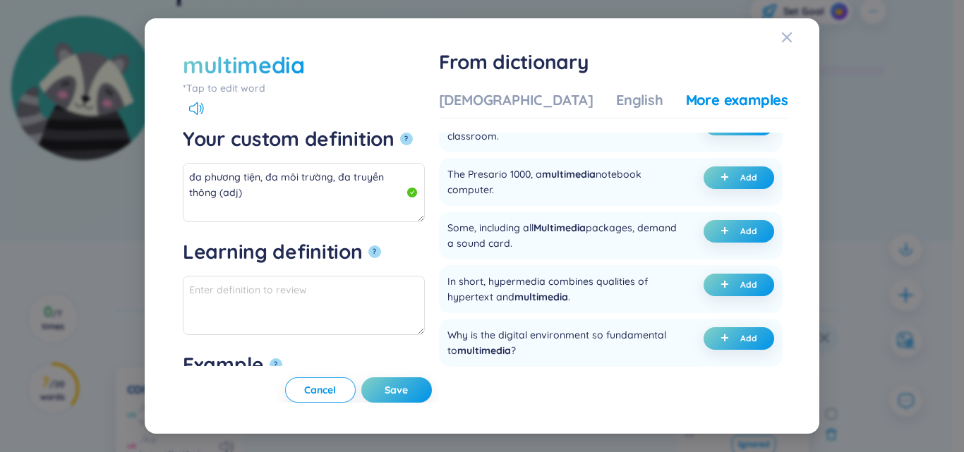
scroll to position [71, 0]
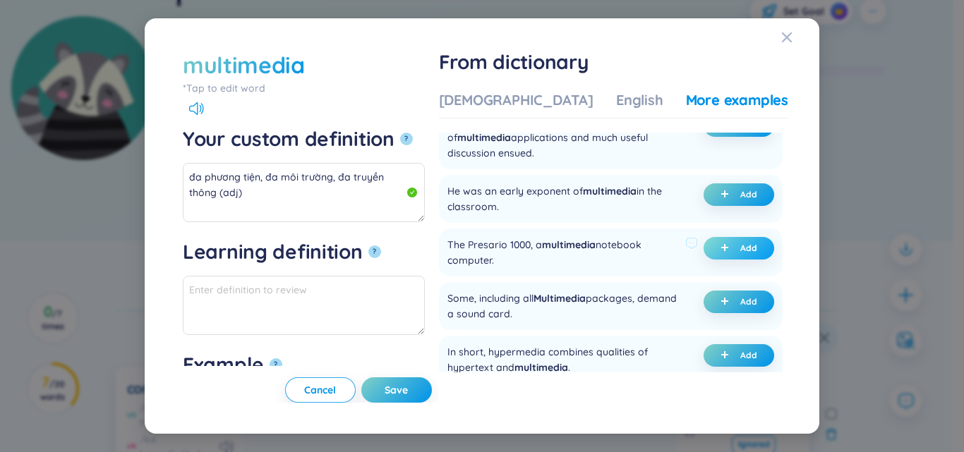
click at [722, 252] on icon "plus" at bounding box center [724, 247] width 8 height 8
type textarea "đa phương tiện, đa môi trường, đa truyền thông (adj) Eg: The Presario 1000, a m…"
type textarea "Eg: The Presario 1000, a multimedia notebook computer."
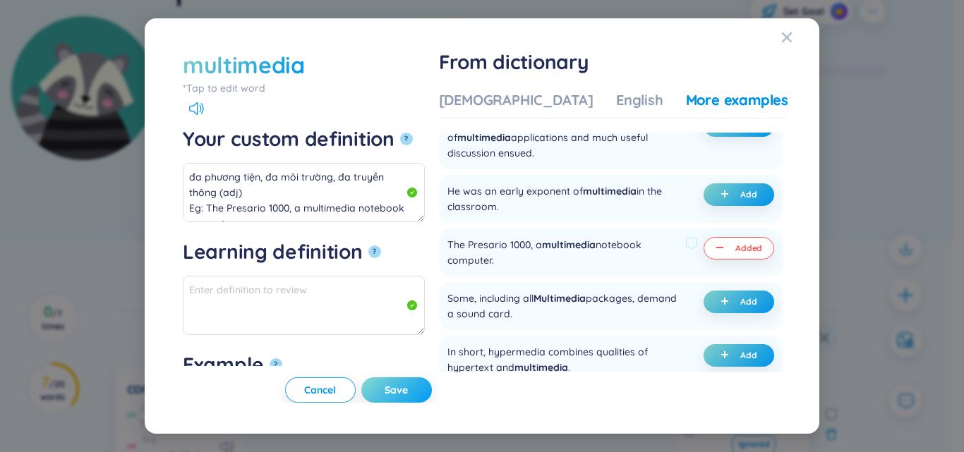
click at [432, 394] on button "Save" at bounding box center [396, 389] width 71 height 25
type textarea "đa phương tiện, đa môi trường, đa truyền thông (adj) Eg: The Presario 1000, a m…"
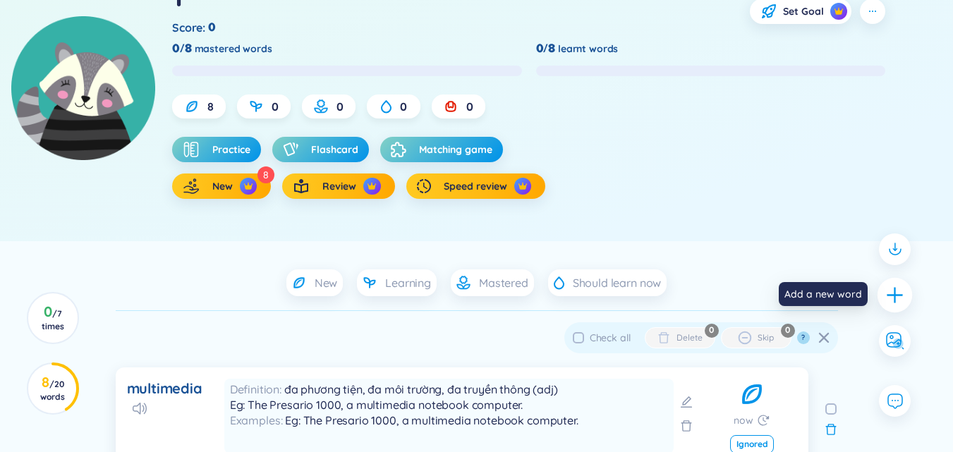
click at [889, 310] on div at bounding box center [894, 294] width 35 height 35
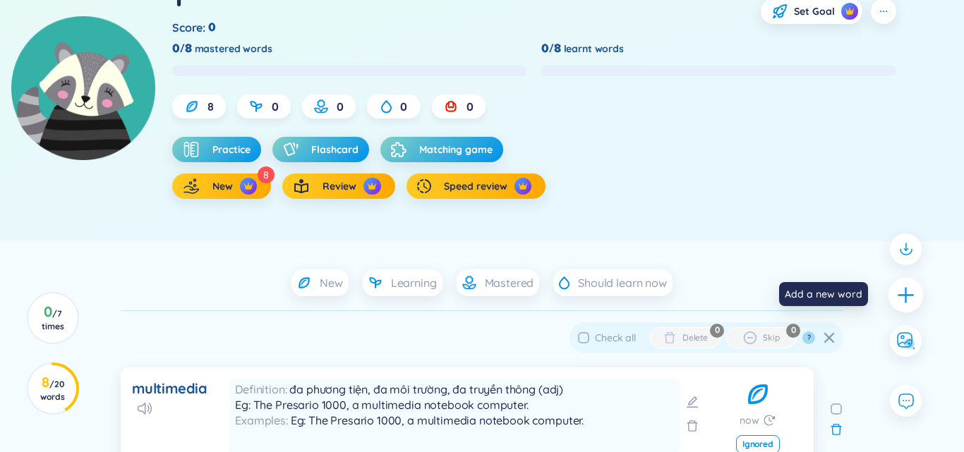
scroll to position [0, 0]
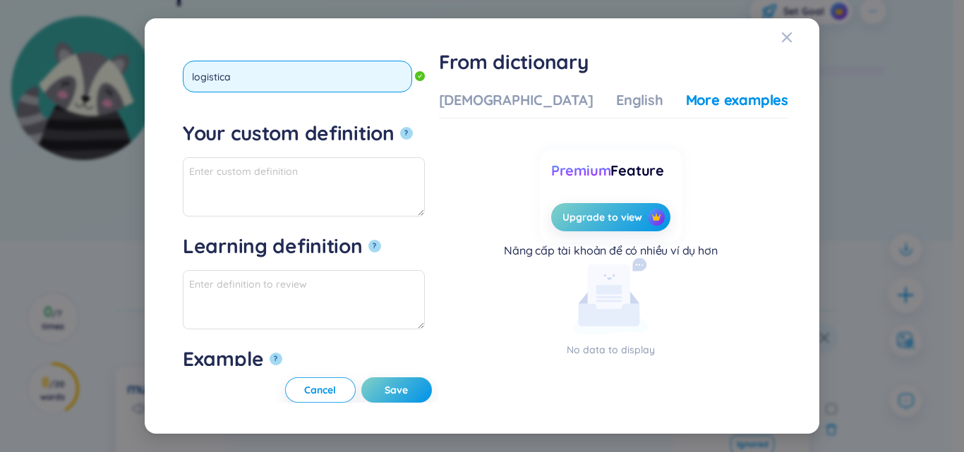
type input "logistical"
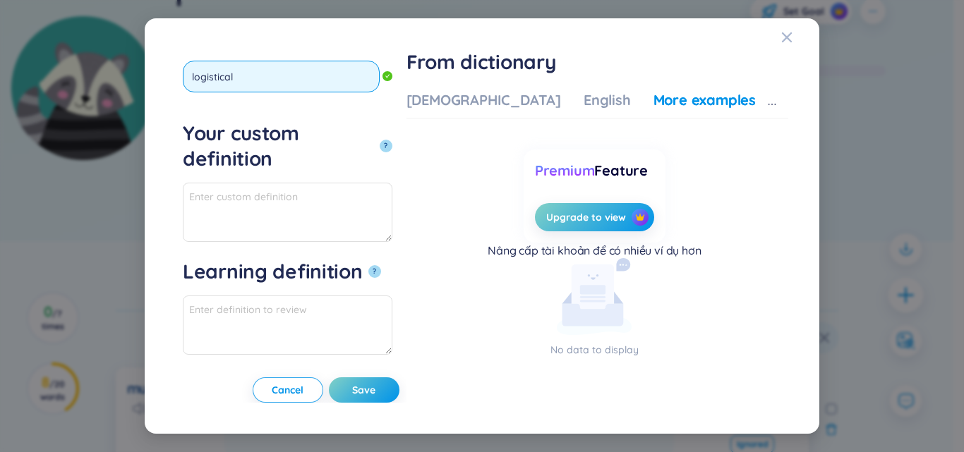
click at [379, 140] on button "?" at bounding box center [385, 146] width 13 height 13
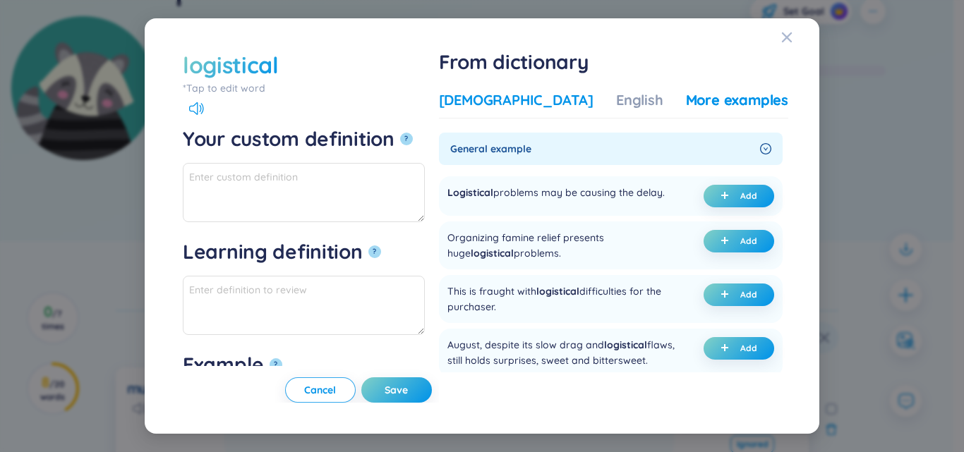
click at [543, 100] on div "Vietnamese" at bounding box center [516, 100] width 154 height 20
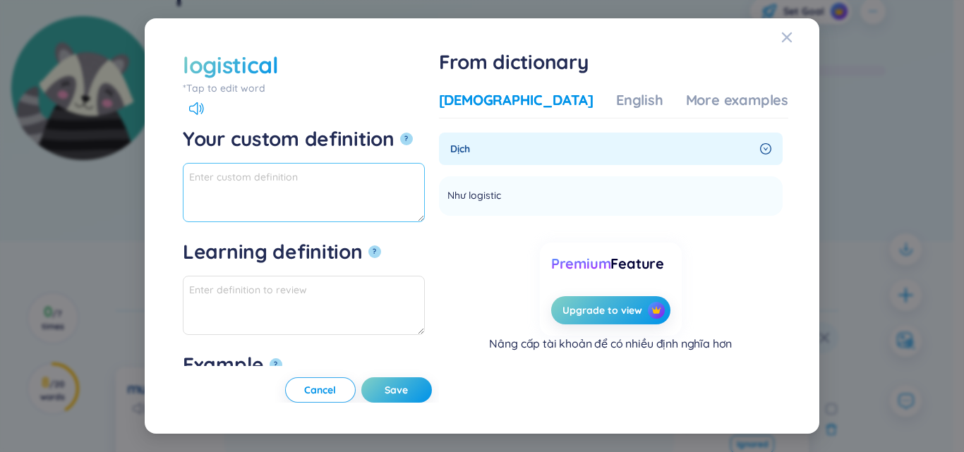
click at [304, 198] on textarea "Your custom definition ?" at bounding box center [304, 192] width 242 height 59
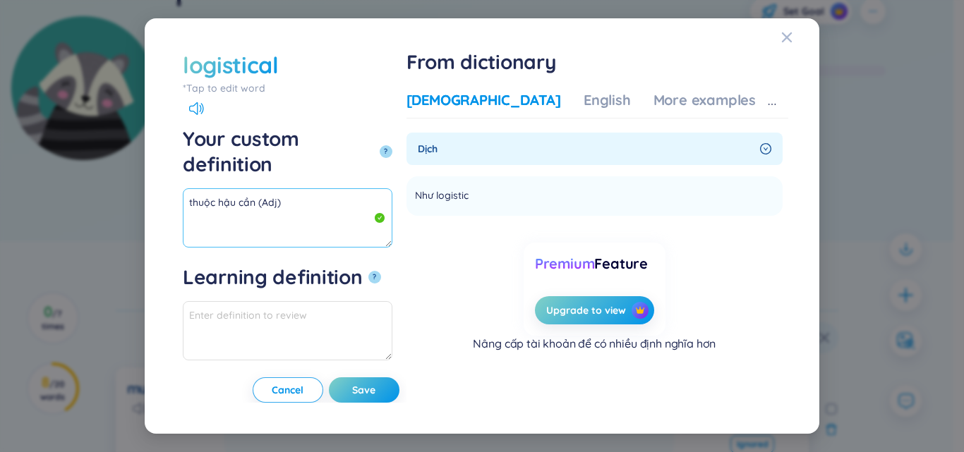
drag, startPoint x: 243, startPoint y: 177, endPoint x: 154, endPoint y: 175, distance: 88.2
click at [153, 175] on div "logistical *Tap to edit word logistical Your custom definition ? thuộc hậu cần …" at bounding box center [482, 225] width 674 height 415
click at [642, 90] on div "Vietnamese English More examples Dịch Như logistic Add Premium Feature Upgrade …" at bounding box center [597, 243] width 382 height 317
click at [702, 103] on div "More examples" at bounding box center [704, 100] width 102 height 20
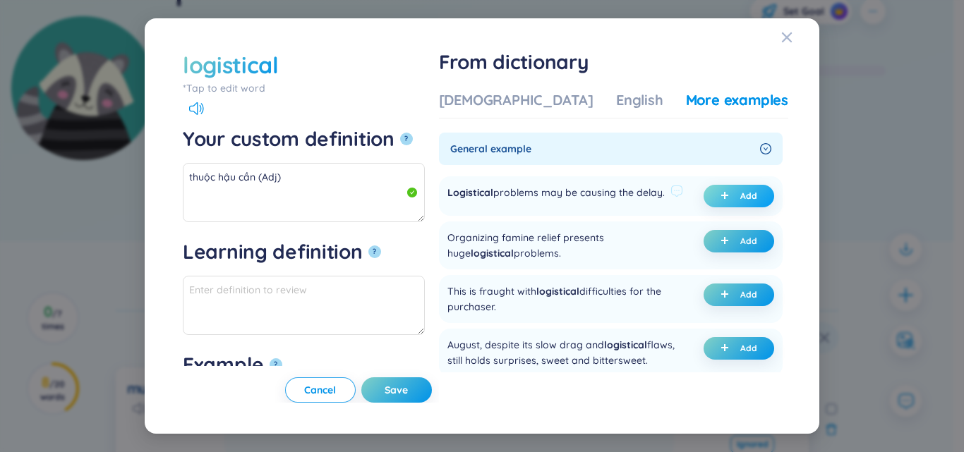
click at [741, 195] on span "Add" at bounding box center [748, 195] width 17 height 11
type textarea "thuộc hậu cần (Adj) Eg: Logistical problems may be causing the delay."
type textarea "Eg: Logistical problems may be causing the delay."
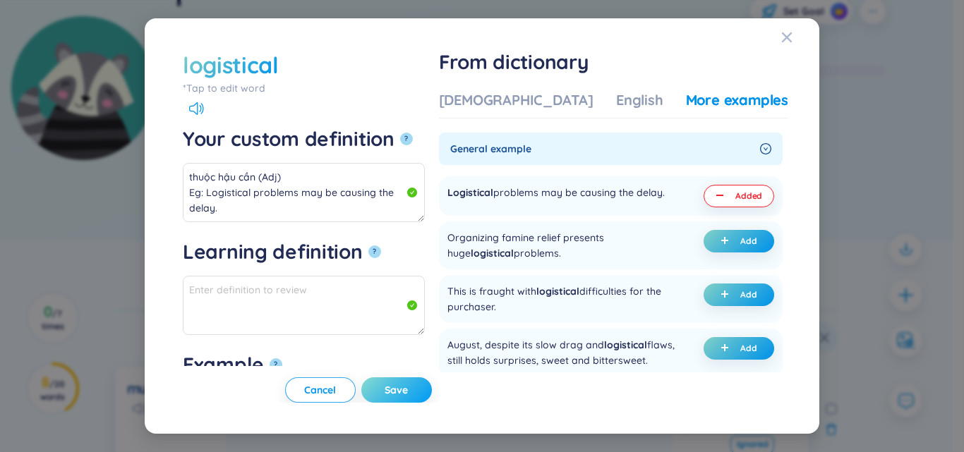
click at [432, 378] on button "Save" at bounding box center [396, 389] width 71 height 25
type textarea "thuộc hậu cần (Adj) Eg: Logistical problems may be causing the delay."
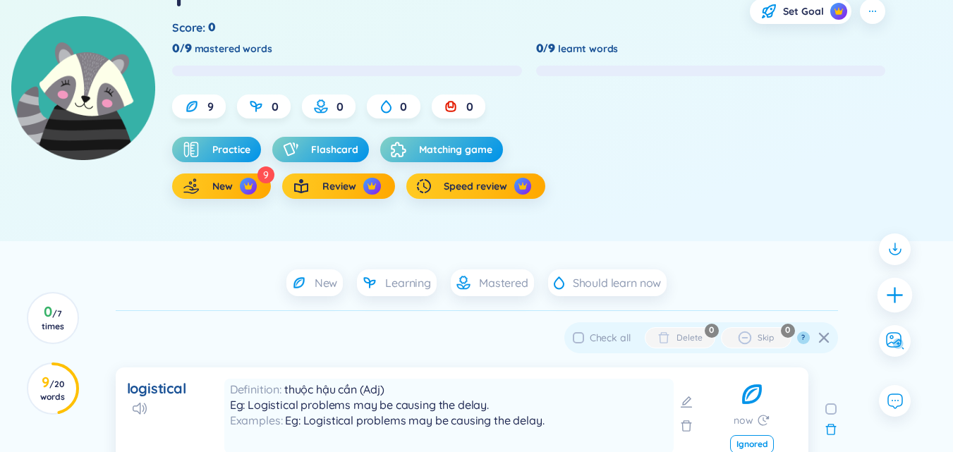
click at [894, 299] on icon "plus" at bounding box center [894, 295] width 1 height 16
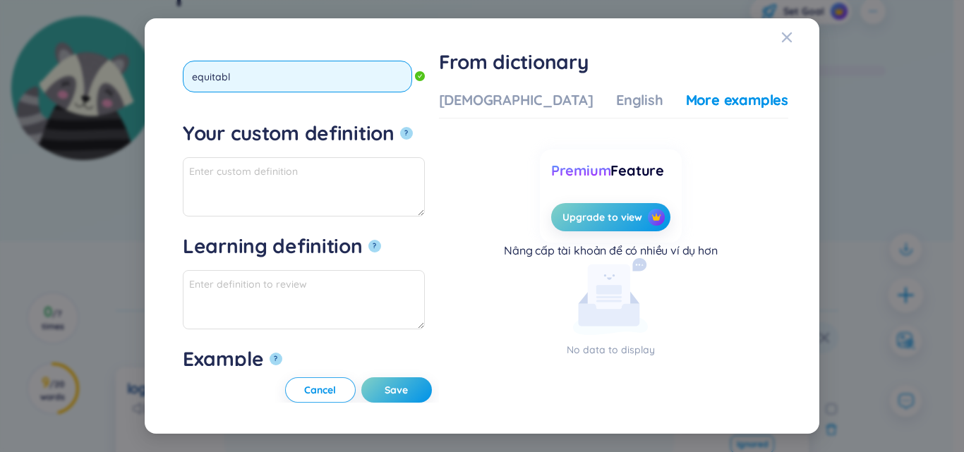
type input "equitable"
click at [400, 127] on button "?" at bounding box center [406, 133] width 13 height 13
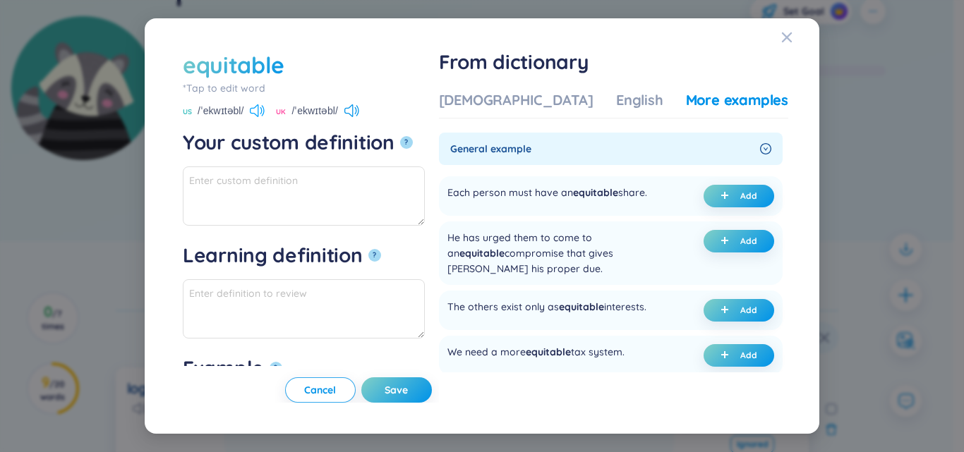
click at [255, 107] on icon at bounding box center [257, 110] width 15 height 13
click at [497, 104] on div "Vietnamese" at bounding box center [516, 100] width 154 height 20
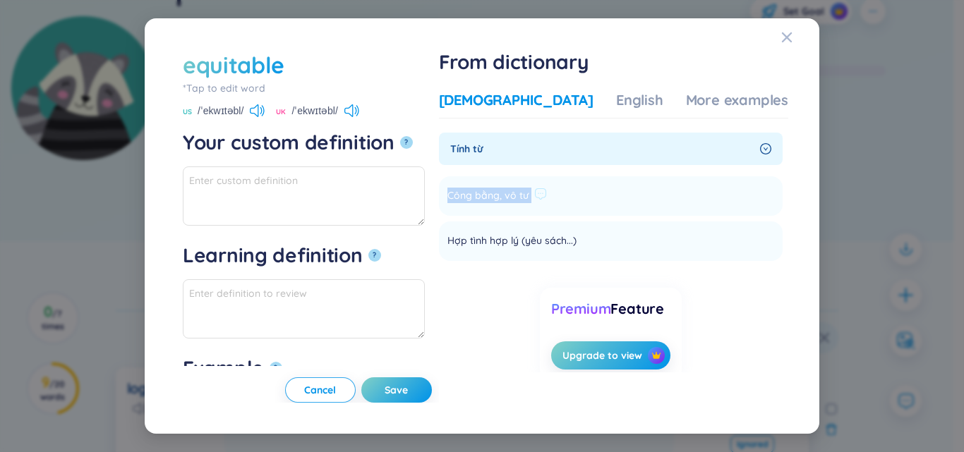
drag, startPoint x: 485, startPoint y: 196, endPoint x: 589, endPoint y: 187, distance: 104.8
click at [621, 187] on li "Công bằng, vô tư Add" at bounding box center [611, 196] width 344 height 40
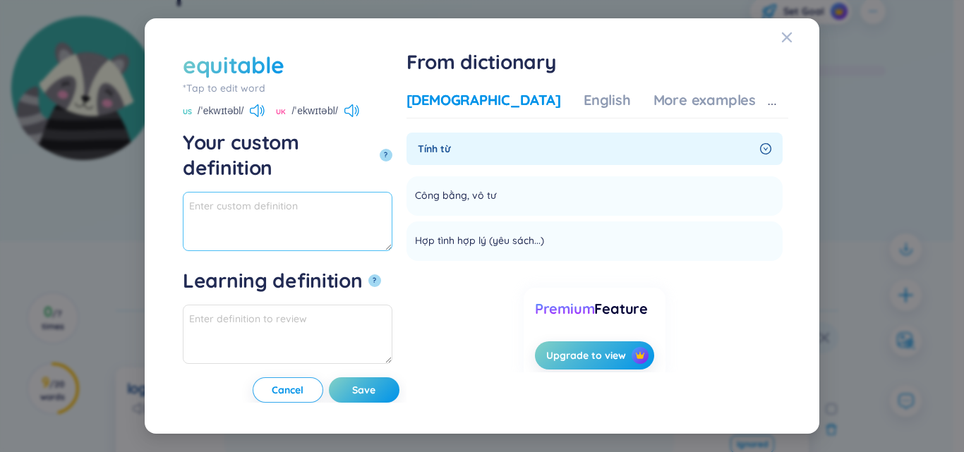
paste textarea "Công bằng, vô tư"
drag, startPoint x: 492, startPoint y: 243, endPoint x: 561, endPoint y: 248, distance: 69.3
click at [544, 248] on span "Hợp tình hợp lý (yêu sách...)" at bounding box center [479, 241] width 129 height 17
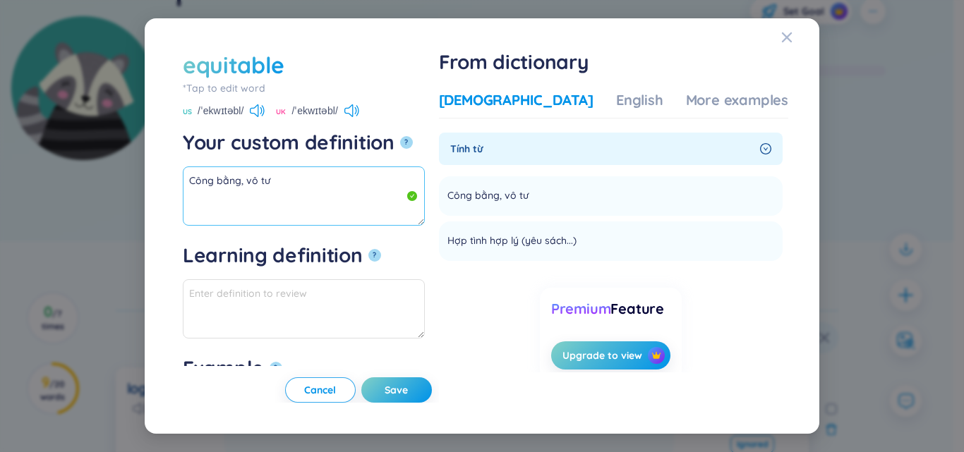
click at [246, 196] on textarea "Công bằng, vô tư" at bounding box center [304, 195] width 242 height 59
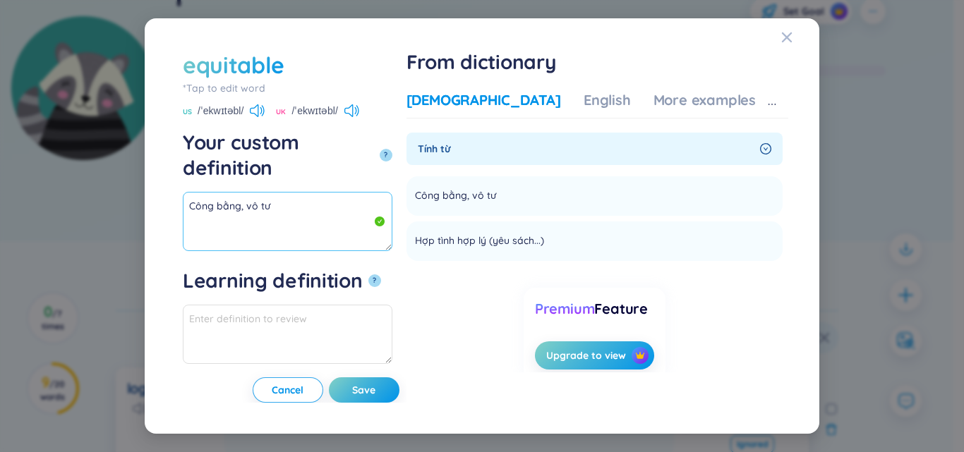
paste textarea "Hợp tình hợp lý"
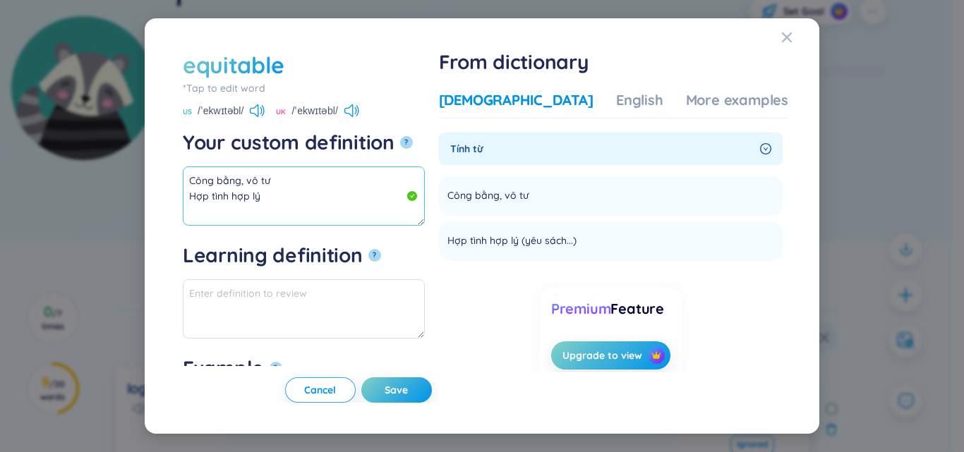
click at [344, 188] on textarea "Công bằng, vô tư Hợp tình hợp lý" at bounding box center [304, 195] width 242 height 59
click at [345, 194] on textarea "Công bằng, vô tư Hợp tình hợp lý" at bounding box center [304, 195] width 242 height 59
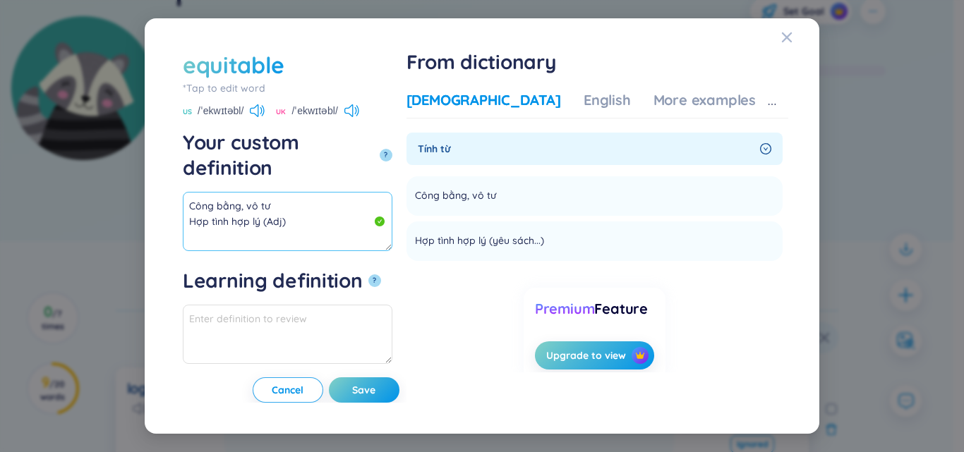
drag, startPoint x: 257, startPoint y: 201, endPoint x: 109, endPoint y: 157, distance: 154.5
click at [109, 157] on div "equitable *Tap to edit word equitable US /ˈekwɪtəbl/ UK /ˈekwɪtəbl/ Your custom…" at bounding box center [482, 226] width 964 height 452
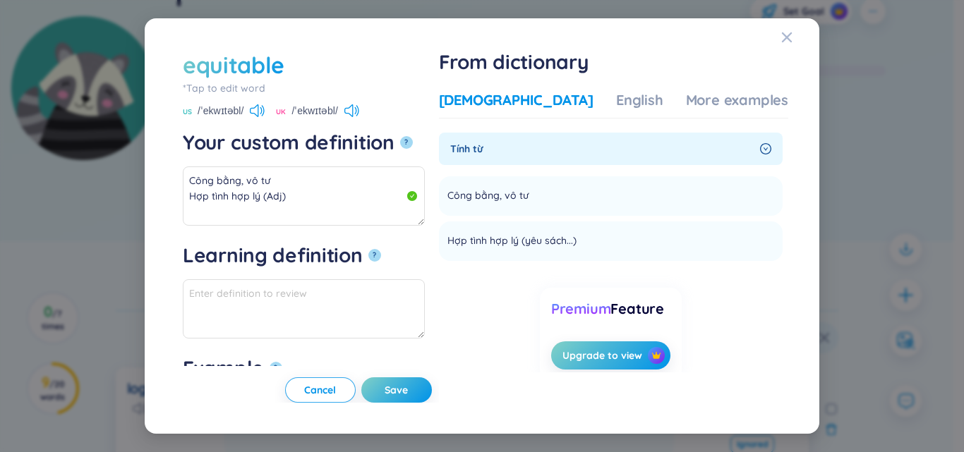
click at [363, 115] on div "US /ˈekwɪtəbl/ UK /ˈekwɪtəbl/" at bounding box center [304, 112] width 242 height 13
click at [363, 111] on div "US /ˈekwɪtəbl/ UK /ˈekwɪtəbl/" at bounding box center [304, 112] width 242 height 13
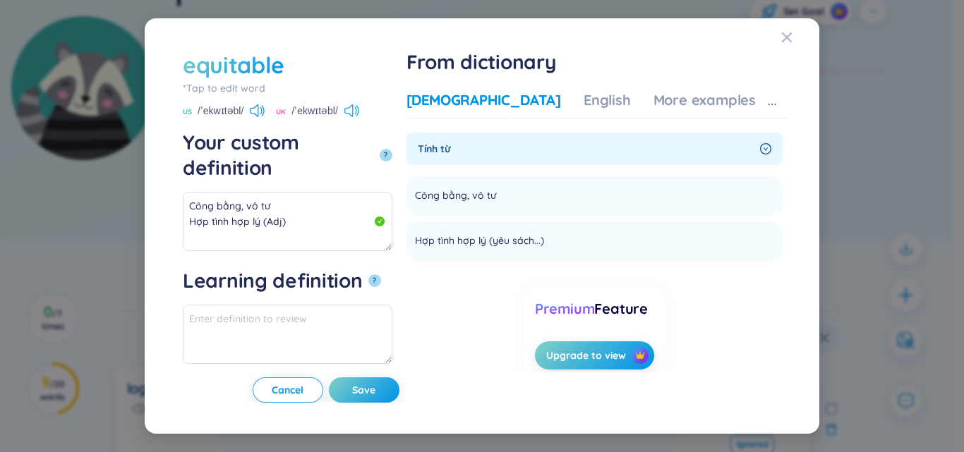
click at [354, 111] on icon at bounding box center [351, 110] width 15 height 13
click at [703, 109] on div "More examples" at bounding box center [704, 100] width 102 height 20
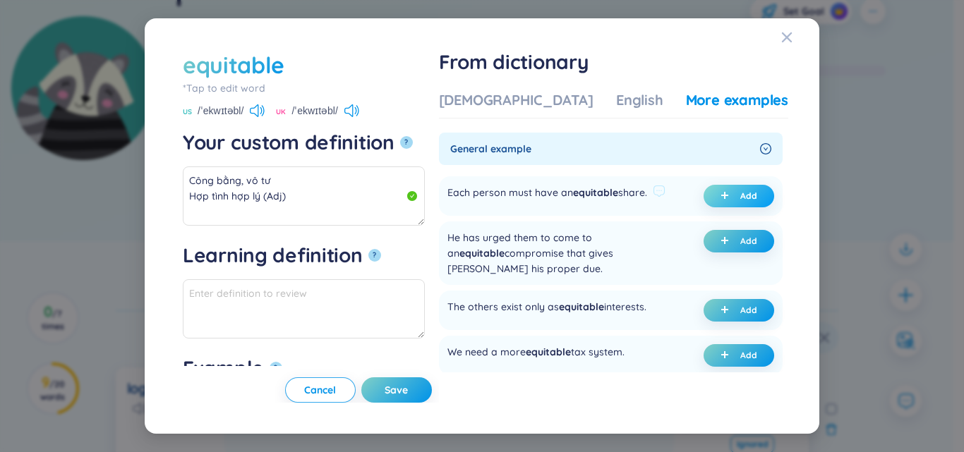
click at [734, 198] on button "Add" at bounding box center [738, 196] width 71 height 23
type textarea "Công bằng, vô tư Hợp tình hợp lý (Adj) Eg: Each person must have an equitable s…"
type textarea "Eg: Each person must have an equitable share."
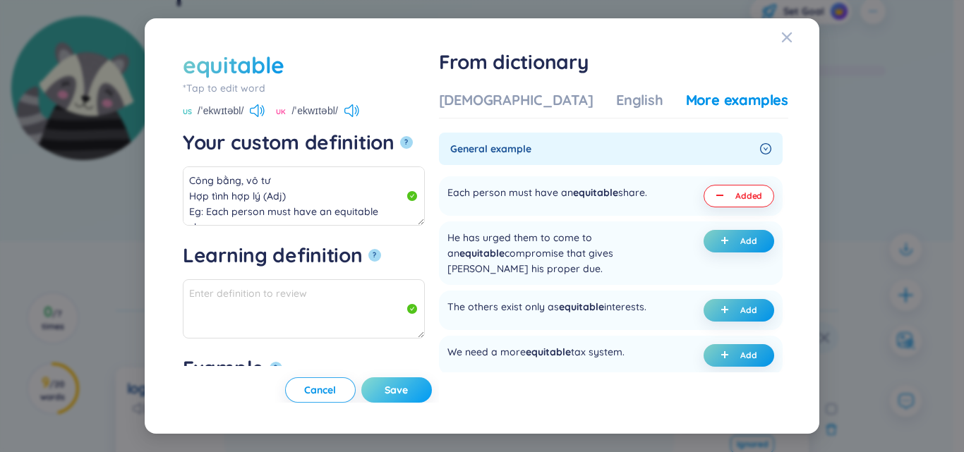
click at [420, 385] on button "Save" at bounding box center [396, 389] width 71 height 25
type textarea "Công bằng, vô tư Hợp tình hợp lý (Adj) Eg: Each person must have an equitable s…"
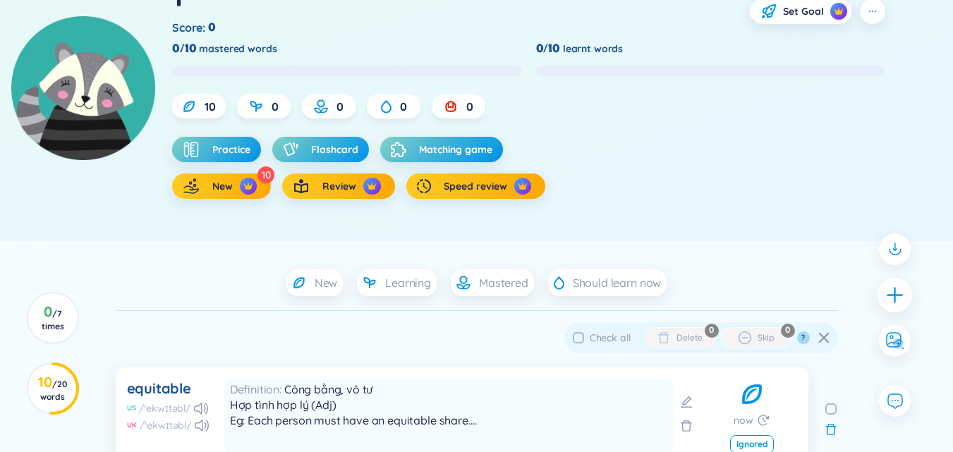
click at [897, 293] on icon "plus" at bounding box center [895, 295] width 20 height 20
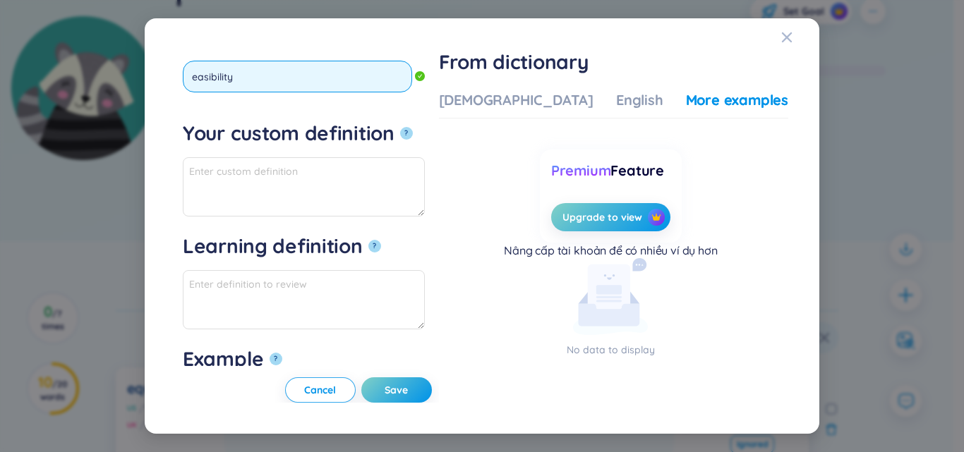
click at [193, 75] on input "easibility" at bounding box center [297, 77] width 229 height 32
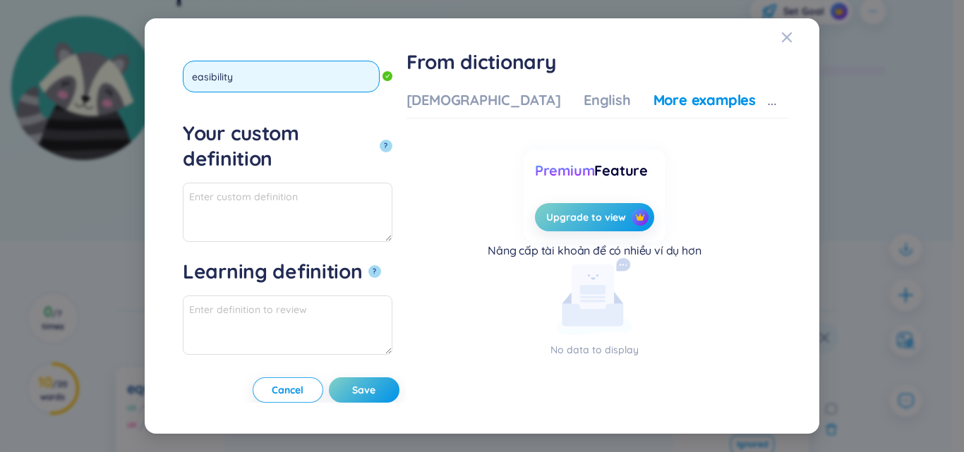
type input "feasibility"
click at [379, 140] on button "?" at bounding box center [385, 146] width 13 height 13
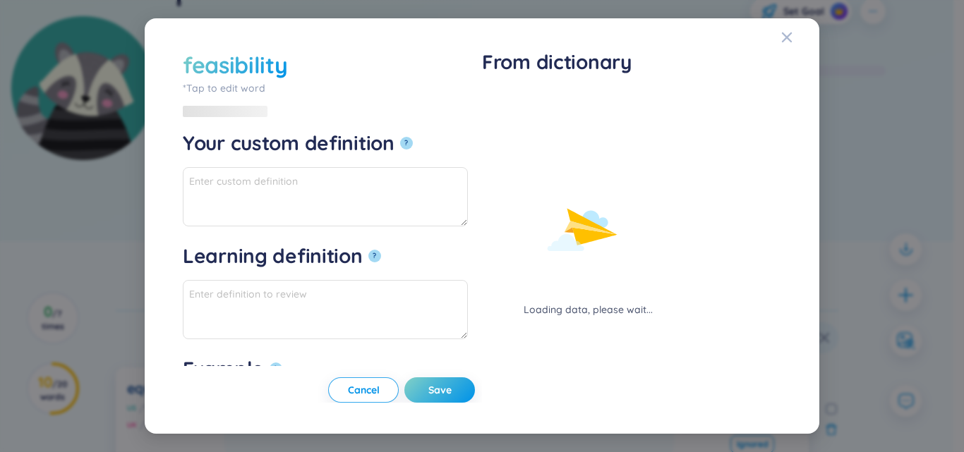
click at [517, 95] on div "Loading data, please wait..." at bounding box center [588, 203] width 212 height 227
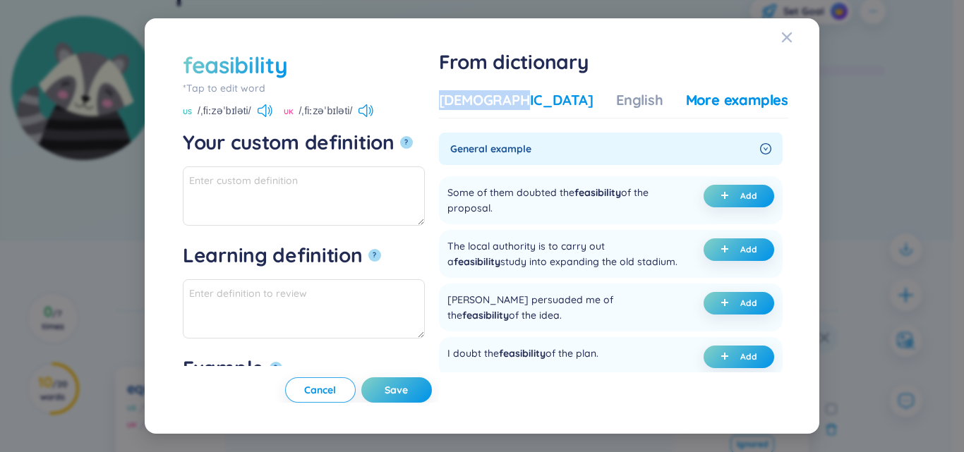
click at [517, 95] on div "Vietnamese" at bounding box center [516, 100] width 154 height 20
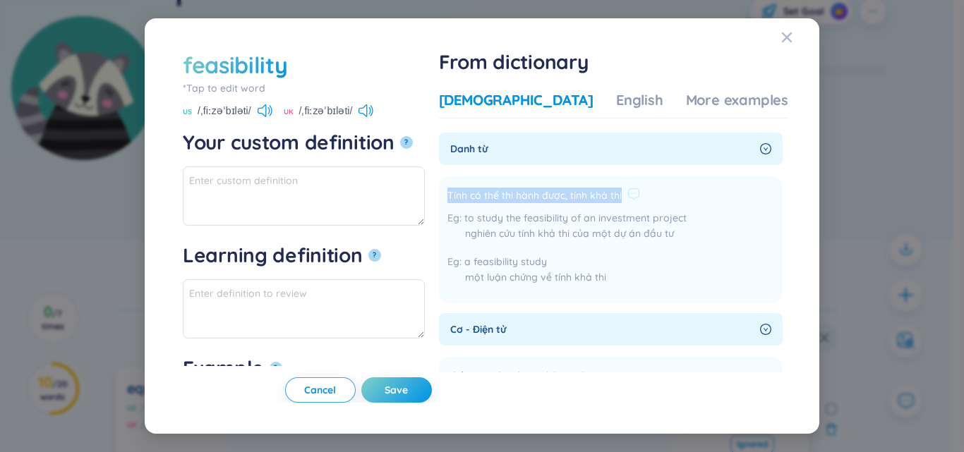
drag, startPoint x: 491, startPoint y: 193, endPoint x: 633, endPoint y: 193, distance: 141.8
click at [682, 193] on div "Tính có thể thi hành được, tính khả thi" at bounding box center [566, 196] width 239 height 17
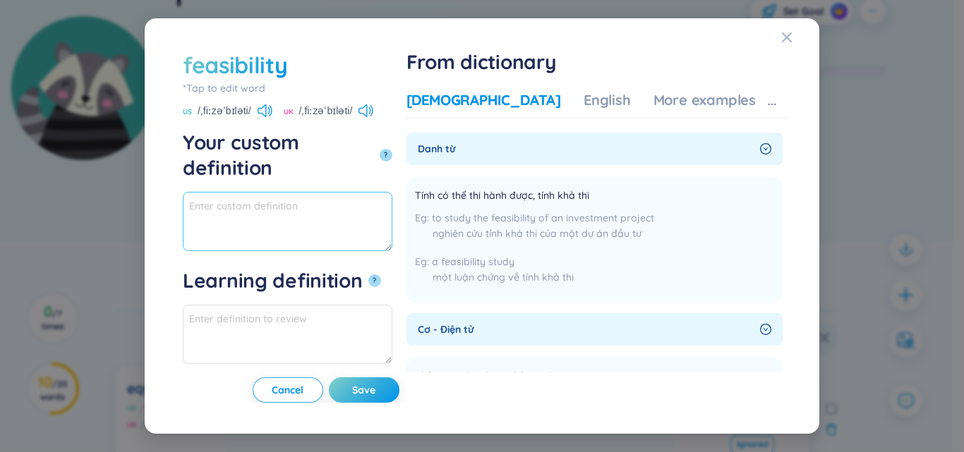
paste textarea "Tính có thể thi hành được, tính khả thi"
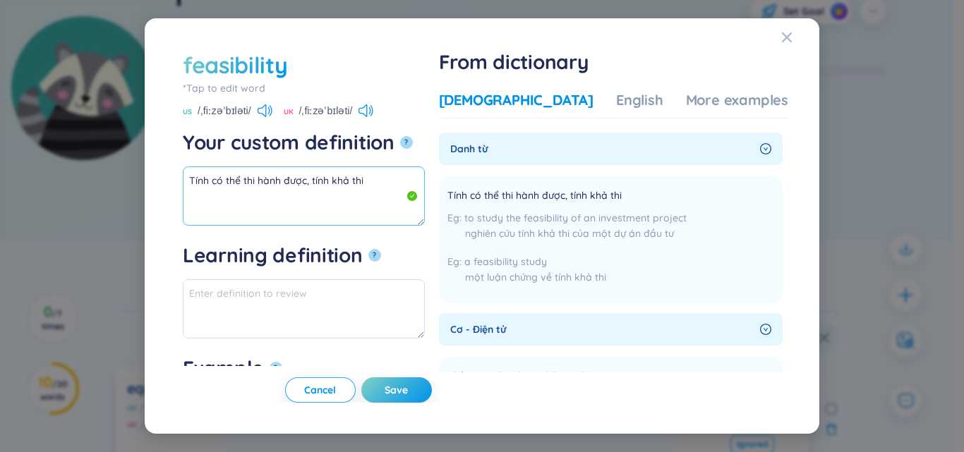
drag, startPoint x: 365, startPoint y: 178, endPoint x: 188, endPoint y: 178, distance: 177.8
click at [183, 172] on textarea "Tính có thể thi hành được, tính khả thi" at bounding box center [304, 195] width 242 height 59
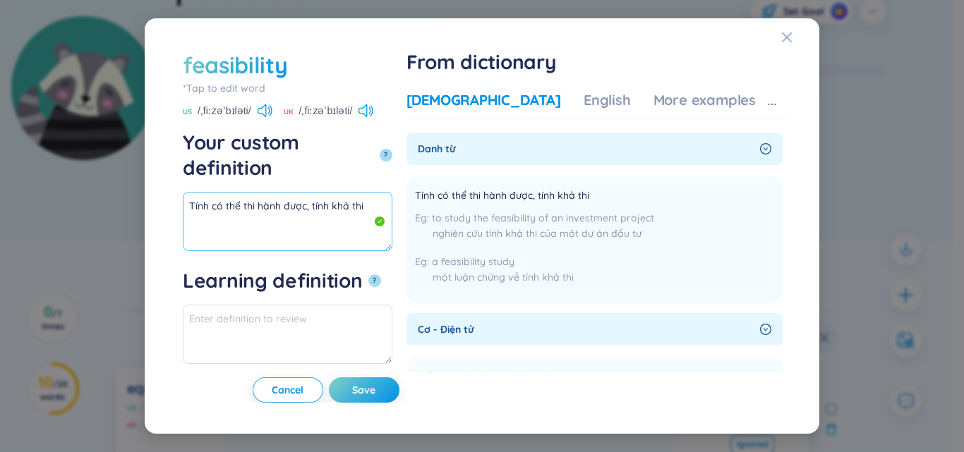
click at [392, 192] on textarea "Tính có thể thi hành được, tính khả thi" at bounding box center [287, 221] width 209 height 59
click at [705, 99] on div "More examples" at bounding box center [704, 100] width 102 height 20
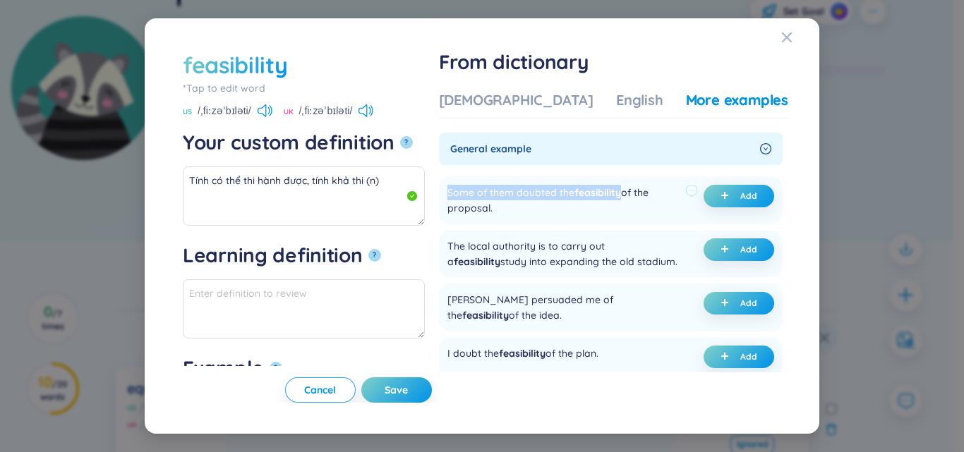
drag, startPoint x: 489, startPoint y: 188, endPoint x: 664, endPoint y: 190, distance: 174.9
click at [664, 190] on div "Some of them doubted the feasibility of the proposal. Add" at bounding box center [611, 200] width 344 height 48
click at [593, 196] on div "Some of them doubted the feasibility of the proposal." at bounding box center [563, 200] width 232 height 31
click at [724, 196] on icon "plus" at bounding box center [724, 195] width 1 height 7
type textarea "Tính có thể thi hành được, tính khả thi (n) Eg: Some of them doubted the feasib…"
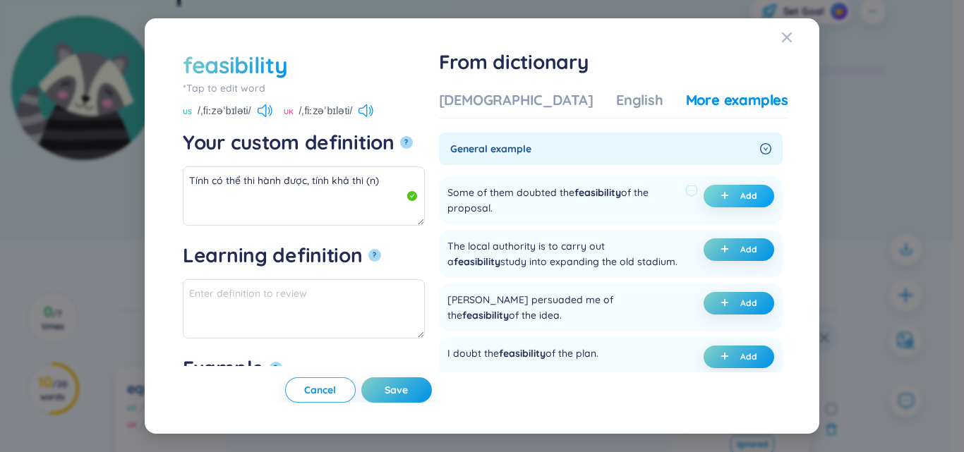
type textarea "Eg: Some of them doubted the feasibility of the proposal."
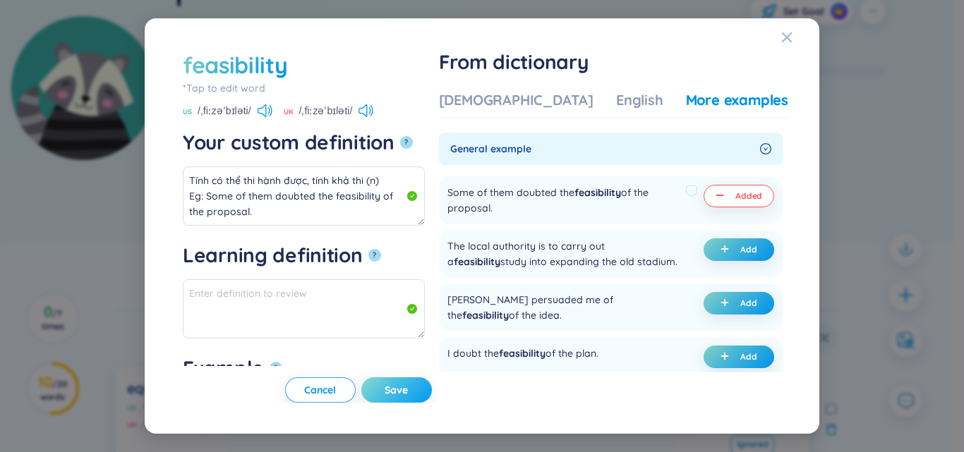
click at [408, 384] on span "Save" at bounding box center [395, 390] width 23 height 14
type textarea "Tính có thể thi hành được, tính khả thi (n) Eg: Some of them doubted the feasib…"
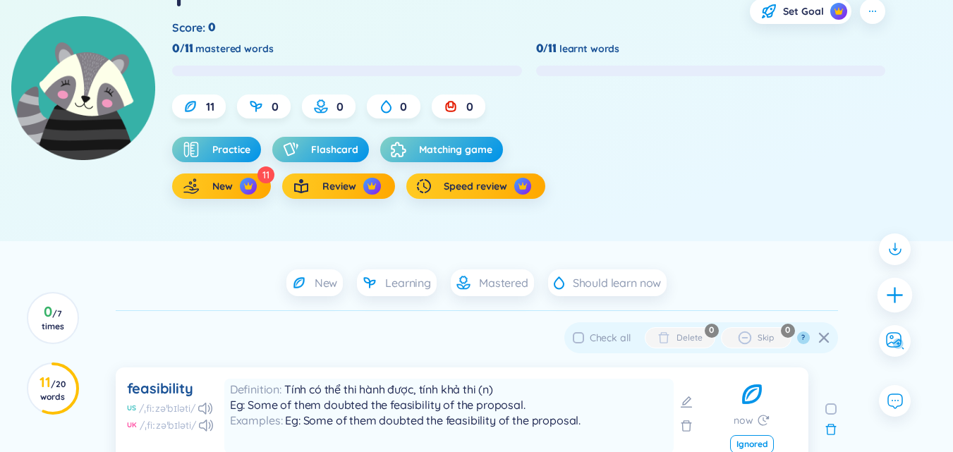
click at [904, 298] on icon "plus" at bounding box center [895, 295] width 20 height 20
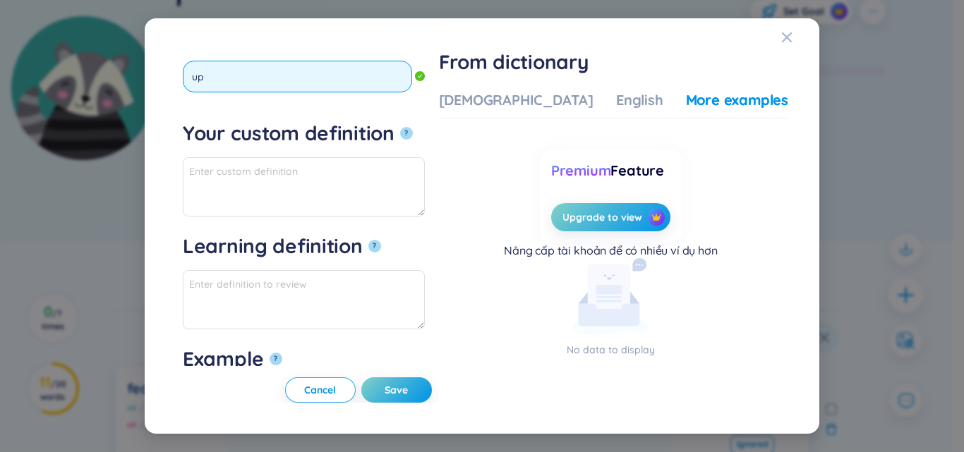
type input "u"
type input "supplementary"
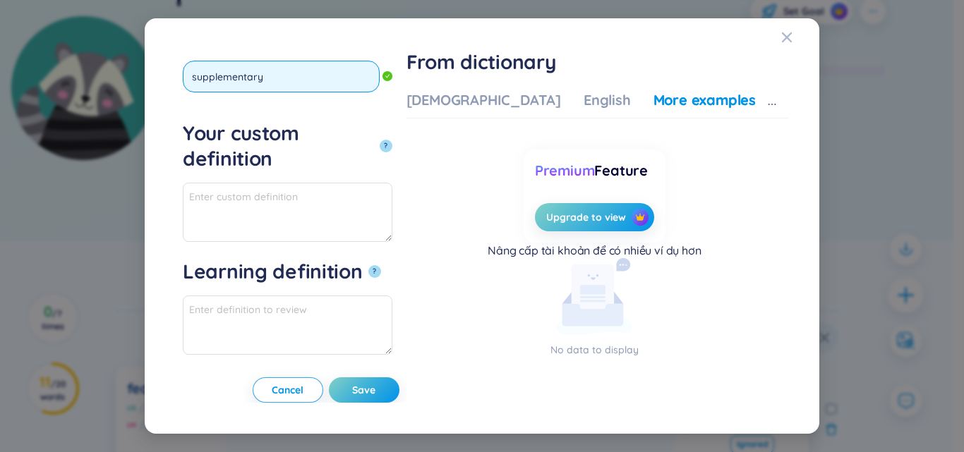
click at [379, 140] on button "?" at bounding box center [385, 146] width 13 height 13
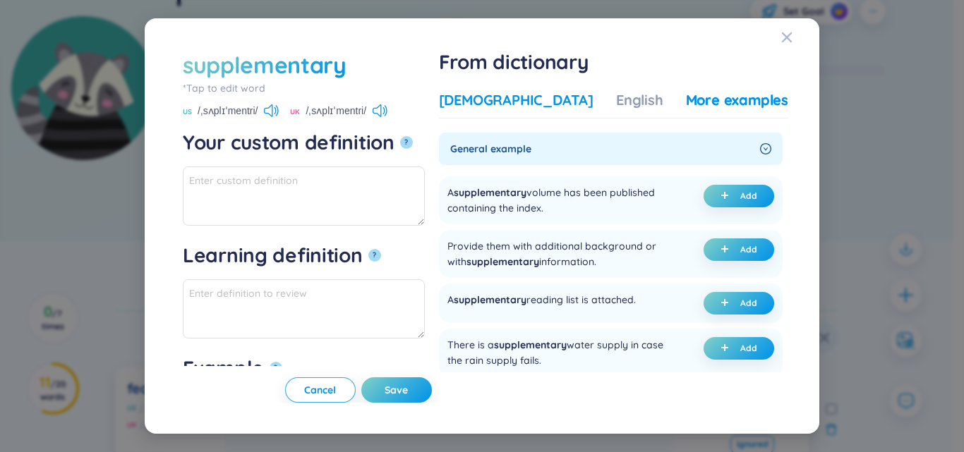
click at [517, 94] on div "Vietnamese" at bounding box center [516, 100] width 154 height 20
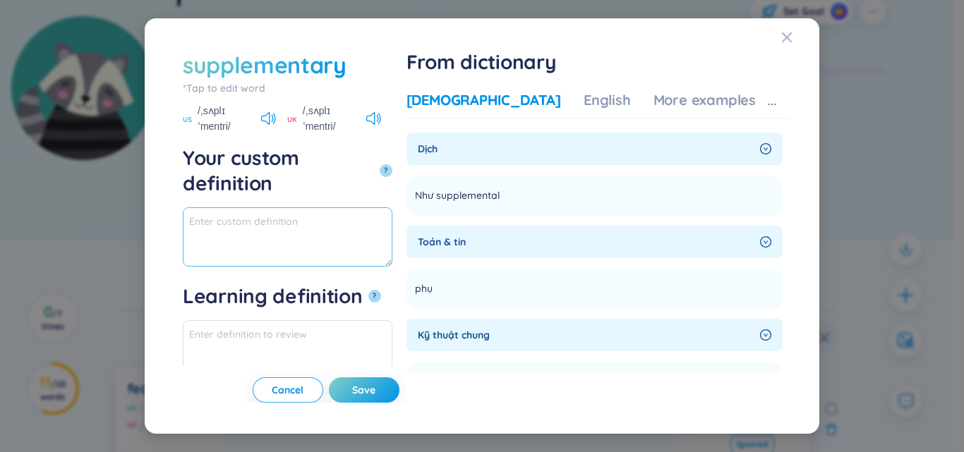
paste textarea "bổ sung, phụ thêm vào"
click at [690, 104] on div "More examples" at bounding box center [704, 100] width 102 height 20
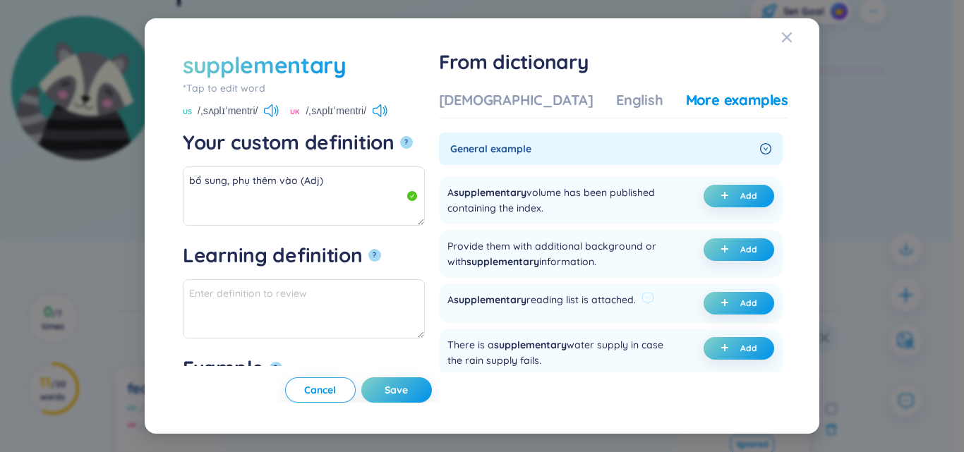
scroll to position [71, 0]
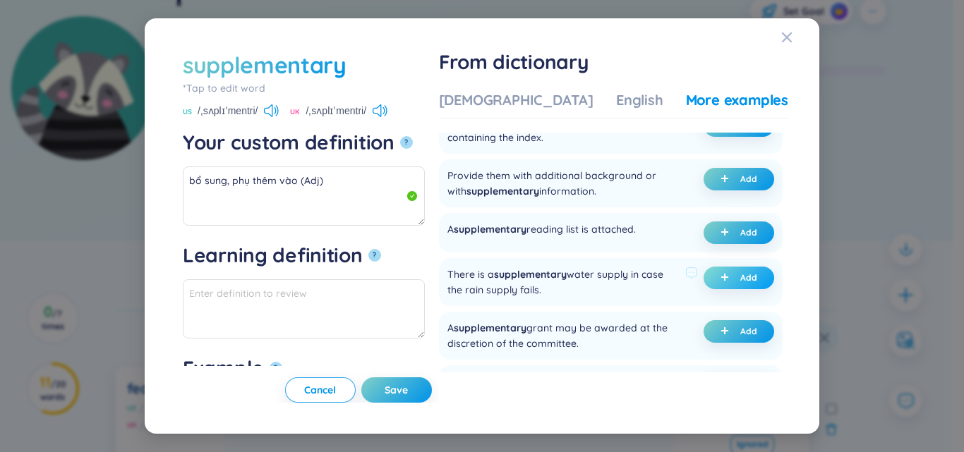
click at [733, 289] on button "Add" at bounding box center [738, 278] width 71 height 23
type textarea "bổ sung, phụ thêm vào (Adj) Eg: There is a supplementary water supply in case t…"
type textarea "Eg: There is a supplementary water supply in case the rain supply fails."
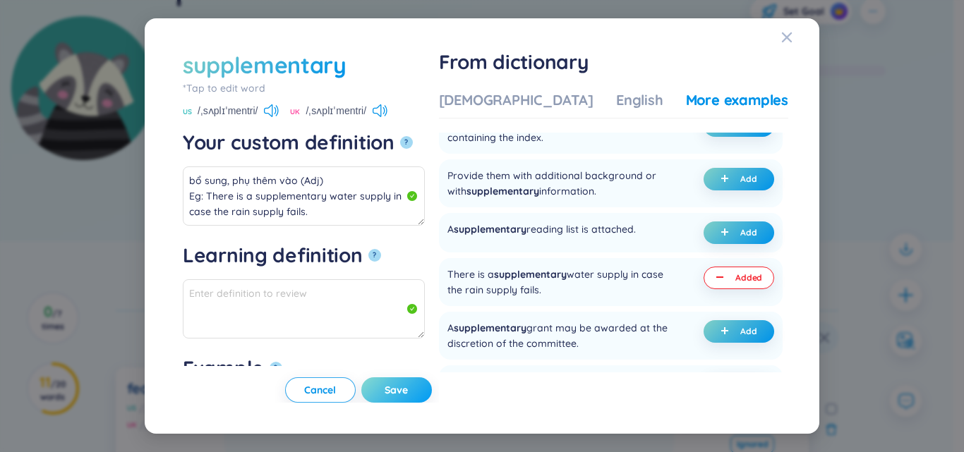
click at [432, 387] on button "Save" at bounding box center [396, 389] width 71 height 25
type textarea "bổ sung, phụ thêm vào (Adj) Eg: There is a supplementary water supply in case t…"
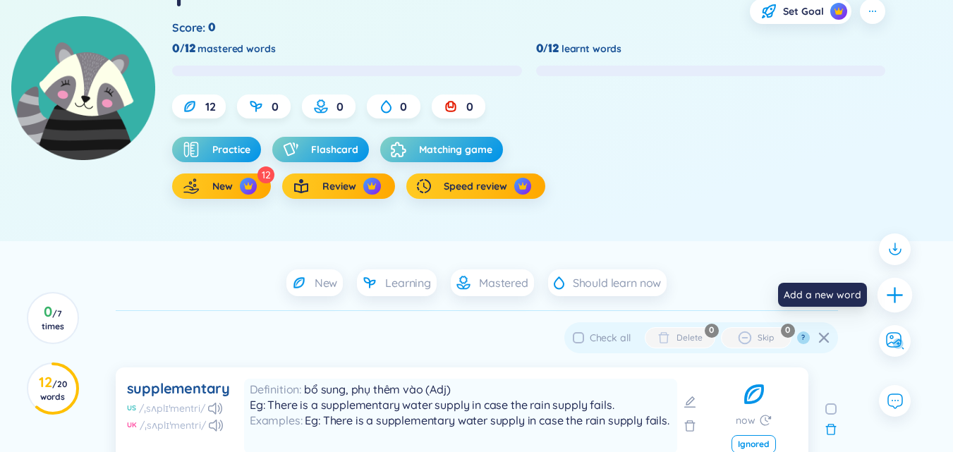
click at [885, 284] on div at bounding box center [894, 294] width 35 height 35
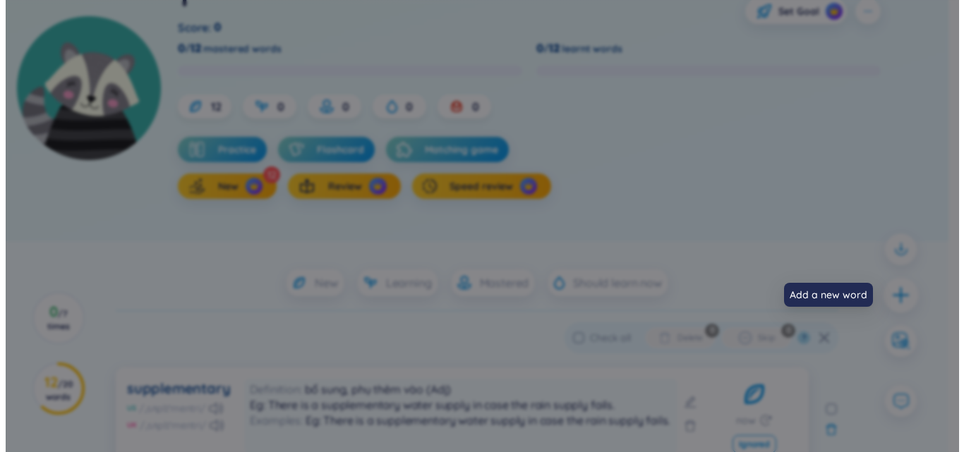
scroll to position [0, 0]
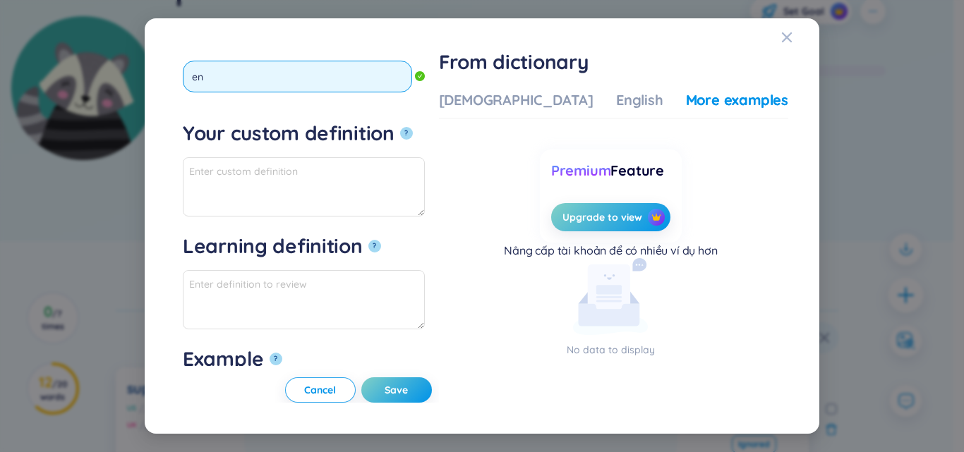
type input "e"
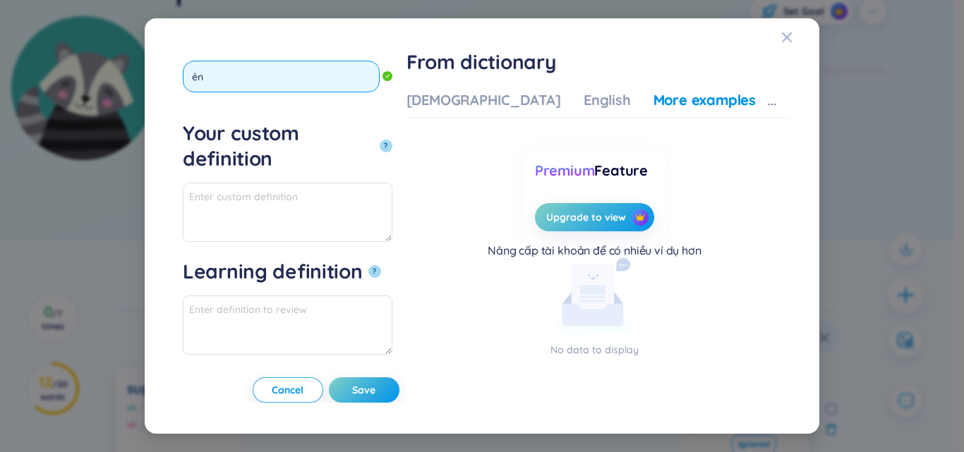
type input "ẻ"
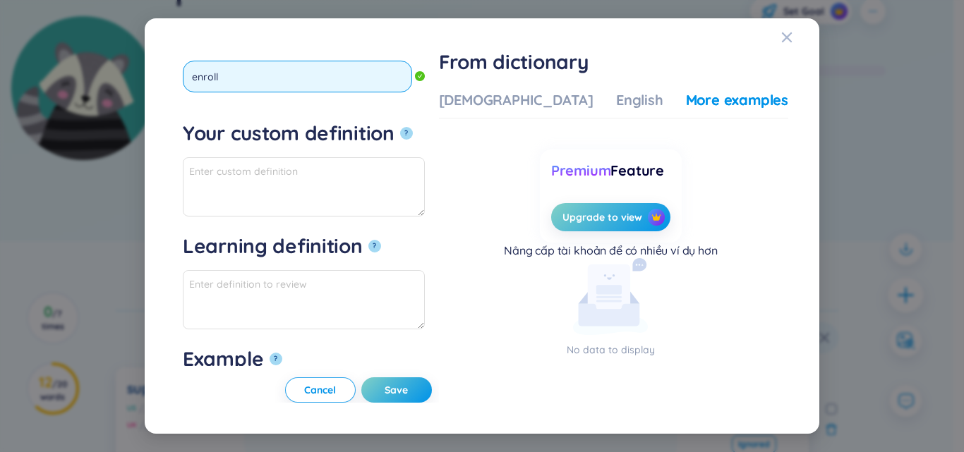
click at [400, 127] on button "?" at bounding box center [406, 133] width 13 height 13
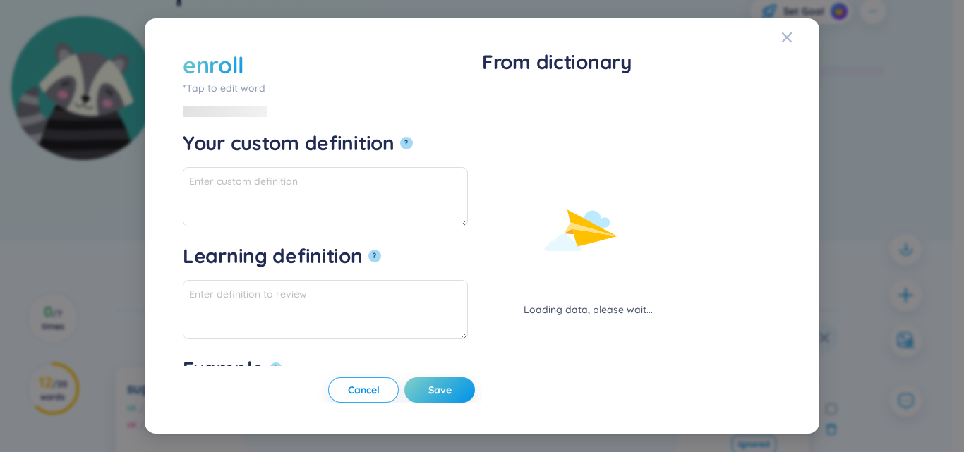
click at [510, 113] on div "Loading data, please wait..." at bounding box center [588, 203] width 212 height 227
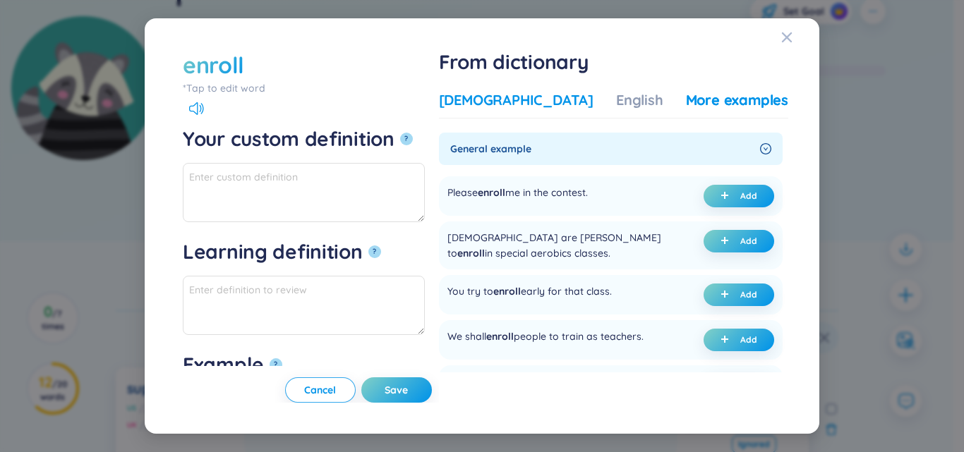
click at [517, 104] on div "Vietnamese" at bounding box center [516, 100] width 154 height 20
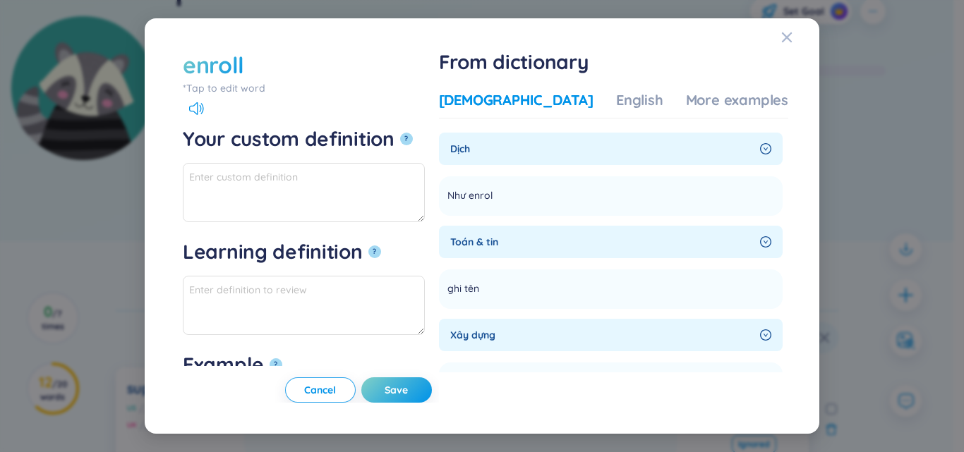
click at [245, 87] on div "*Tap to edit word" at bounding box center [304, 88] width 242 height 16
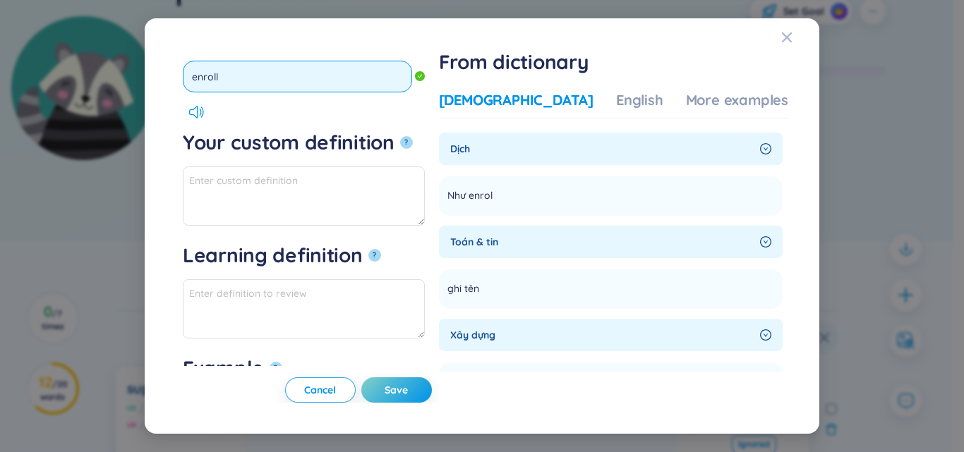
click at [248, 82] on input "enroll" at bounding box center [297, 77] width 229 height 32
type input "enrol"
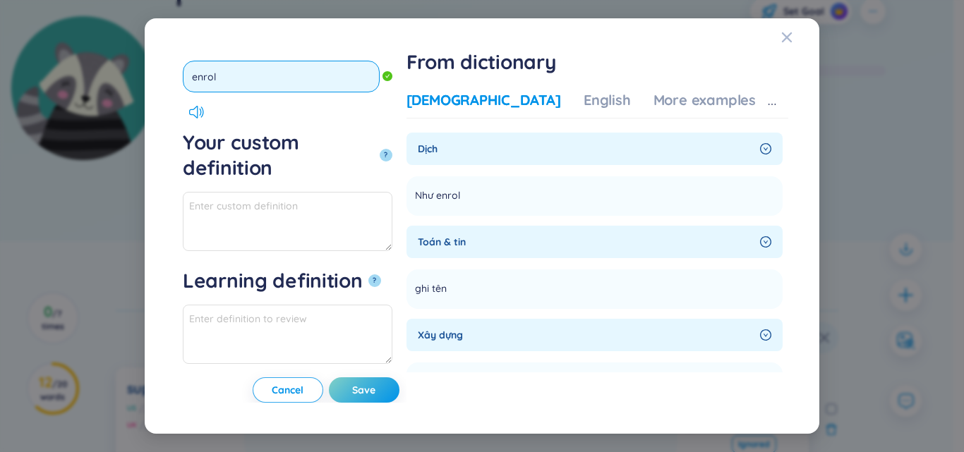
click at [379, 149] on button "?" at bounding box center [385, 155] width 13 height 13
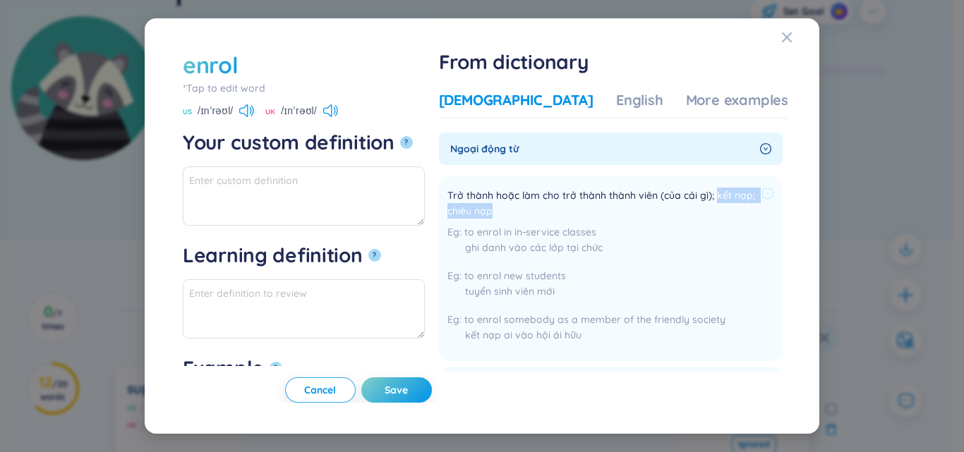
drag, startPoint x: 593, startPoint y: 207, endPoint x: 507, endPoint y: 212, distance: 85.5
click at [507, 212] on span "Trở thành hoặc làm cho trở thành thành viên (của cái gì); kết nạp; chiêu nạp" at bounding box center [601, 203] width 308 height 31
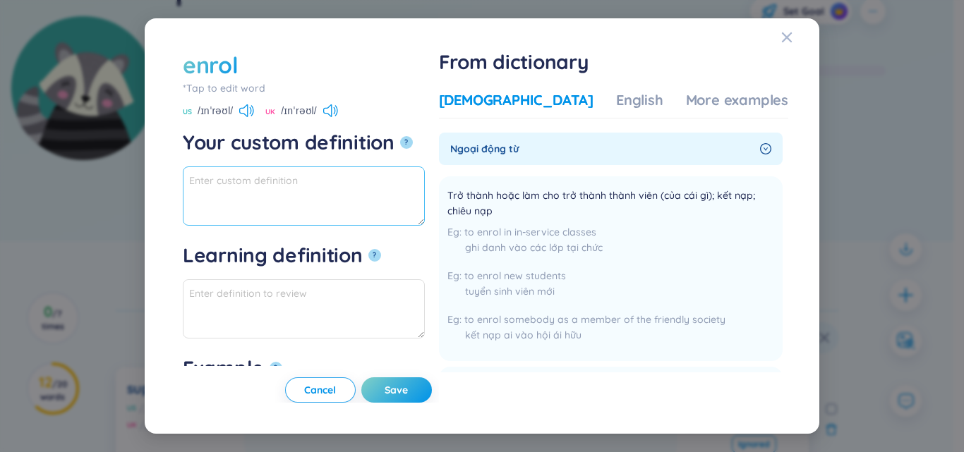
paste textarea "kết nạp; chiêu nạp"
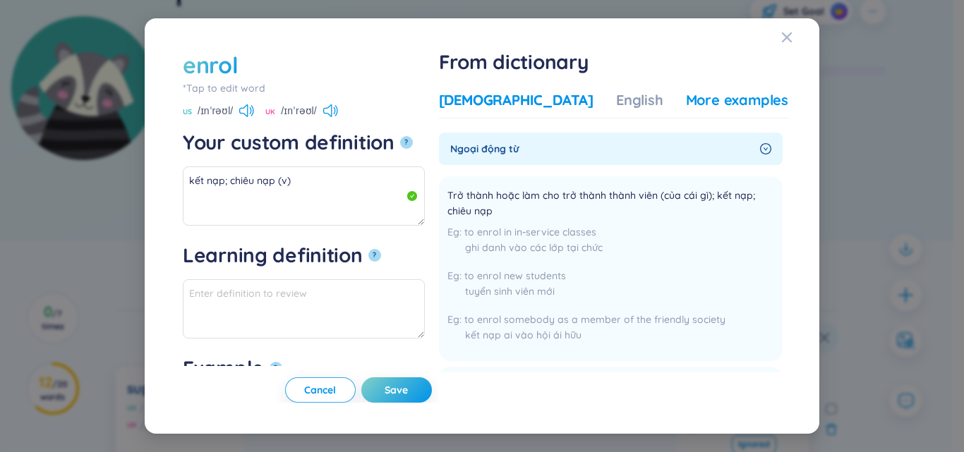
click at [724, 109] on div "More examples" at bounding box center [737, 100] width 102 height 20
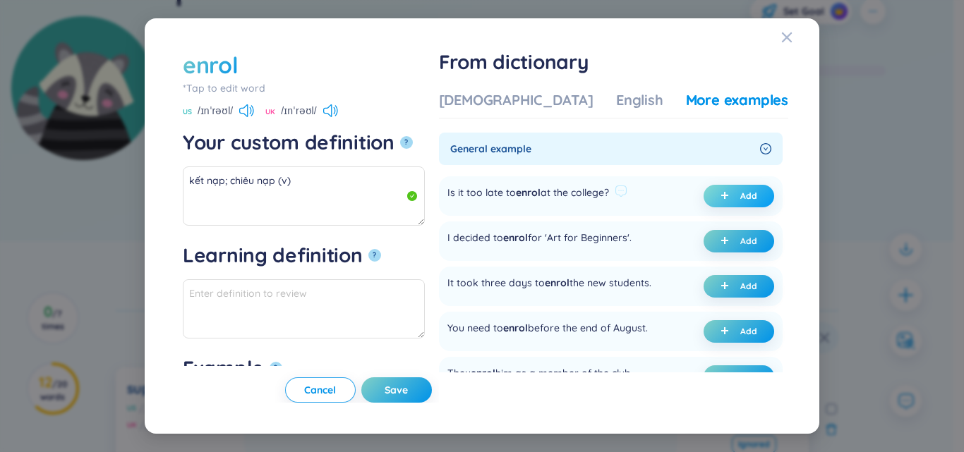
click at [740, 201] on span "Add" at bounding box center [748, 195] width 17 height 11
type textarea "kết nạp; chiêu nạp (v) Eg: Is it too late to enrol at the college?"
type textarea "Eg: Is it too late to enrol at the college?"
click at [408, 394] on span "Save" at bounding box center [395, 390] width 23 height 14
type textarea "kết nạp; chiêu nạp (v) Eg: Is it too late to enrol at the college?"
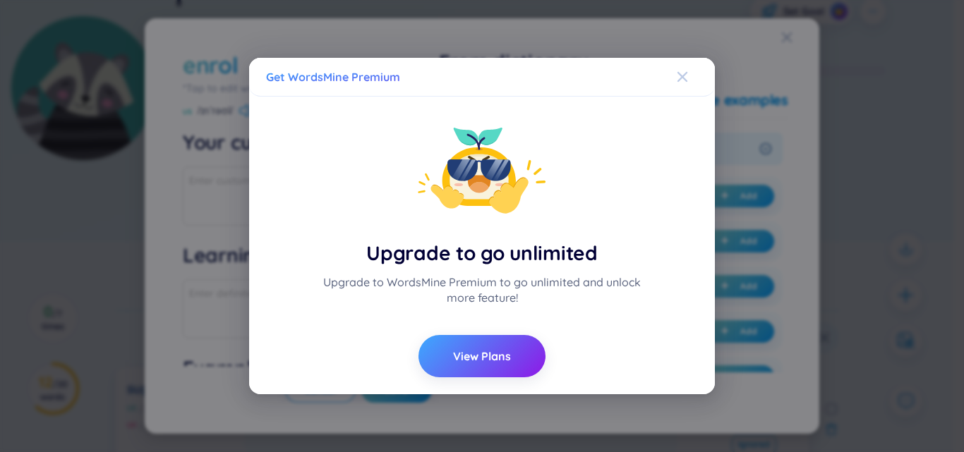
click at [704, 75] on span "Close" at bounding box center [695, 77] width 38 height 38
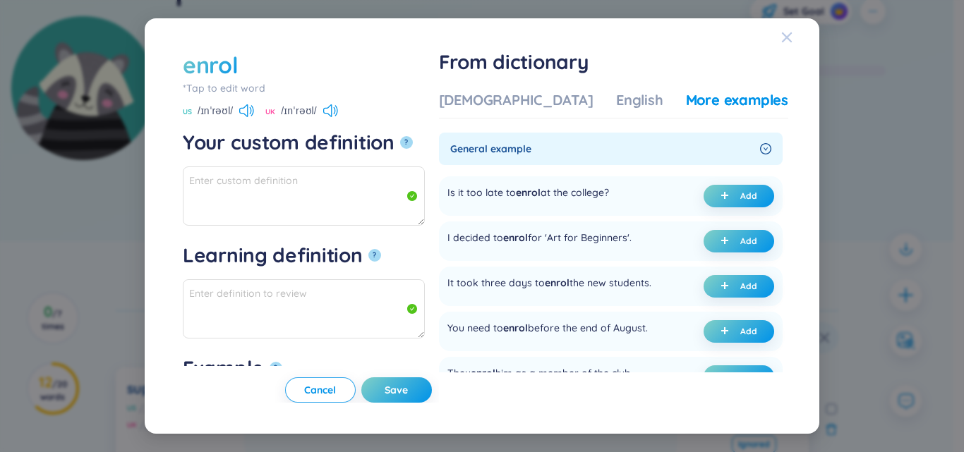
click at [793, 40] on span "Close" at bounding box center [800, 37] width 38 height 38
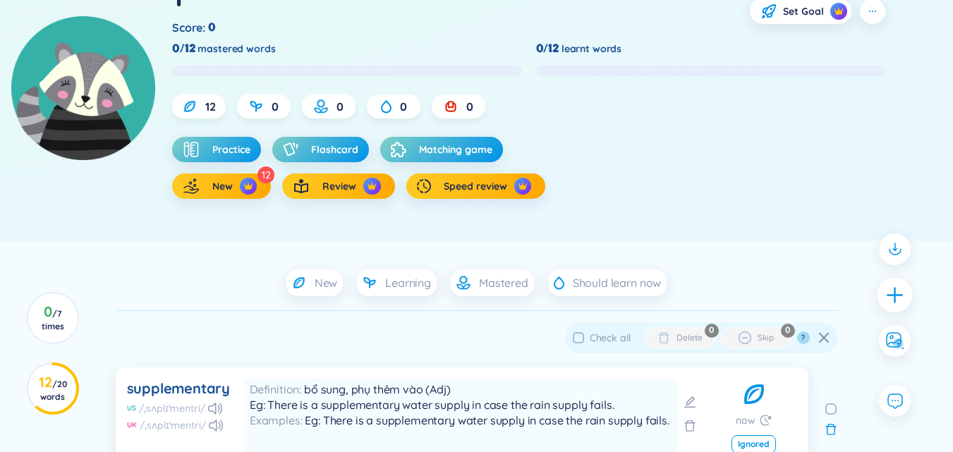
click at [882, 299] on div at bounding box center [894, 294] width 35 height 35
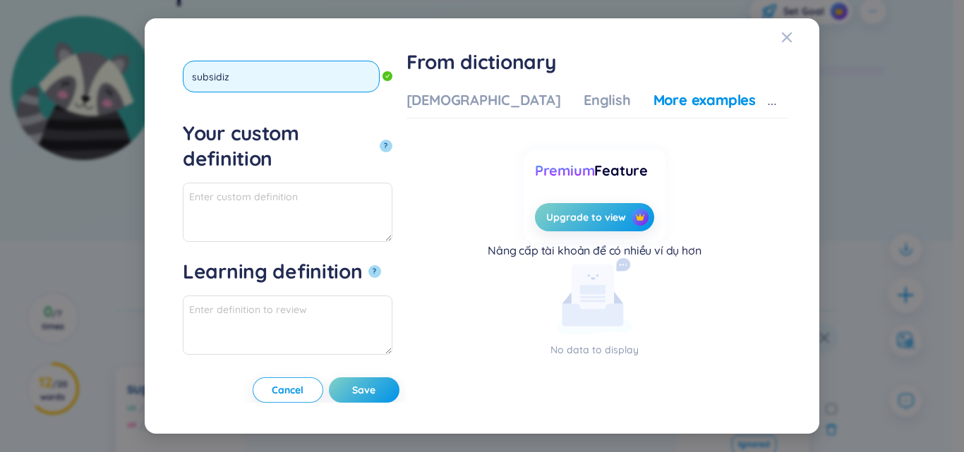
type input "subsidize"
click at [379, 140] on button "?" at bounding box center [385, 146] width 13 height 13
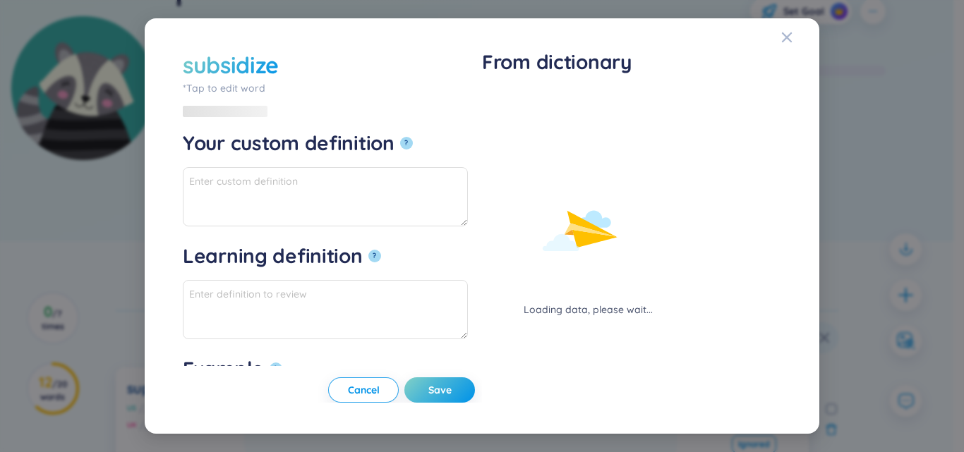
click at [494, 99] on div "Loading data, please wait..." at bounding box center [588, 203] width 212 height 227
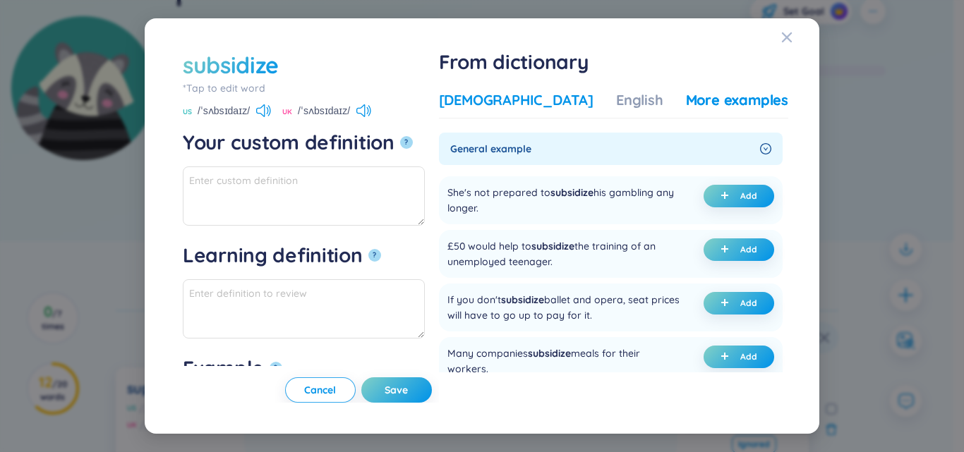
click at [502, 104] on div "Vietnamese" at bounding box center [516, 100] width 154 height 20
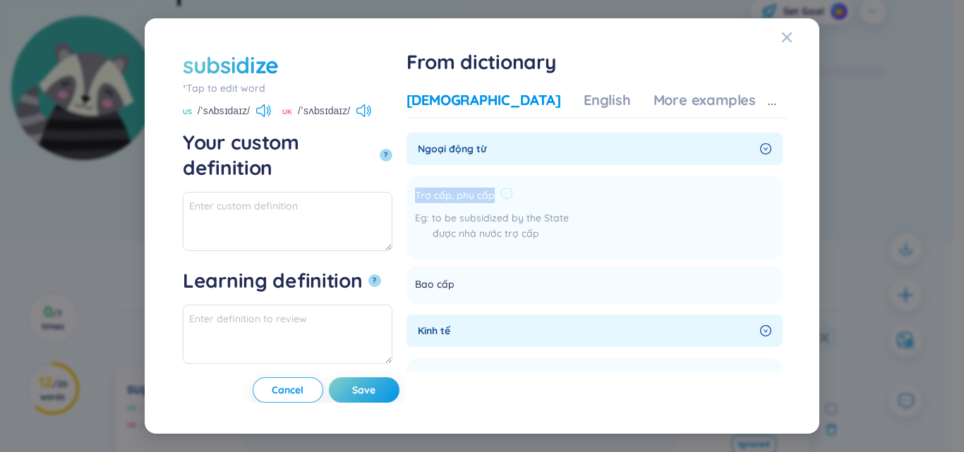
drag, startPoint x: 487, startPoint y: 195, endPoint x: 570, endPoint y: 200, distance: 82.7
click at [570, 200] on li "Trợ cấp, phụ cấp to be subsidized by the State được nhà nước trợ cấp Add" at bounding box center [594, 217] width 376 height 83
paste textarea "Trợ cấp, phụ cấp"
drag, startPoint x: 184, startPoint y: 195, endPoint x: 152, endPoint y: 196, distance: 31.8
click at [152, 196] on div "subsidize *Tap to edit word subsidize US /ˈsʌbsɪdaɪz/ UK /ˈsʌbsɪdaɪz/ Your cust…" at bounding box center [482, 225] width 674 height 415
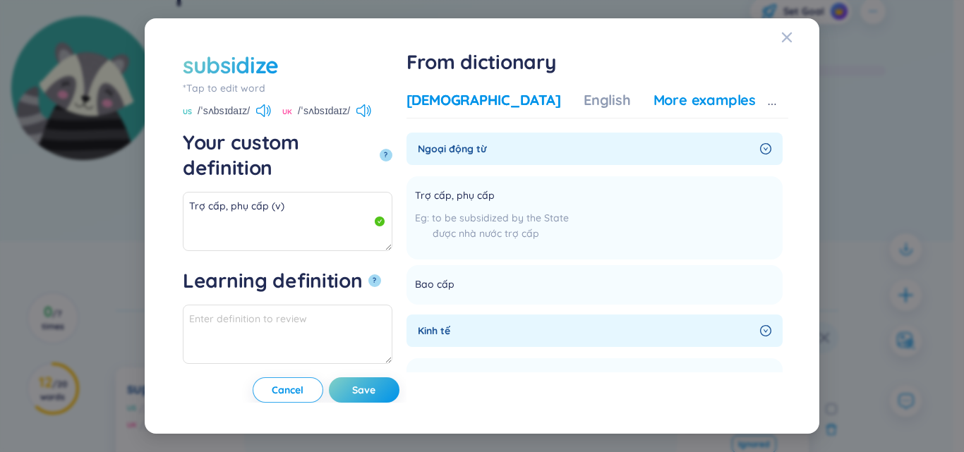
click at [692, 105] on div "More examples" at bounding box center [704, 100] width 102 height 20
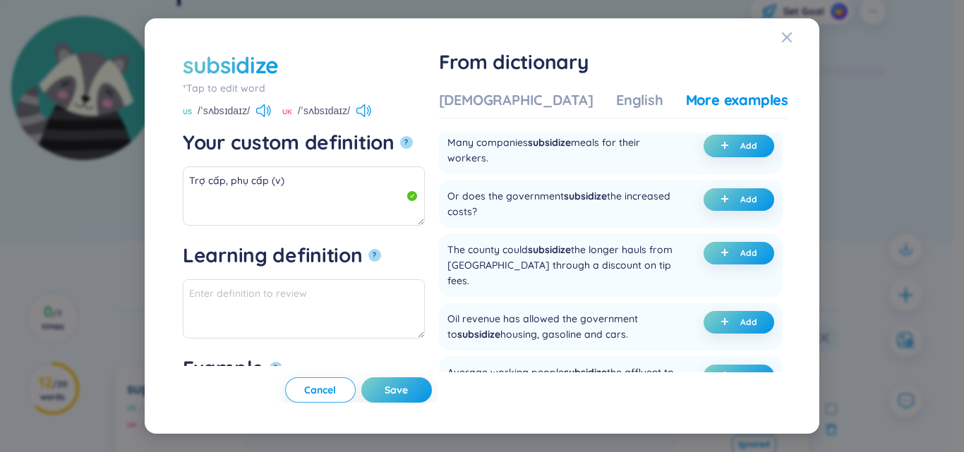
scroll to position [212, 0]
drag, startPoint x: 523, startPoint y: 152, endPoint x: 658, endPoint y: 154, distance: 134.8
click at [658, 154] on div "Many companies subsidize meals for their workers." at bounding box center [563, 149] width 232 height 31
click at [624, 154] on div "Many companies subsidize meals for their workers." at bounding box center [563, 149] width 232 height 31
click at [698, 159] on div "Many companies subsidize meals for their workers. Add" at bounding box center [611, 150] width 344 height 48
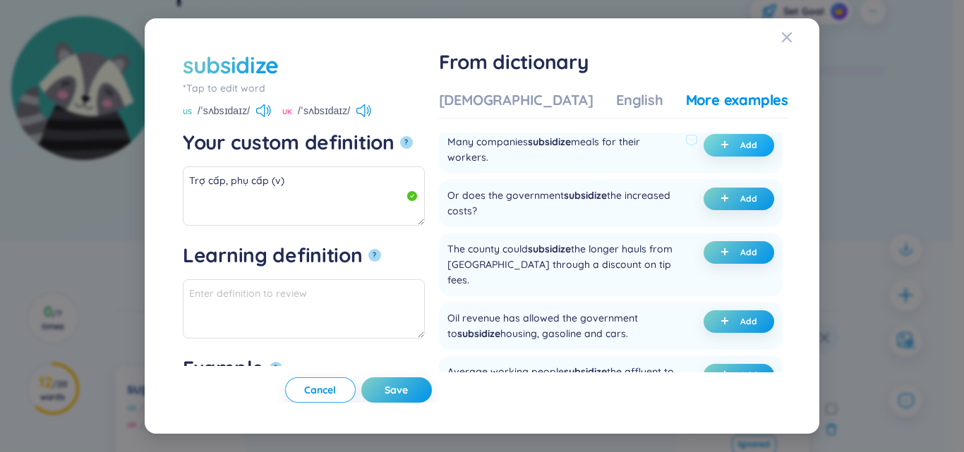
click at [728, 150] on span "plus" at bounding box center [727, 145] width 14 height 10
type textarea "Trợ cấp, phụ cấp (v) Eg: Many companies subsidize meals for their workers."
type textarea "Eg: Many companies subsidize meals for their workers."
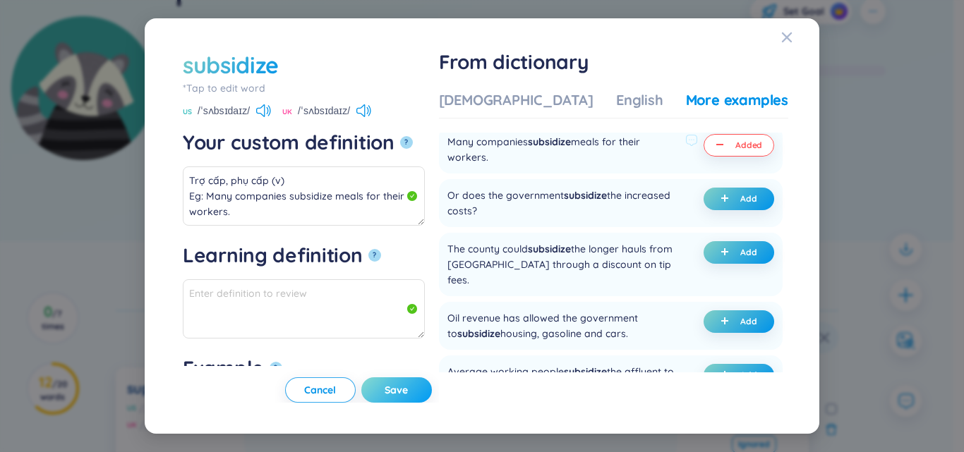
click at [408, 389] on span "Save" at bounding box center [395, 390] width 23 height 14
type textarea "Trợ cấp, phụ cấp (v) Eg: Many companies subsidize meals for their workers."
